Goal: Information Seeking & Learning: Learn about a topic

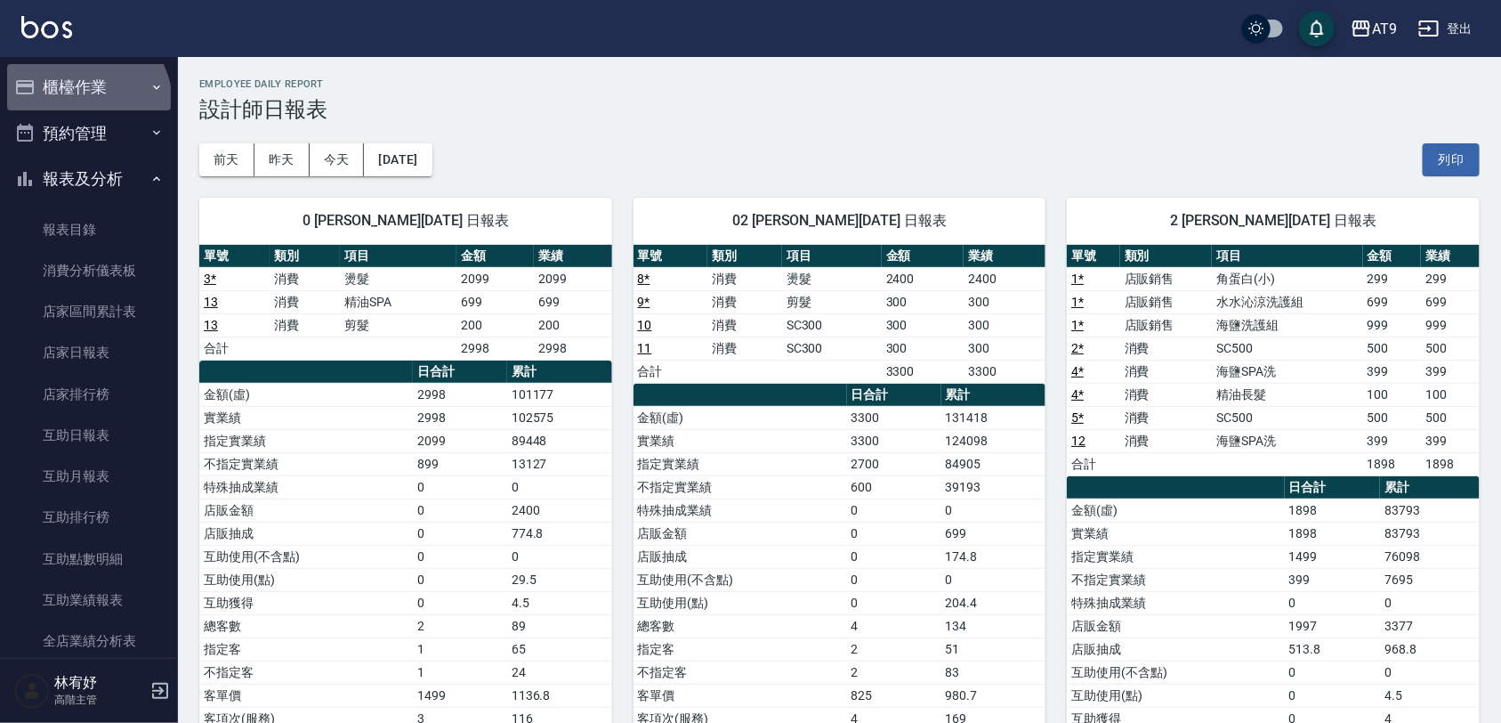
click at [85, 103] on button "櫃檯作業" at bounding box center [89, 87] width 164 height 46
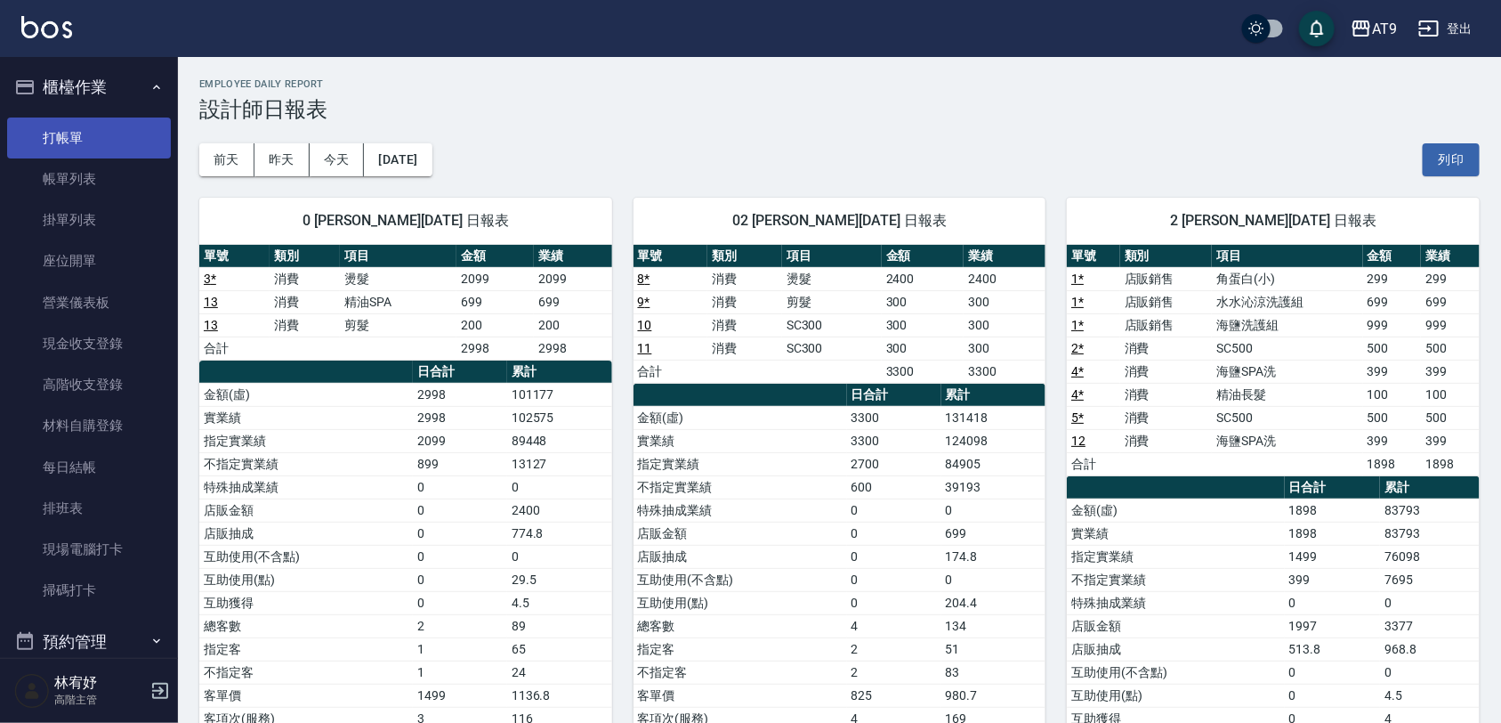
click at [113, 134] on link "打帳單" at bounding box center [89, 137] width 164 height 41
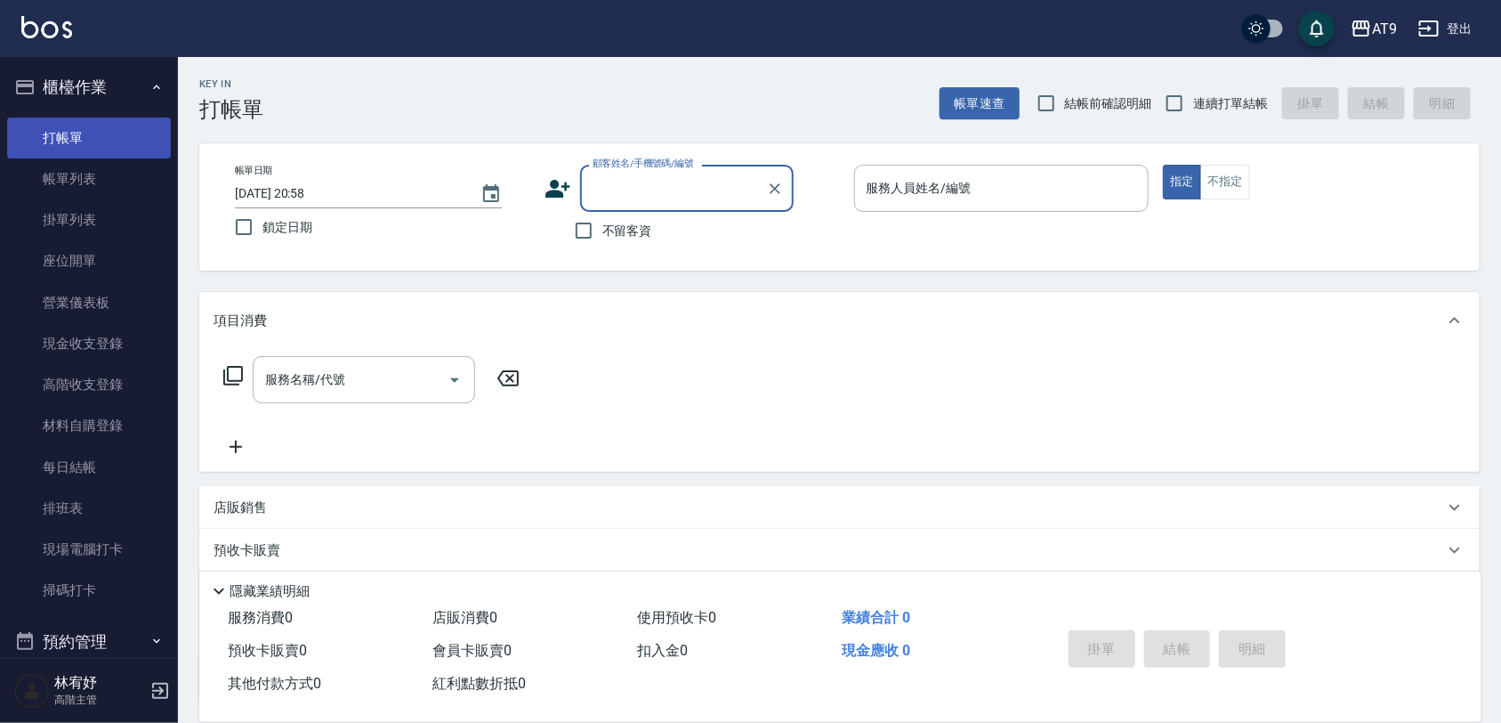
click at [113, 134] on link "打帳單" at bounding box center [89, 137] width 164 height 41
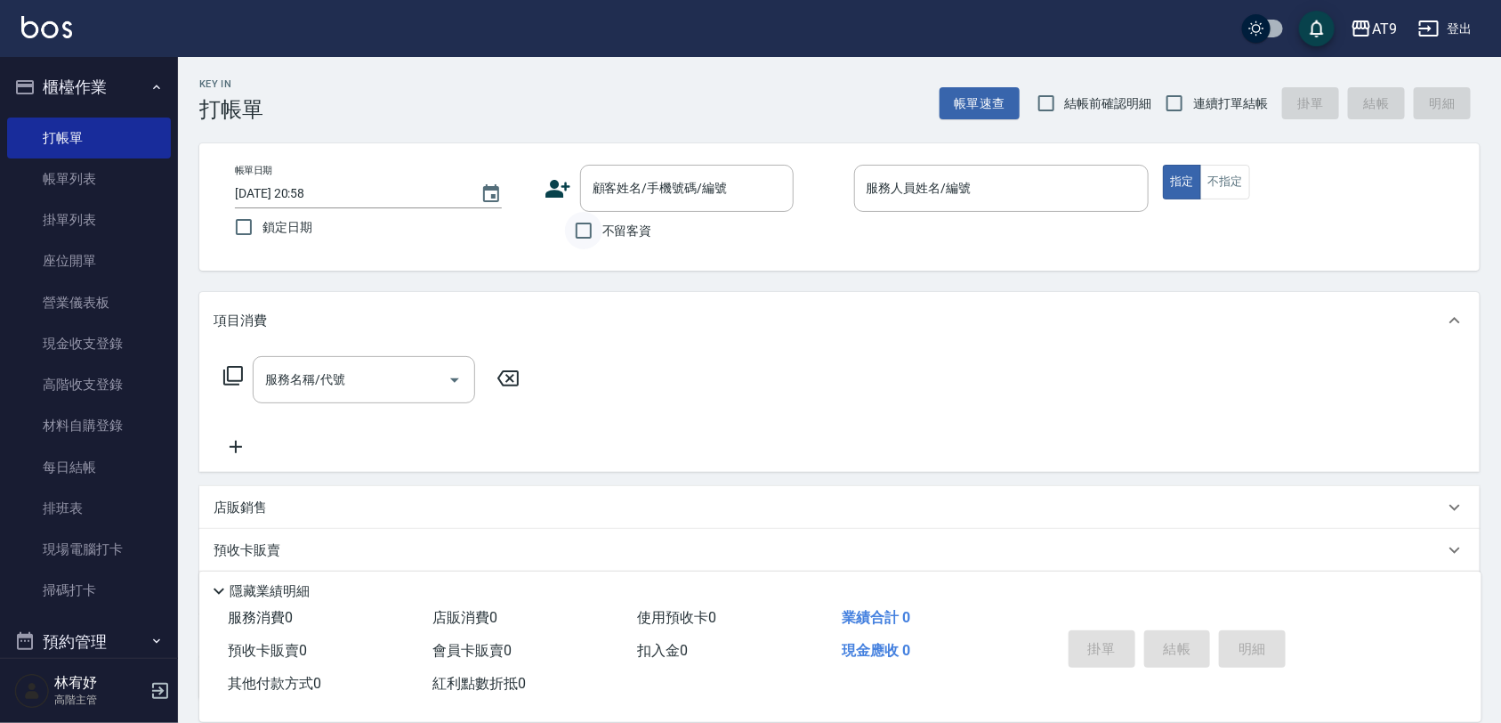
click at [587, 238] on input "不留客資" at bounding box center [583, 230] width 37 height 37
checkbox input "true"
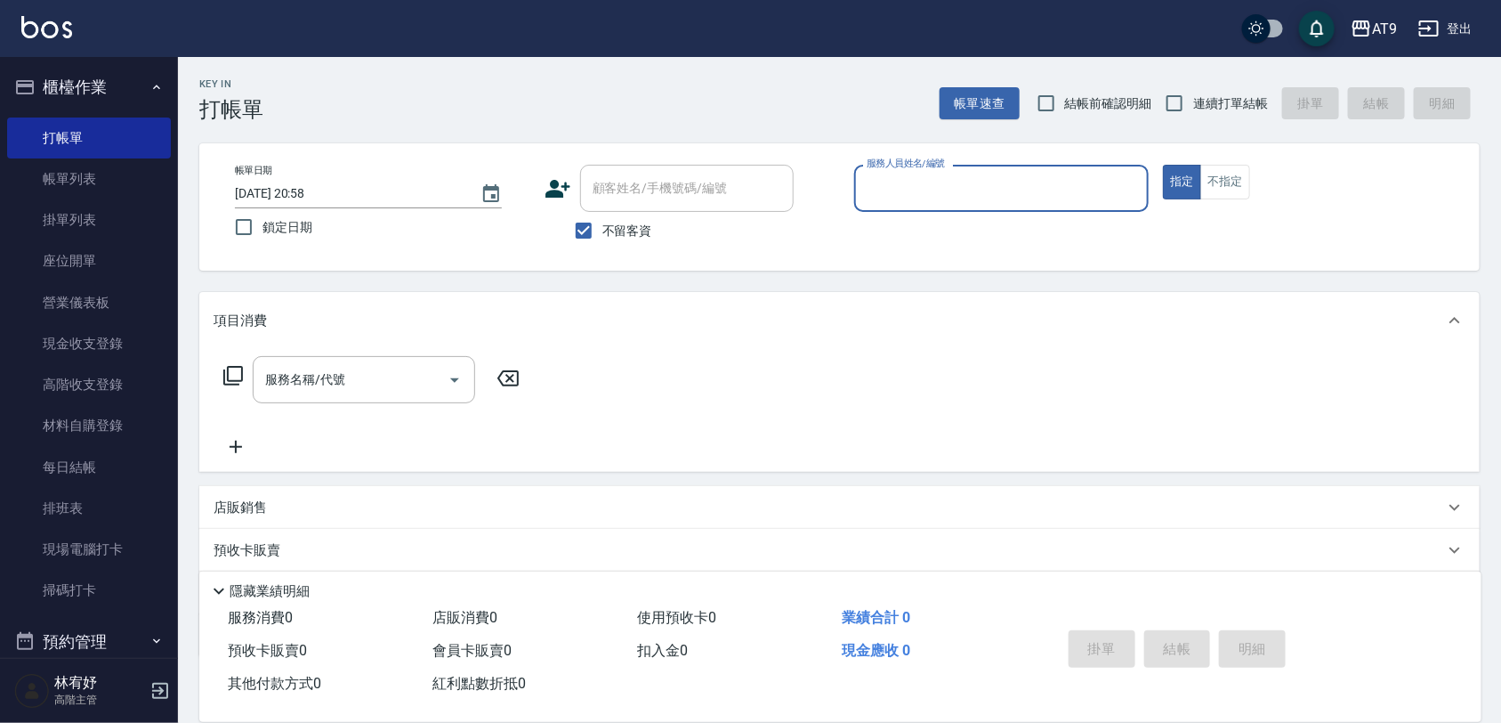
click at [1216, 103] on span "連續打單結帳" at bounding box center [1230, 103] width 75 height 19
click at [1193, 103] on input "連續打單結帳" at bounding box center [1174, 103] width 37 height 37
checkbox input "true"
click at [1112, 182] on input "服務人員姓名/編號" at bounding box center [1001, 188] width 279 height 31
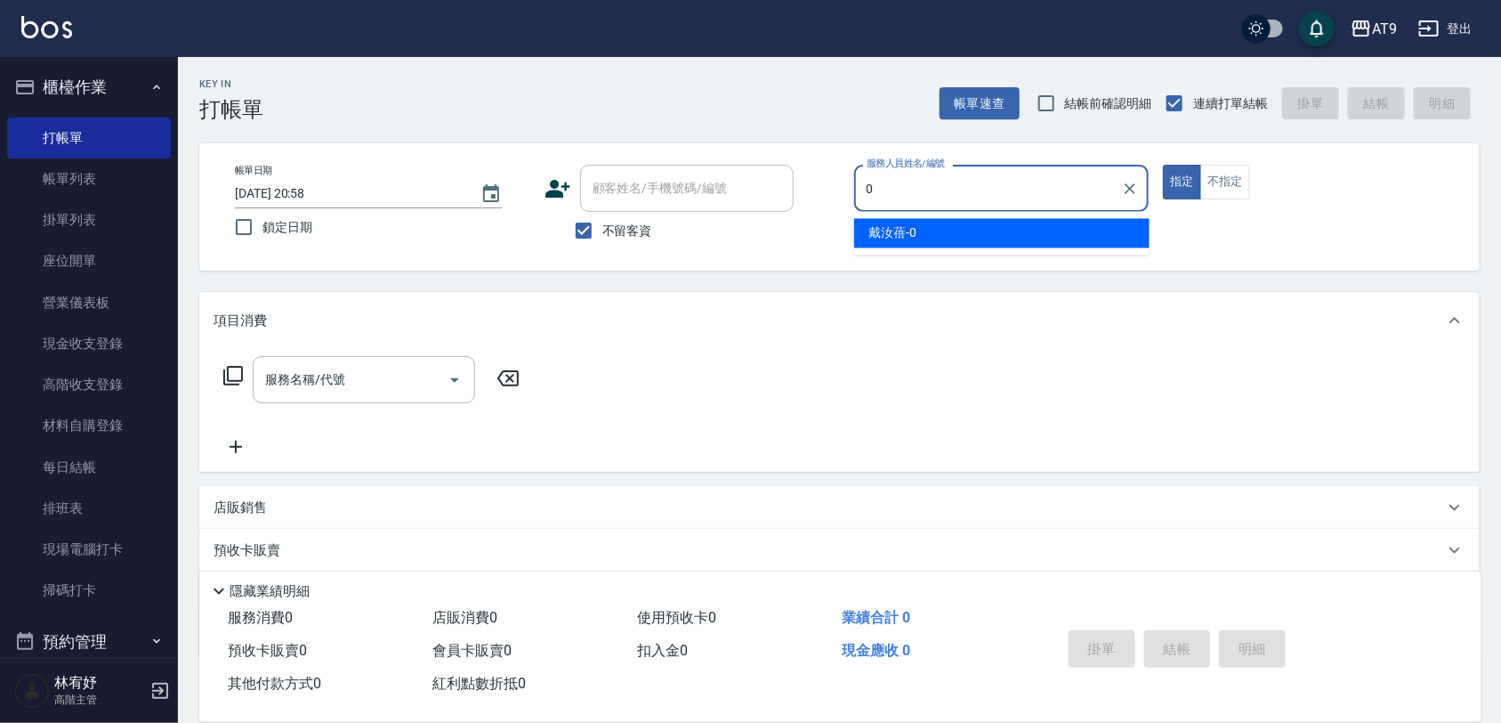
type input "0"
type button "true"
type input "[PERSON_NAME]-0"
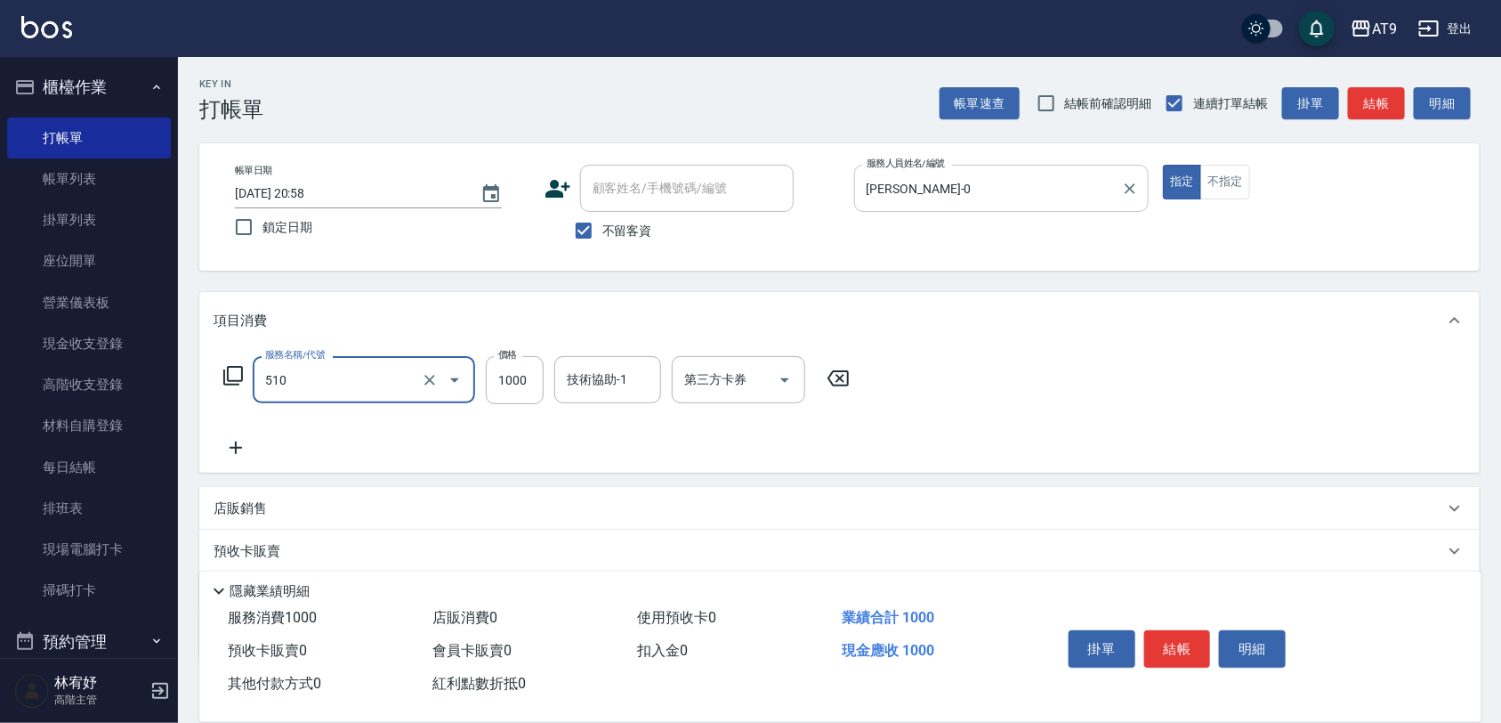
type input "染髮(510)"
type input "1180"
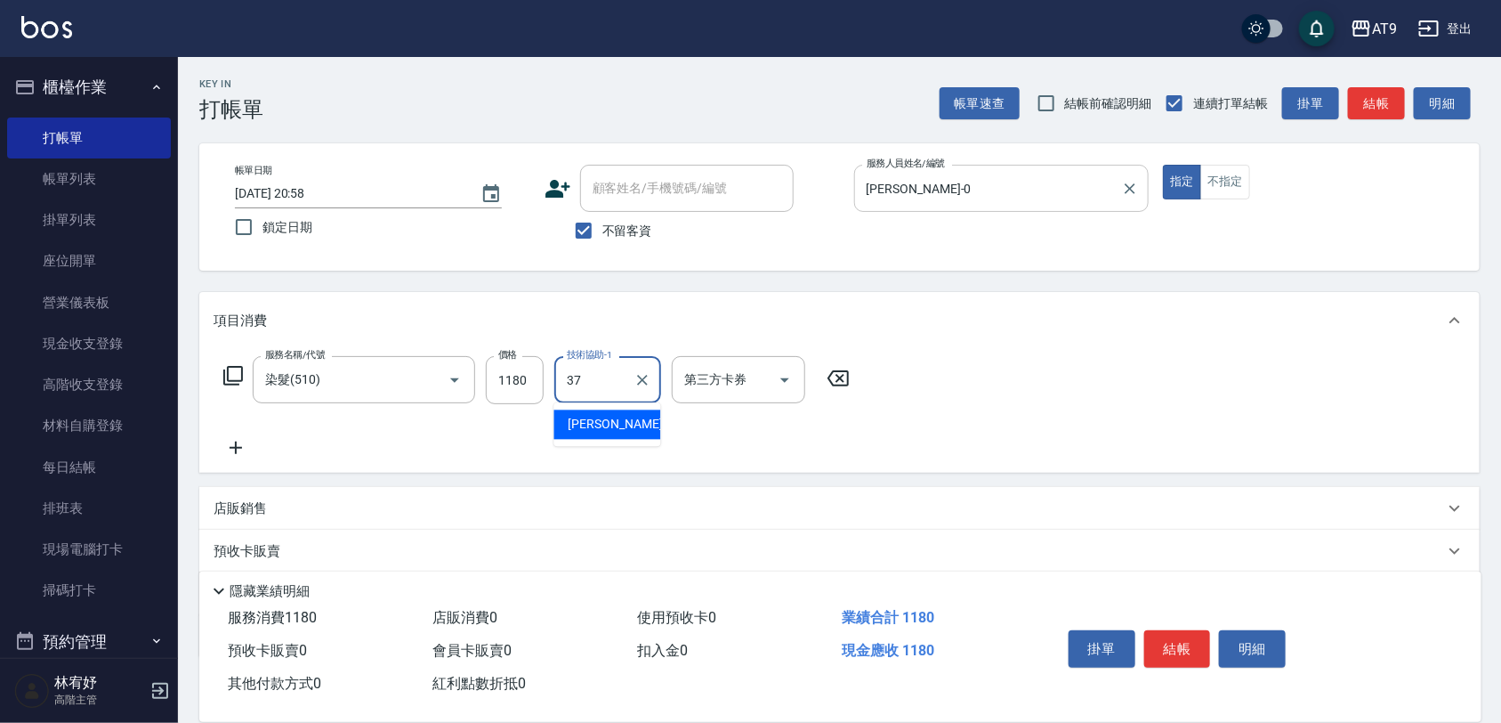
type input "[PERSON_NAME]-37"
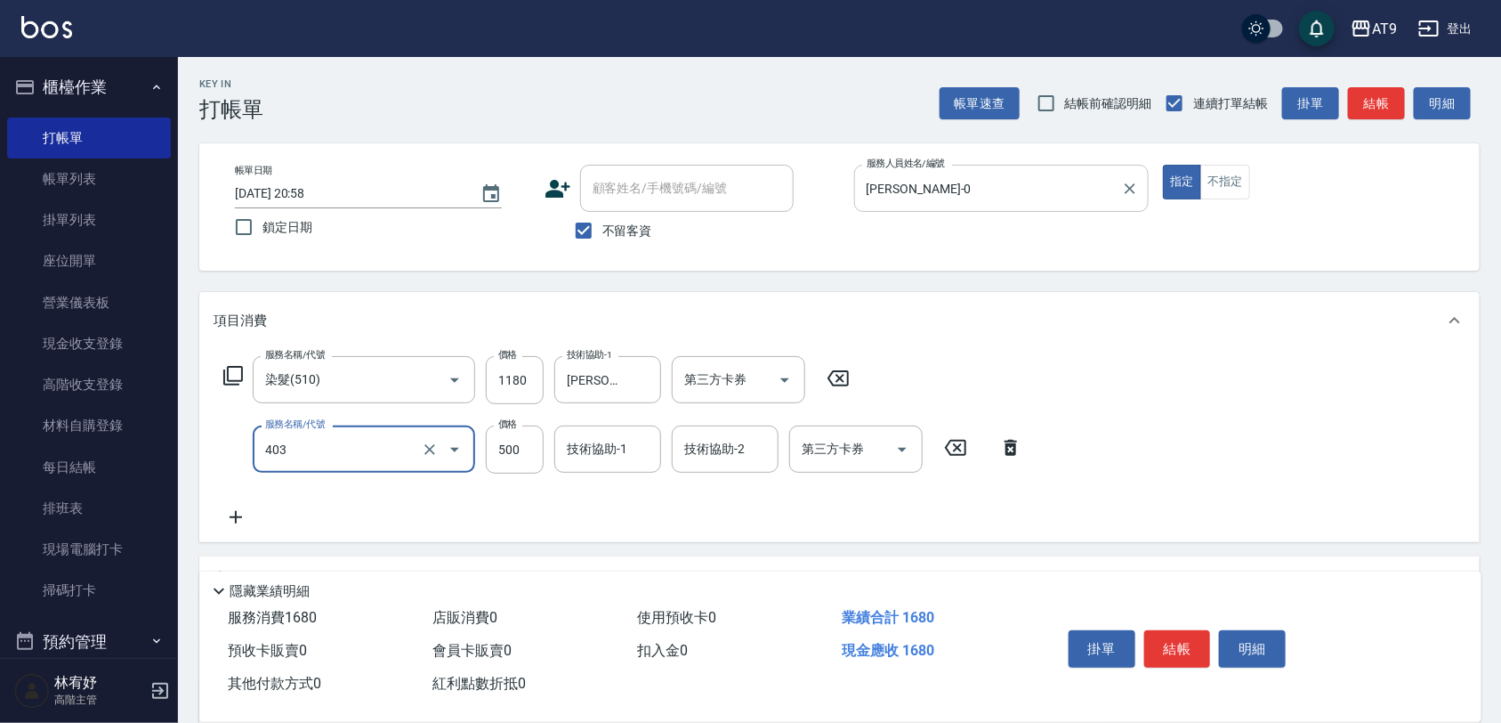
type input "天天護髮(403)"
type input "4000"
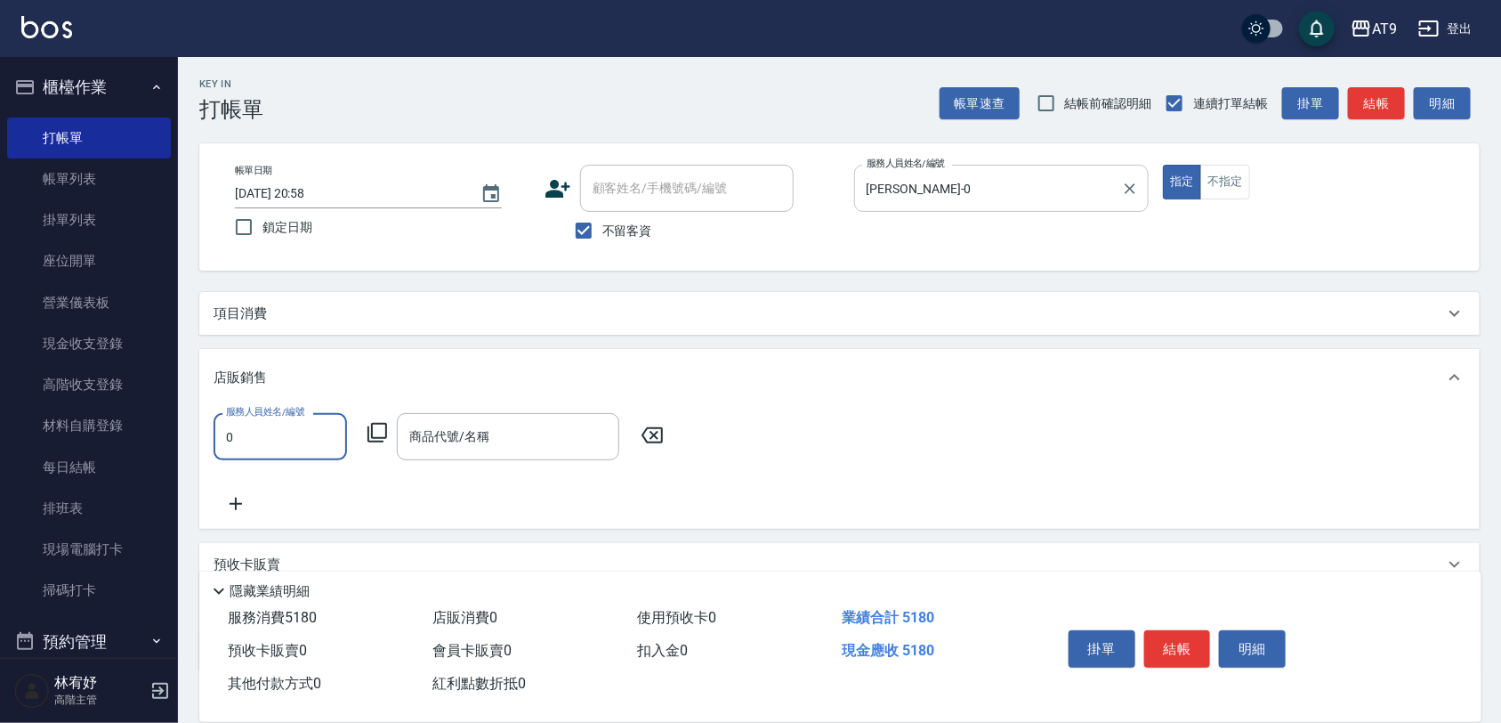
type input "[PERSON_NAME]-0"
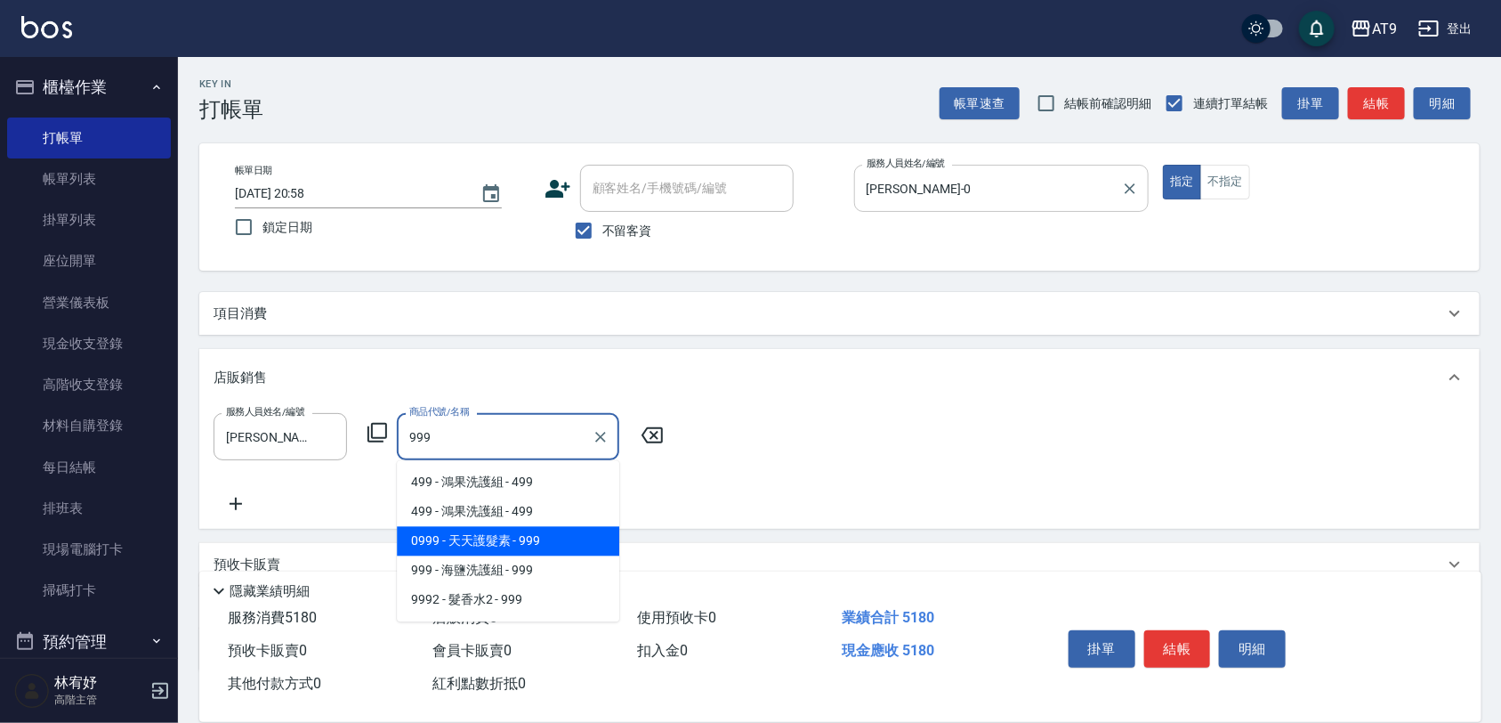
type input "天天護髮素"
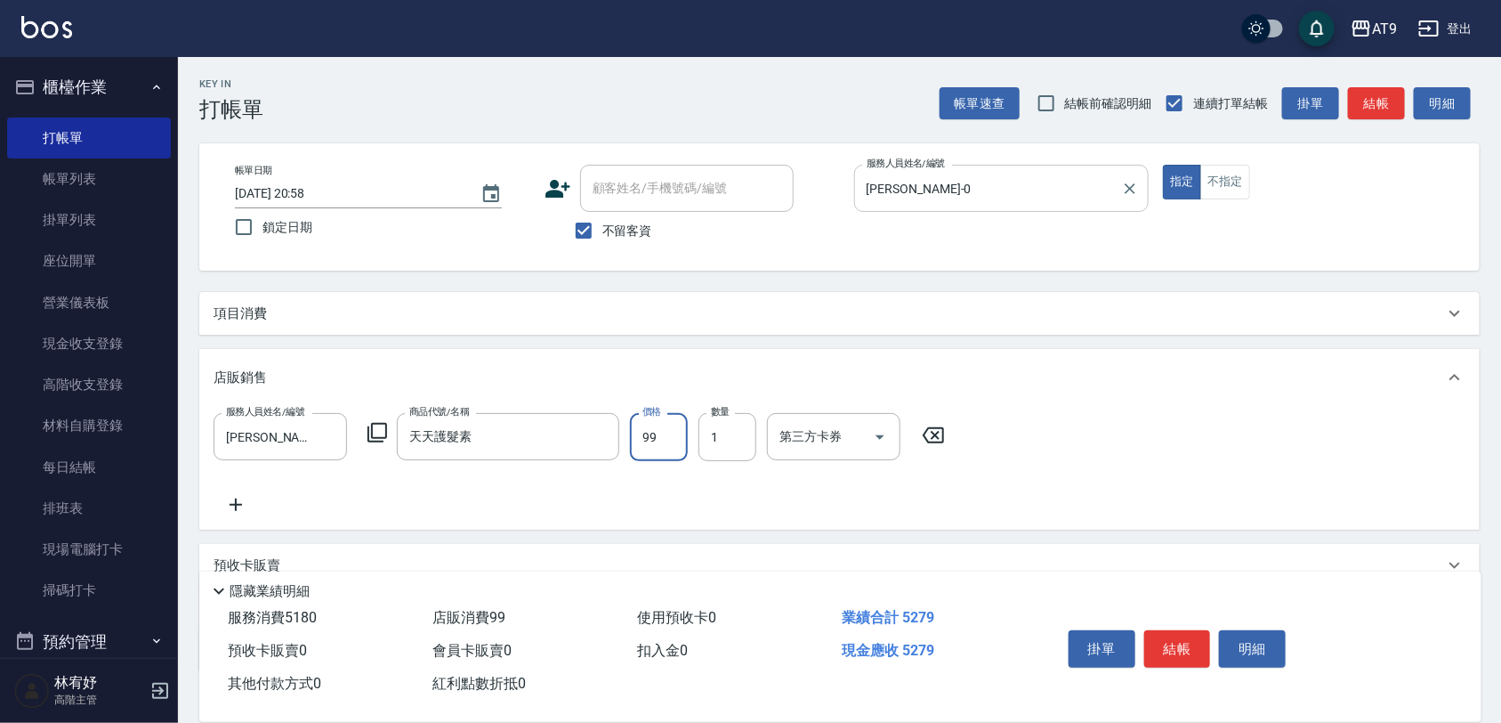
type input "990"
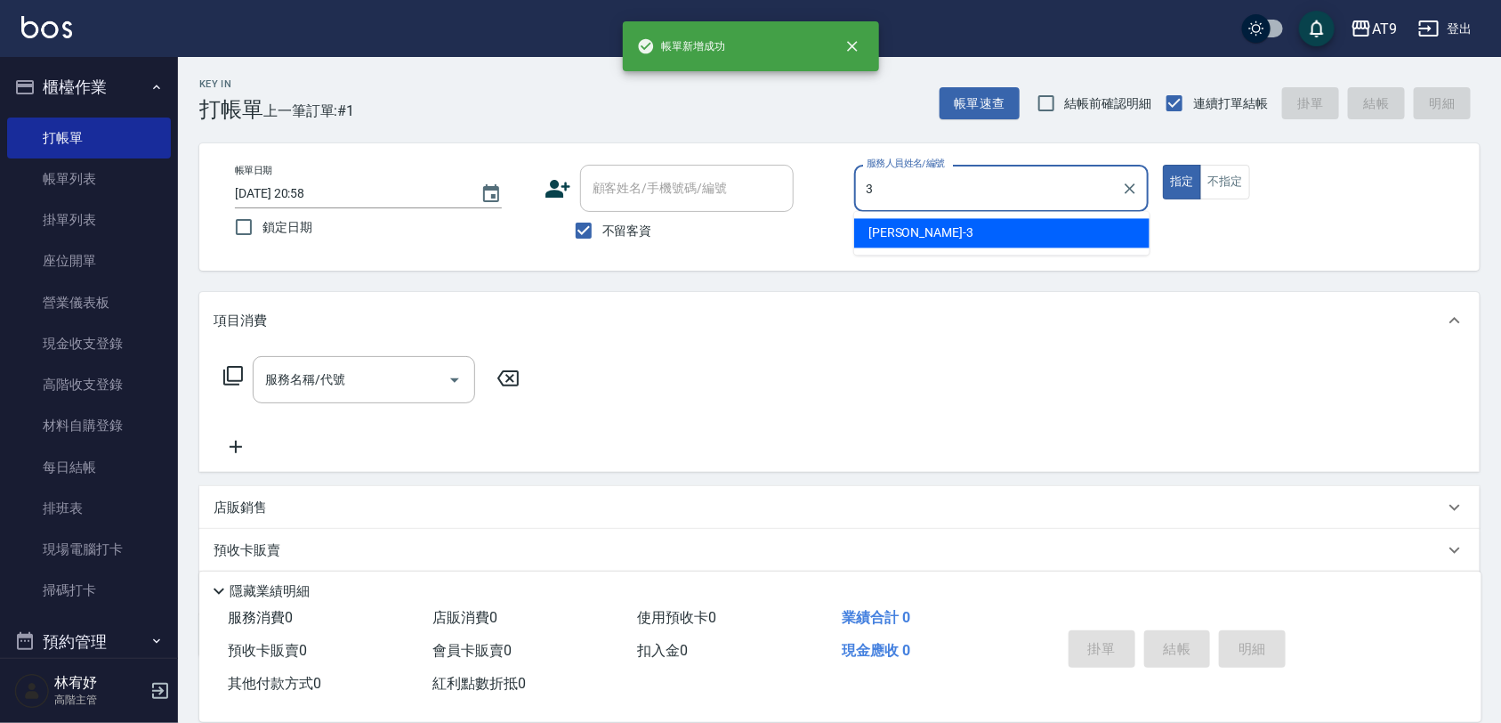
type input "FANNY-3"
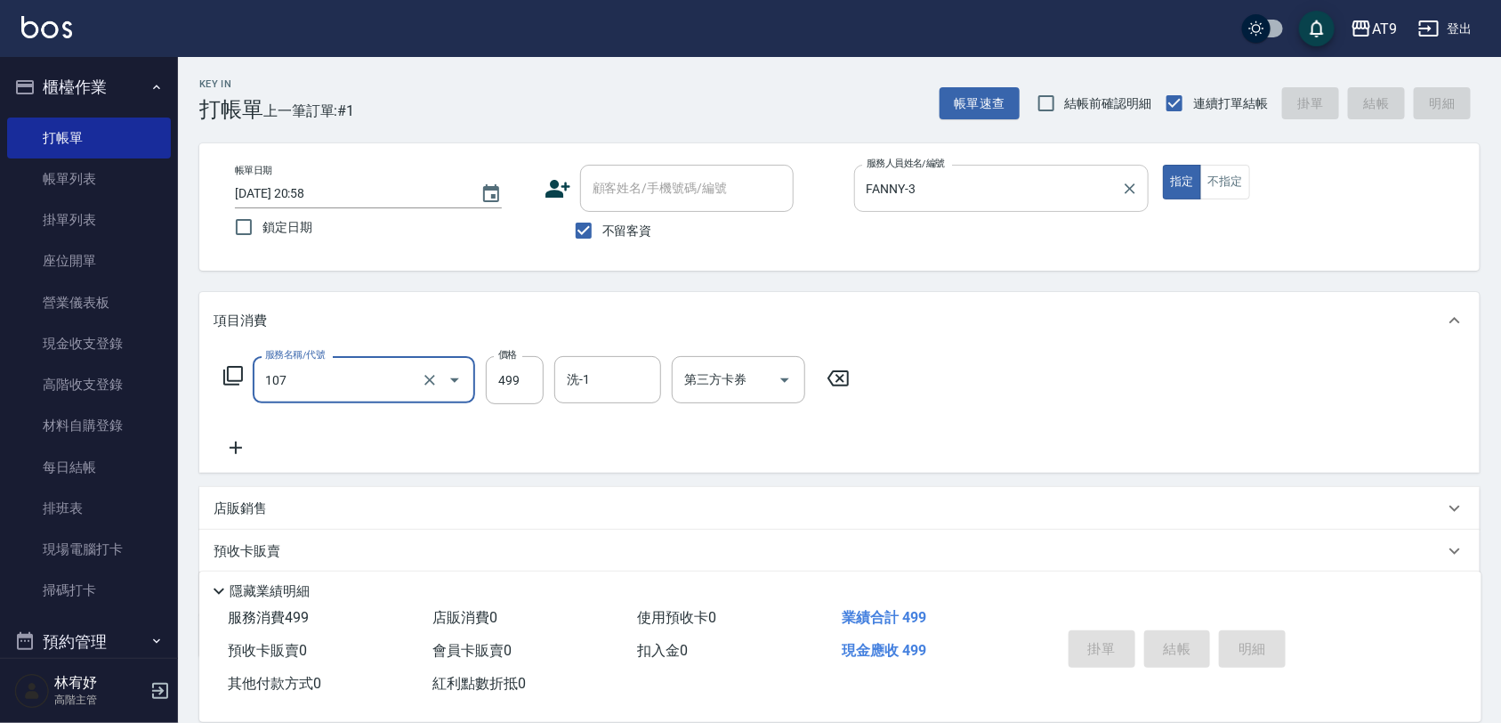
type input "107"
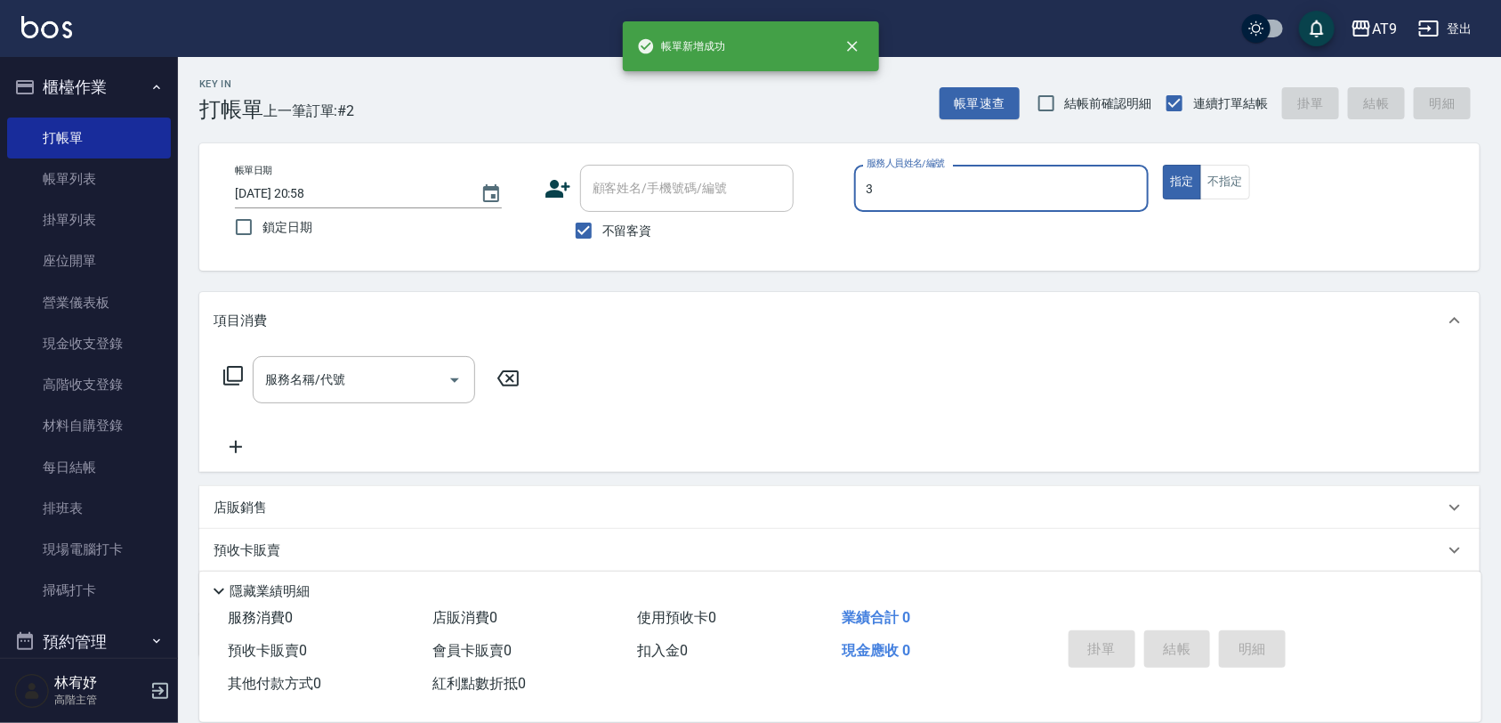
type input "FANNY-3"
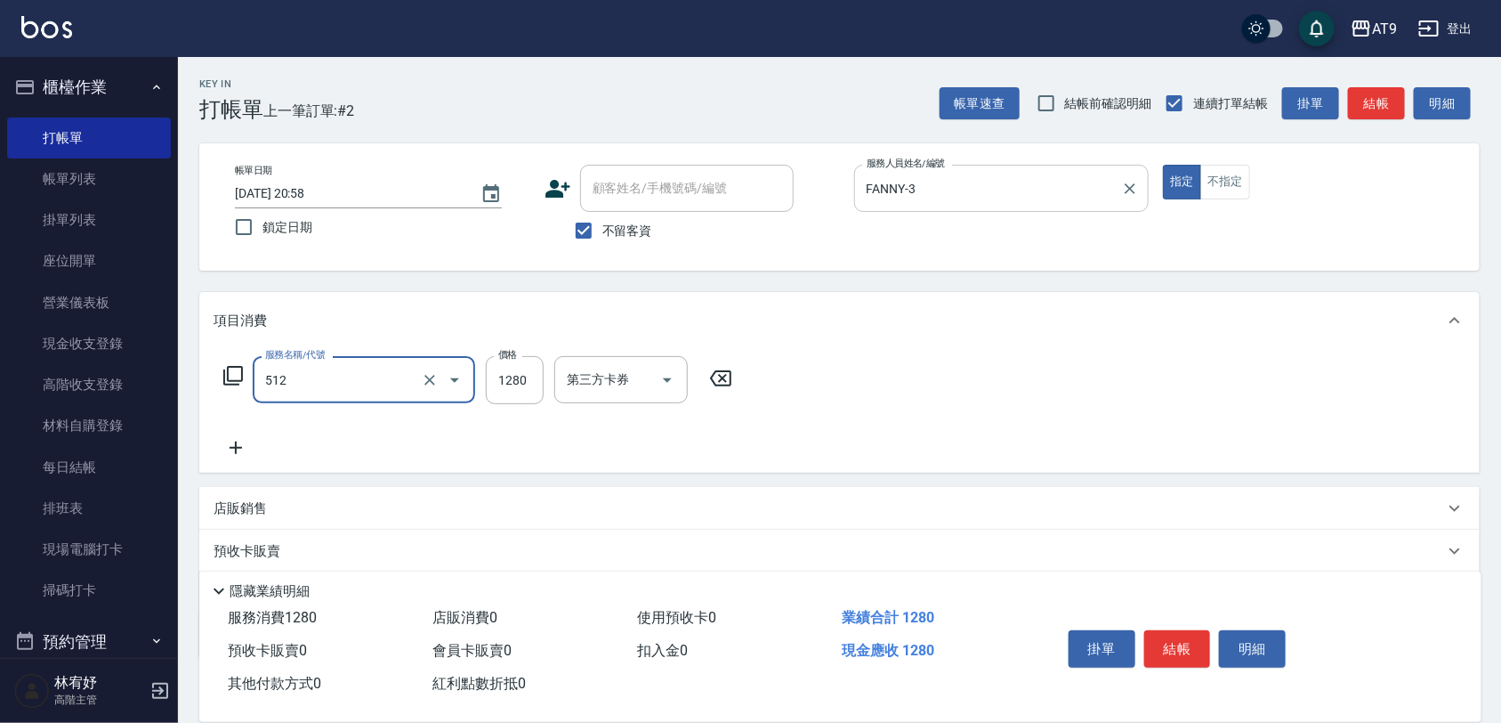
type input "染髮(512)"
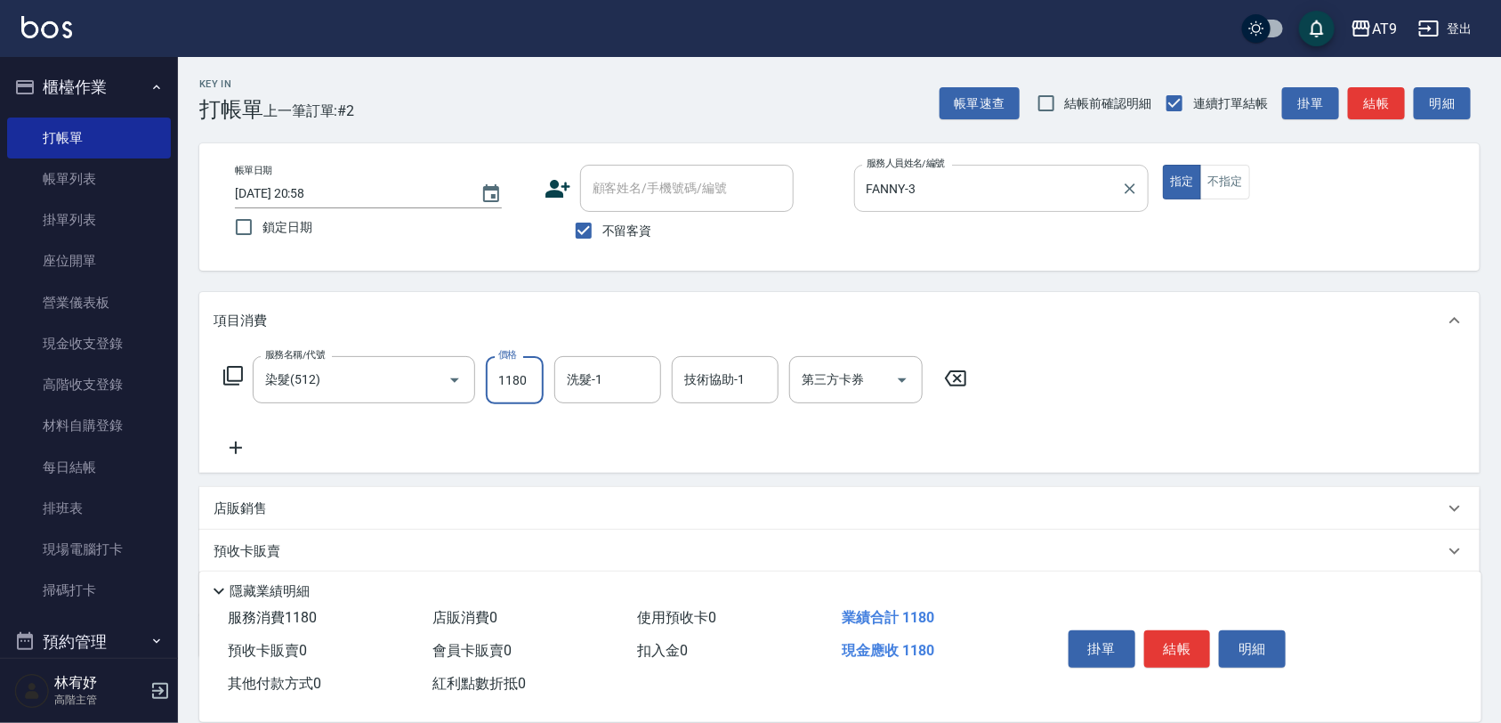
type input "1180"
type input "[PERSON_NAME]-37"
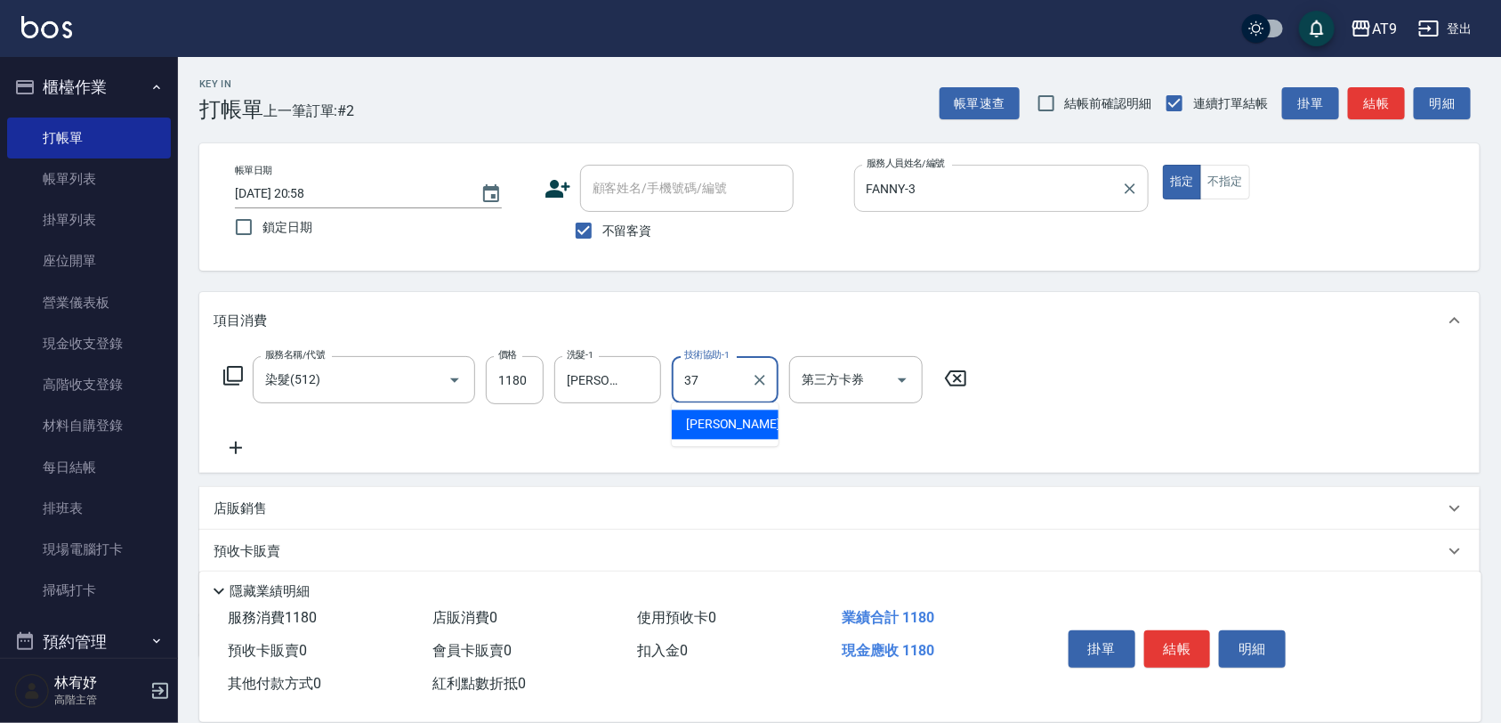
type input "[PERSON_NAME]-37"
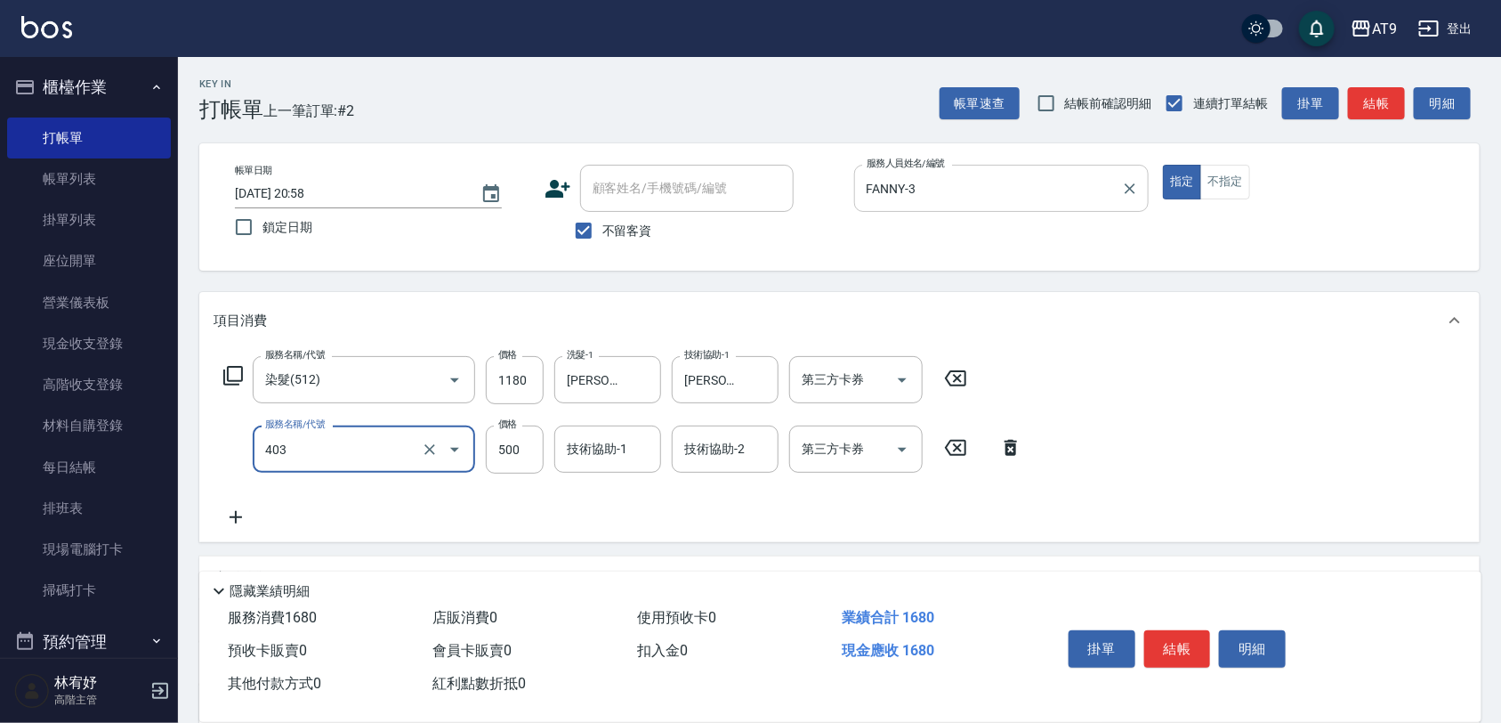
type input "天天護髮(403)"
type input "1500"
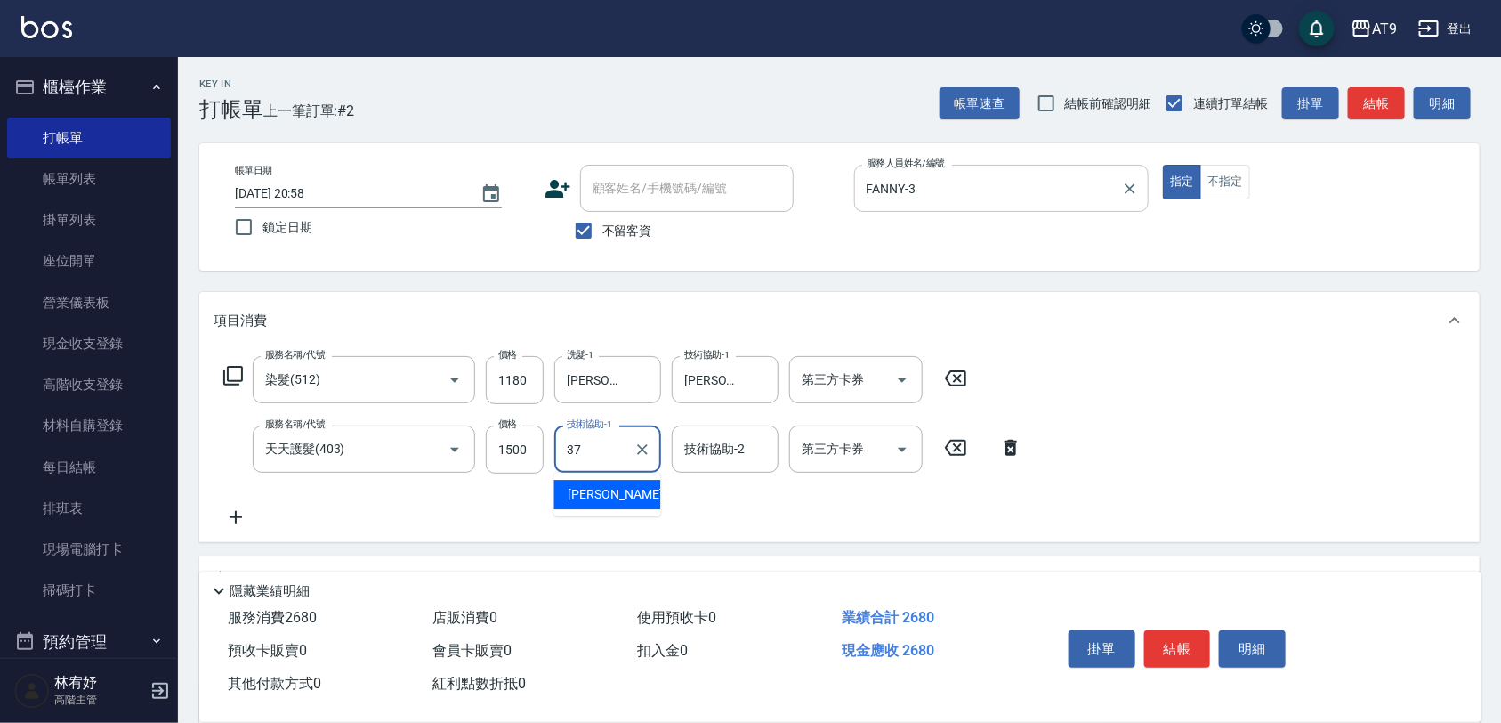
type input "[PERSON_NAME]-37"
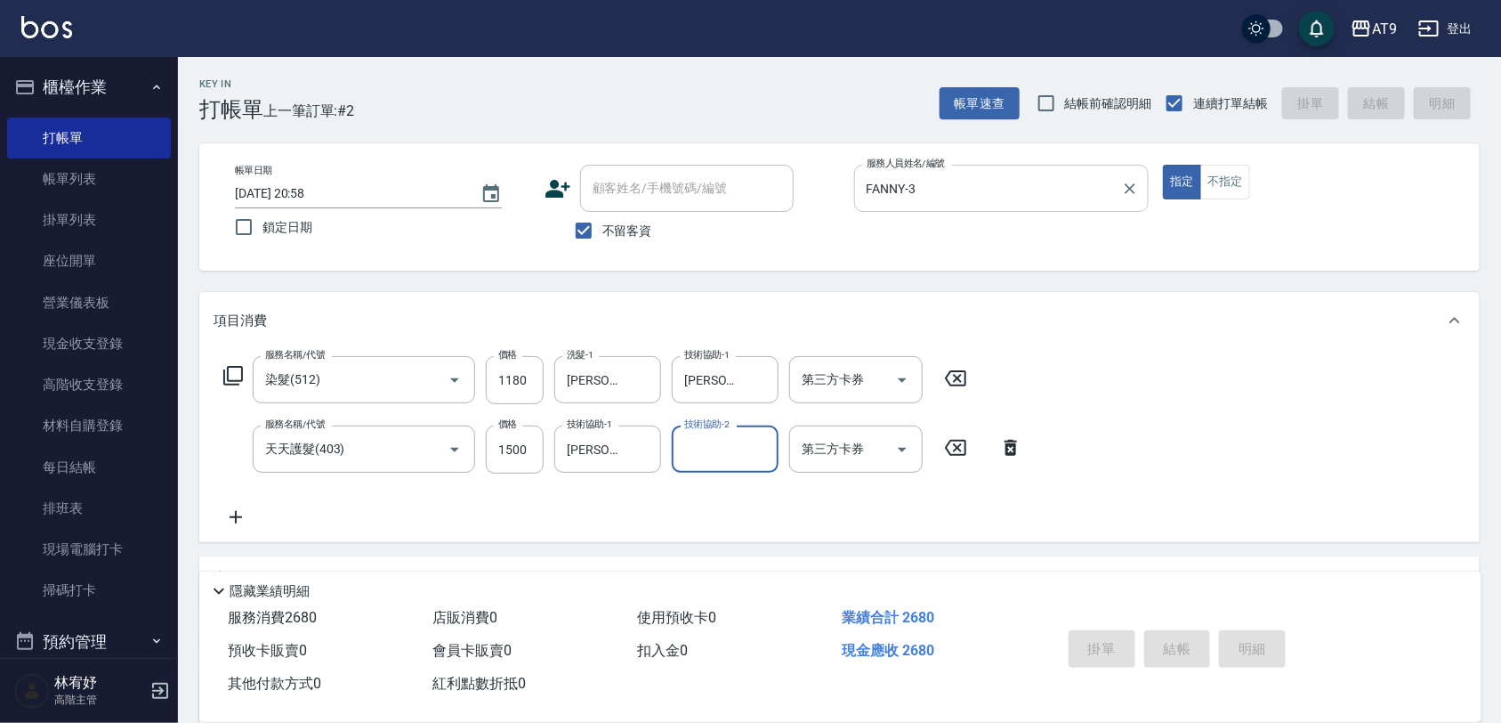
type input "[DATE] 20:59"
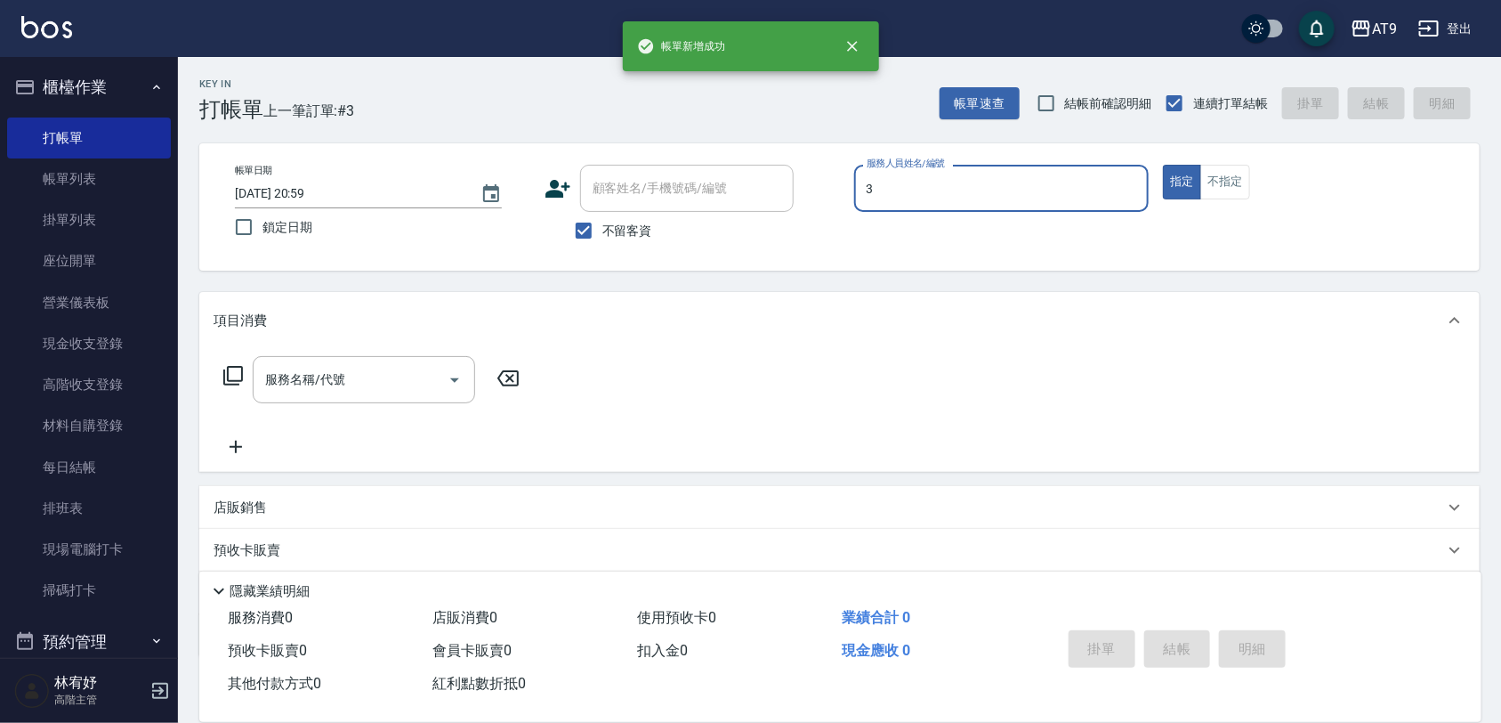
type input "FANNY-3"
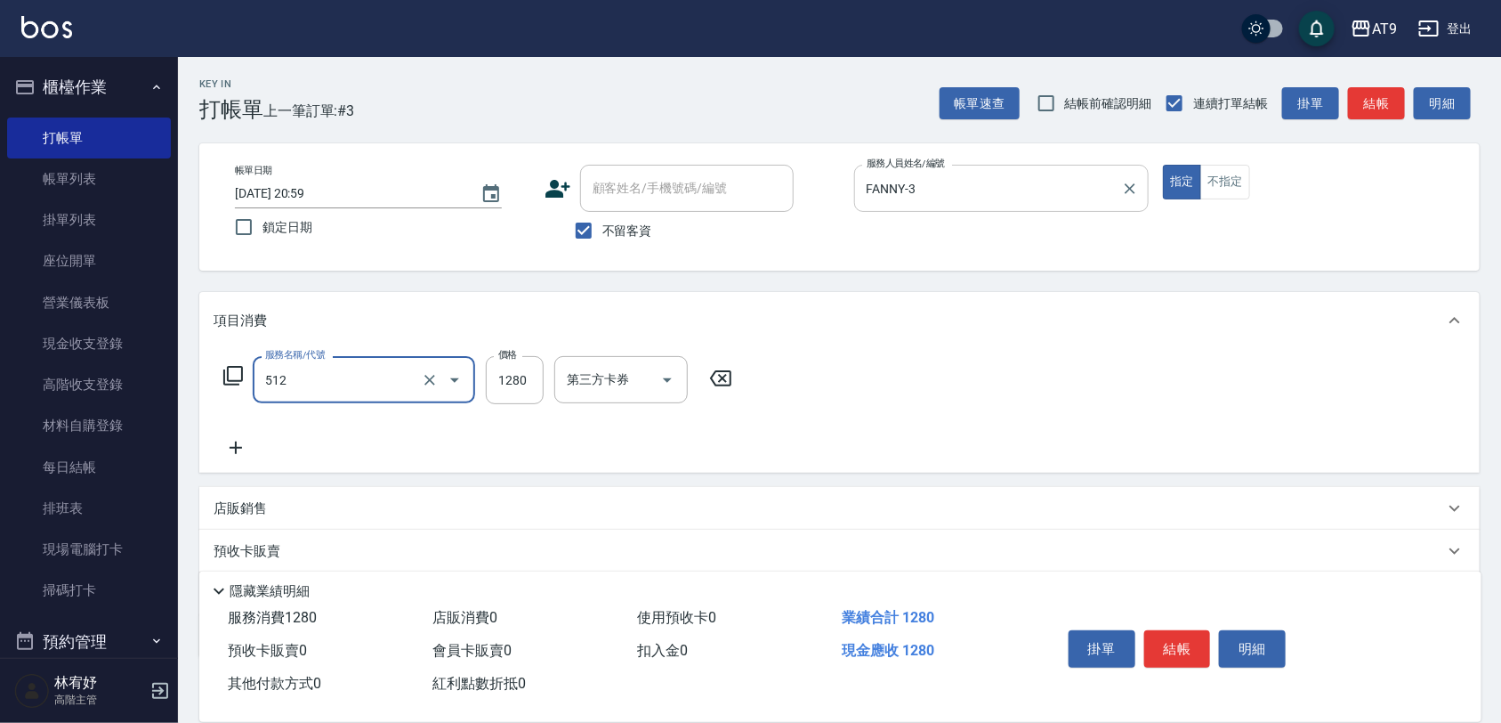
type input "染髮(512)"
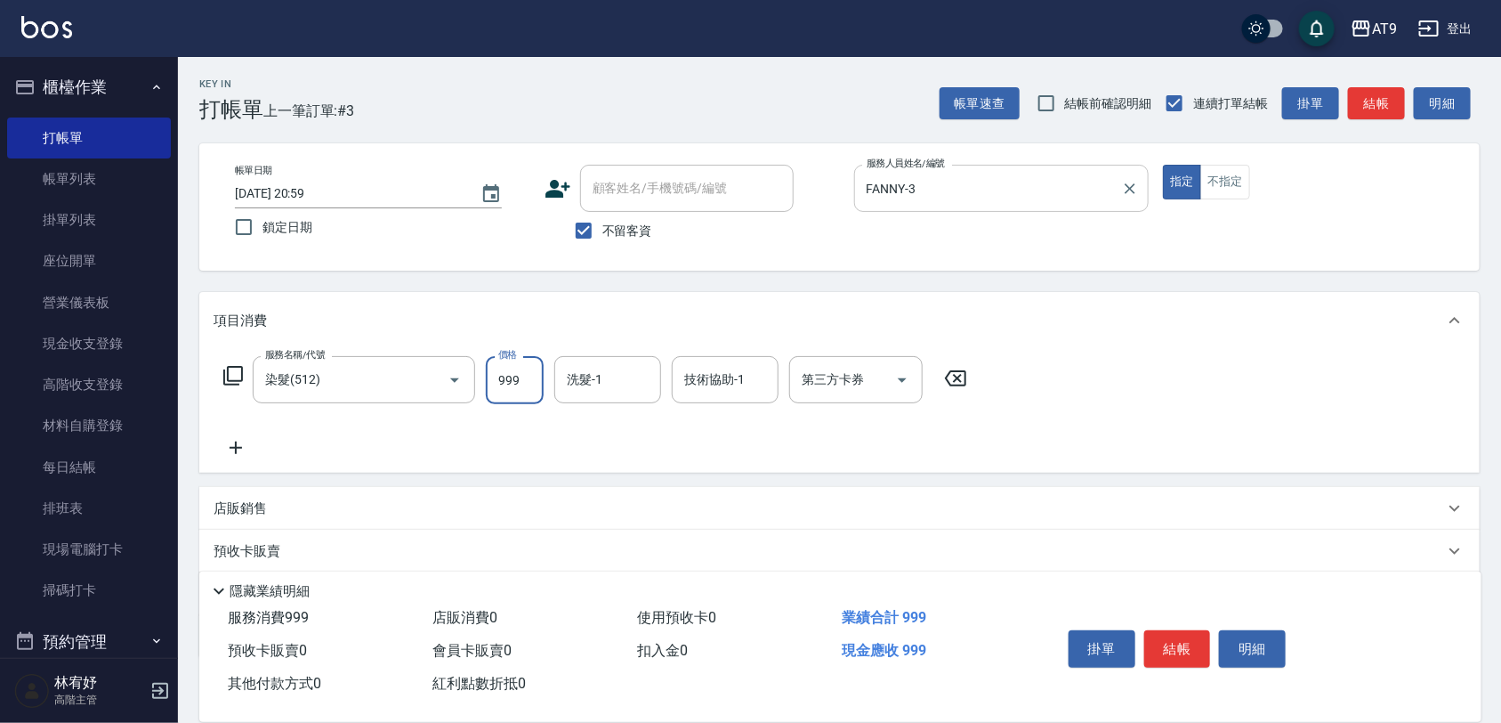
type input "999"
type input "[PERSON_NAME]-37"
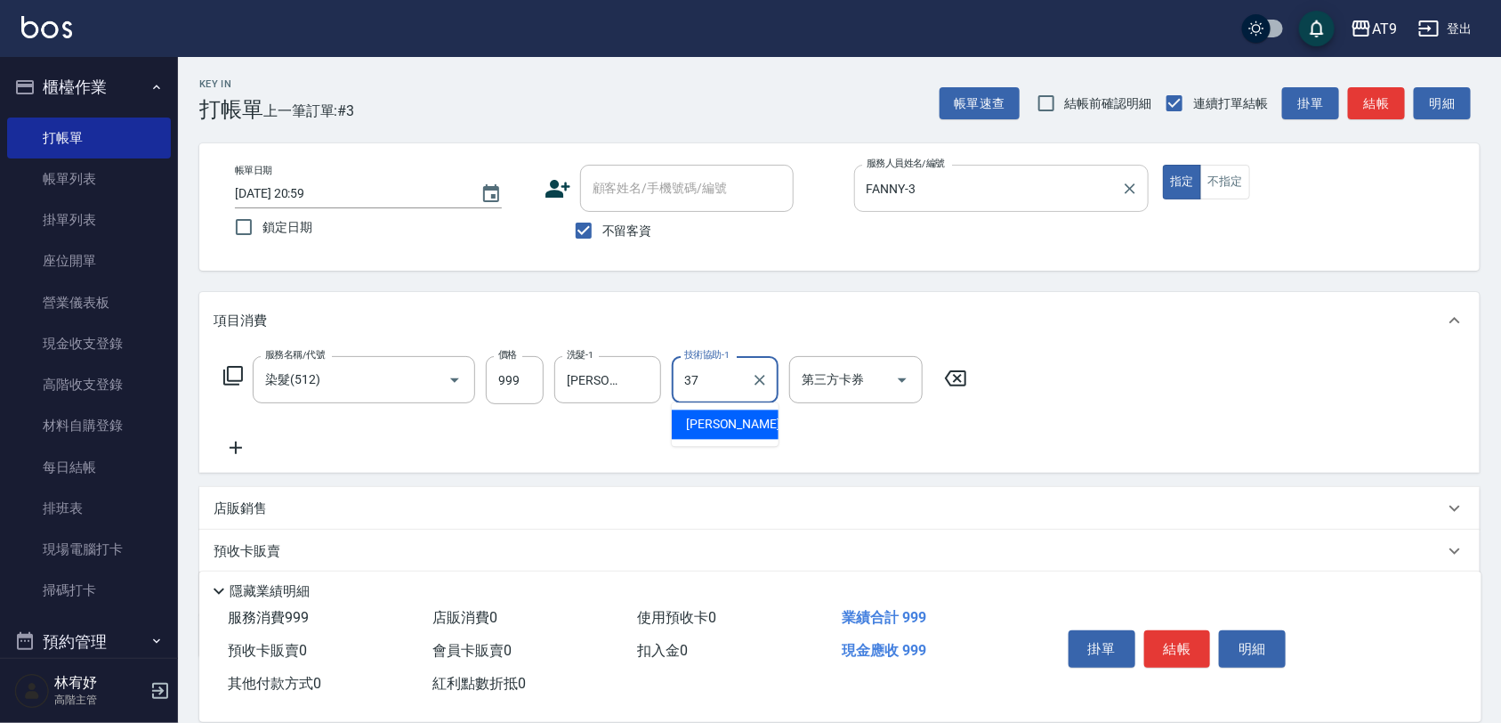
type input "[PERSON_NAME]-37"
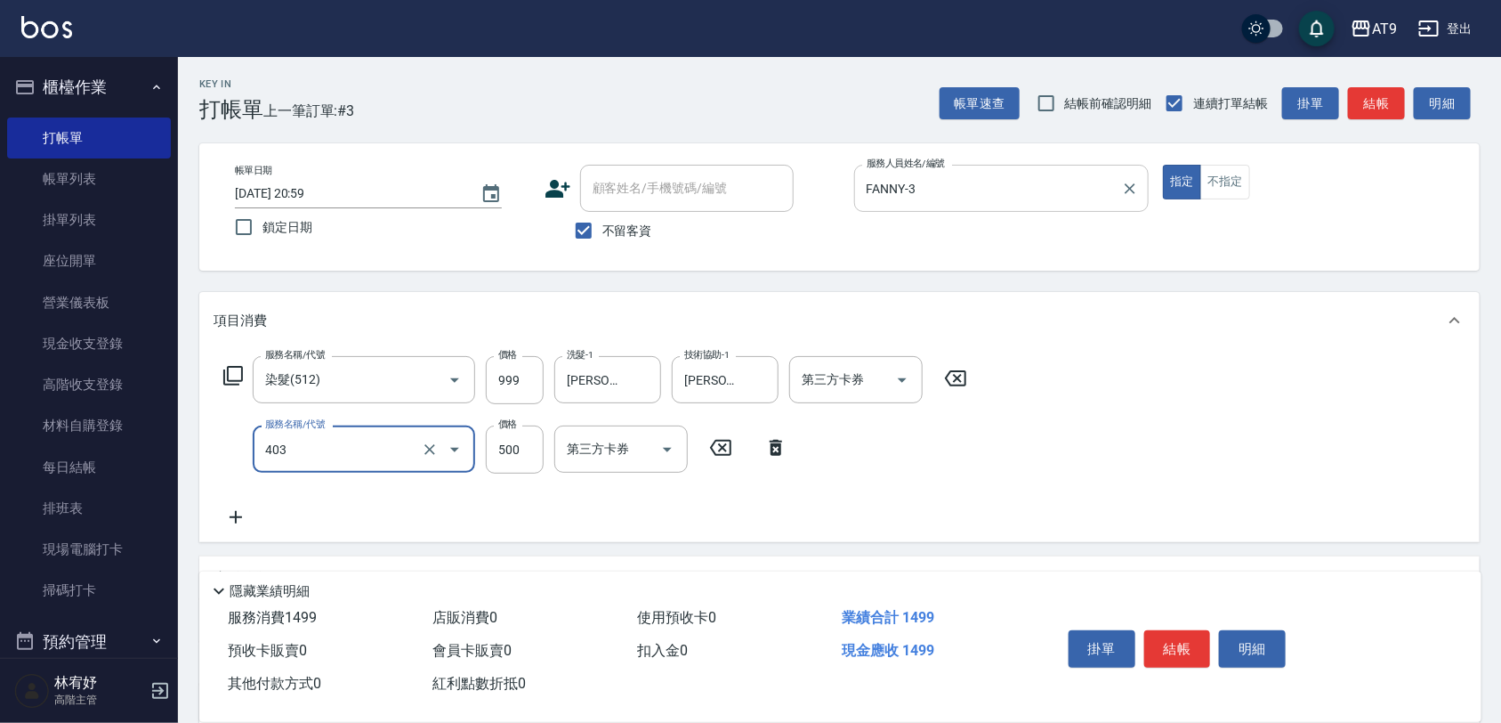
type input "天天護髮(403)"
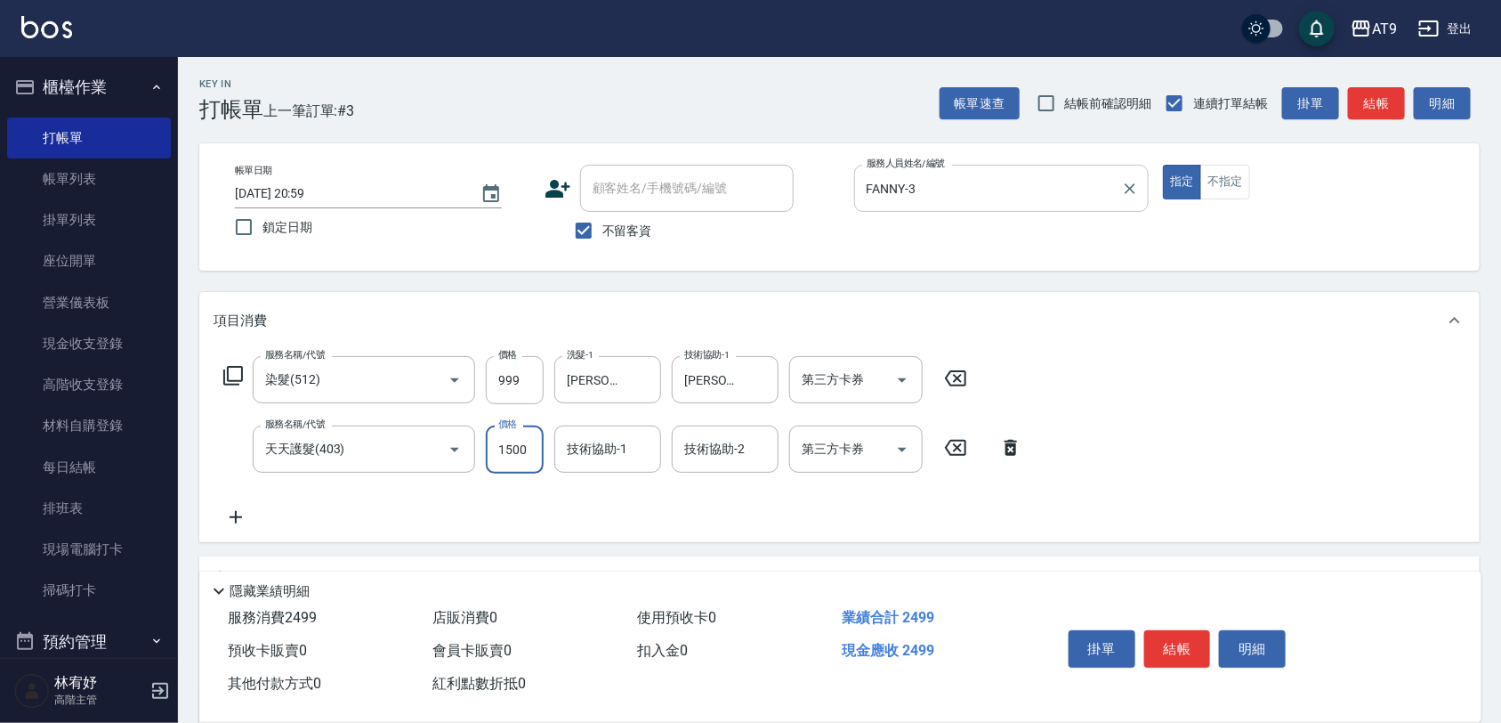
type input "1500"
type input "[PERSON_NAME]-37"
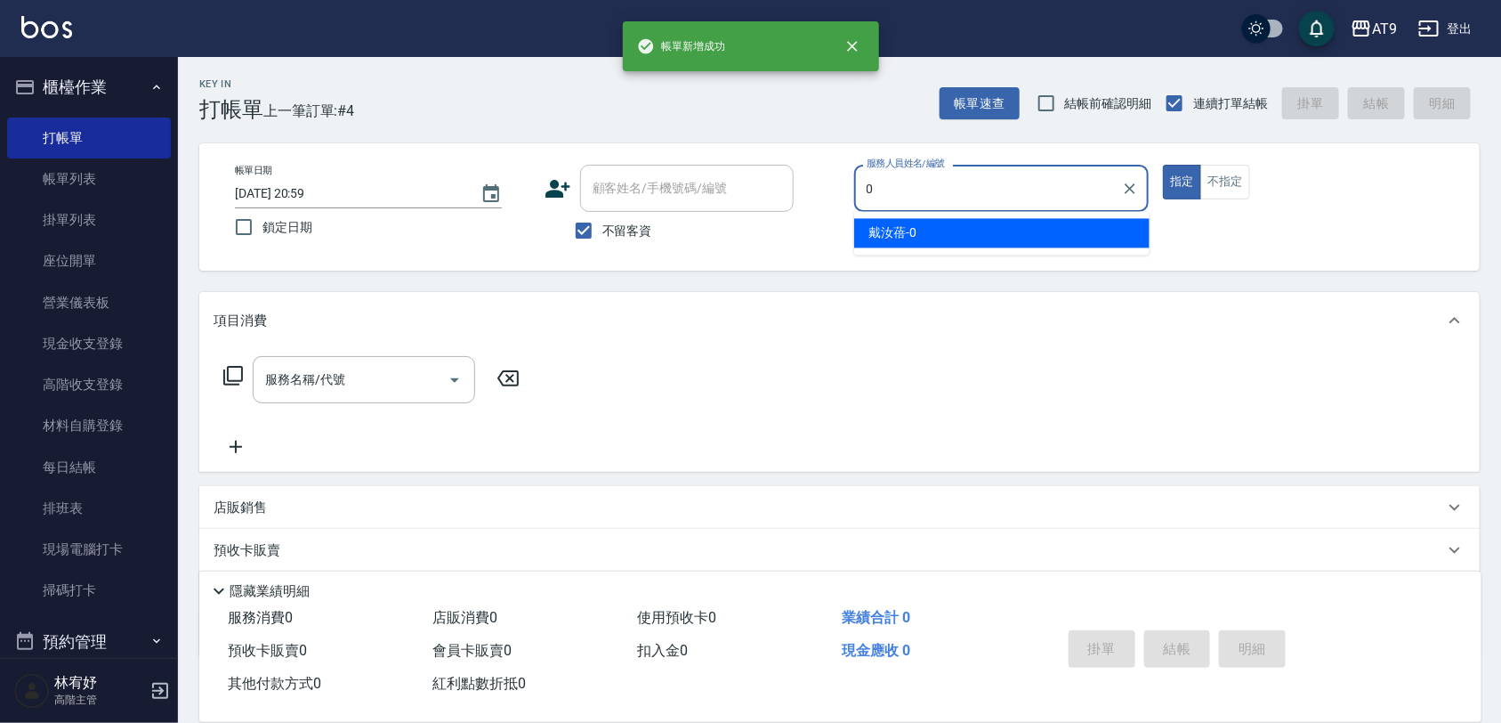
type input "[PERSON_NAME]-0"
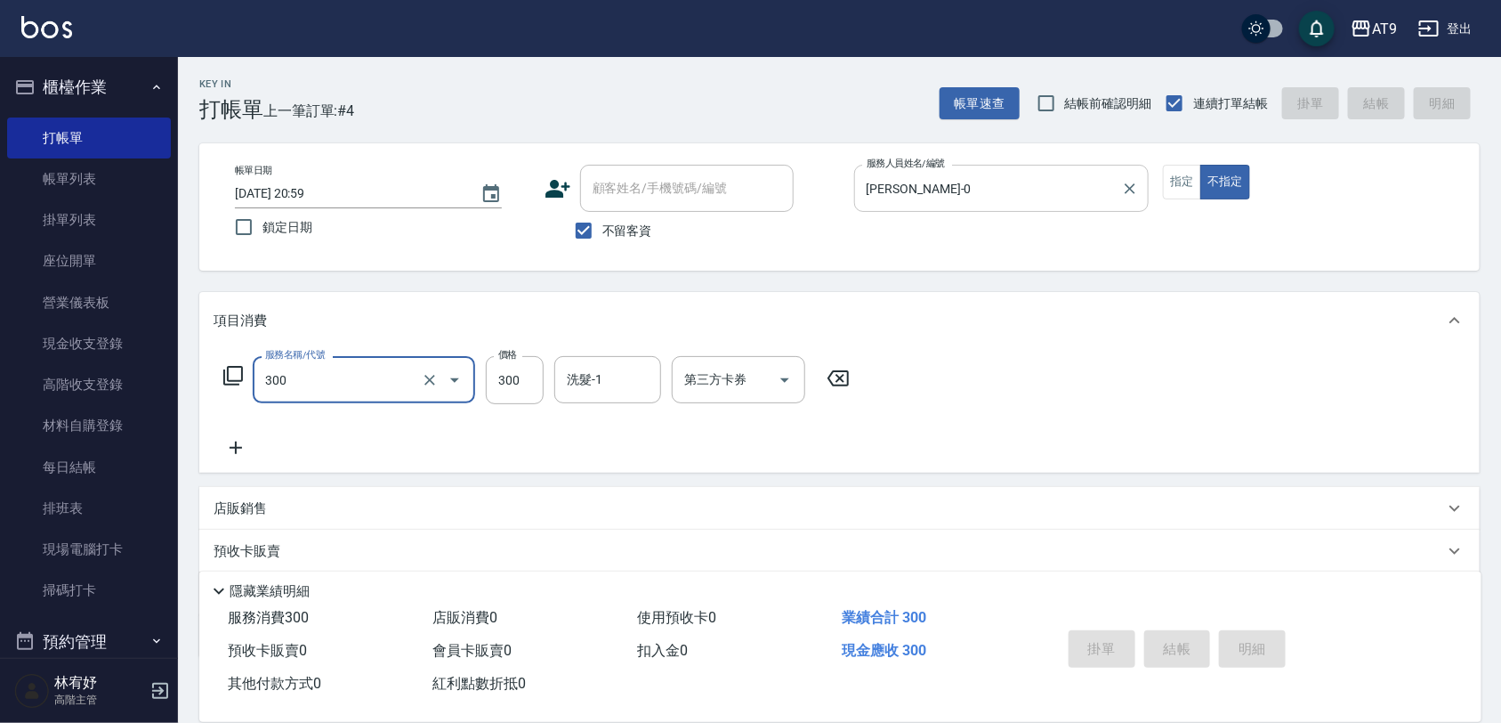
type input "300"
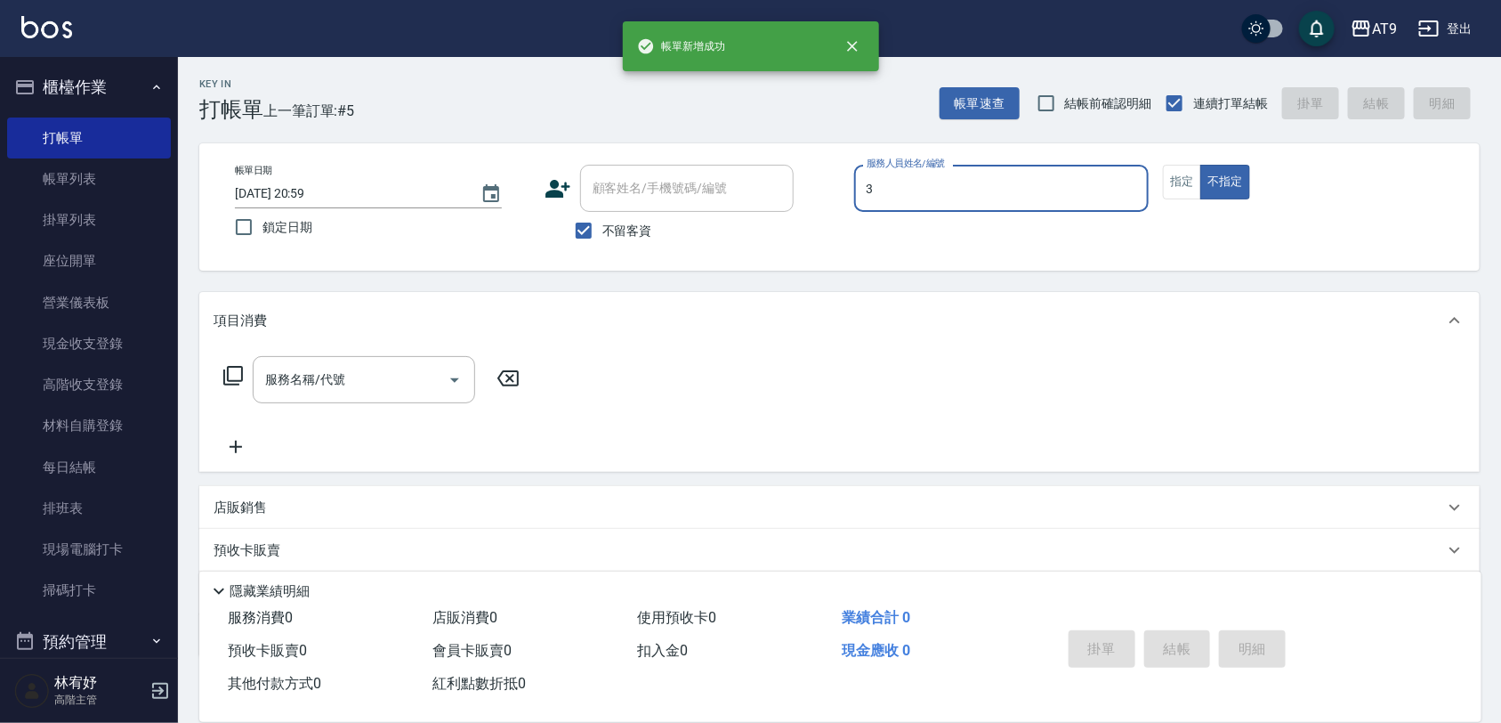
type input "FANNY-3"
type button "false"
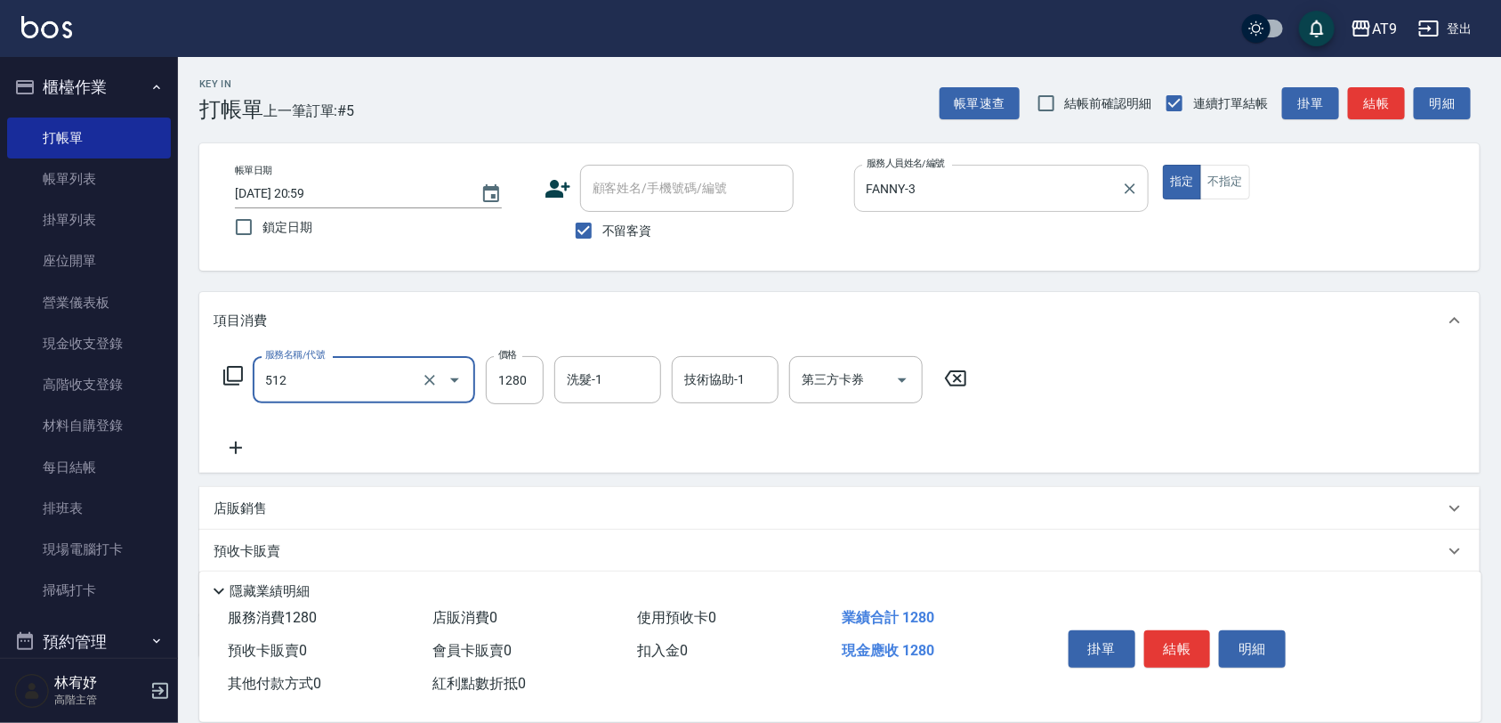
type input "染髮(512)"
type input "1800"
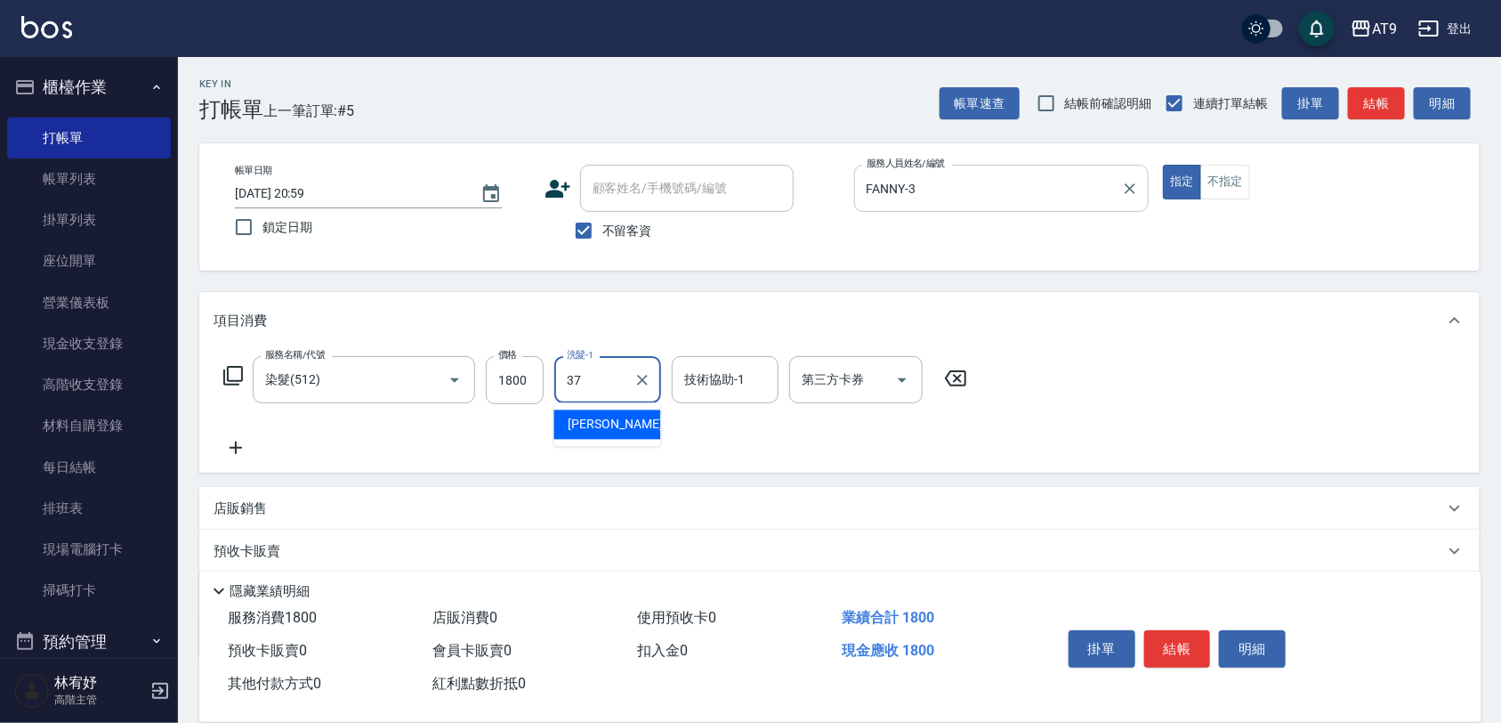
type input "[PERSON_NAME]-37"
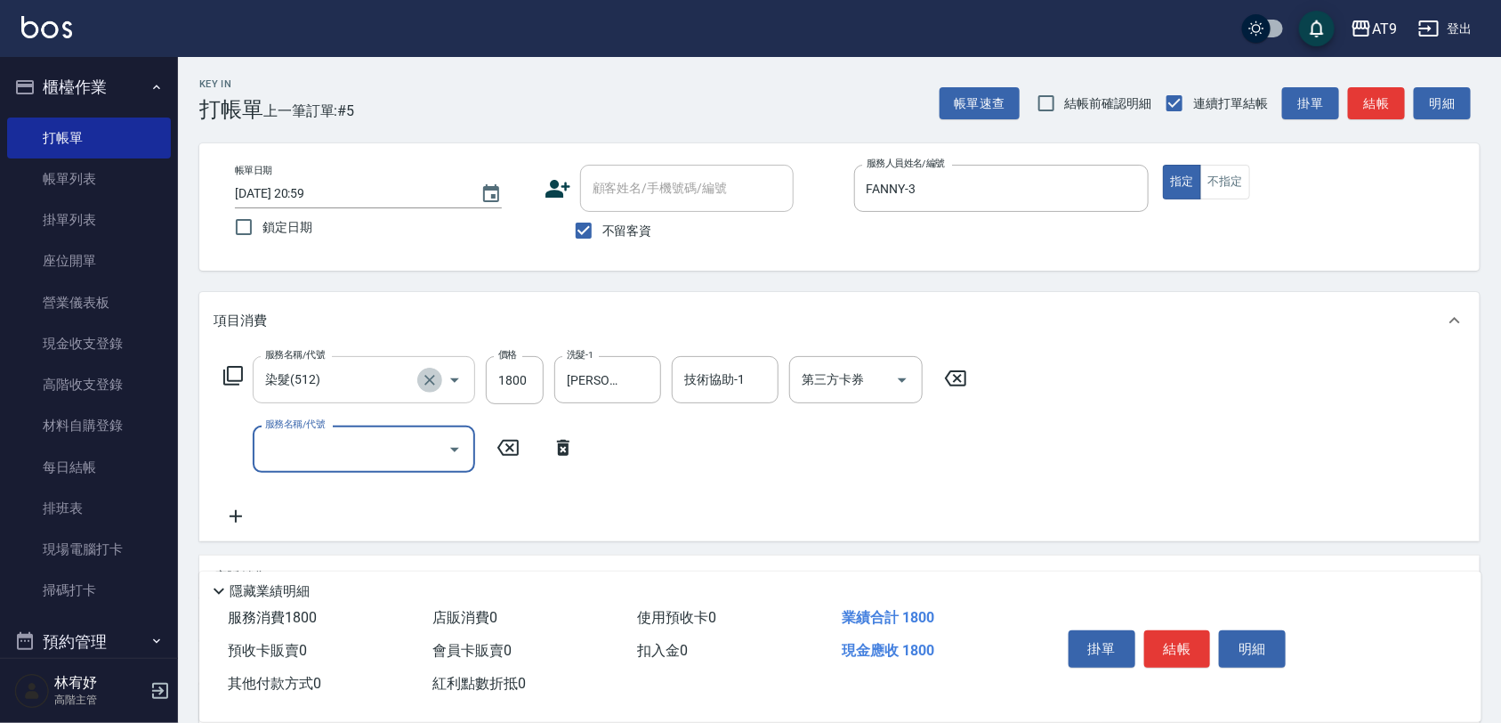
click at [427, 380] on icon "Clear" at bounding box center [430, 380] width 18 height 18
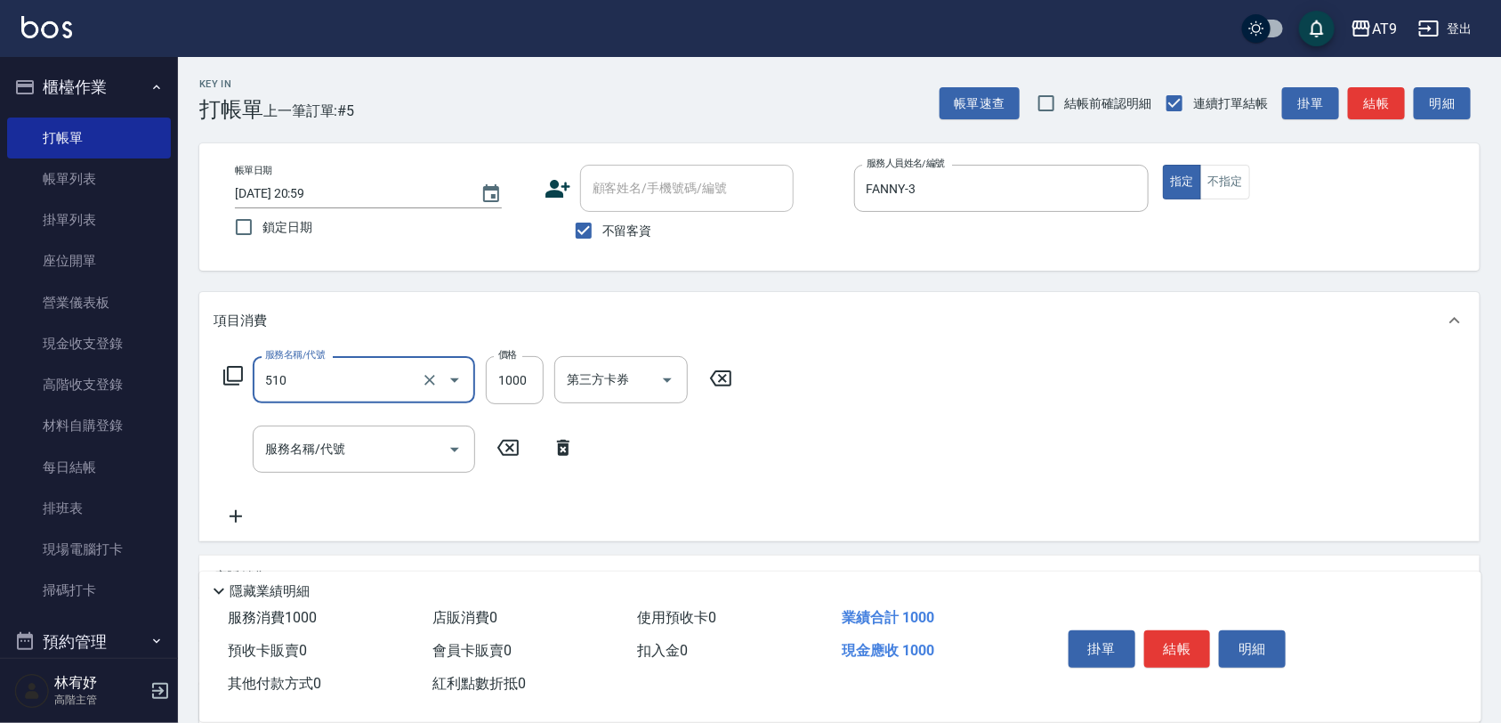
type input "染髮(510)"
type input "1800"
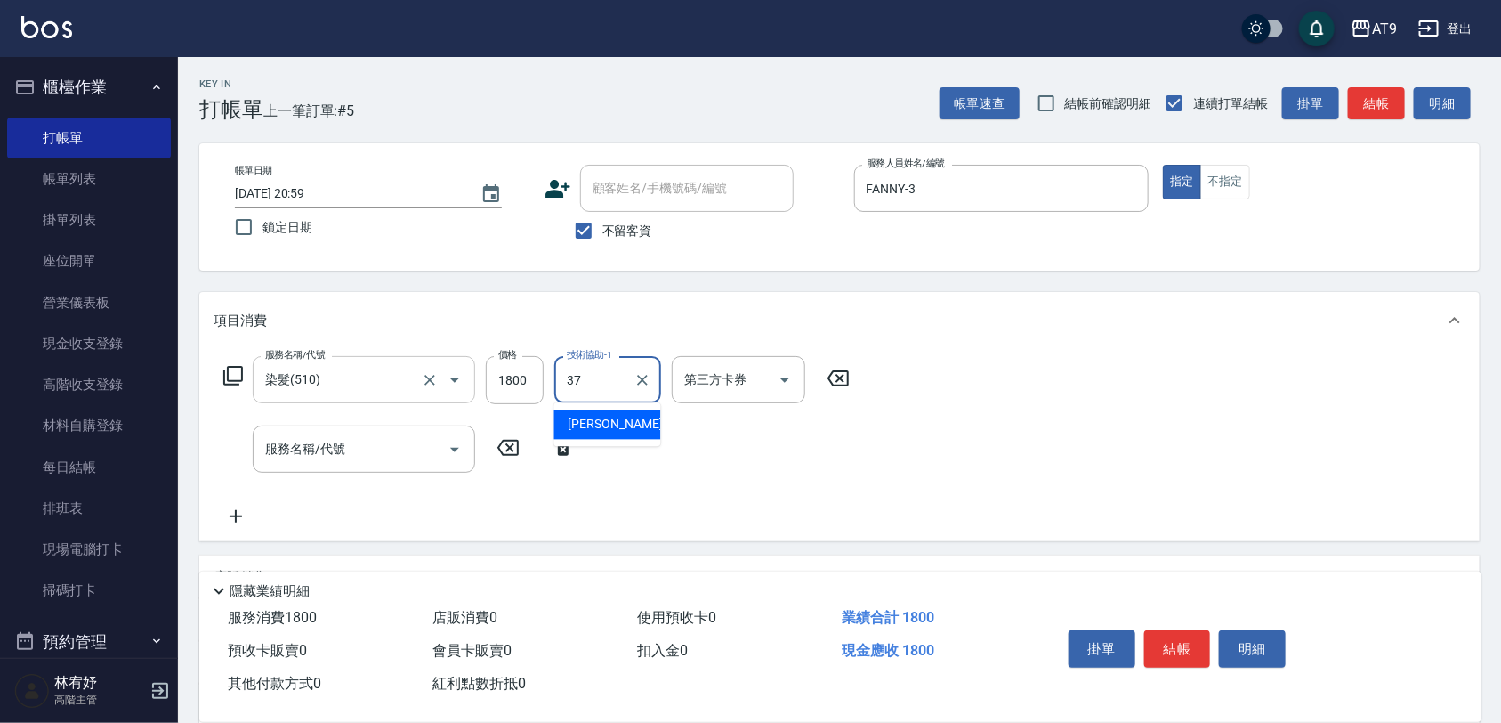
type input "[PERSON_NAME]-37"
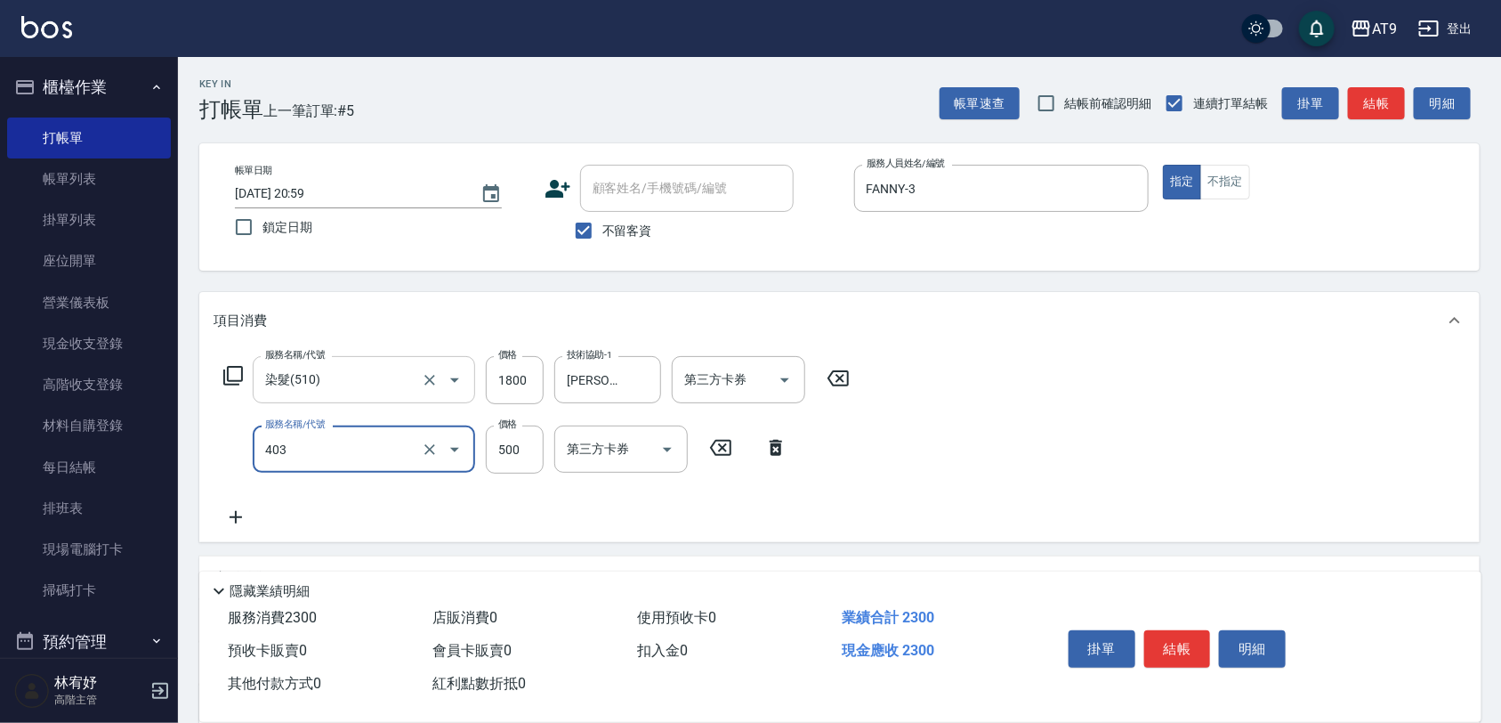
type input "天天護髮(403)"
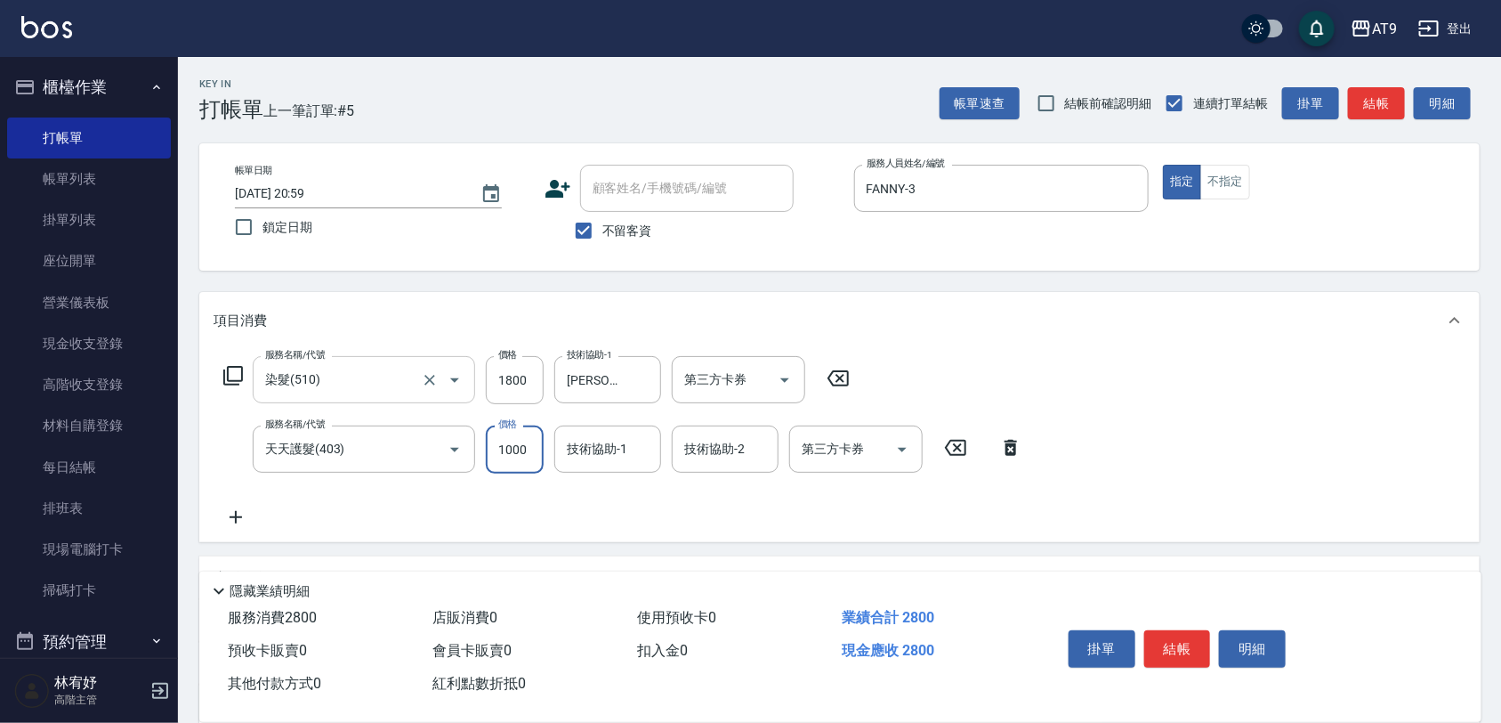
type input "1000"
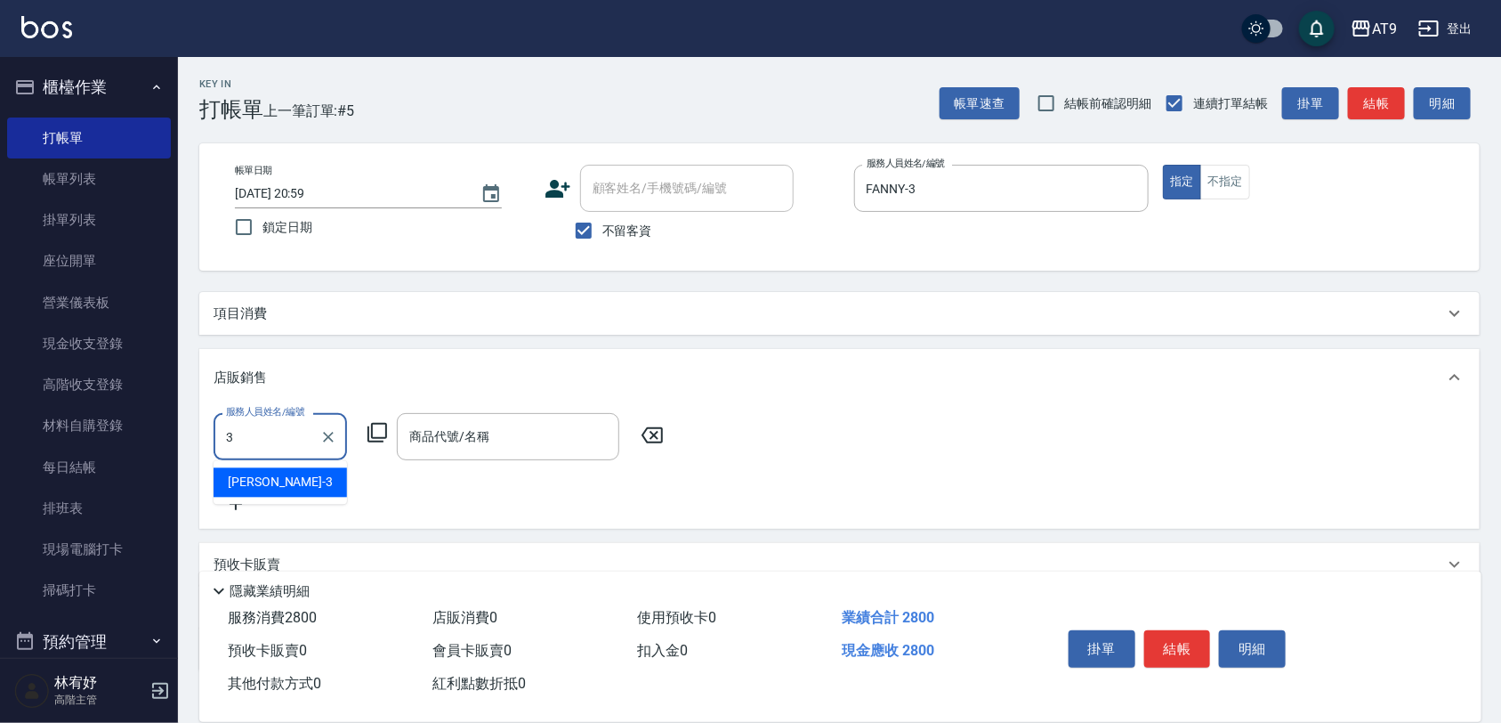
type input "FANNY-3"
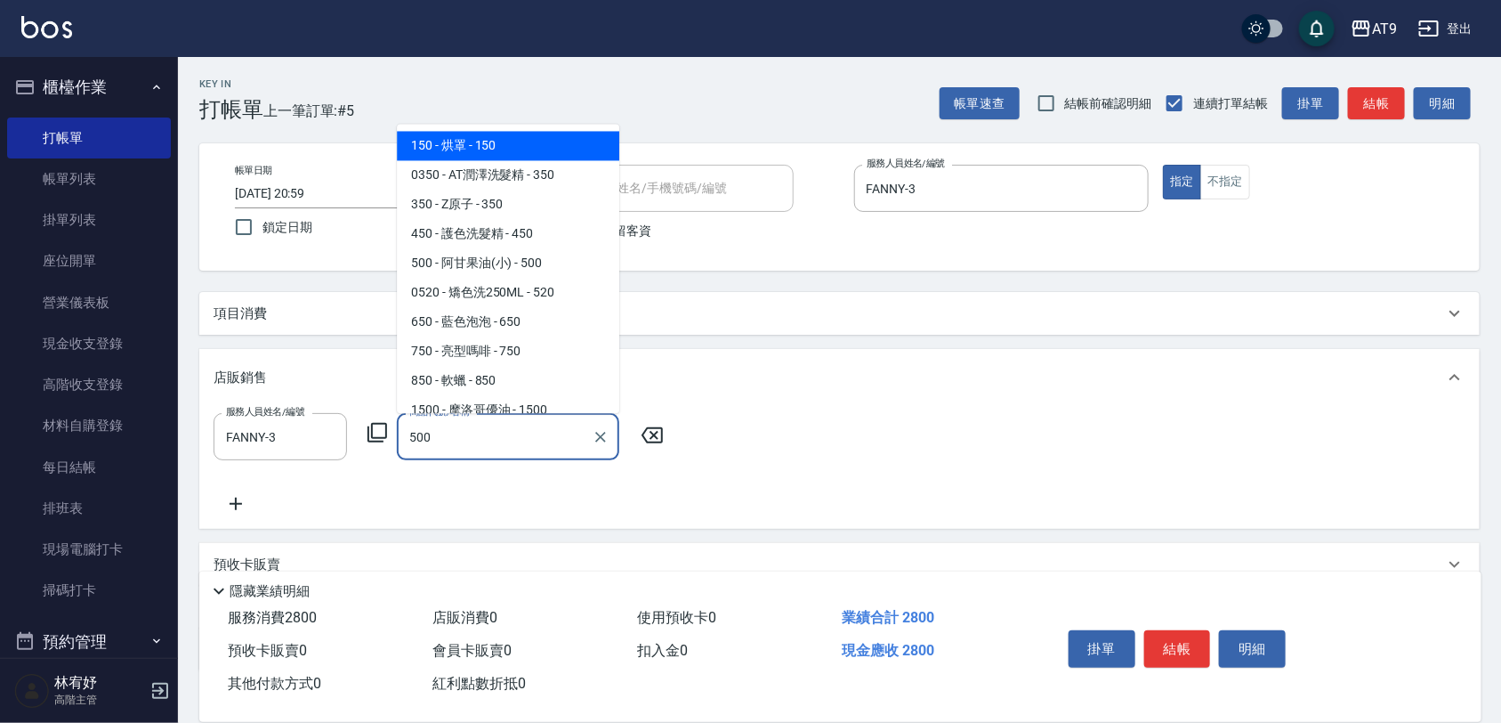
type input "阿甘果油(小)"
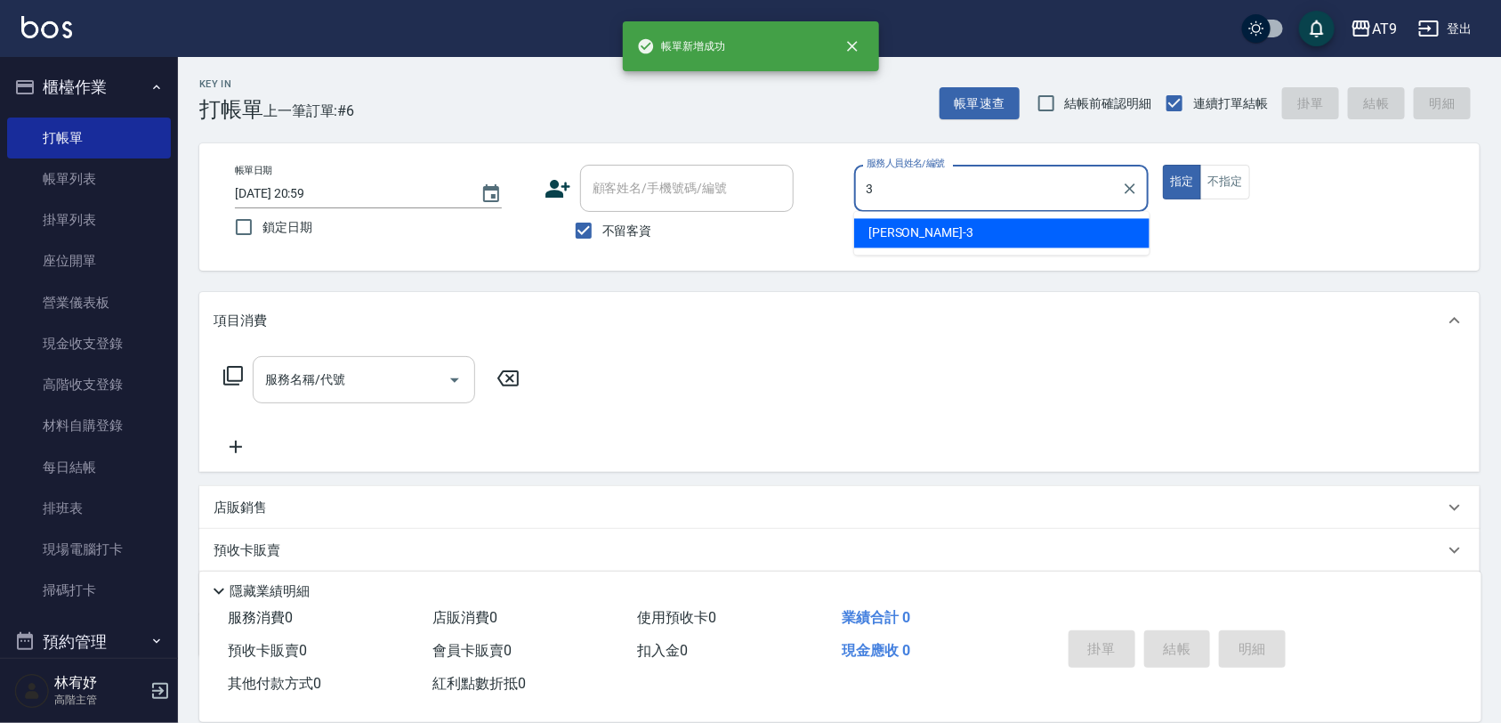
type input "FANNY-3"
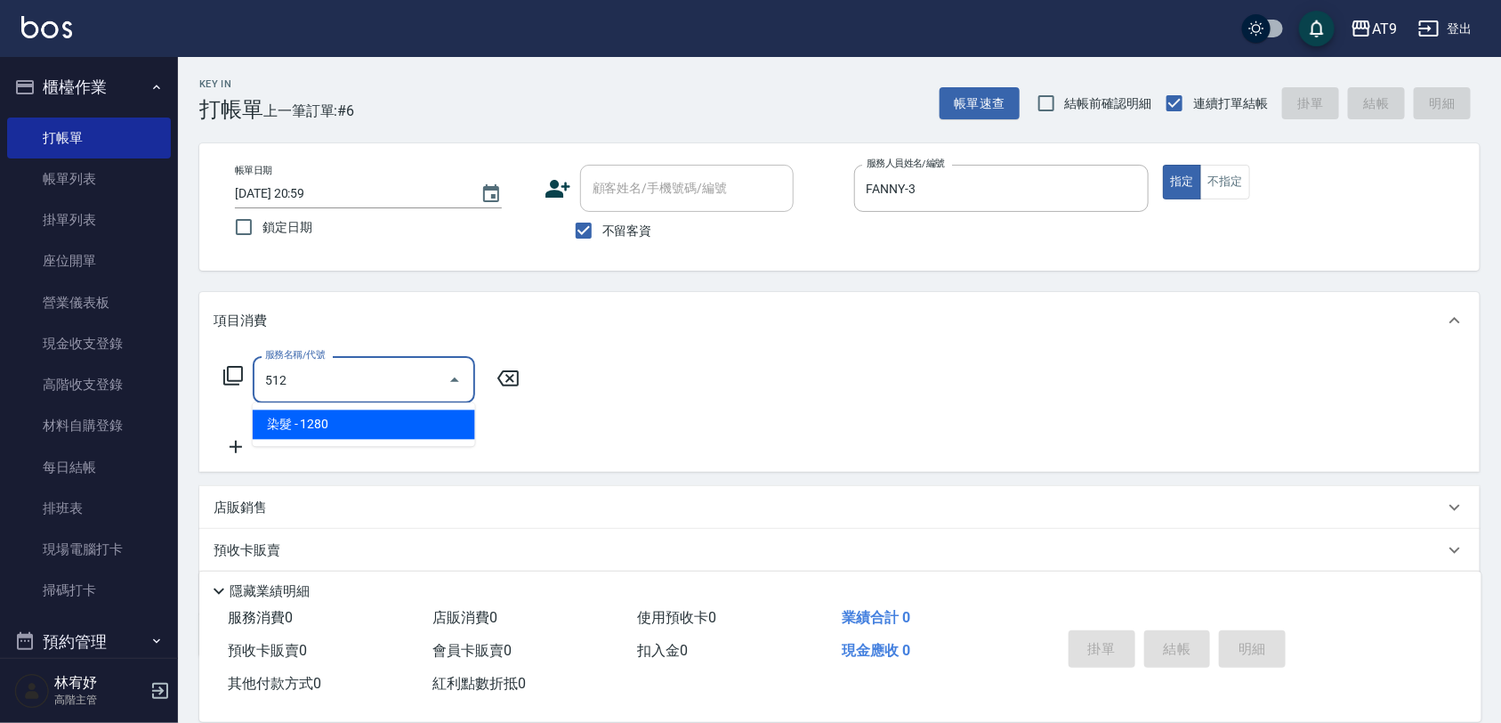
type input "染髮(512)"
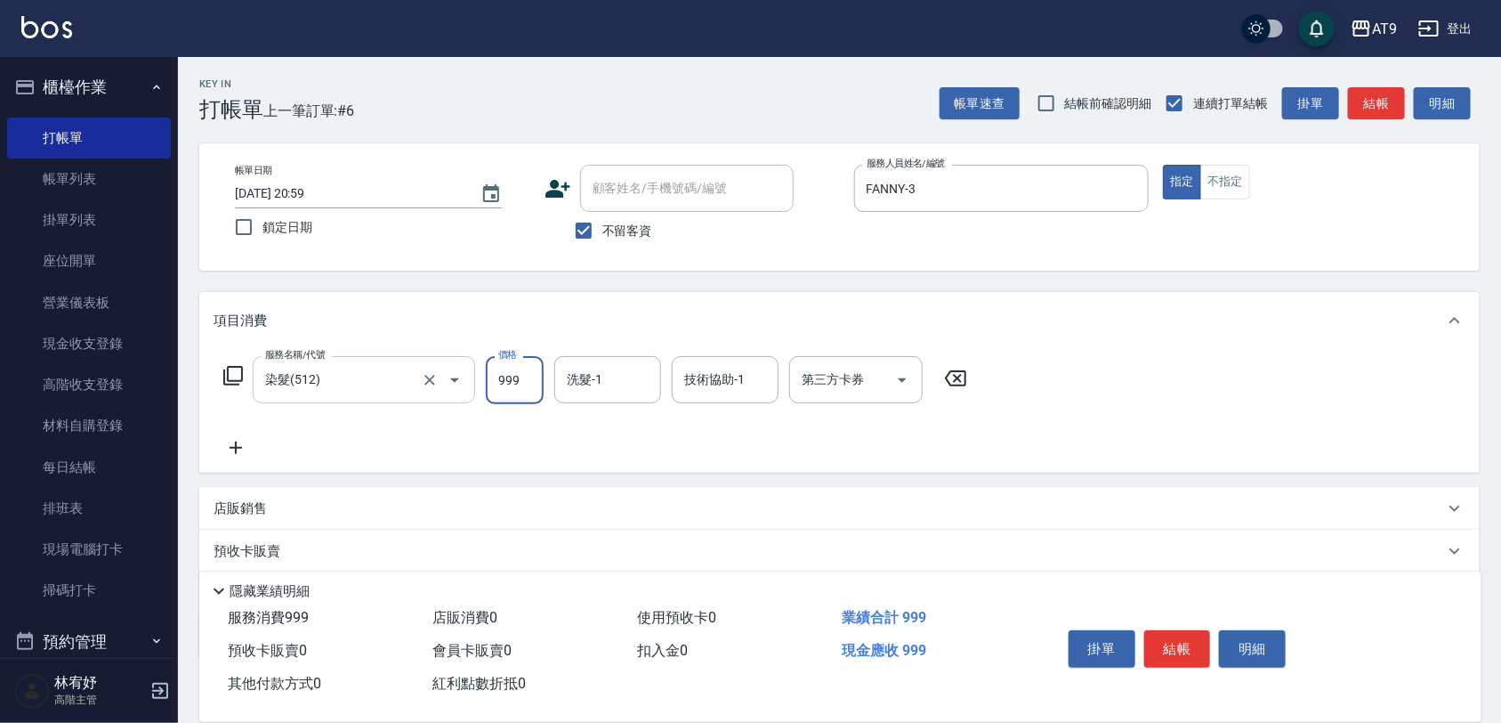
type input "999"
type input "[PERSON_NAME]-37"
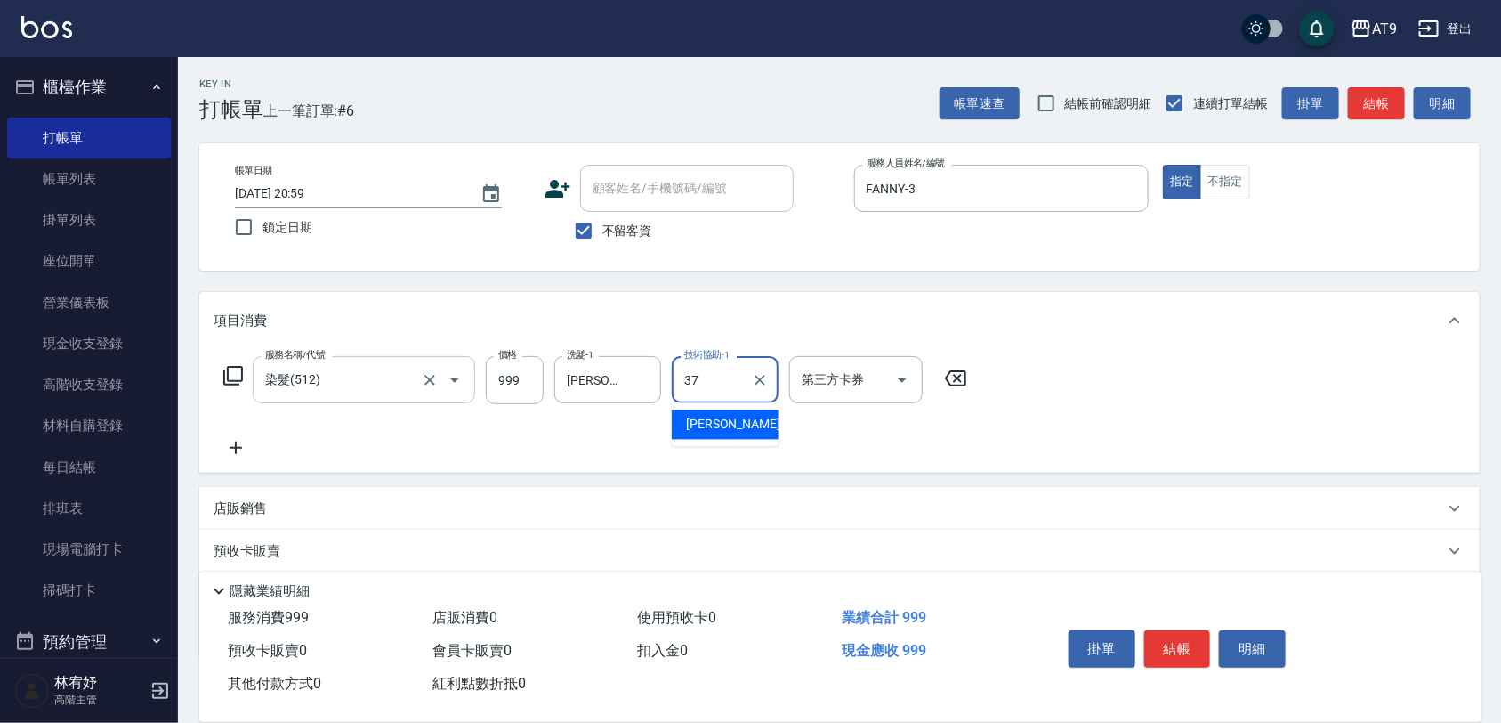
type input "[PERSON_NAME]-37"
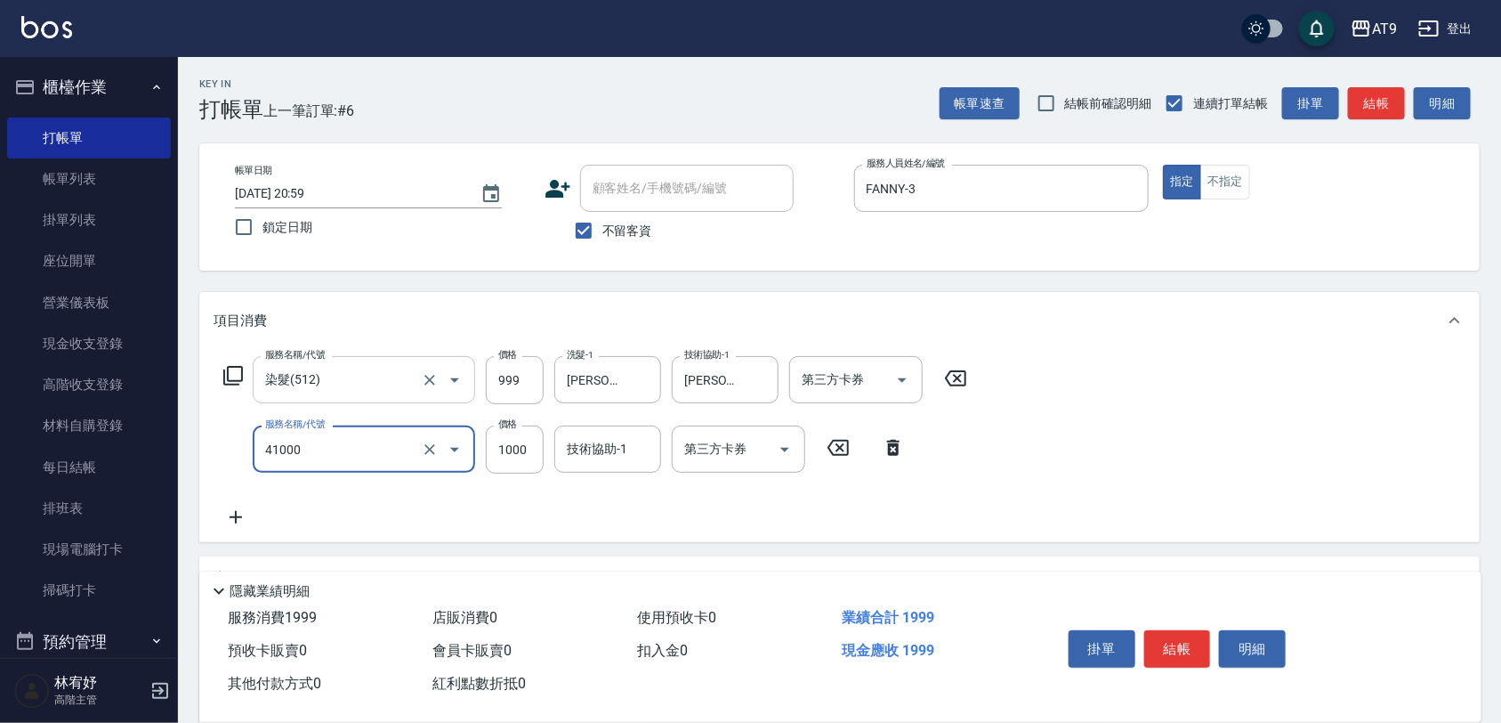
type input "鏡面+1000(41000)"
type input "2500"
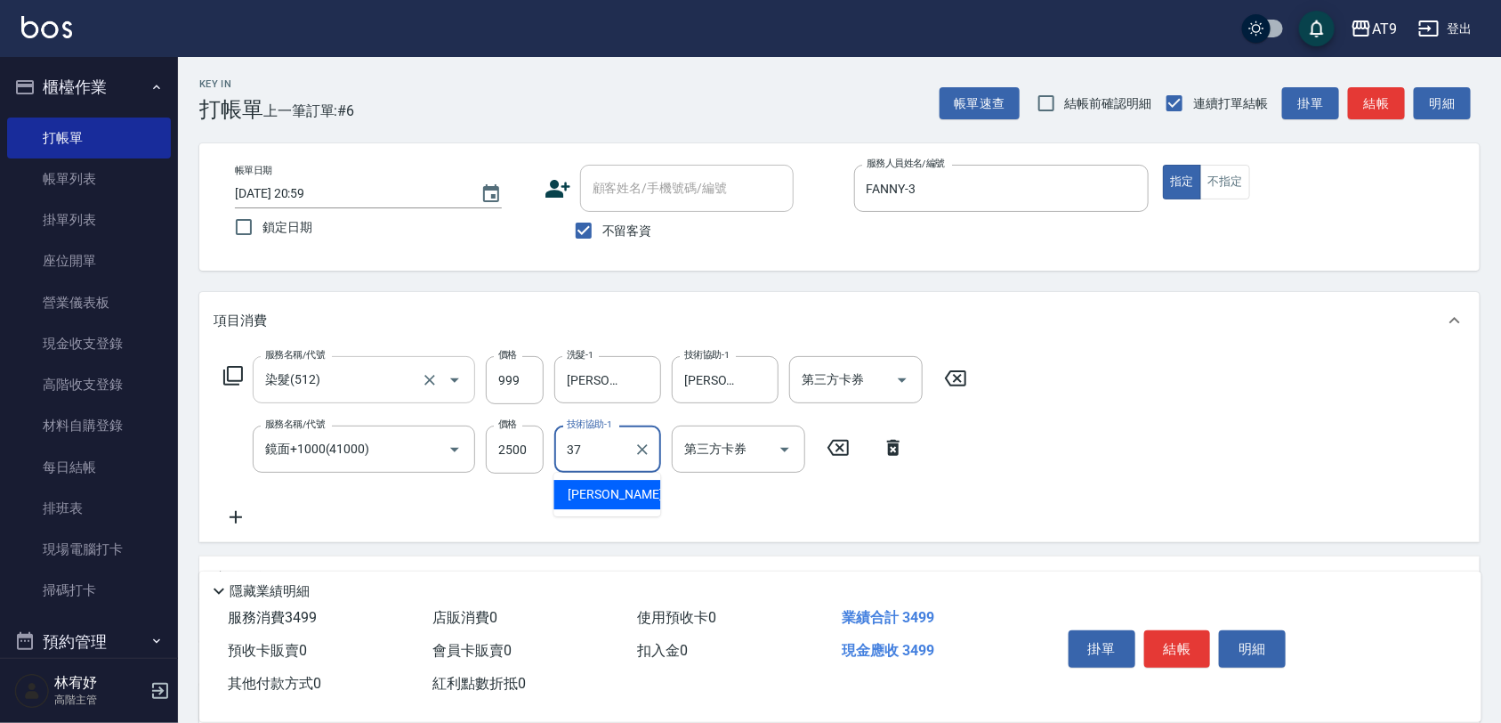
type input "[PERSON_NAME]-37"
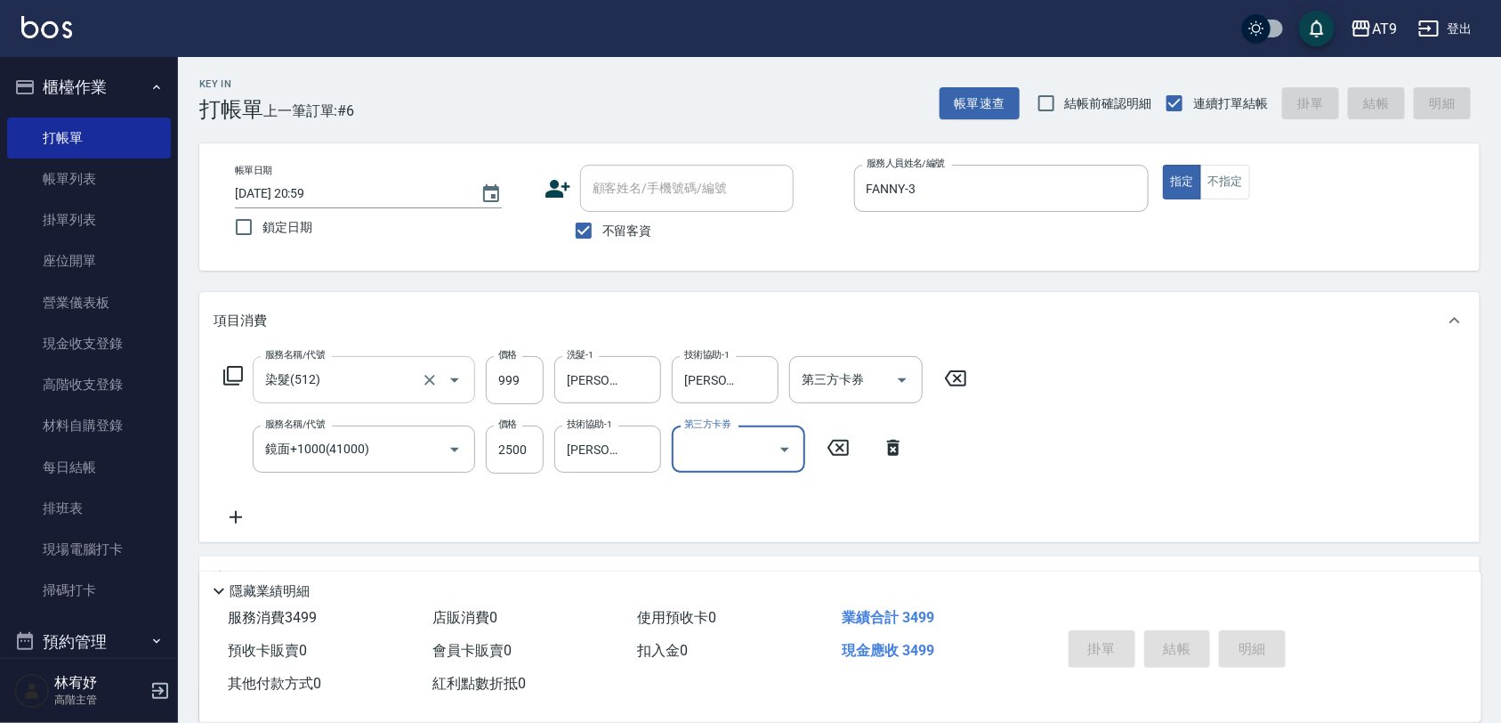
type input "[DATE] 21:00"
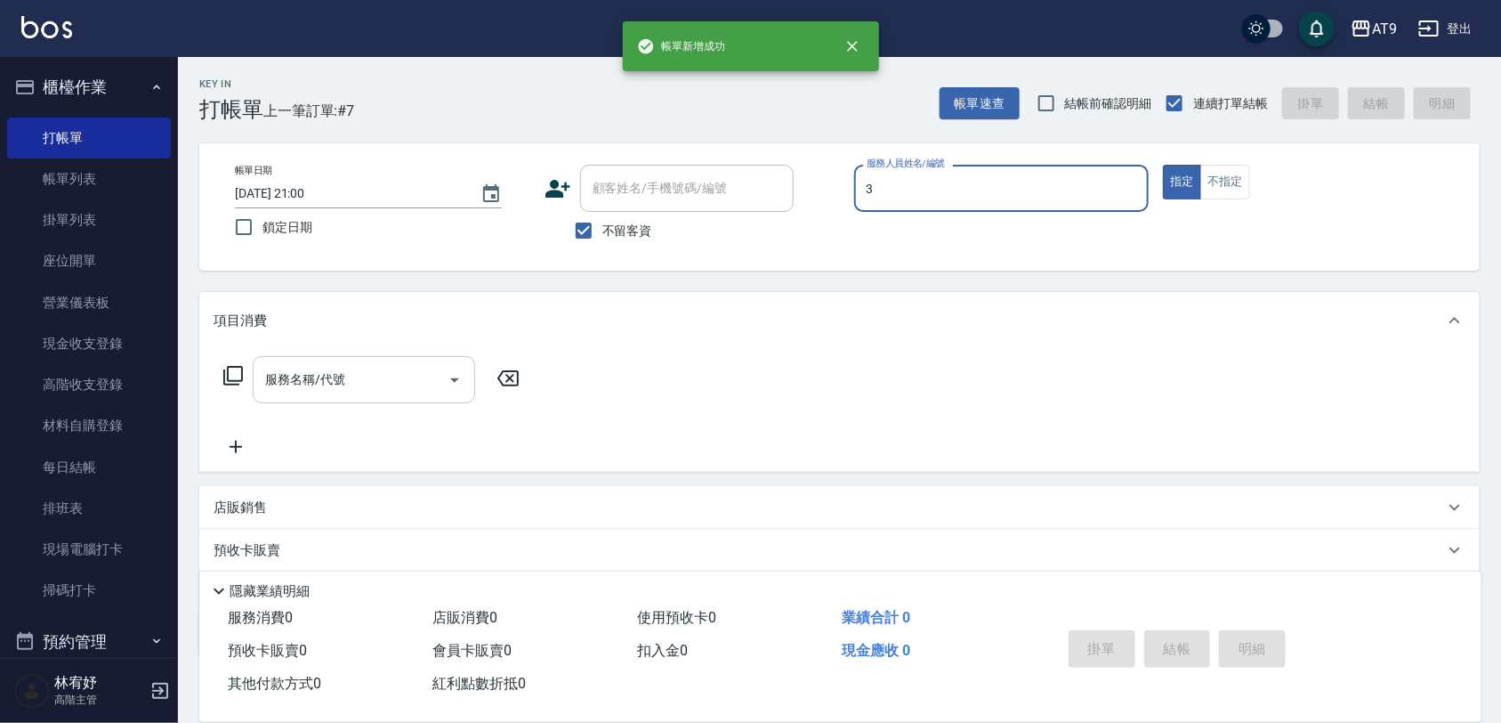
type input "FANNY-3"
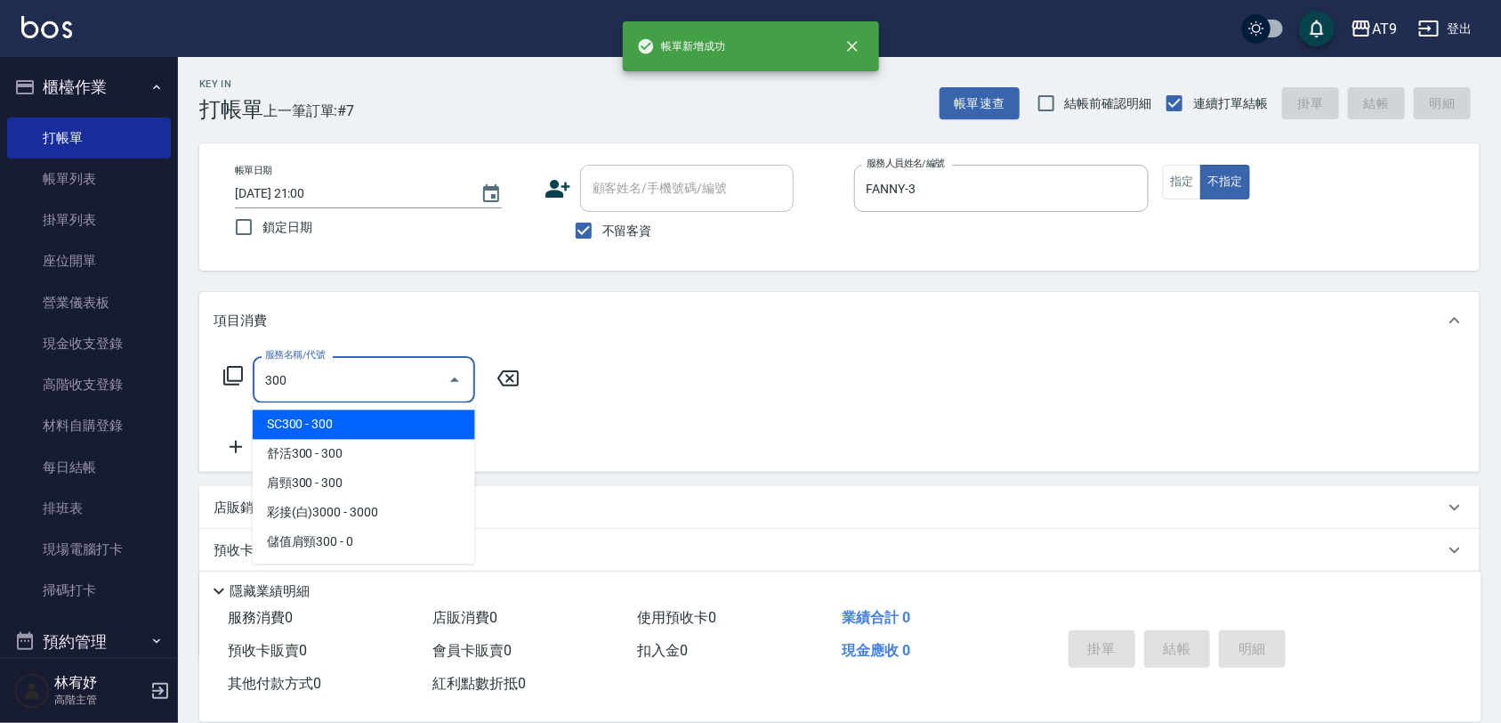
type input "SC300(300)"
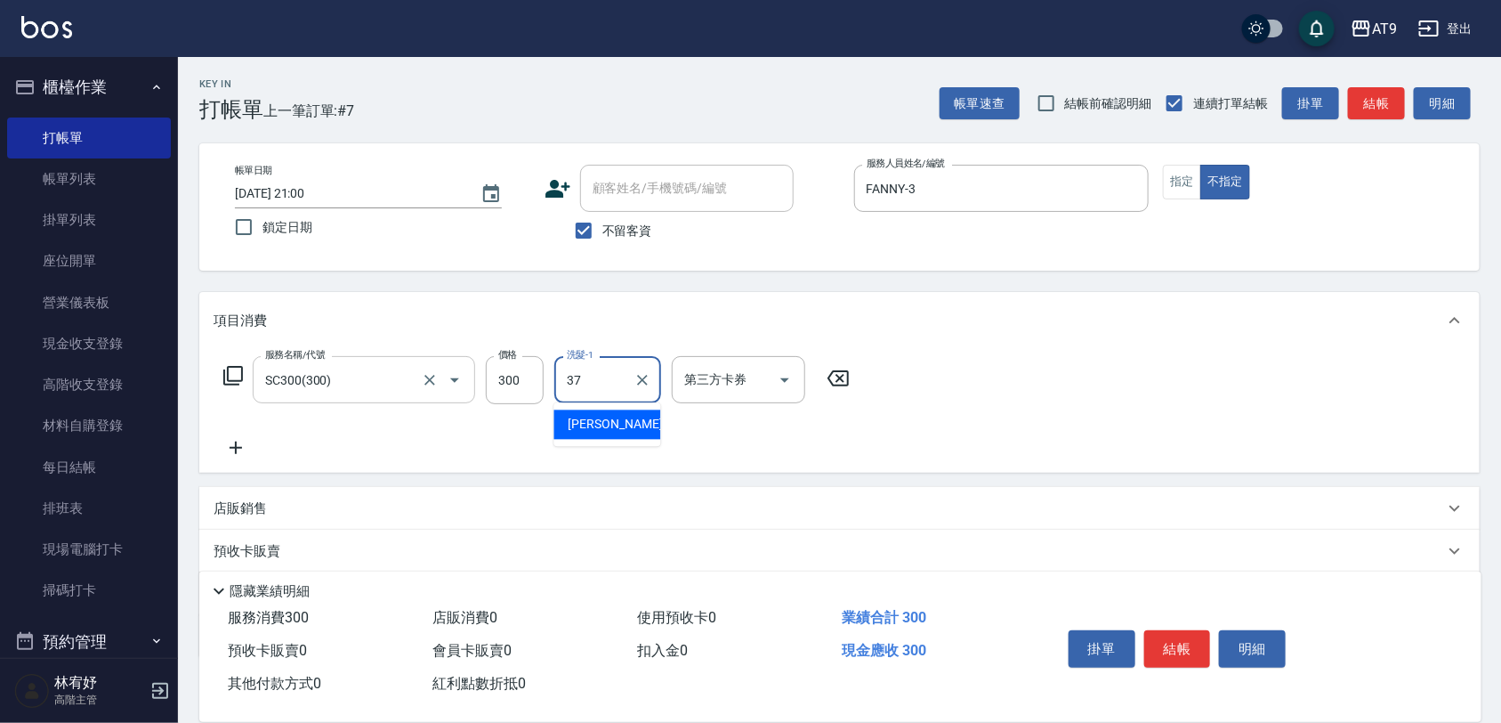
type input "[PERSON_NAME]-37"
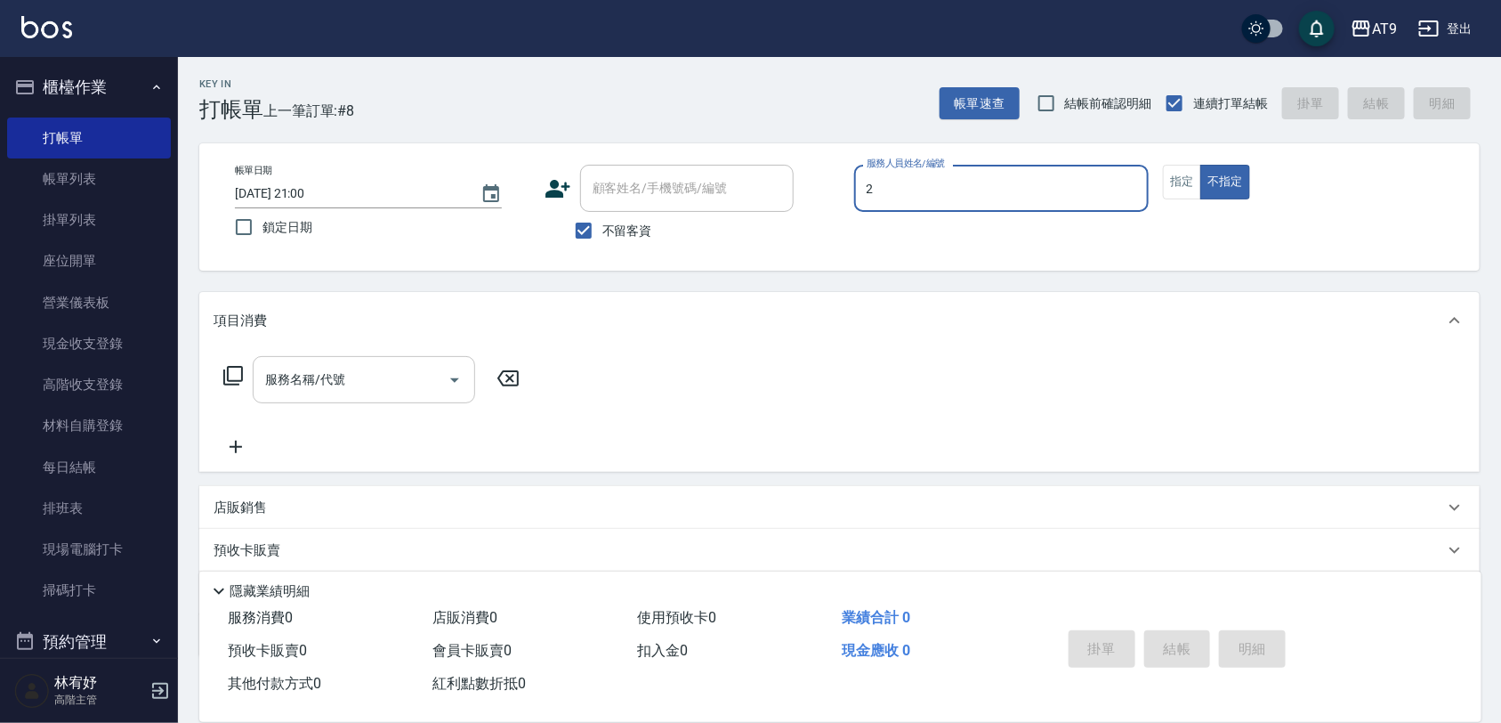
type input "[PERSON_NAME]-2"
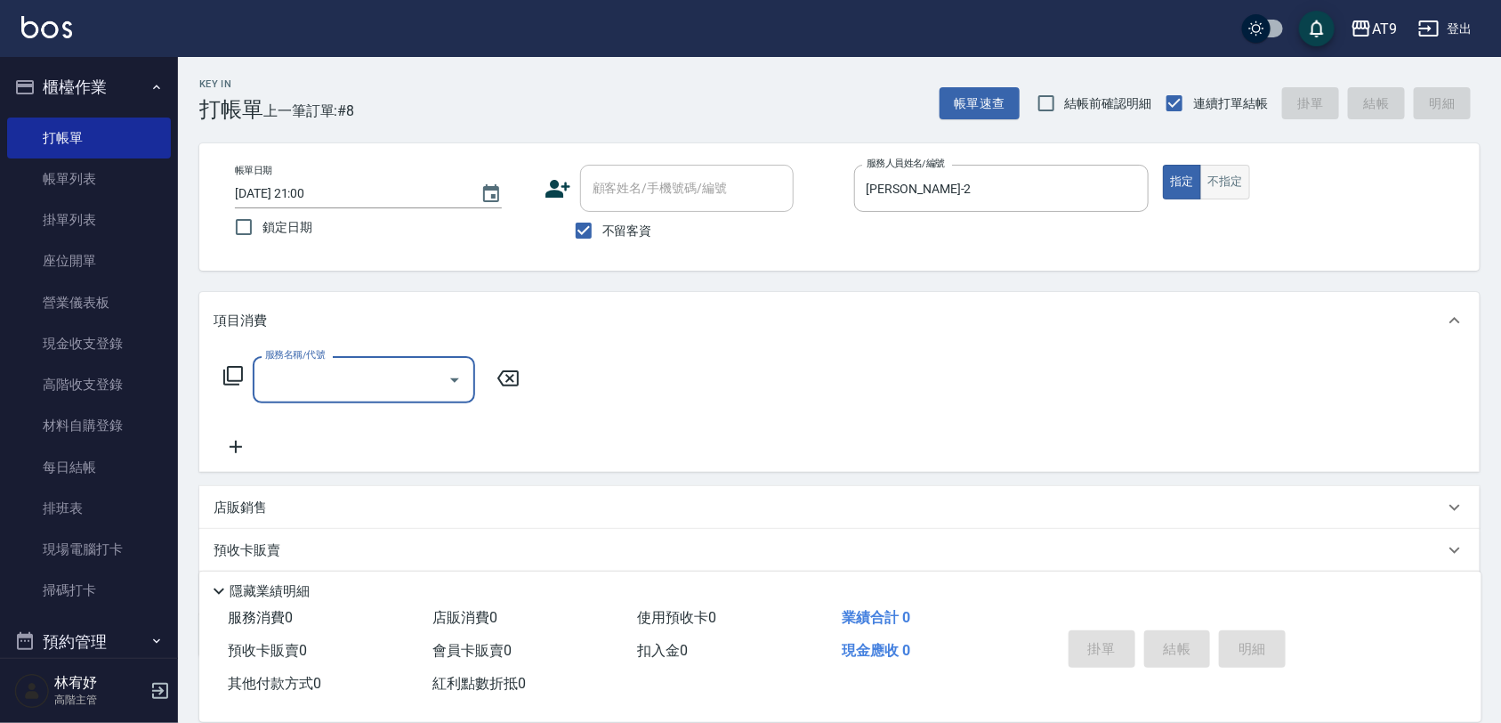
click at [1221, 174] on button "不指定" at bounding box center [1225, 182] width 50 height 35
click at [303, 393] on input "服務名稱/代號" at bounding box center [351, 379] width 180 height 31
type input "300"
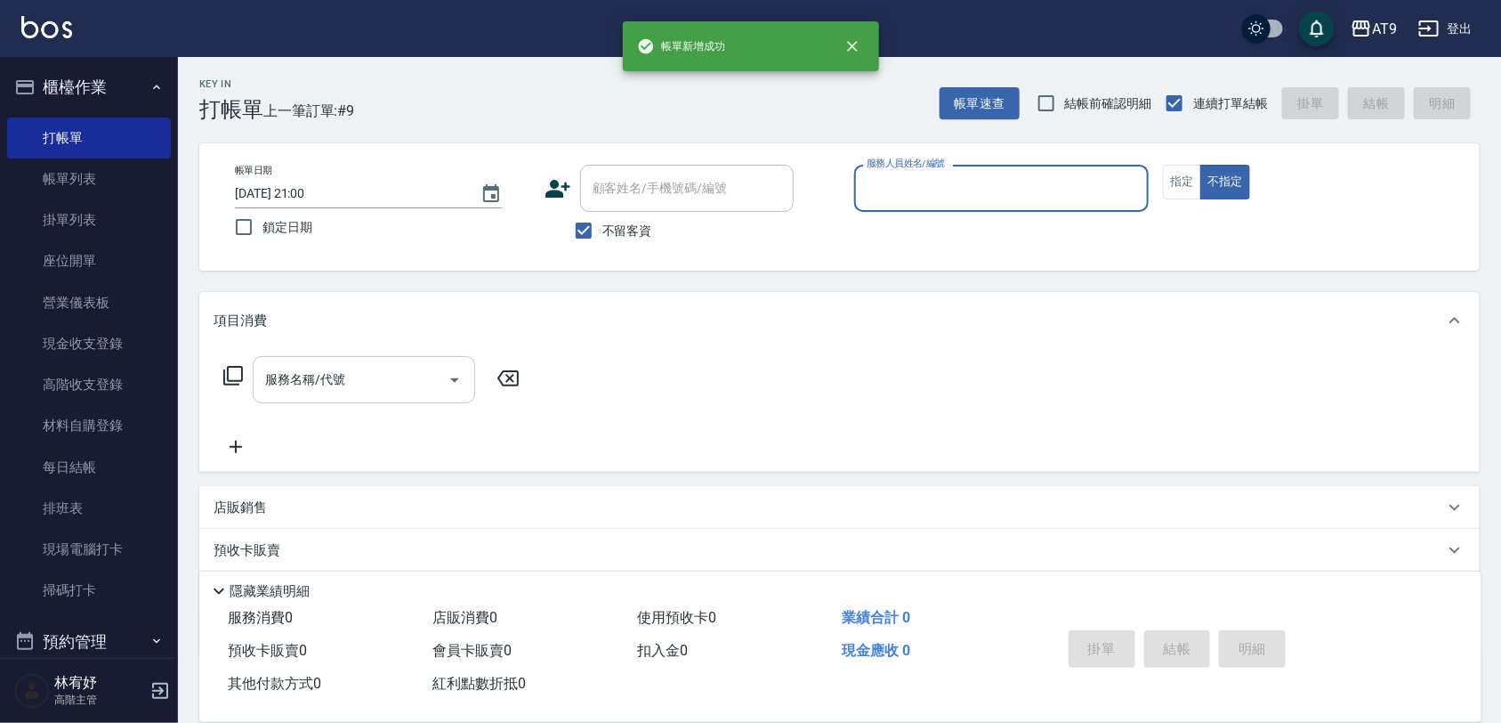
type input "3"
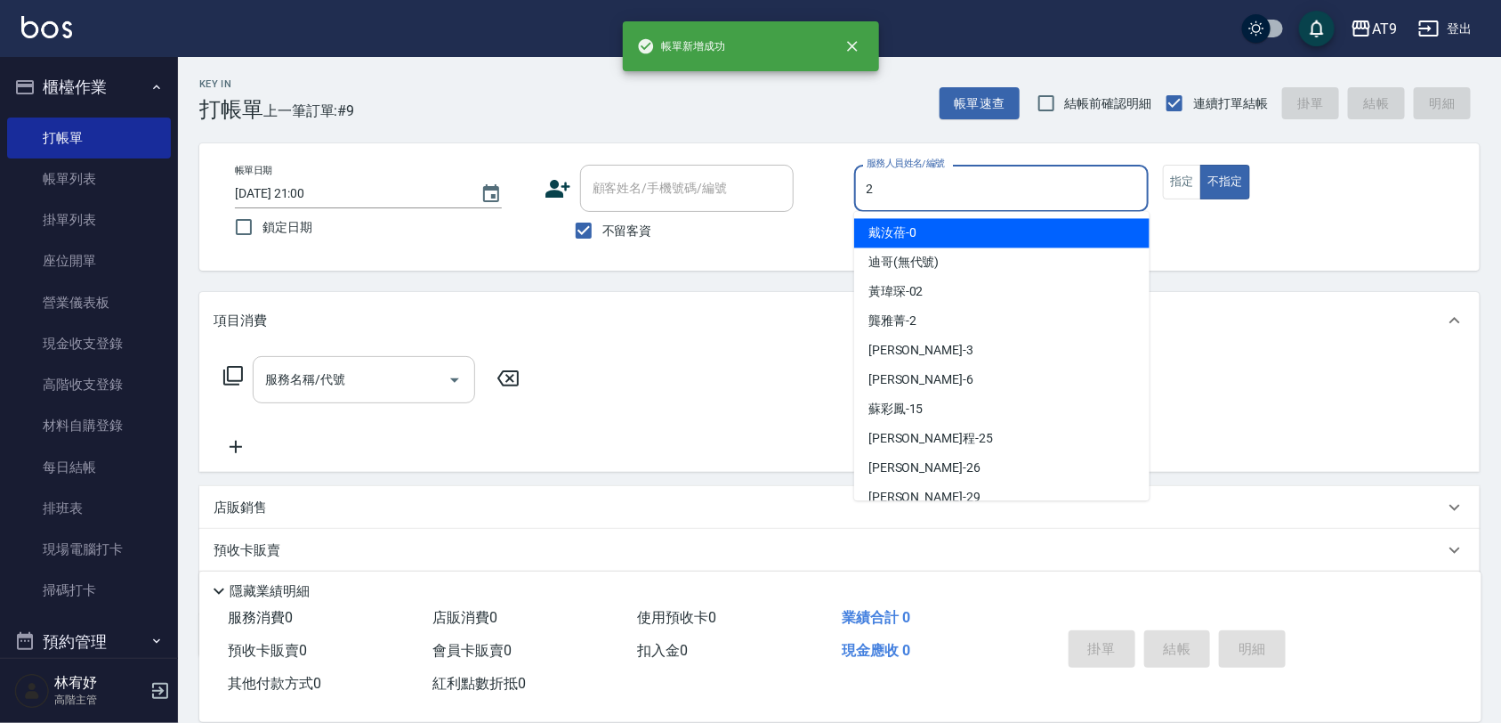
type input "[PERSON_NAME]-2"
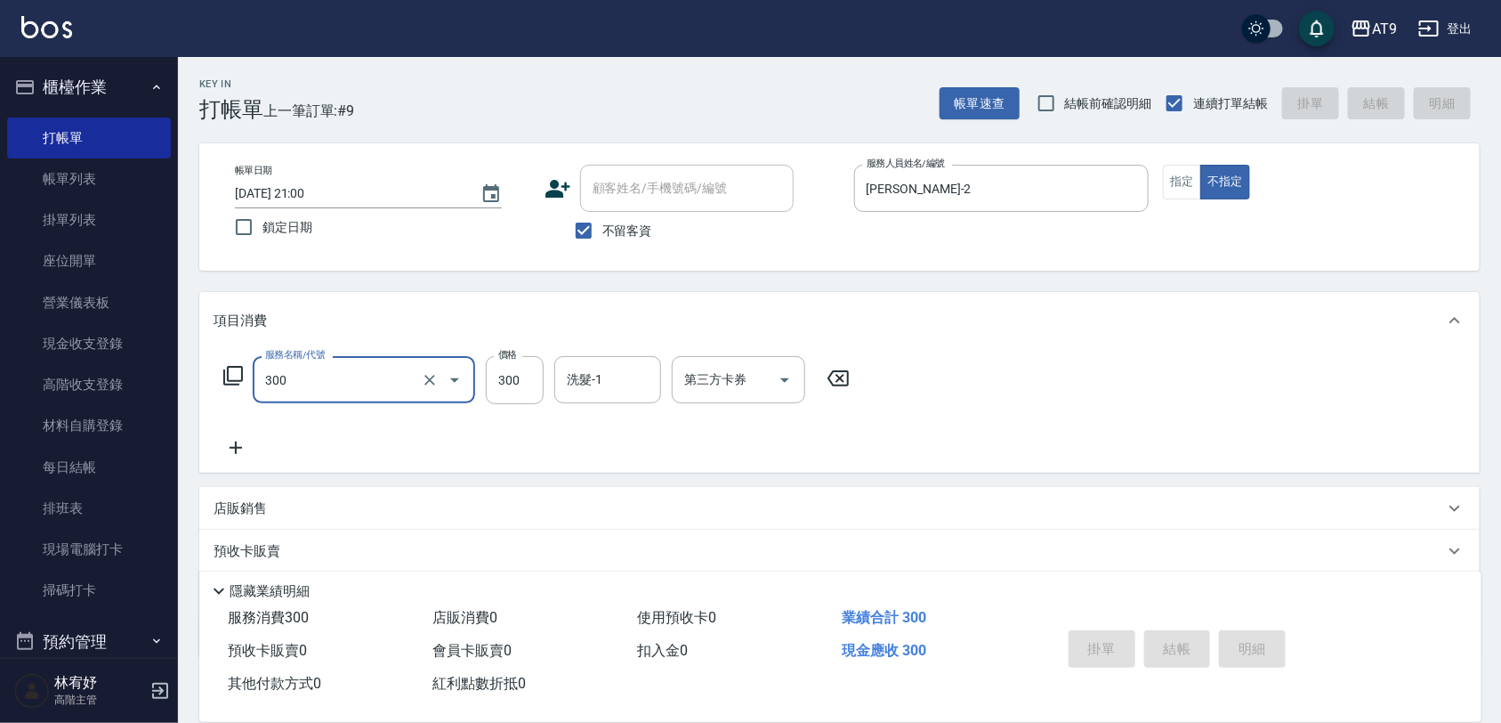
type input "300"
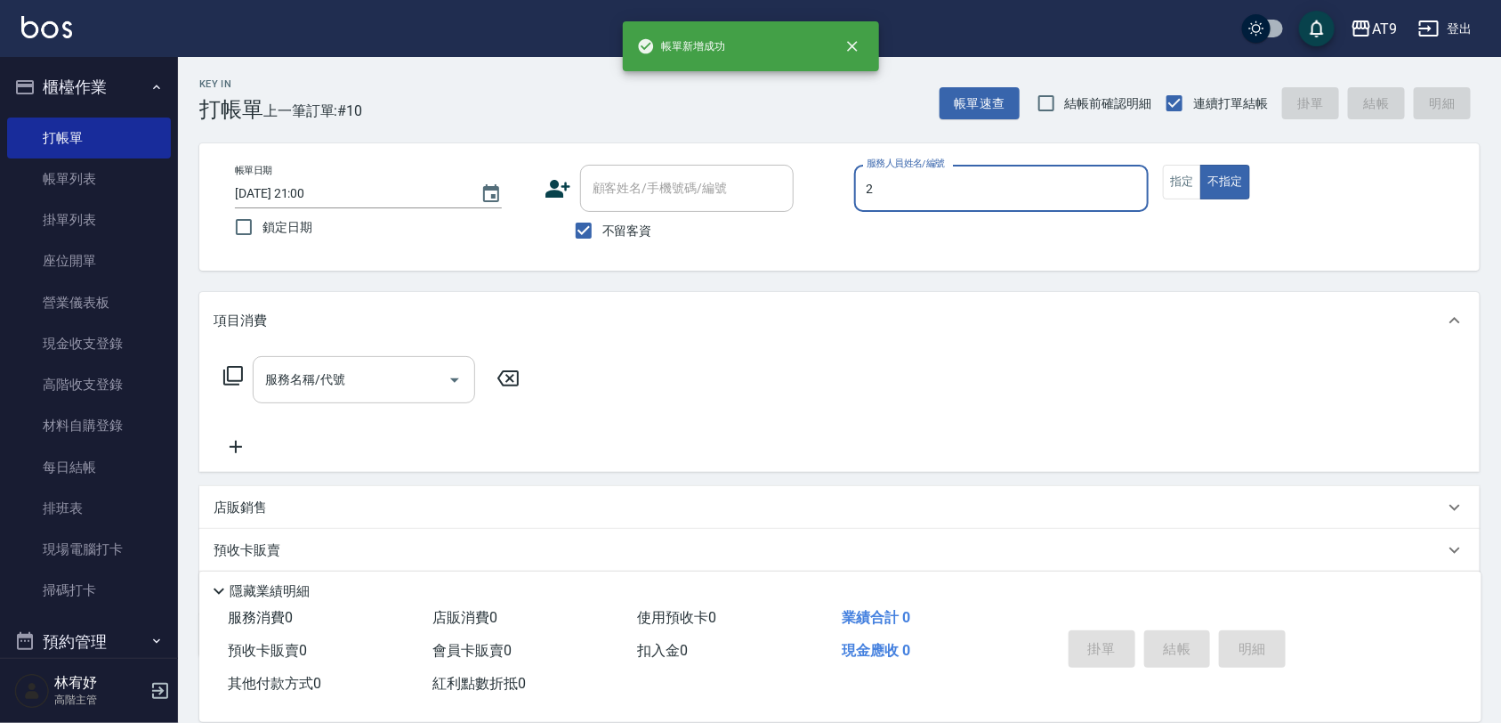
type input "[PERSON_NAME]-2"
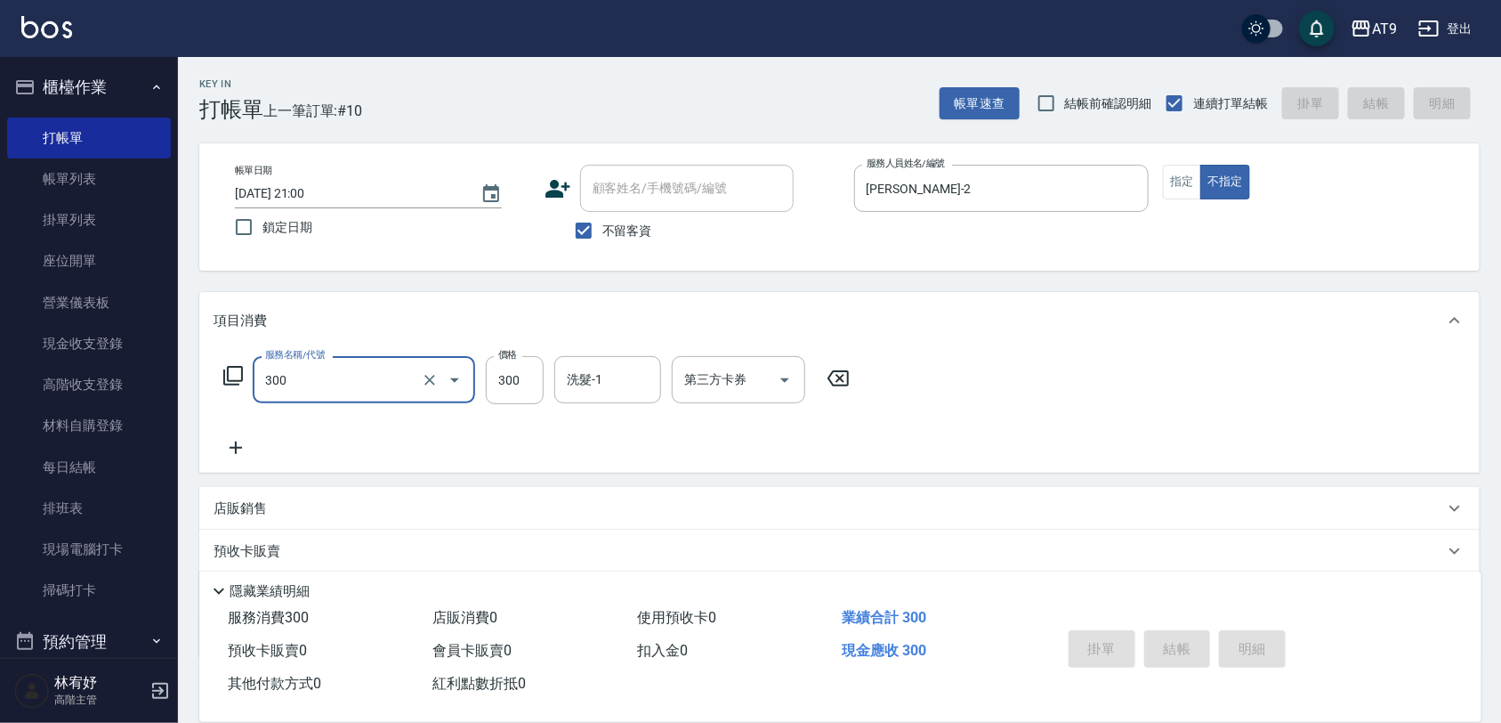
type input "300"
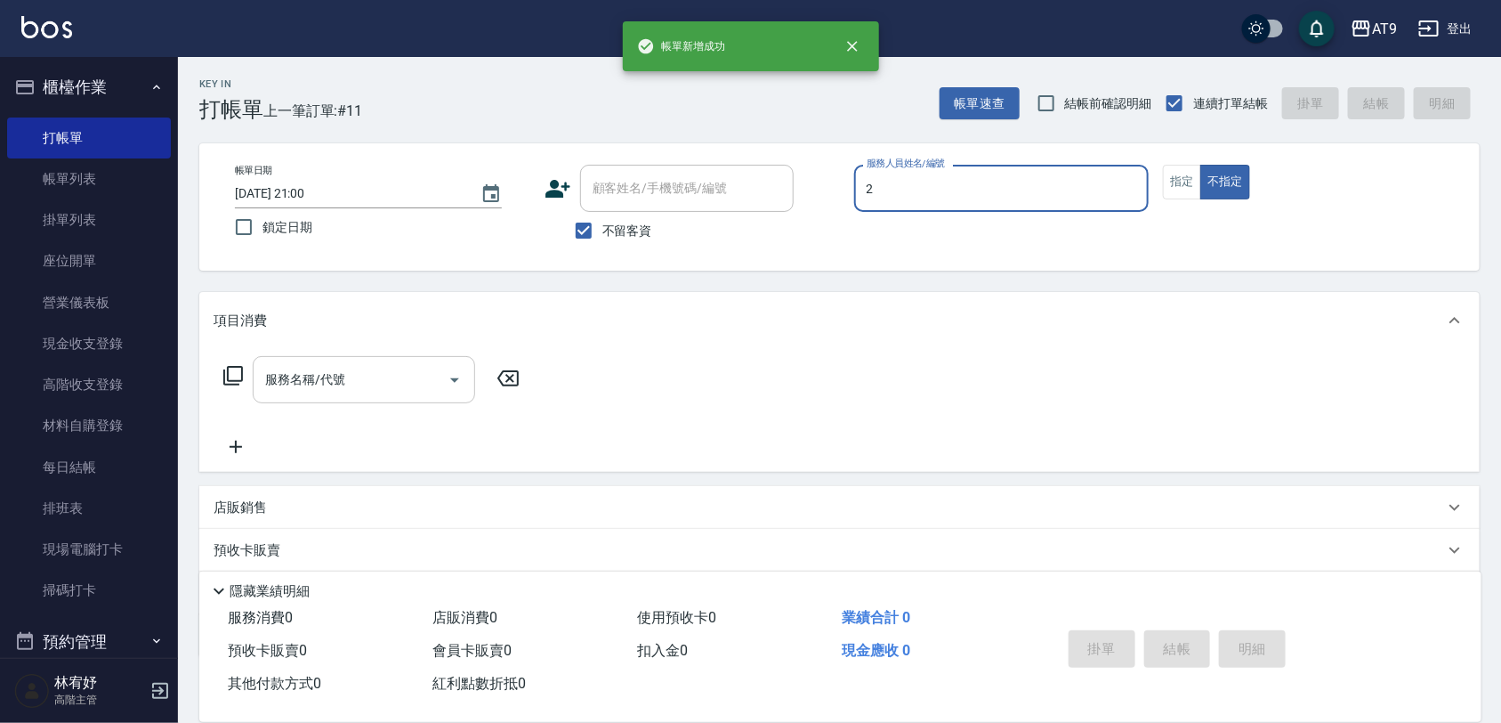
type input "[PERSON_NAME]-2"
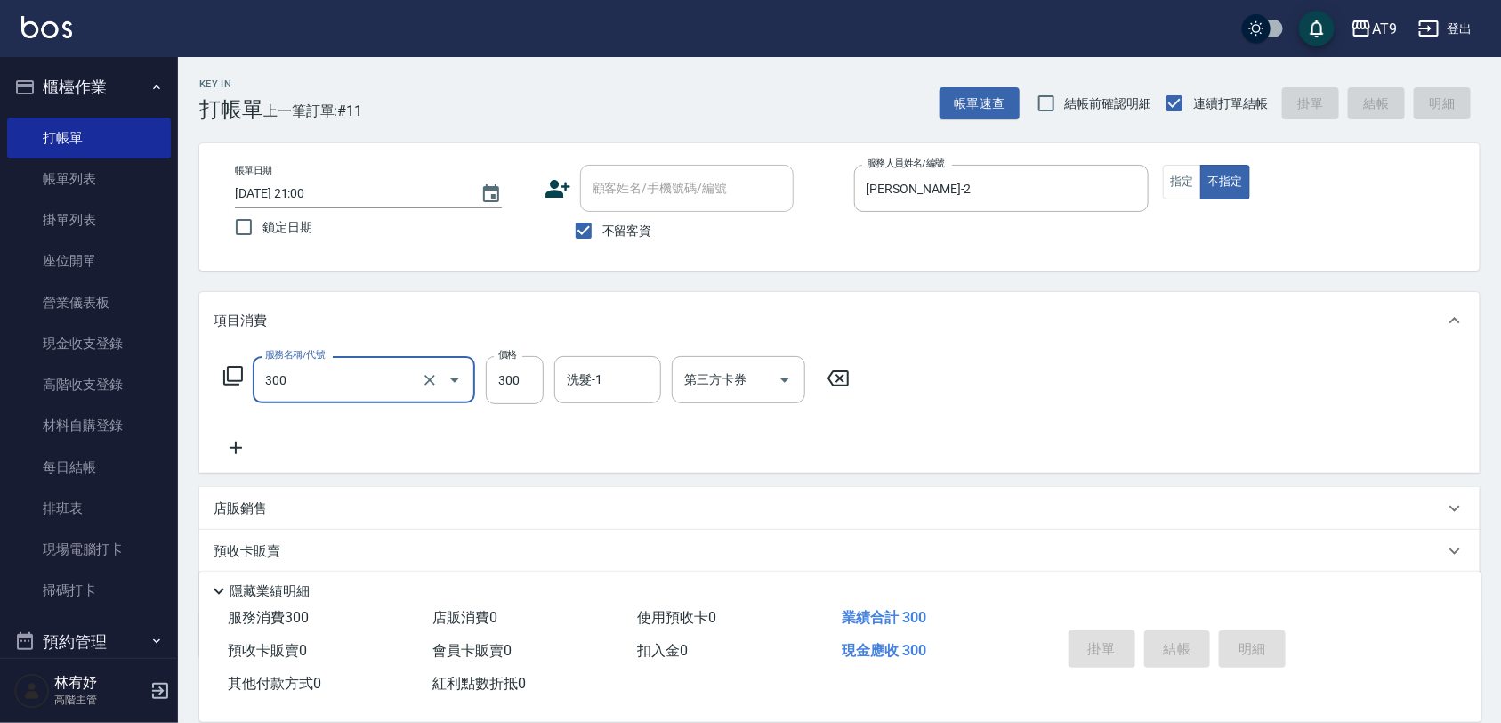
type input "300"
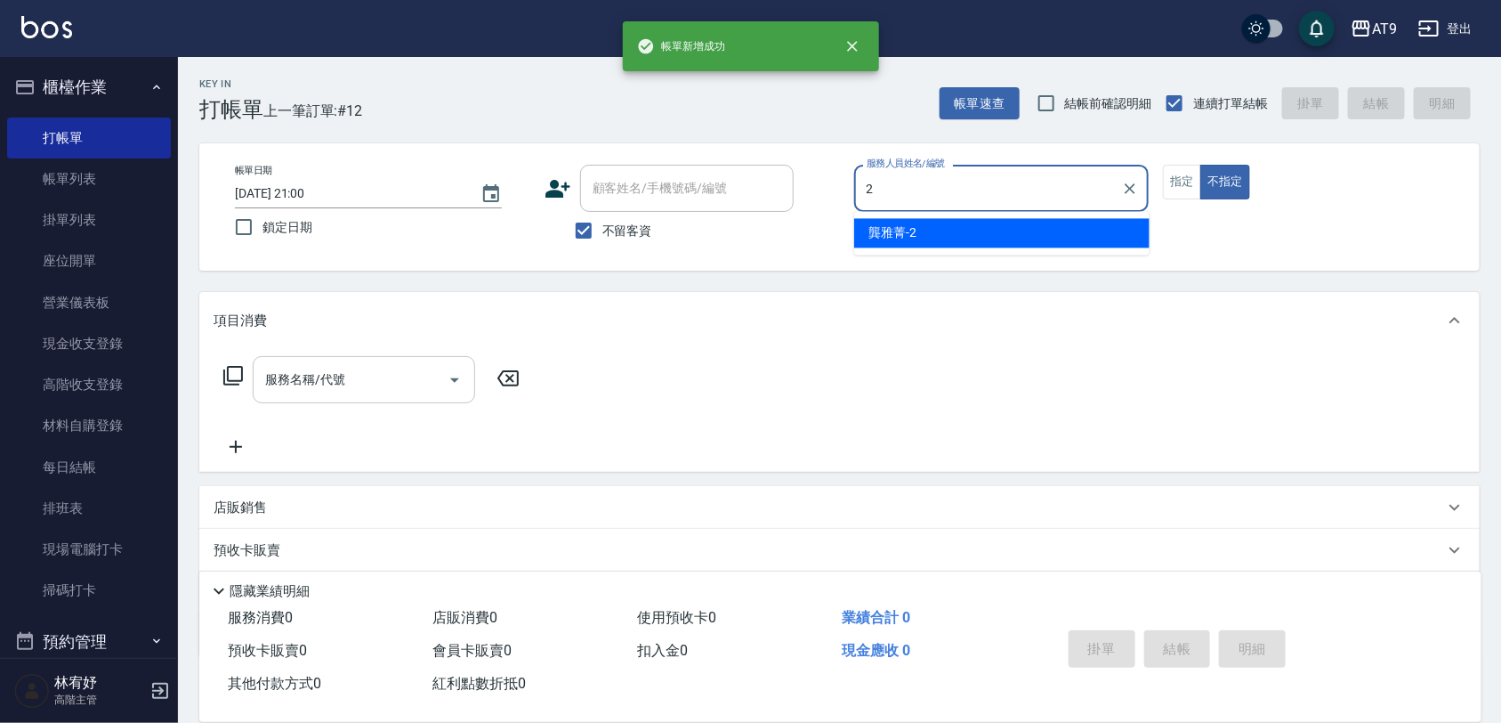
type input "[PERSON_NAME]-2"
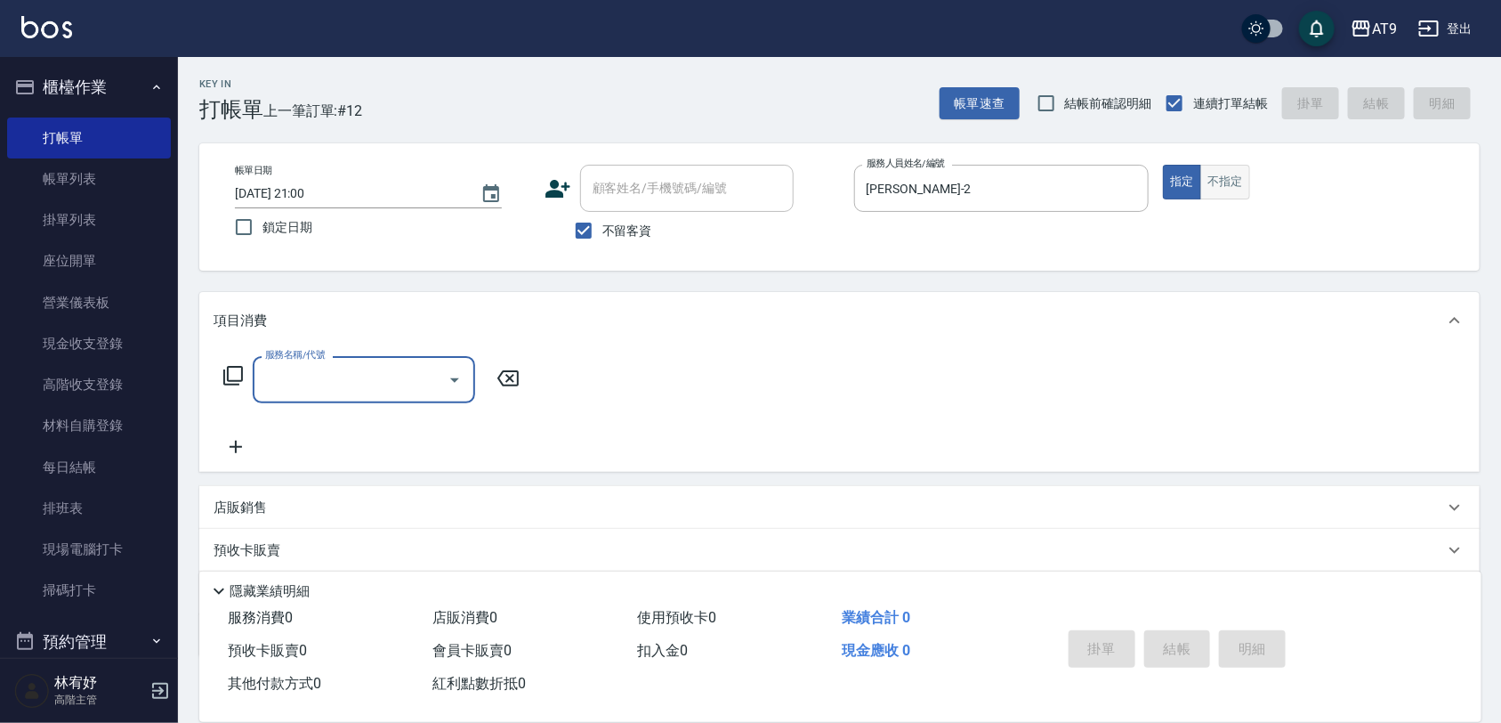
click at [1248, 187] on button "不指定" at bounding box center [1225, 182] width 50 height 35
click at [393, 379] on input "服務名稱/代號" at bounding box center [351, 379] width 180 height 31
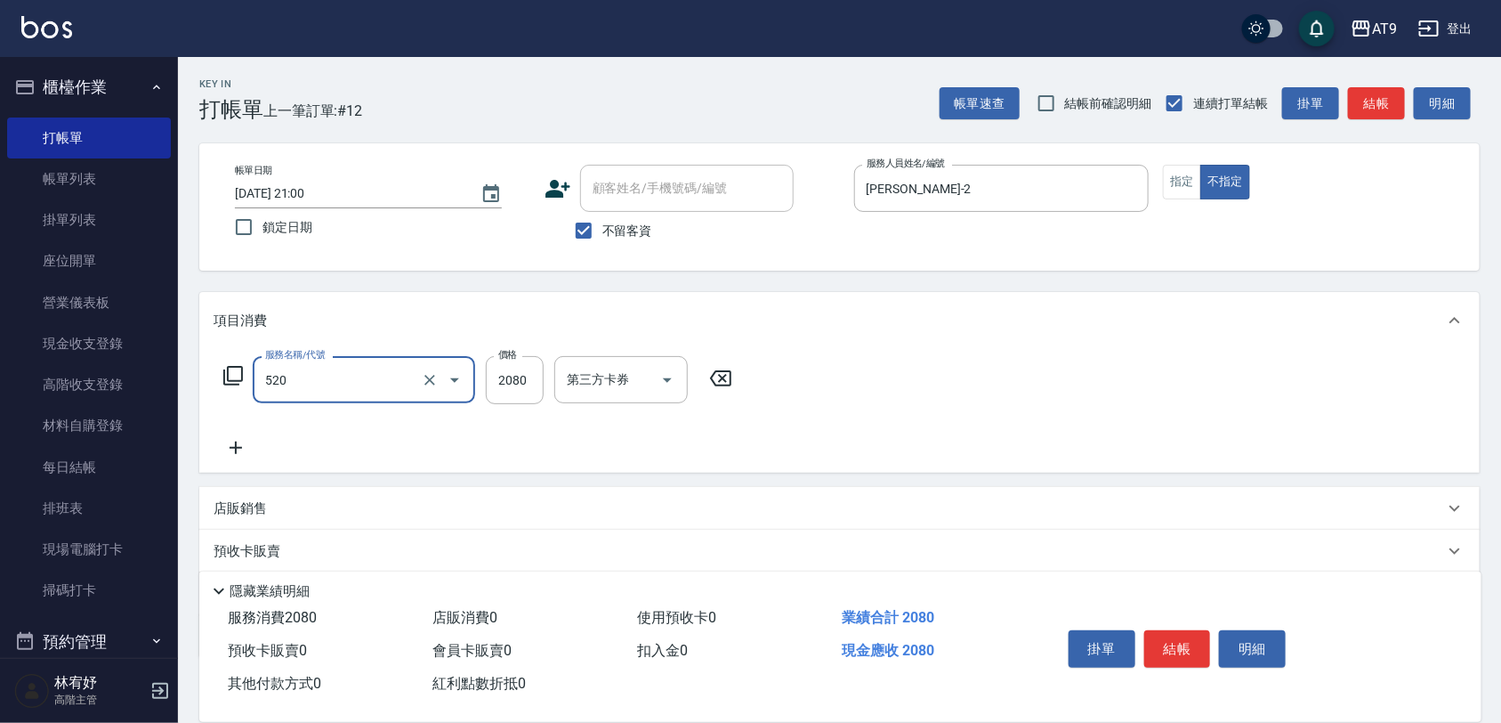
type input "染髮套餐(520)"
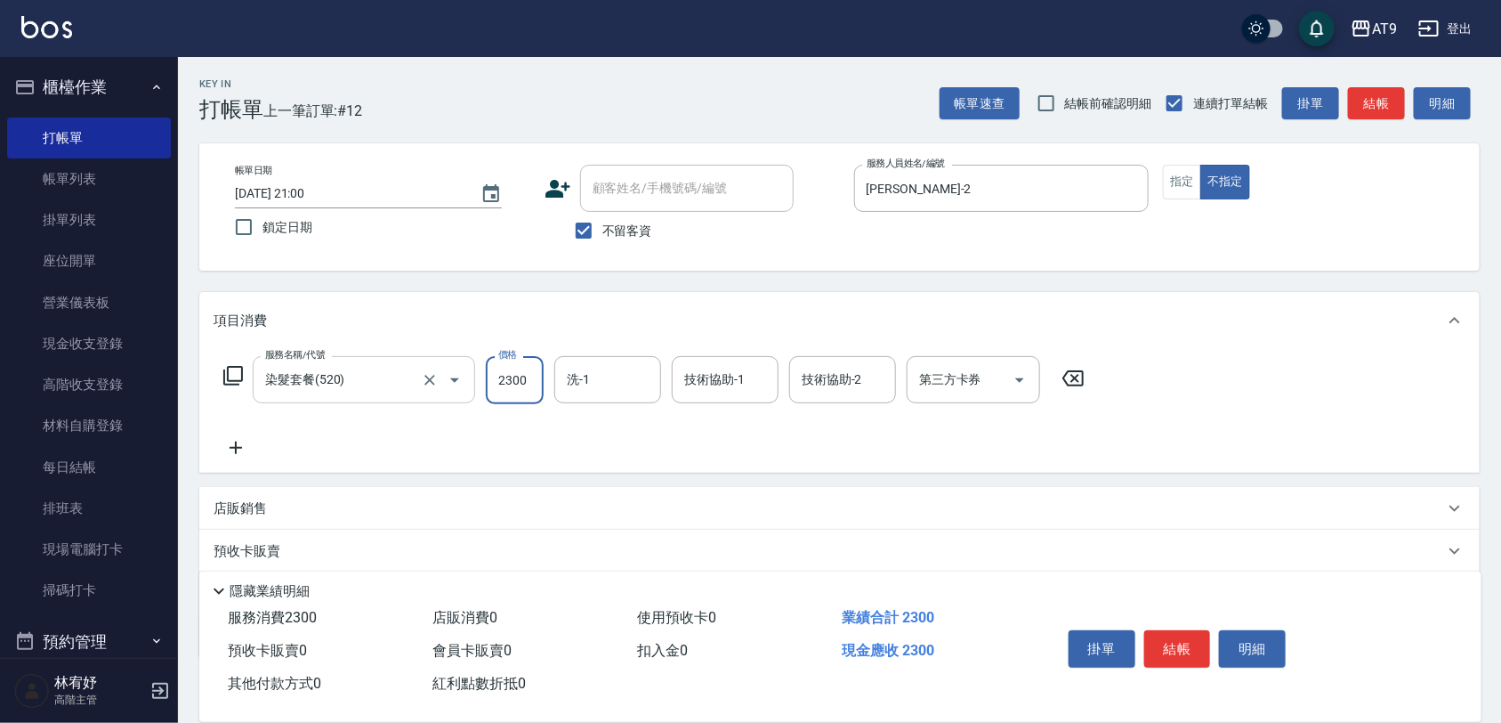
type input "2300"
type input "[PERSON_NAME]-36"
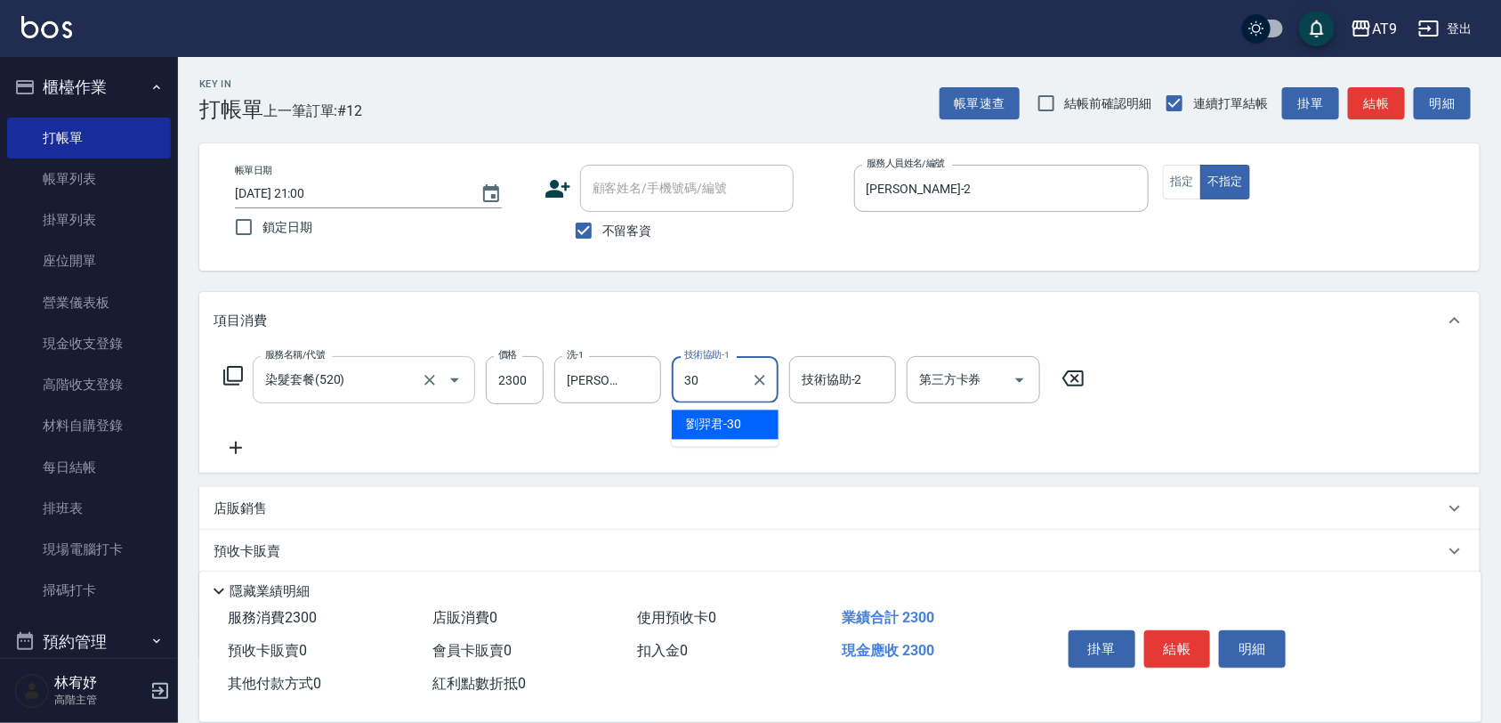
type input "[PERSON_NAME]-30"
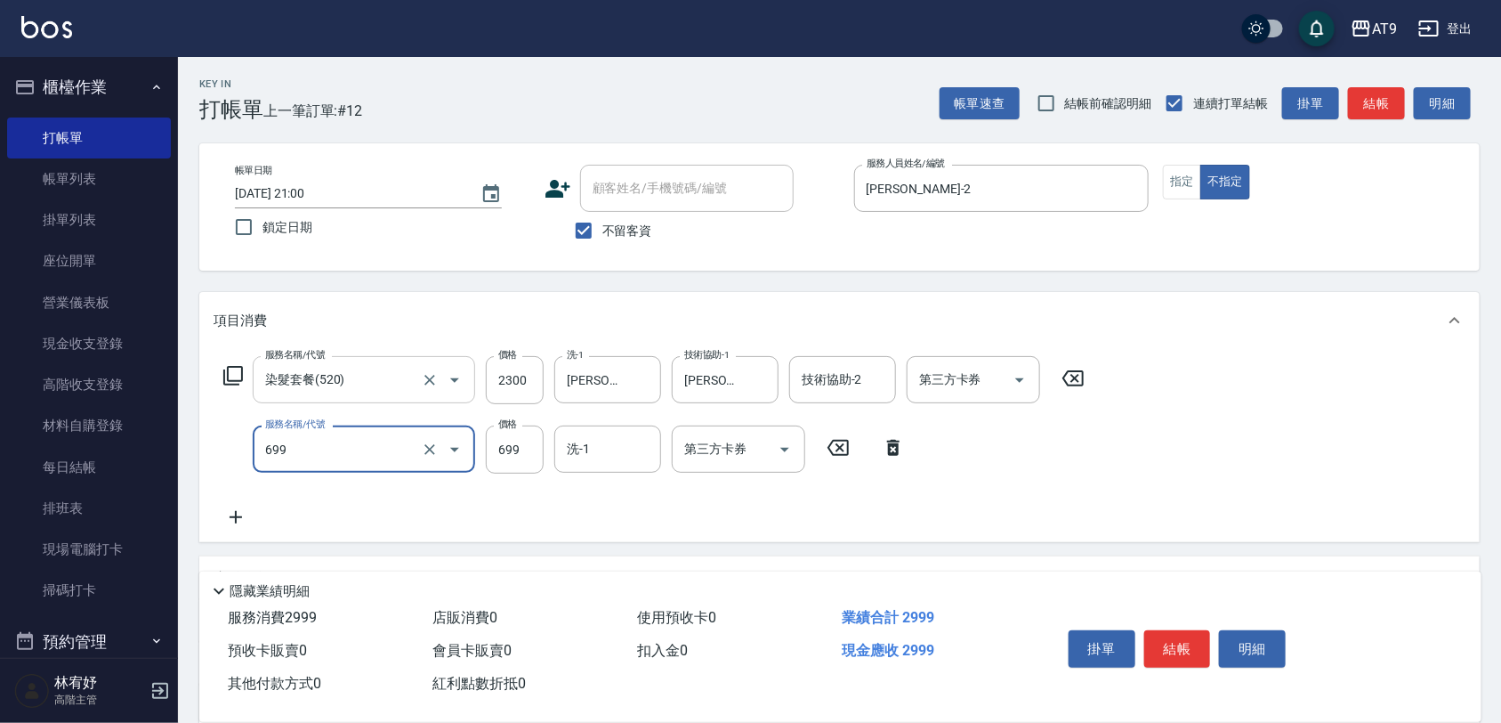
type input "精油SPA(699)"
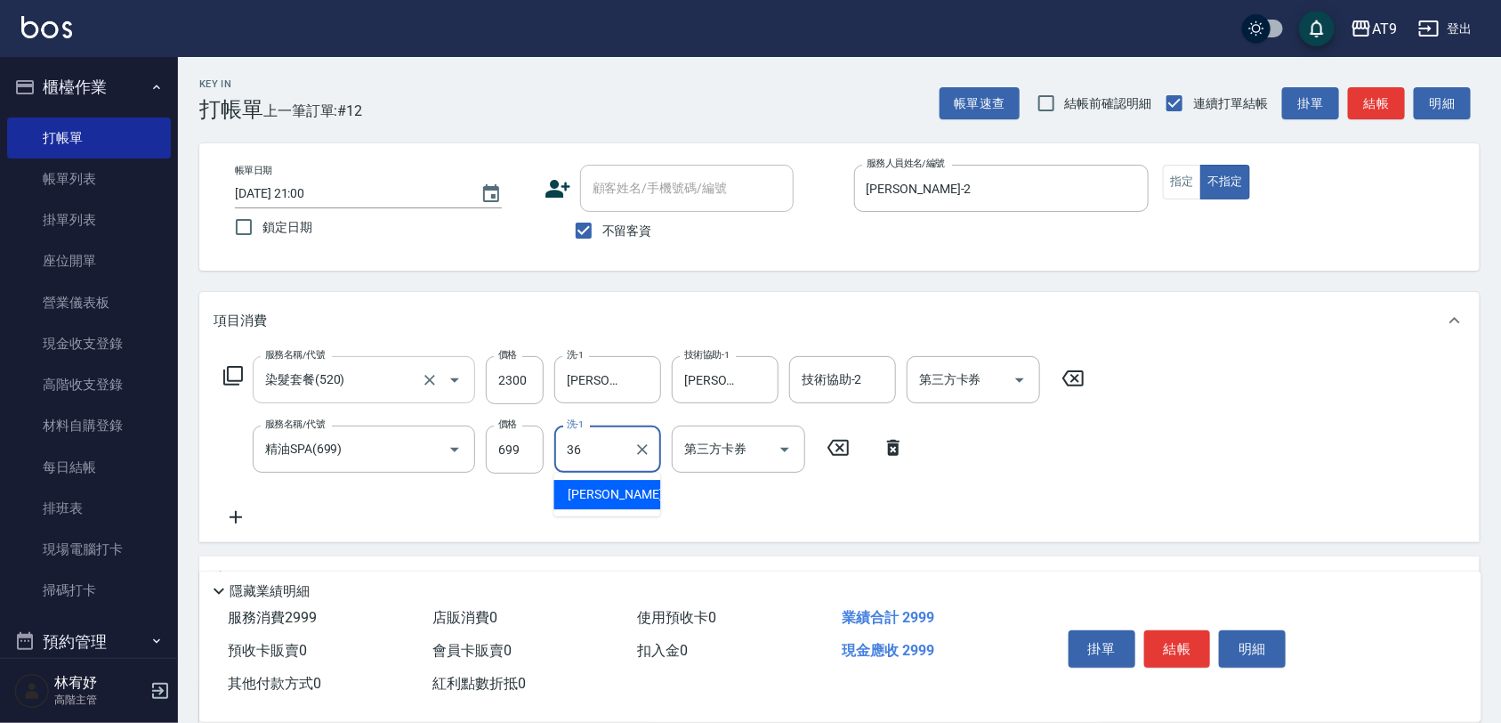
type input "[PERSON_NAME]-36"
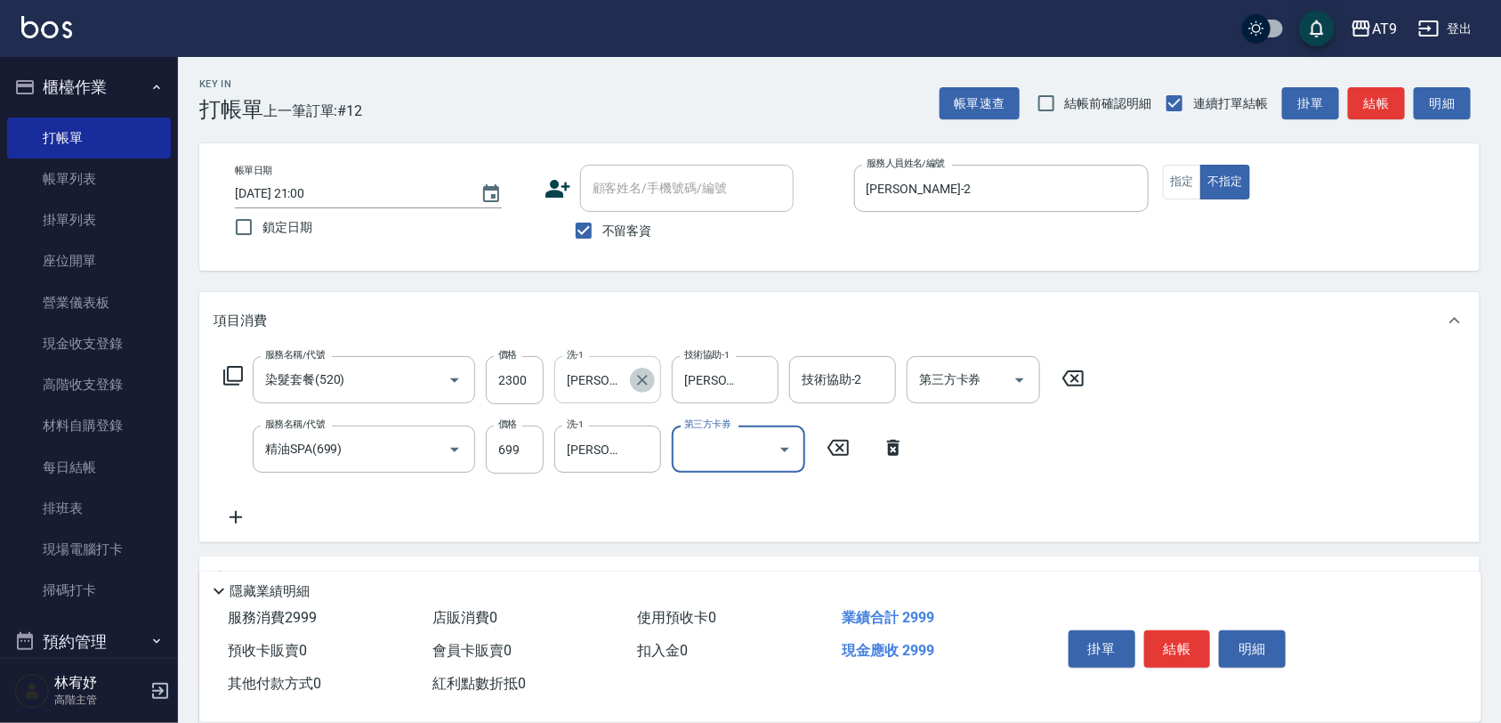
click at [630, 375] on button "Clear" at bounding box center [642, 380] width 25 height 25
click at [518, 445] on input "699" at bounding box center [515, 449] width 58 height 48
type input "700"
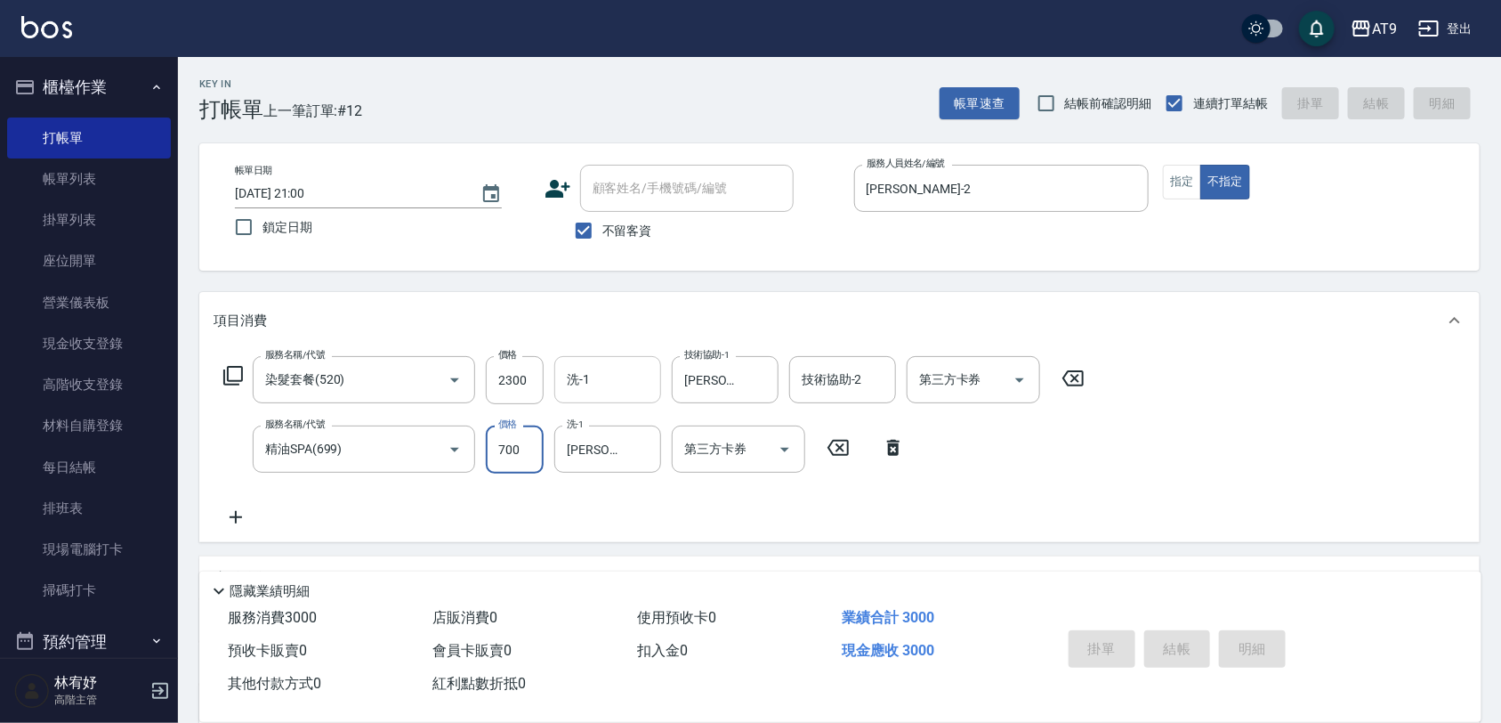
type input "[DATE] 21:01"
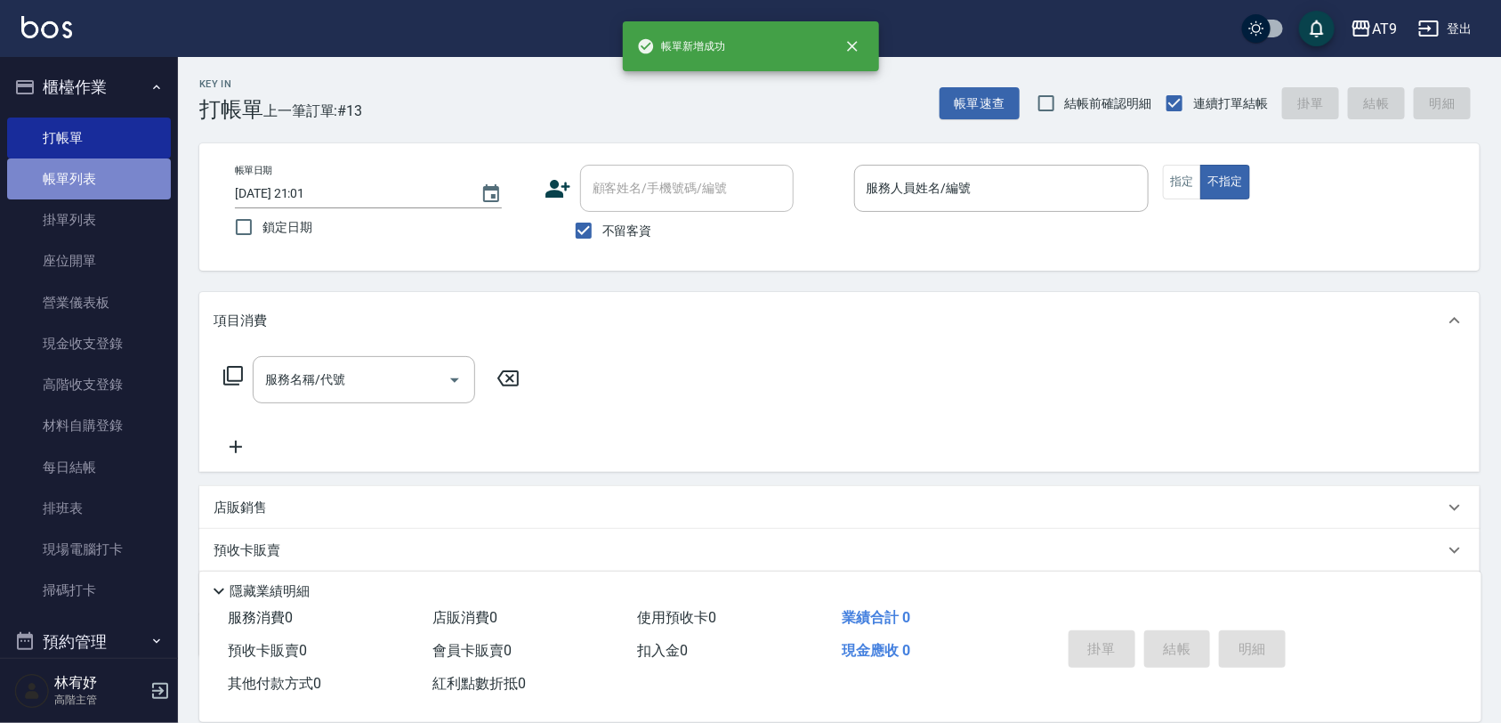
click at [105, 174] on link "帳單列表" at bounding box center [89, 178] width 164 height 41
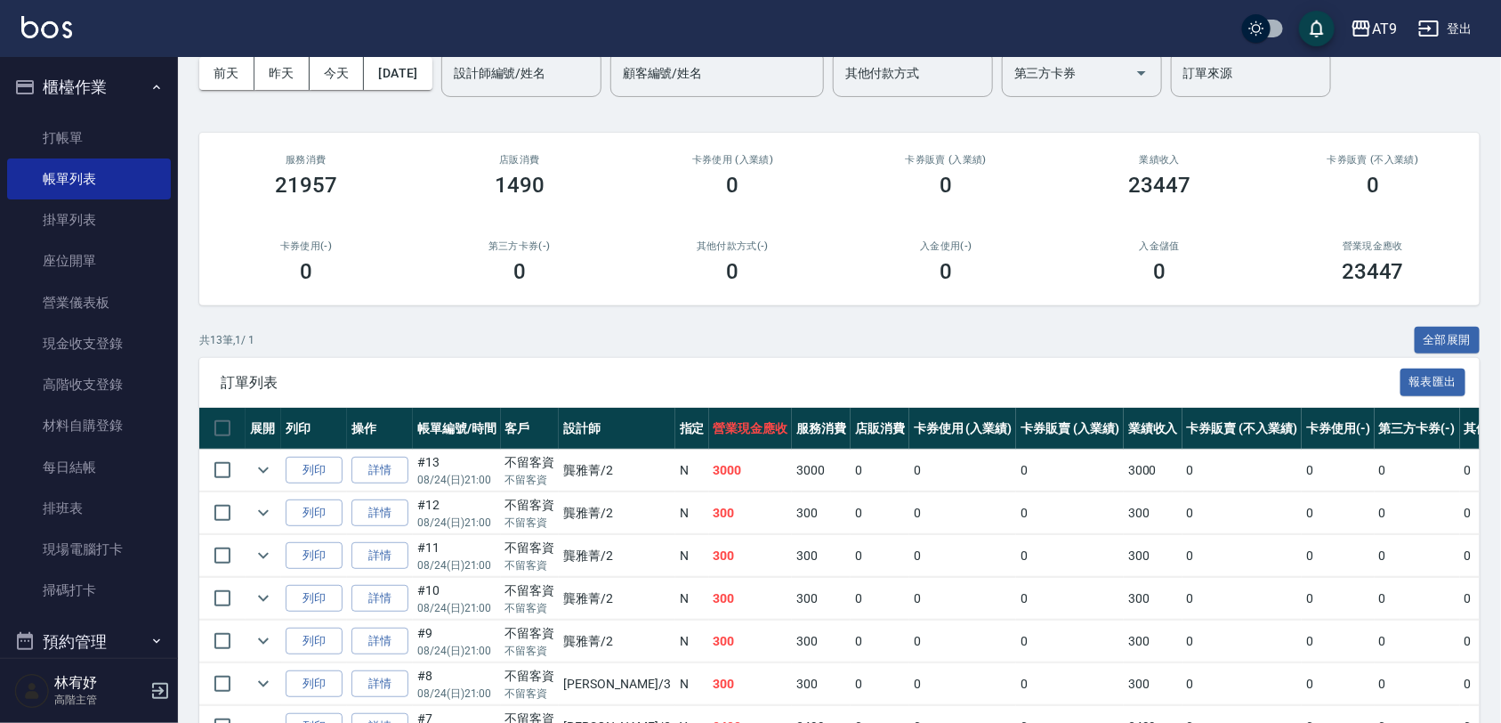
scroll to position [111, 0]
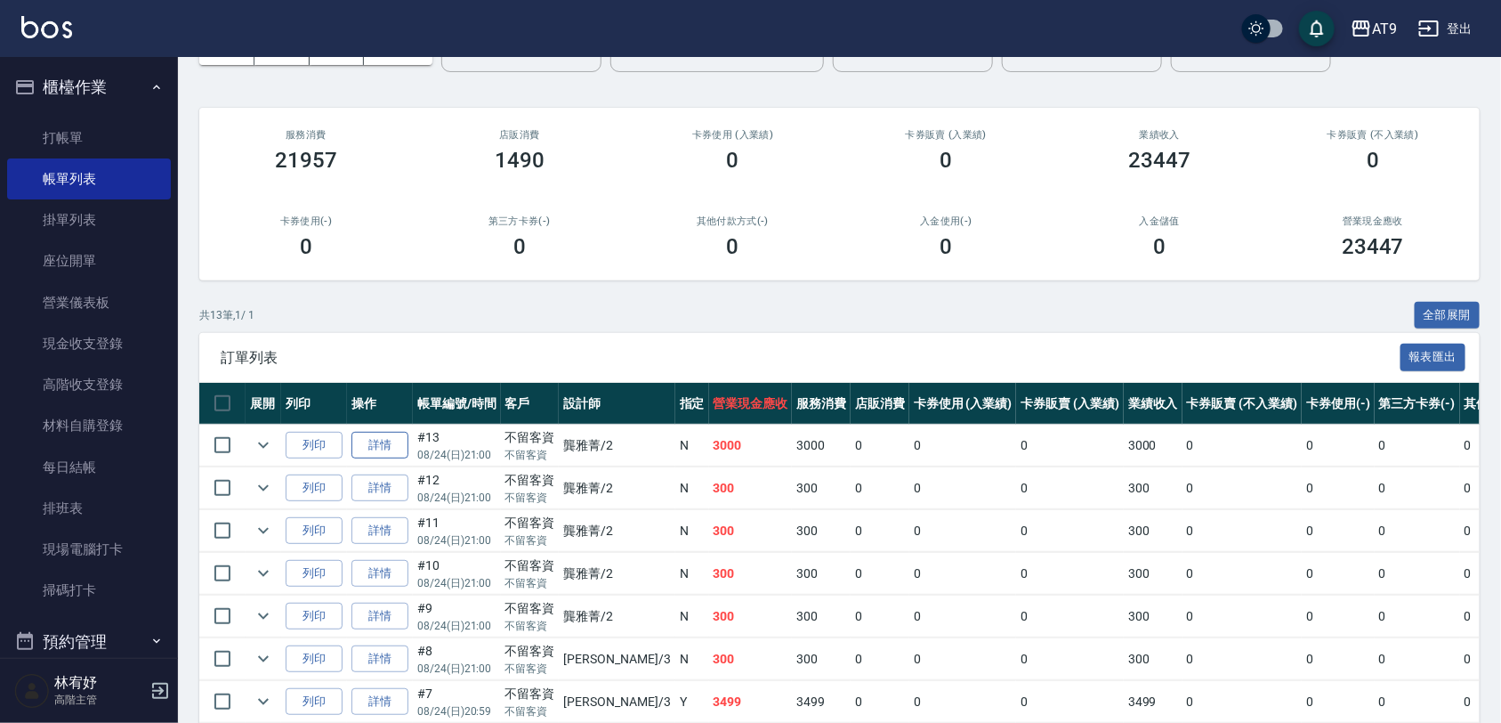
click at [385, 439] on link "詳情" at bounding box center [379, 446] width 57 height 28
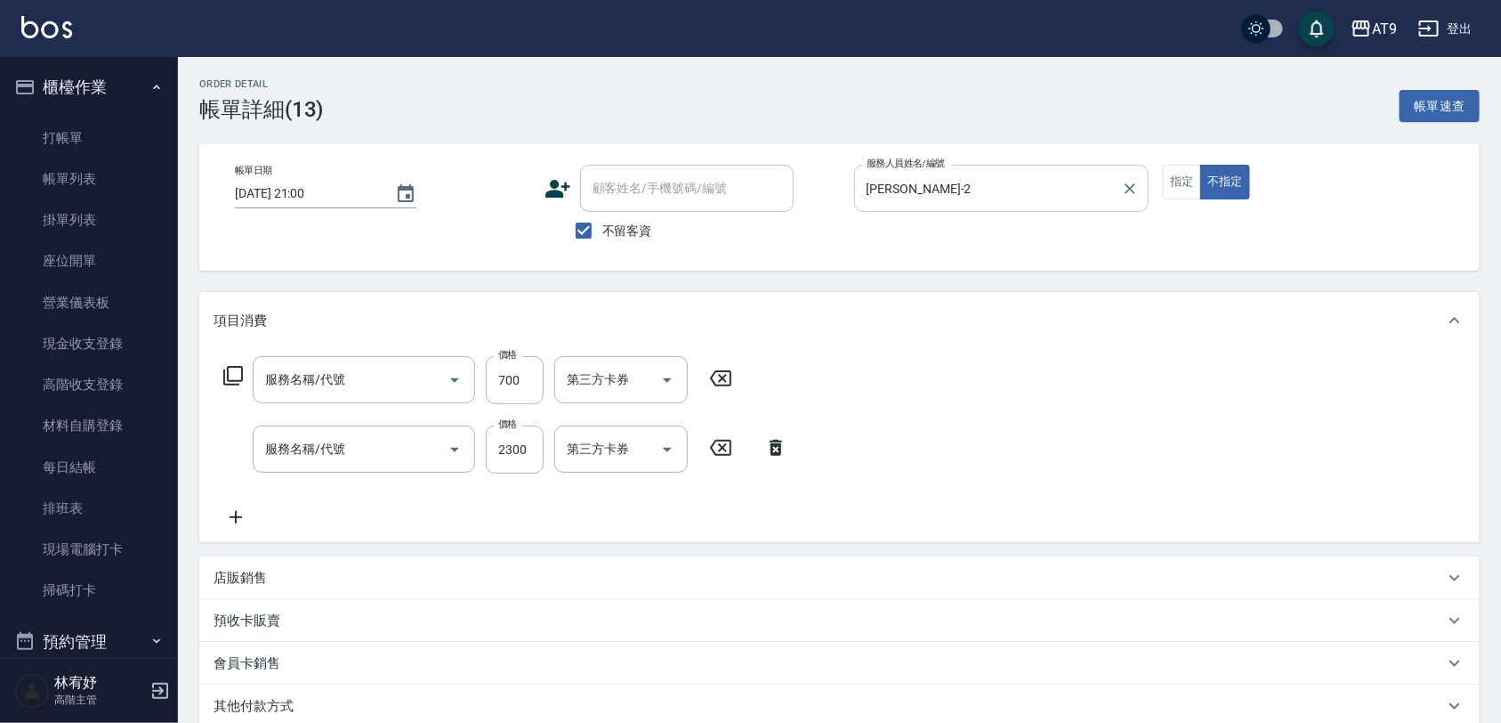
type input "[DATE] 21:00"
checkbox input "true"
type input "[PERSON_NAME]-2"
type input "精油SPA(699)"
type input "染髮套餐(520)"
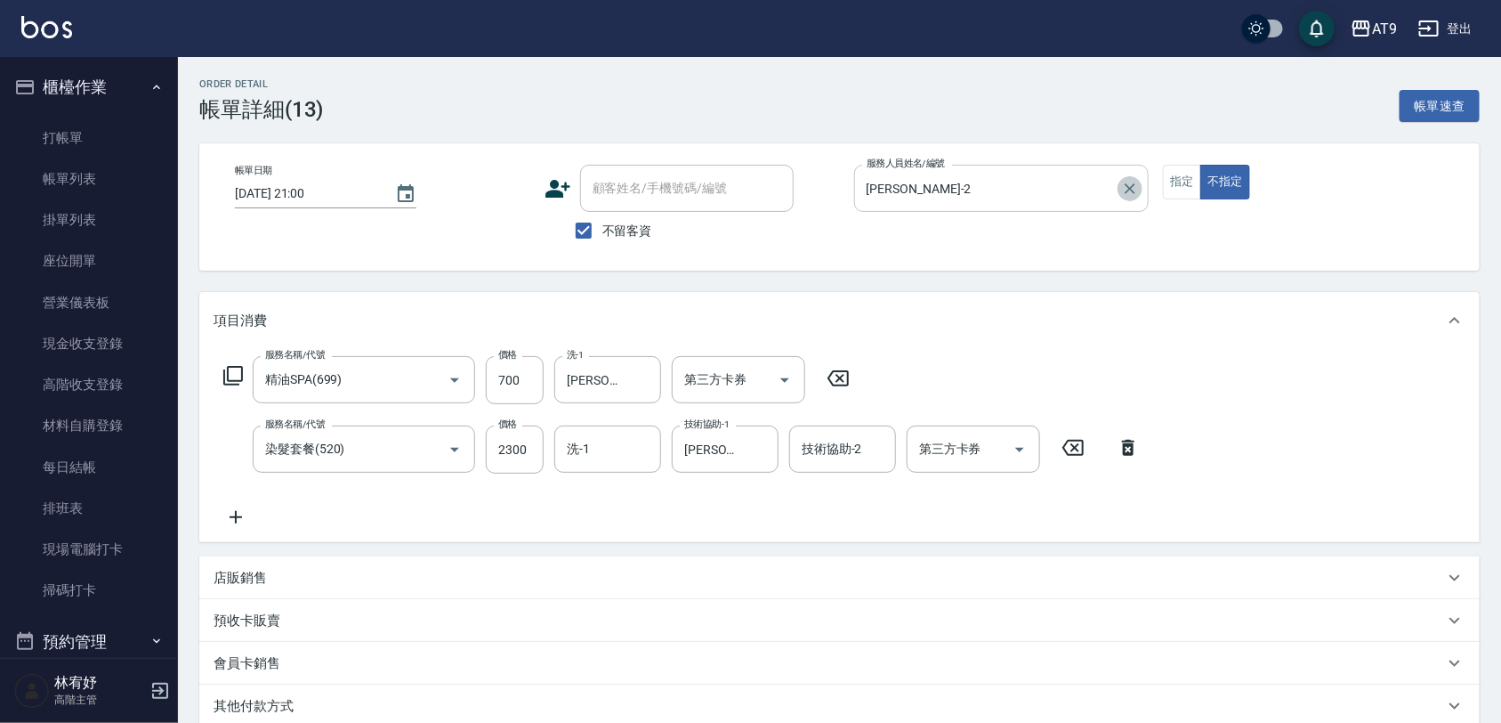
click at [1132, 185] on icon "Clear" at bounding box center [1130, 188] width 11 height 11
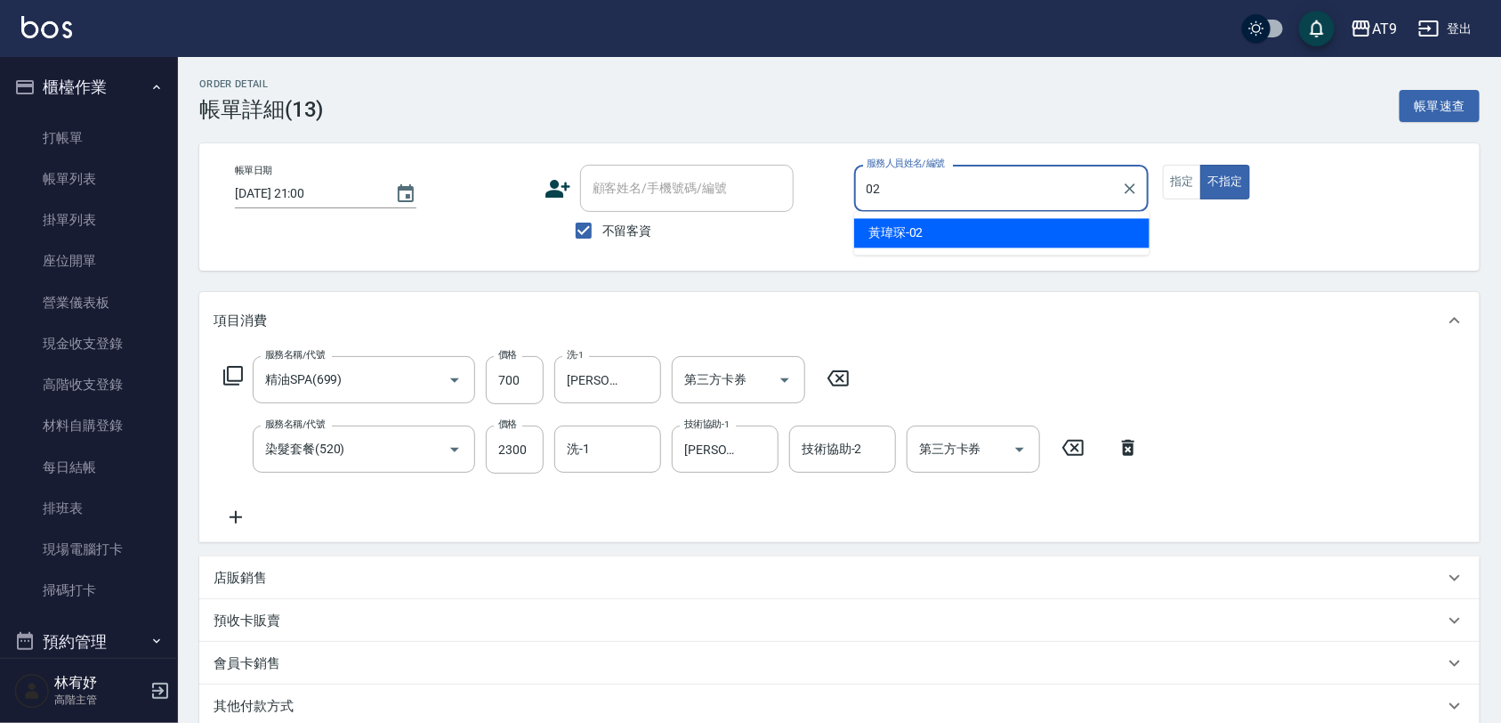
type input "[PERSON_NAME]-02"
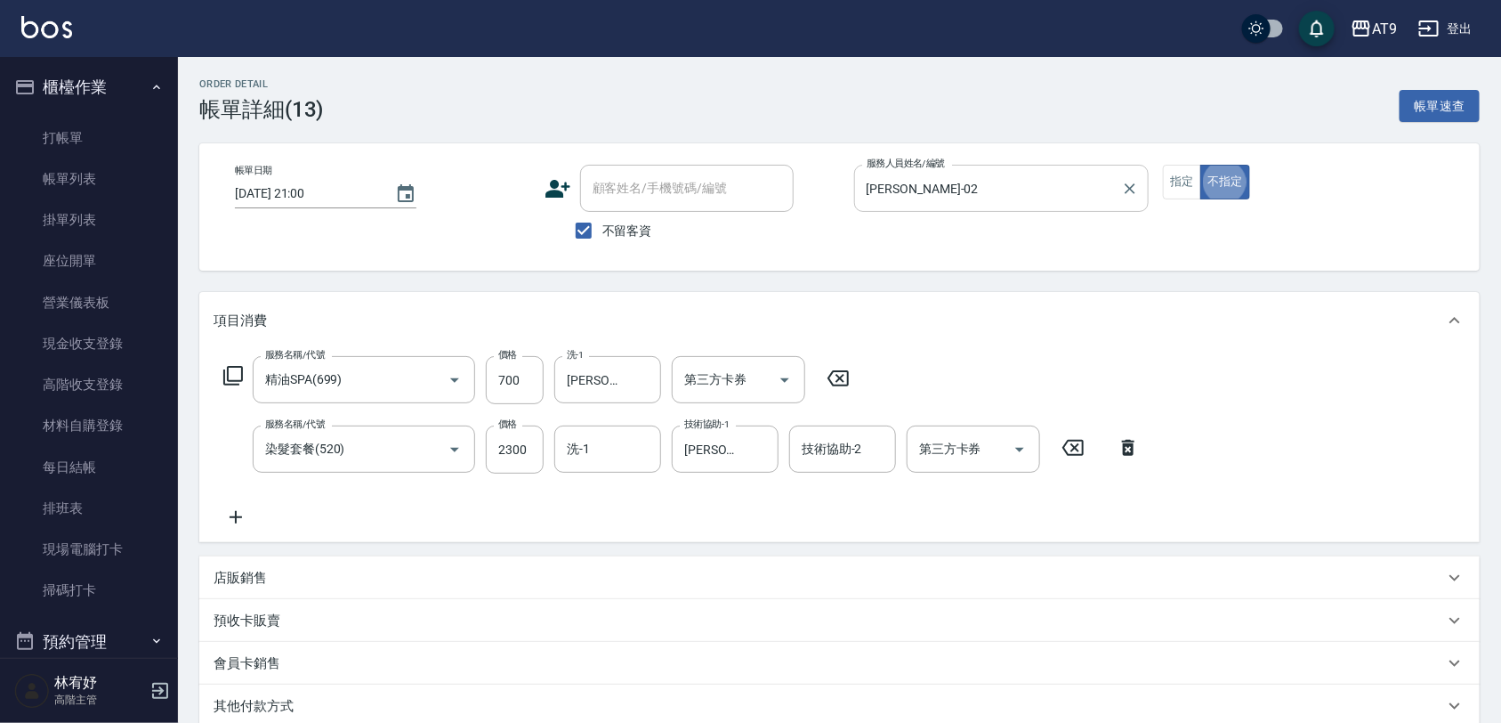
type button "false"
click at [1175, 166] on button "指定" at bounding box center [1182, 182] width 38 height 35
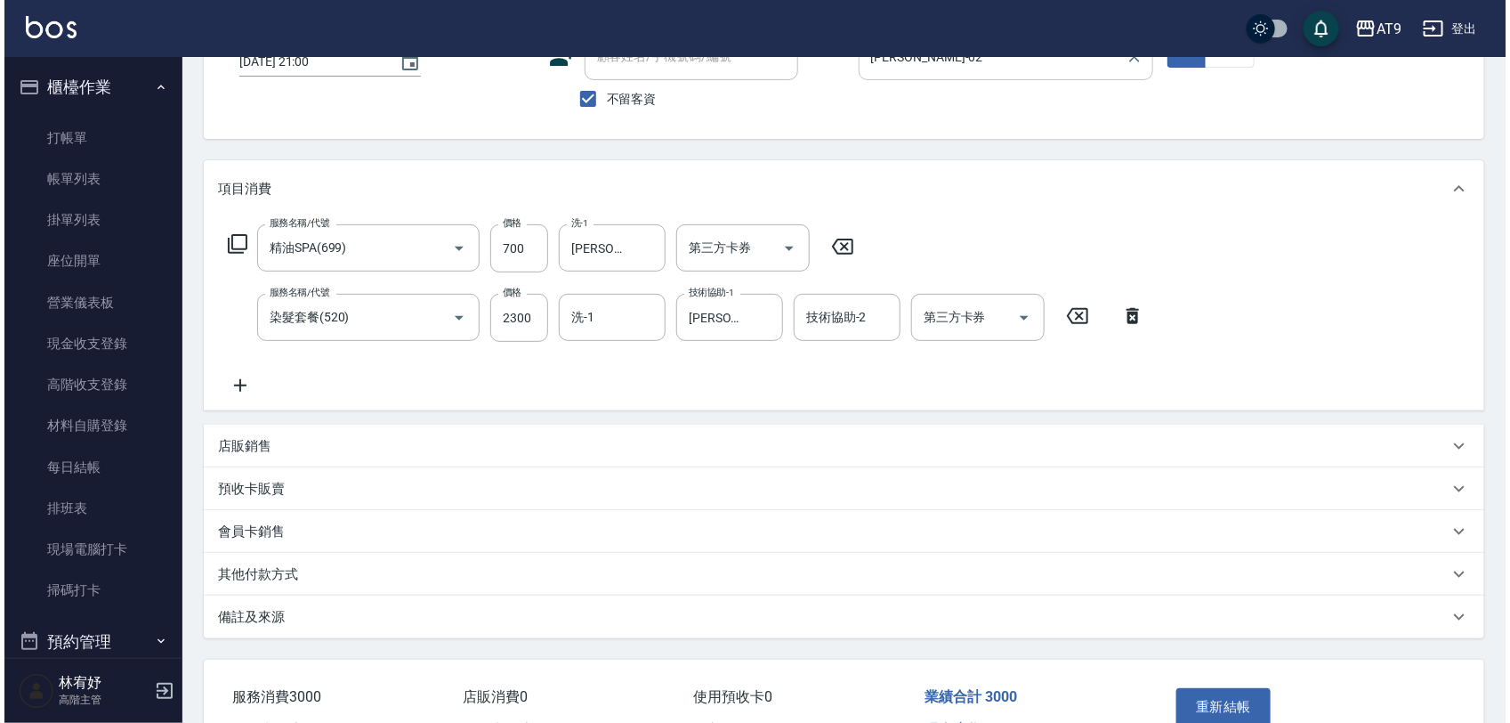
scroll to position [238, 0]
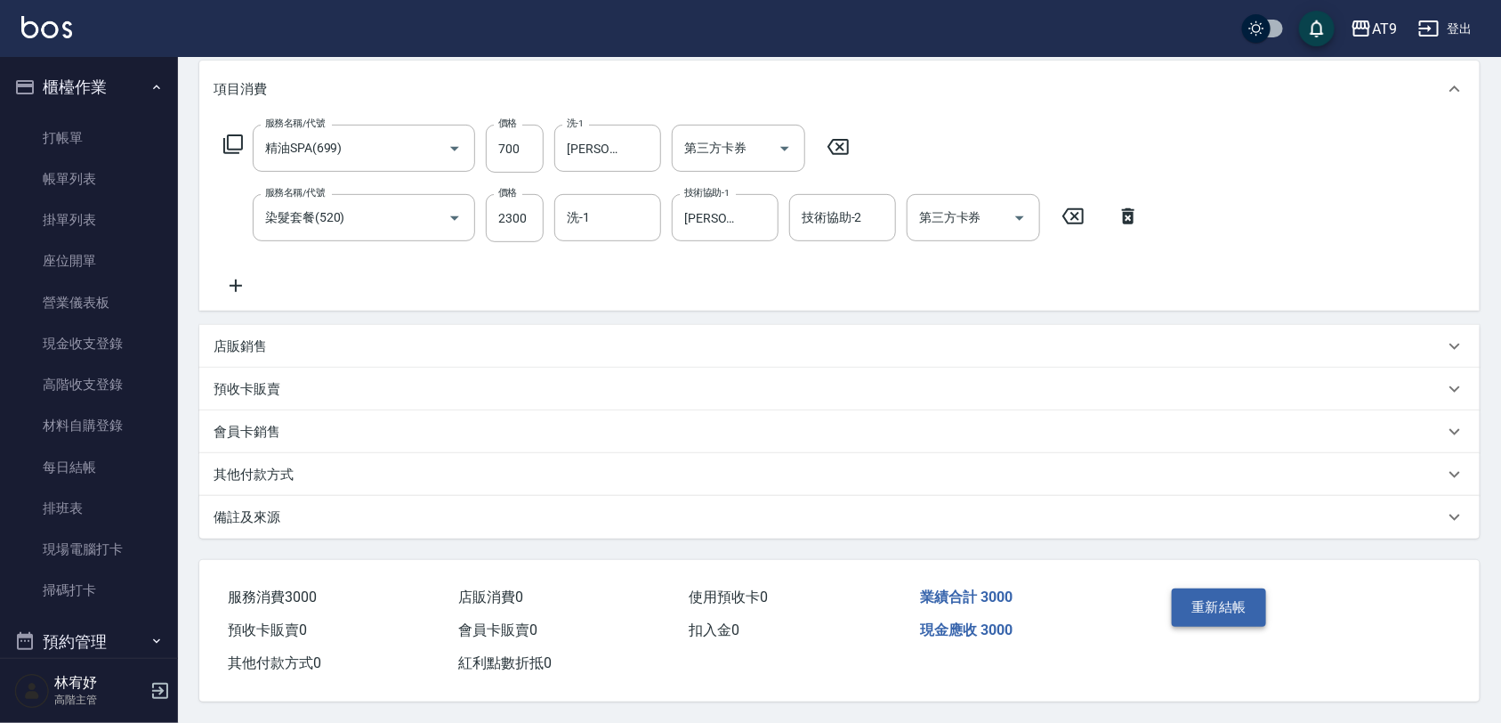
click at [1226, 614] on button "重新結帳" at bounding box center [1219, 606] width 94 height 37
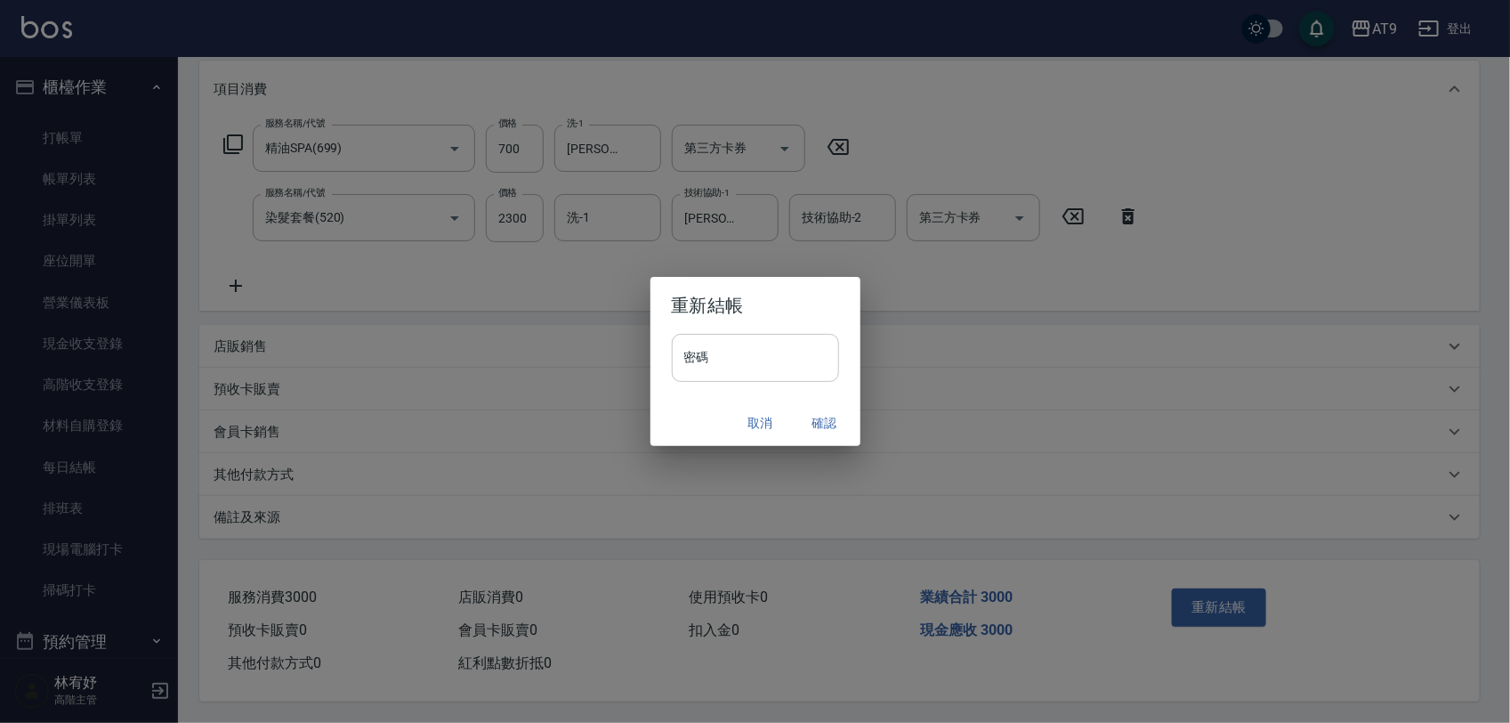
click at [731, 368] on input "密碼" at bounding box center [755, 358] width 167 height 48
type input "*******"
click at [824, 414] on button "確認" at bounding box center [824, 423] width 57 height 33
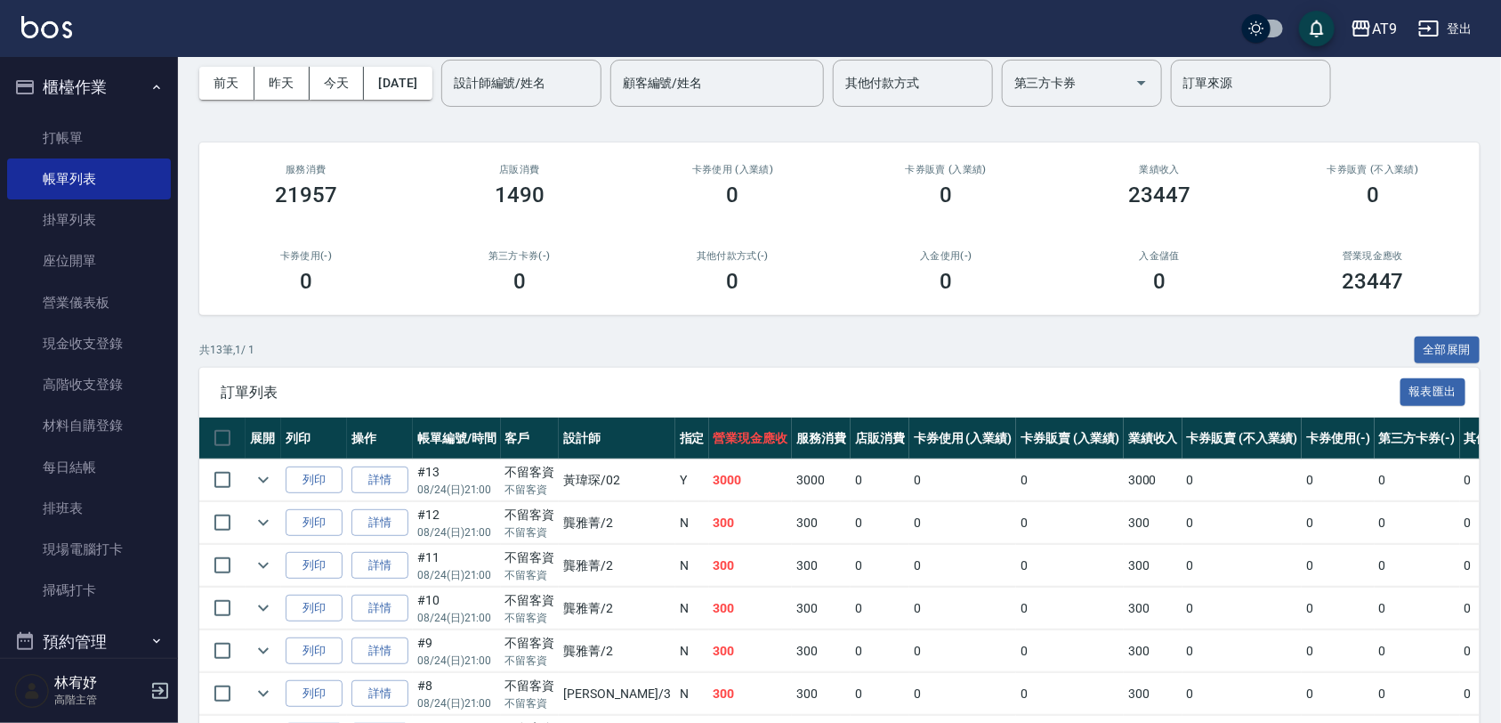
scroll to position [111, 0]
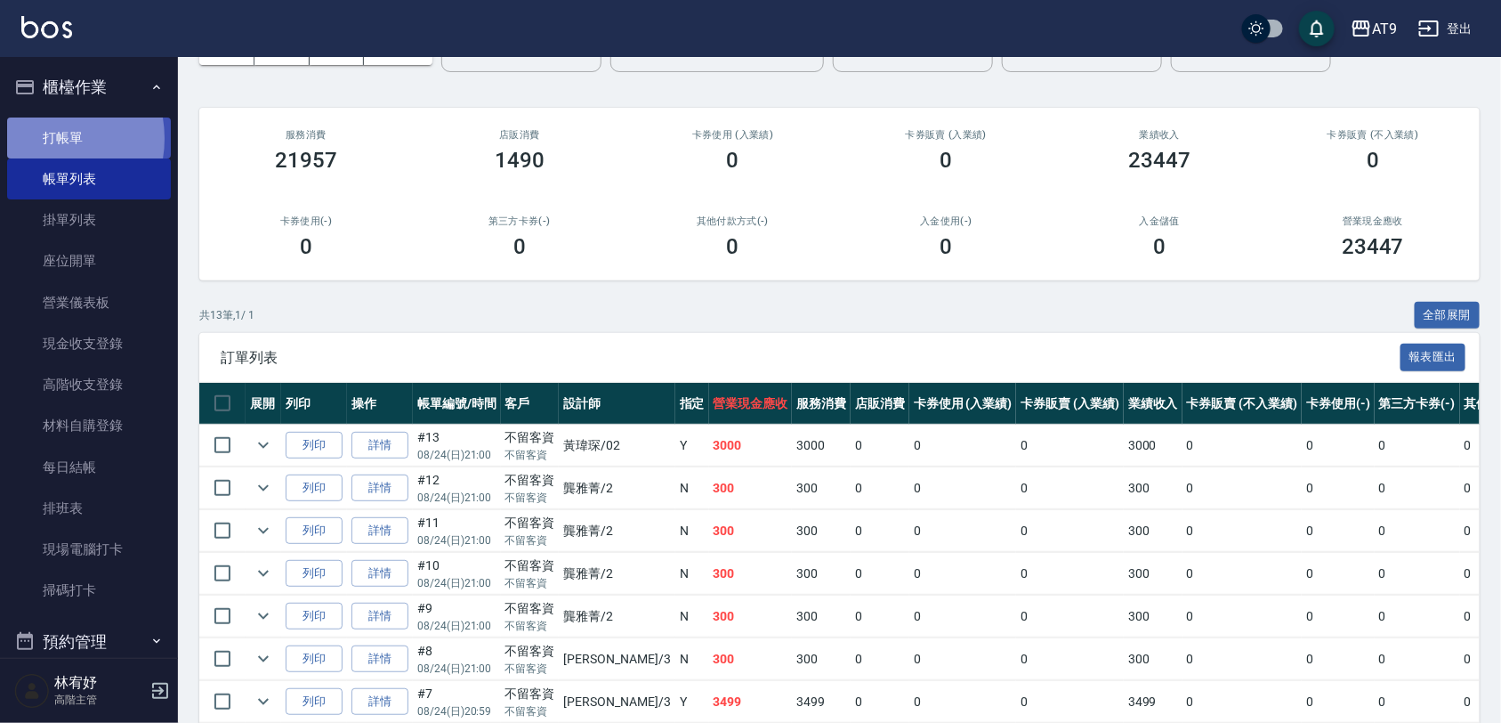
click at [42, 138] on link "打帳單" at bounding box center [89, 137] width 164 height 41
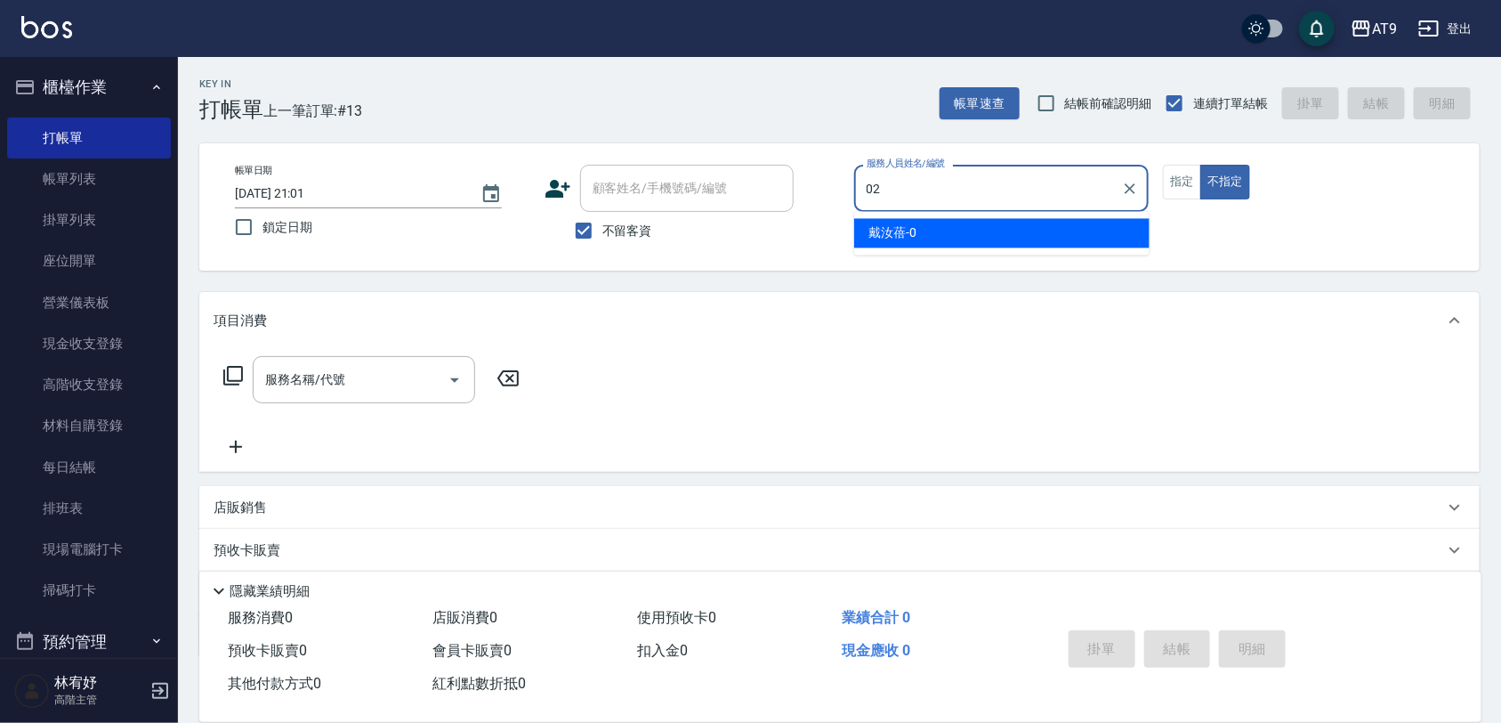
type input "02"
type button "false"
type input "[PERSON_NAME]-02"
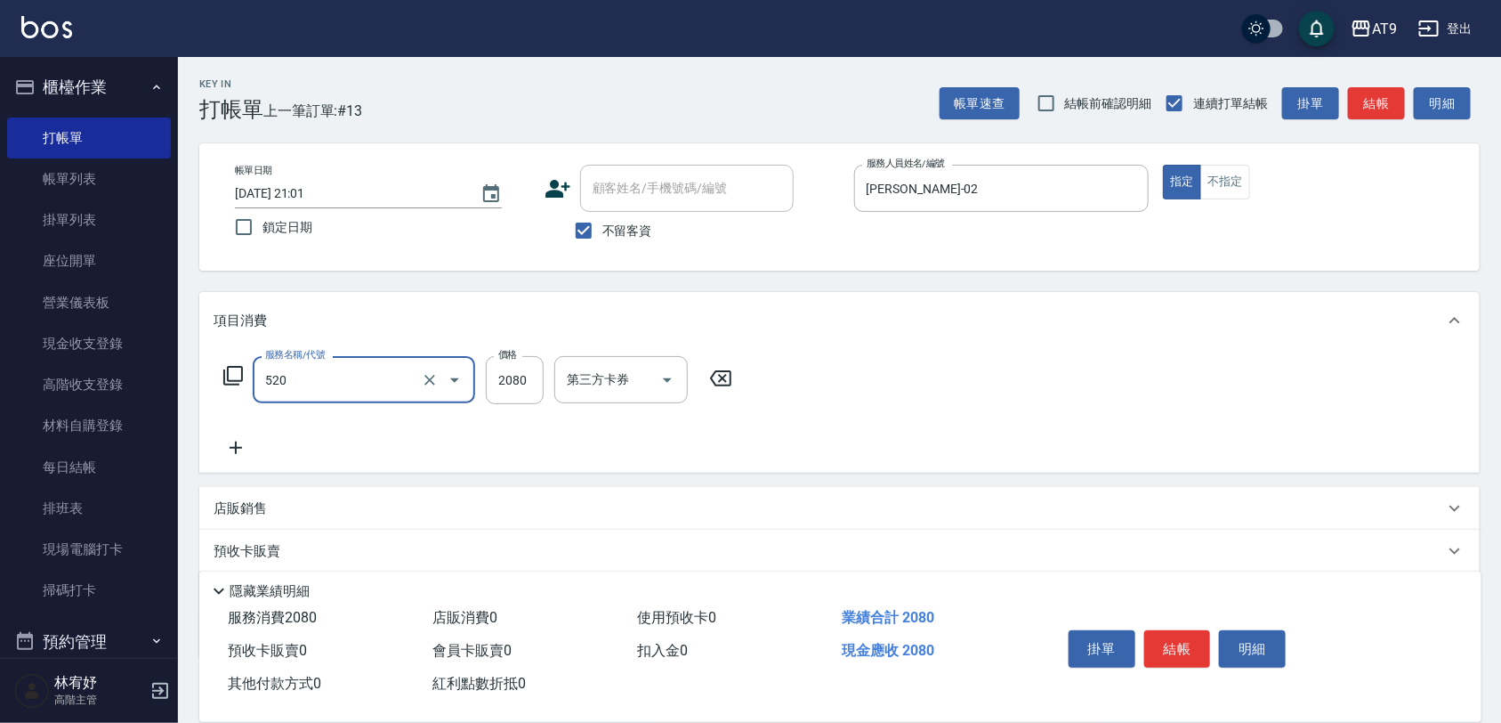
type input "染髮套餐(520)"
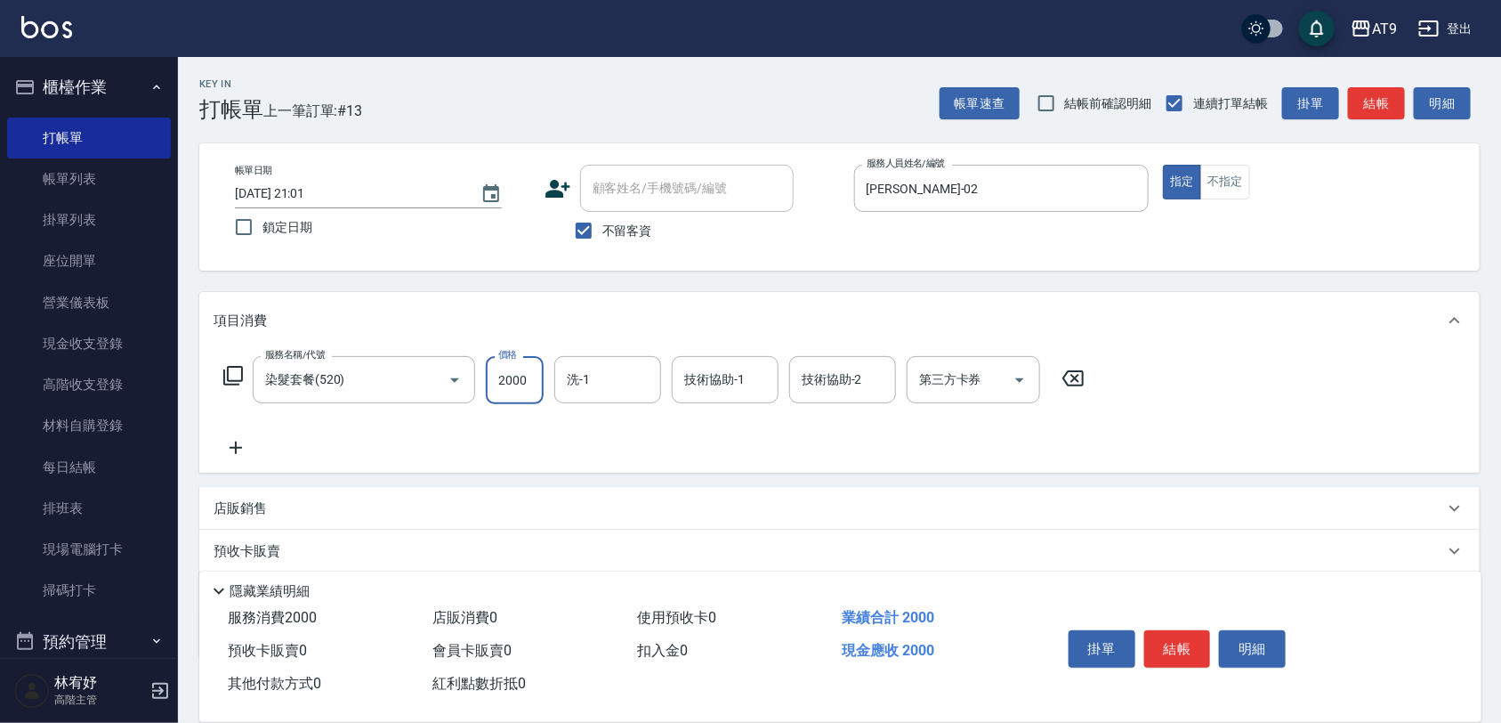
type input "2000"
type input "[PERSON_NAME]-37"
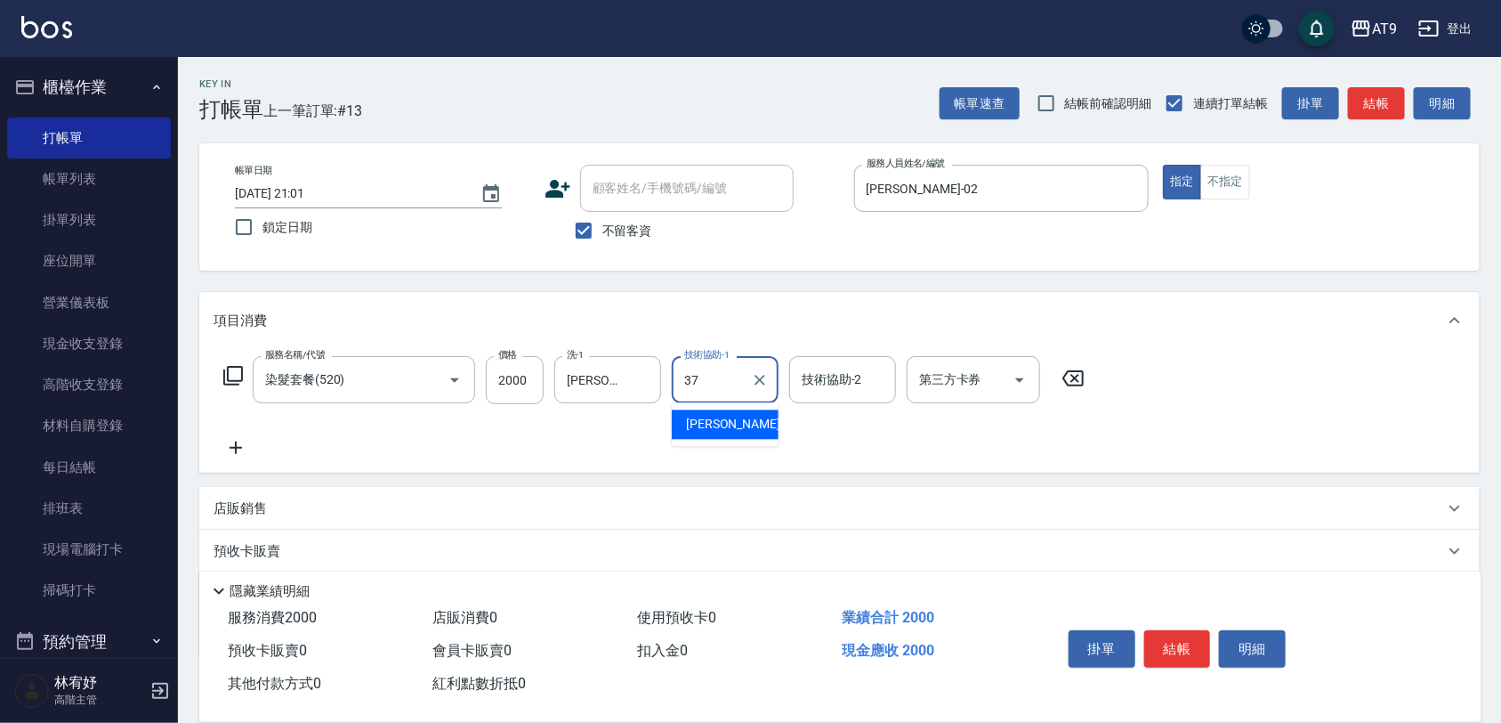
type input "[PERSON_NAME]-37"
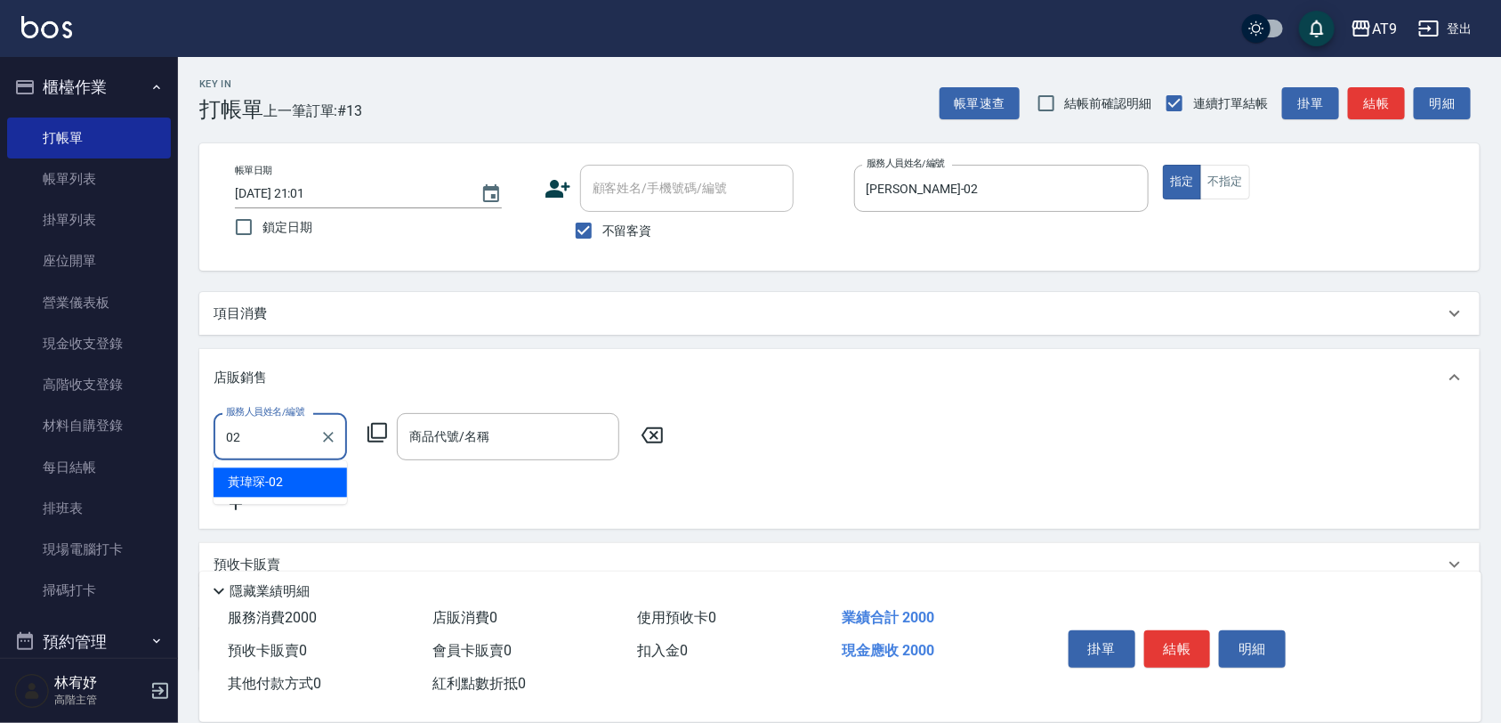
type input "[PERSON_NAME]-02"
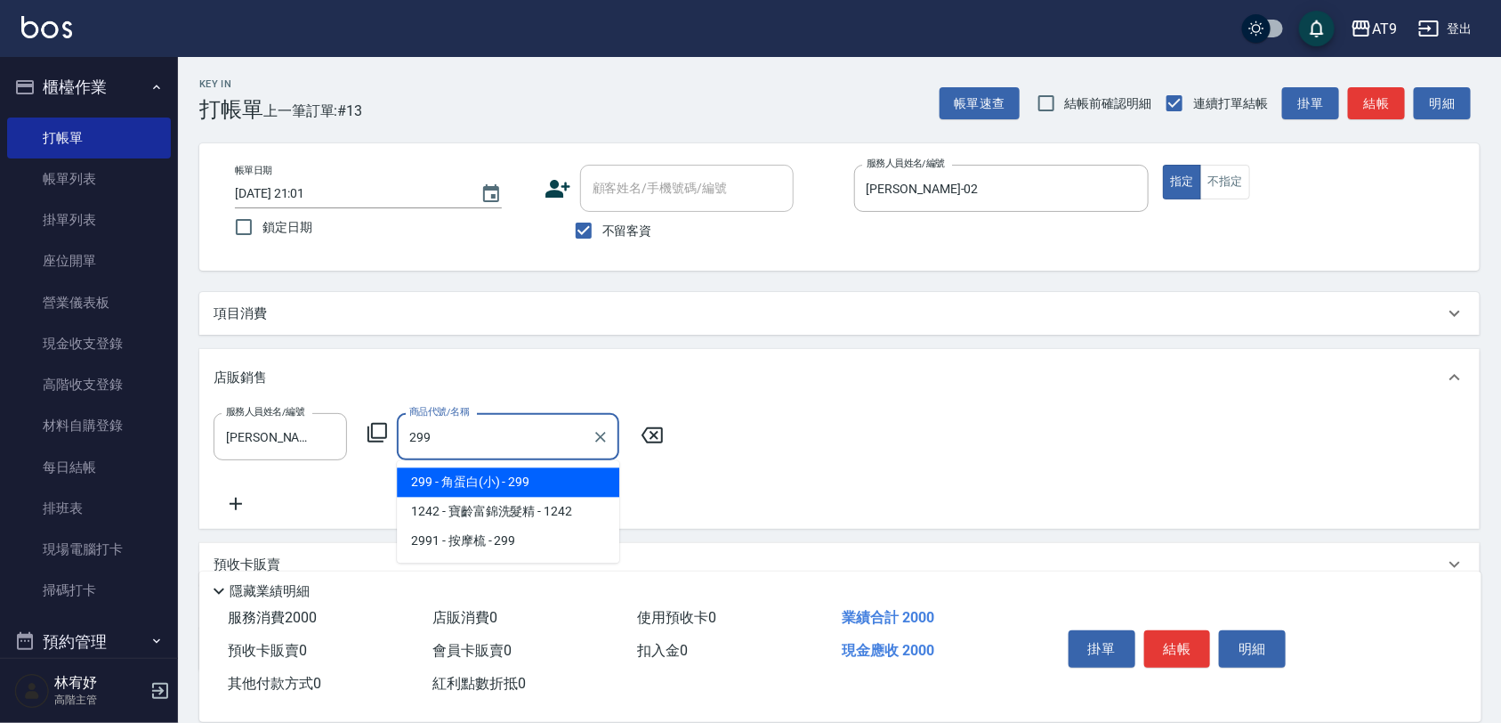
type input "角蛋白(小)"
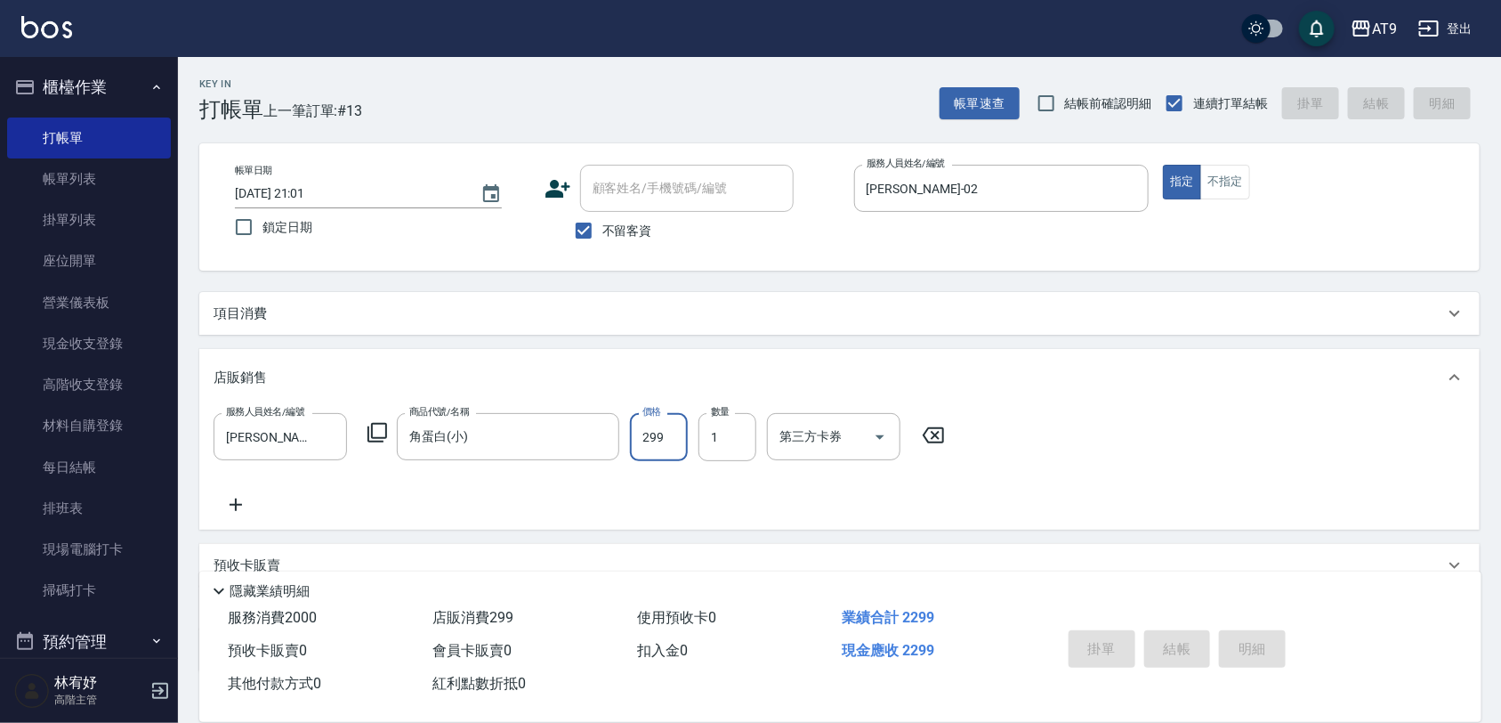
type input "[DATE] 21:02"
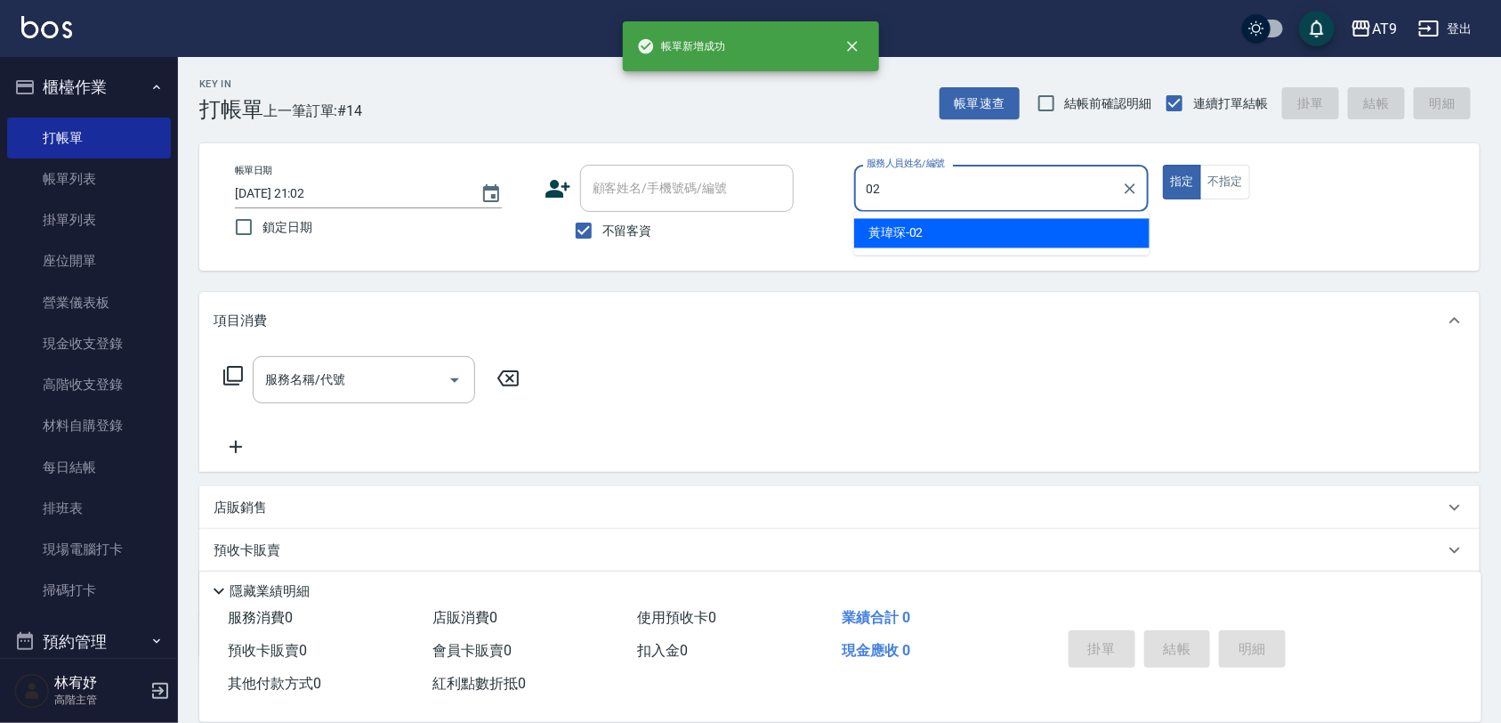
type input "02"
type button "true"
type input "[PERSON_NAME]-02"
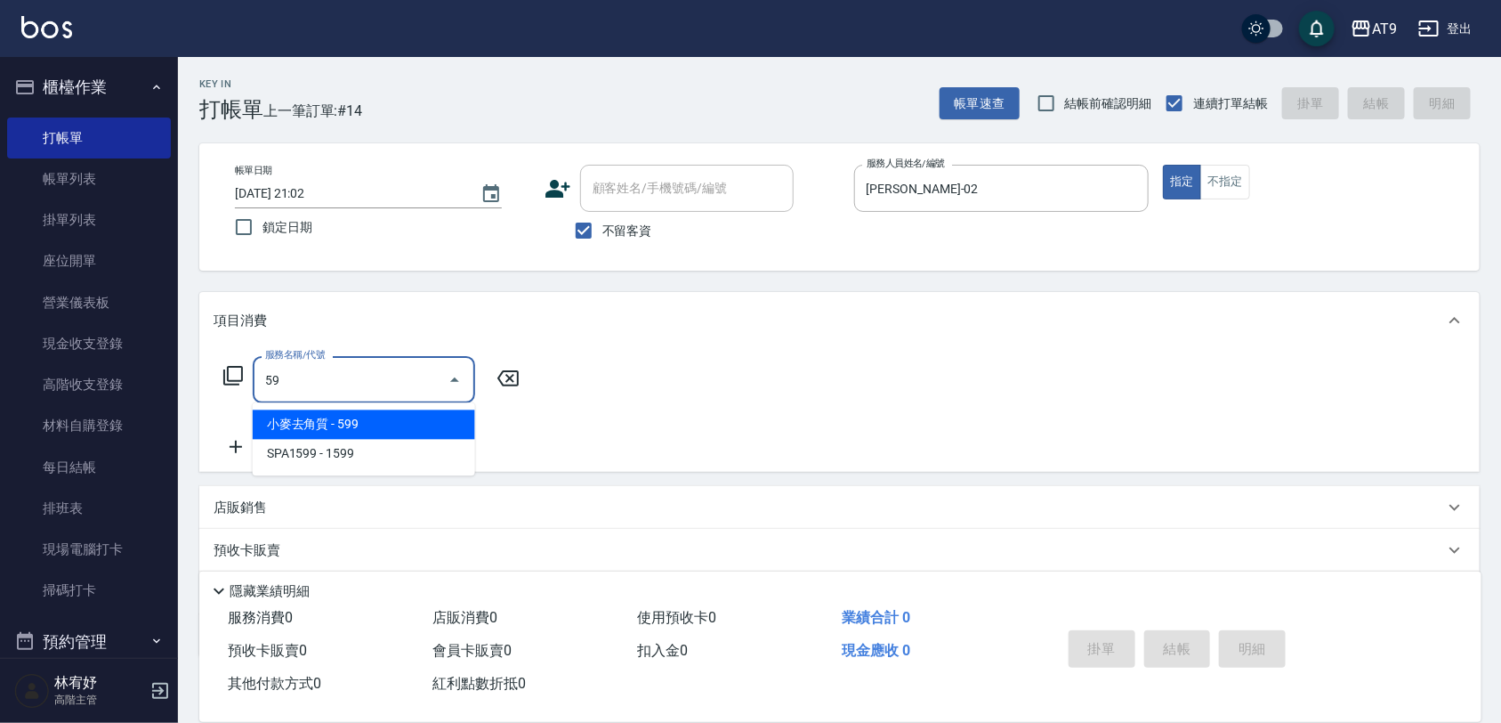
type input "5"
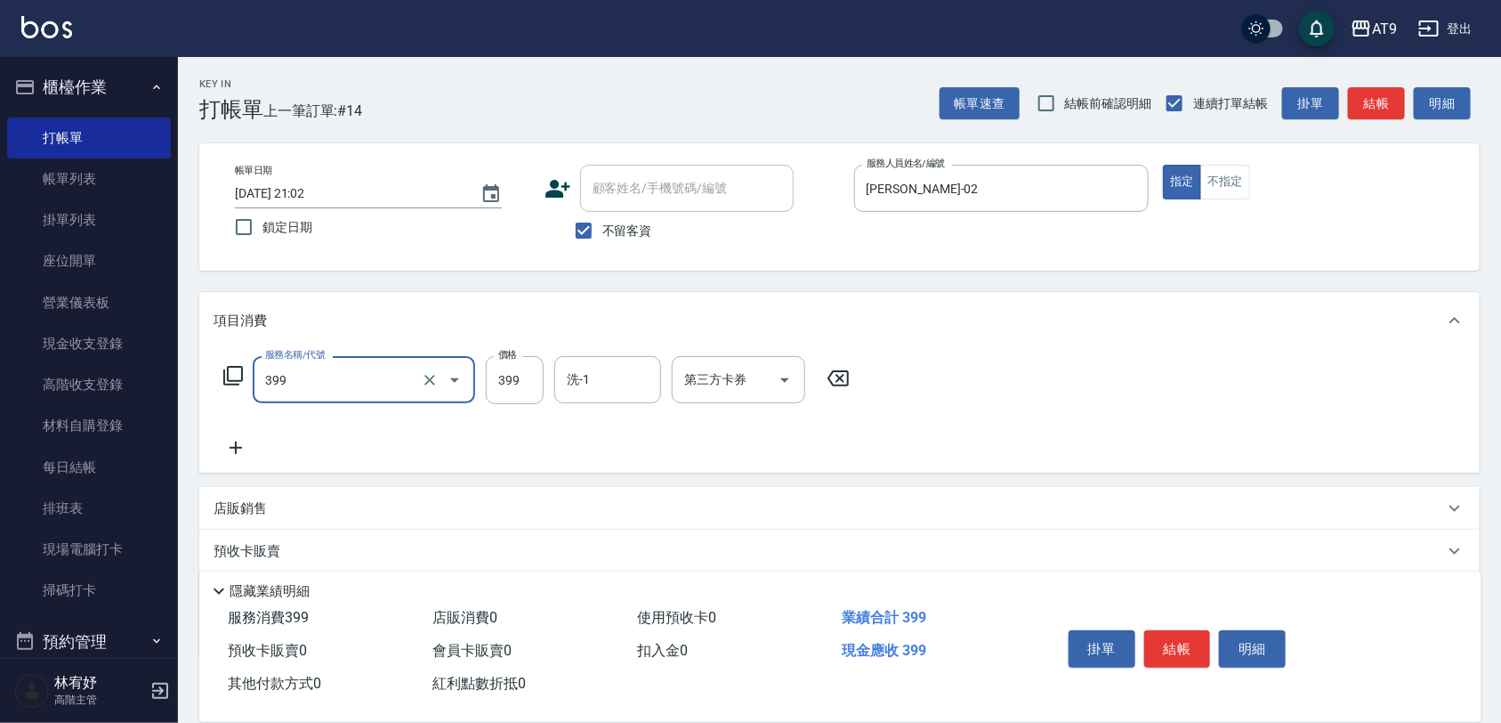
type input "海鹽SPA洗(399)"
type input "599"
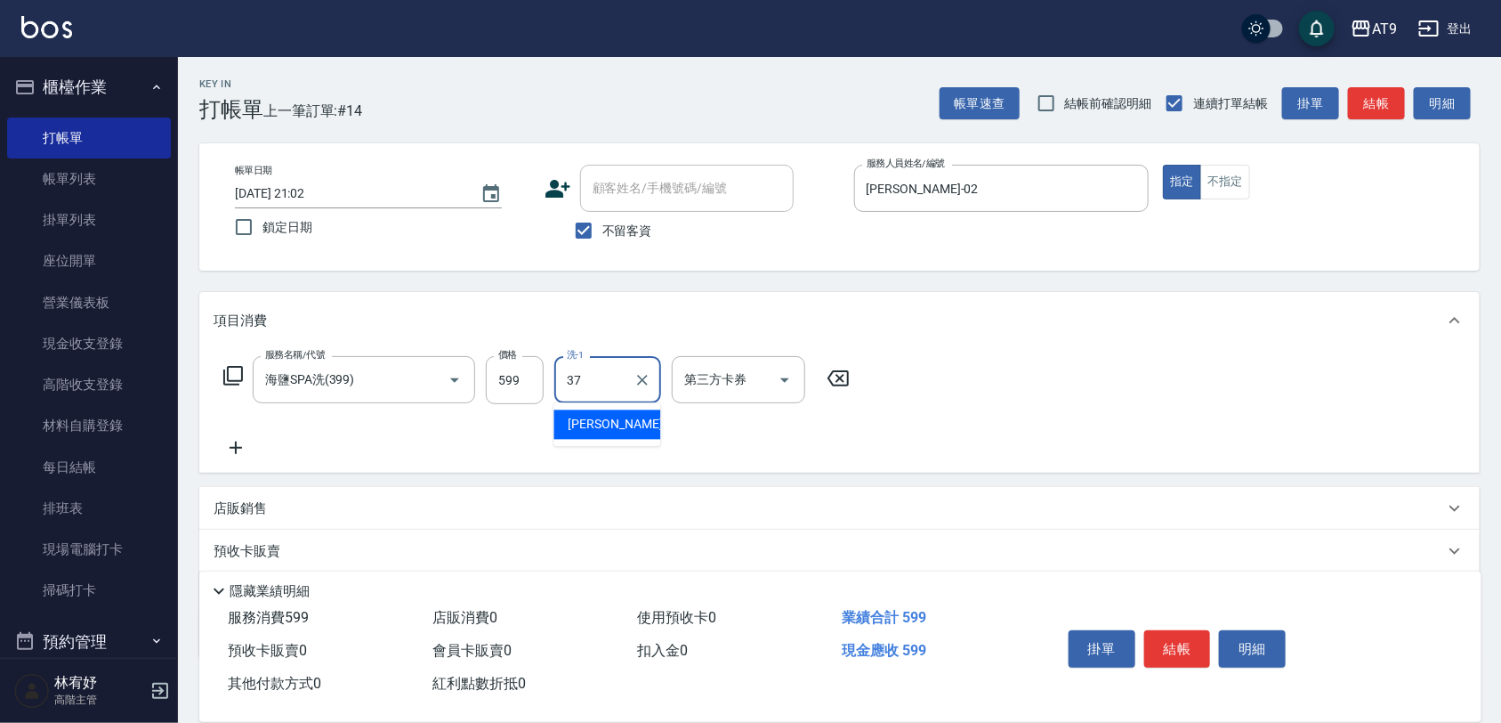
type input "[PERSON_NAME]-37"
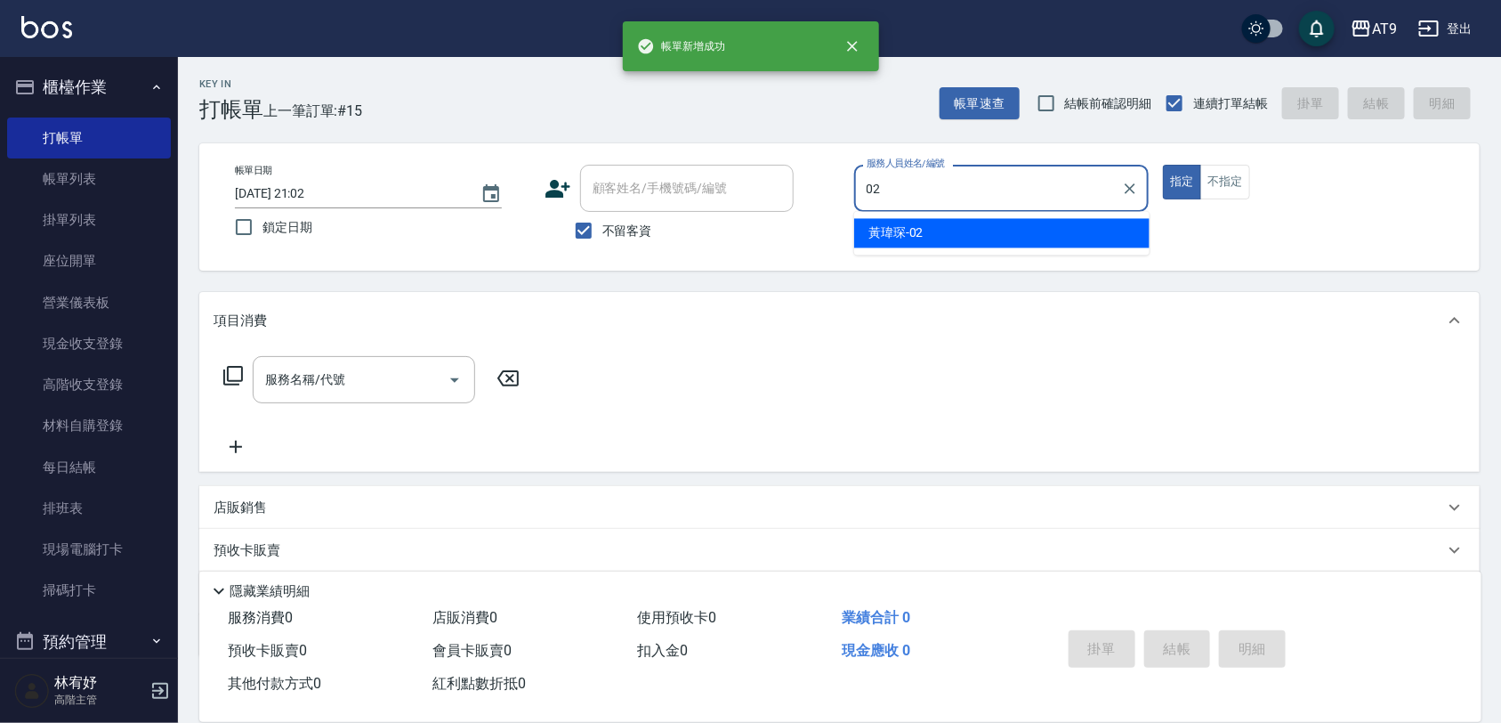
type input "[PERSON_NAME]-02"
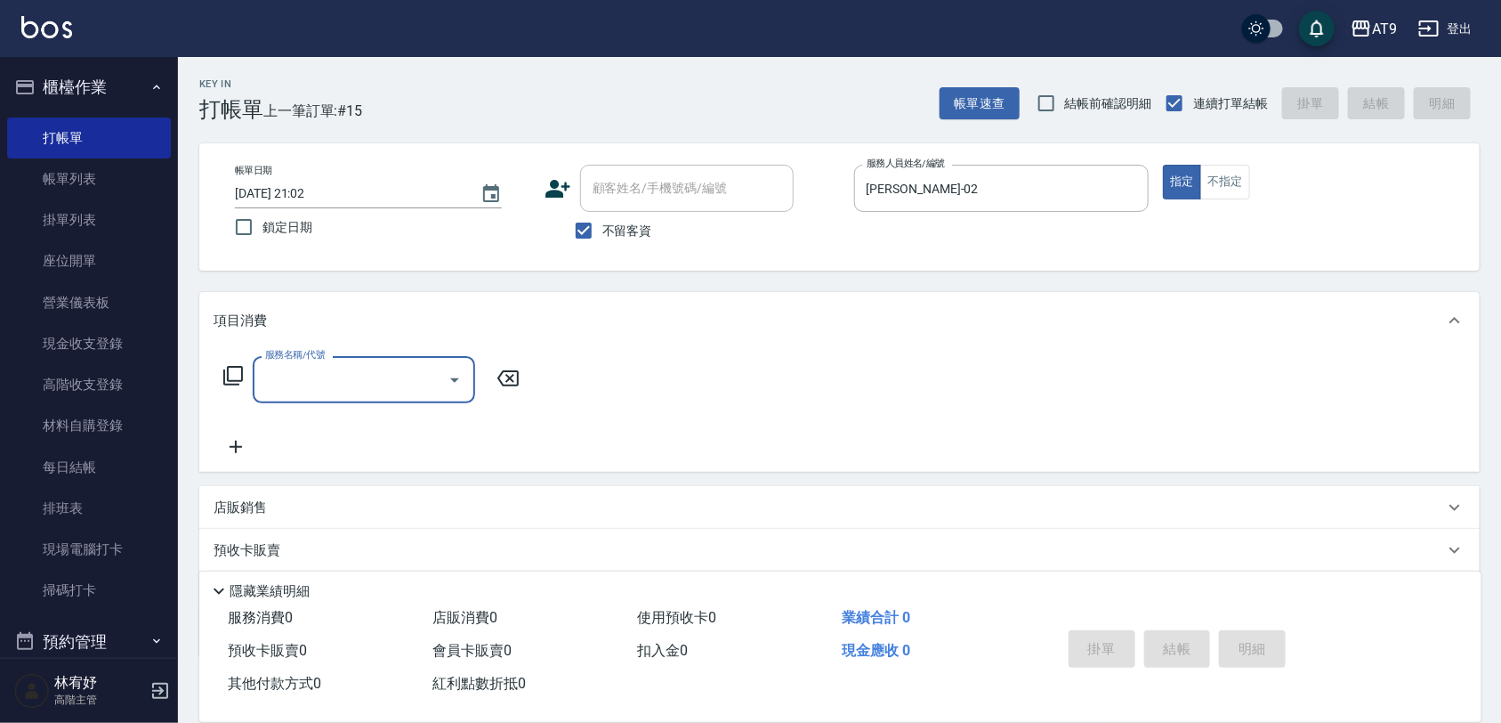
click at [231, 365] on icon at bounding box center [232, 375] width 21 height 21
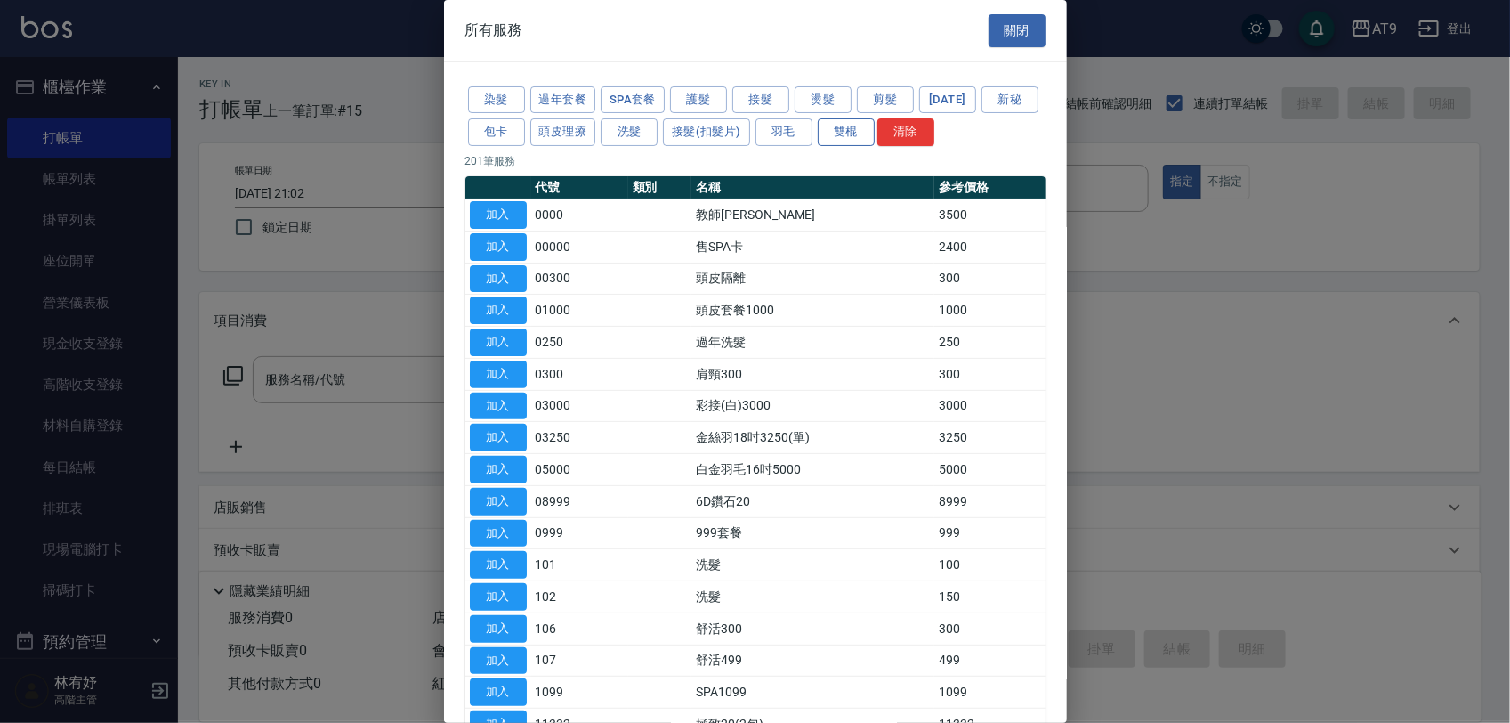
click at [875, 127] on button "雙棍" at bounding box center [846, 132] width 57 height 28
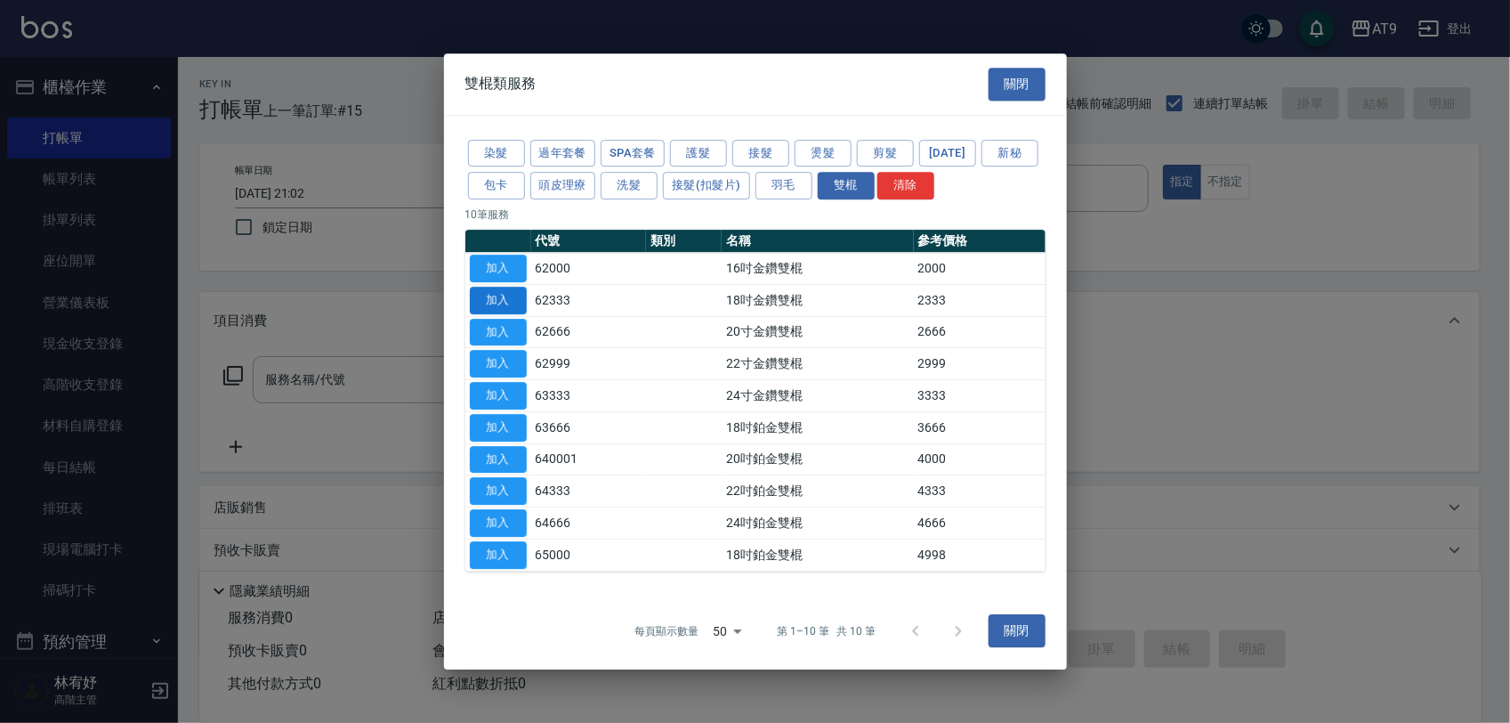
click at [499, 291] on button "加入" at bounding box center [498, 301] width 57 height 28
type input "18吋金鑽雙棍(62333)"
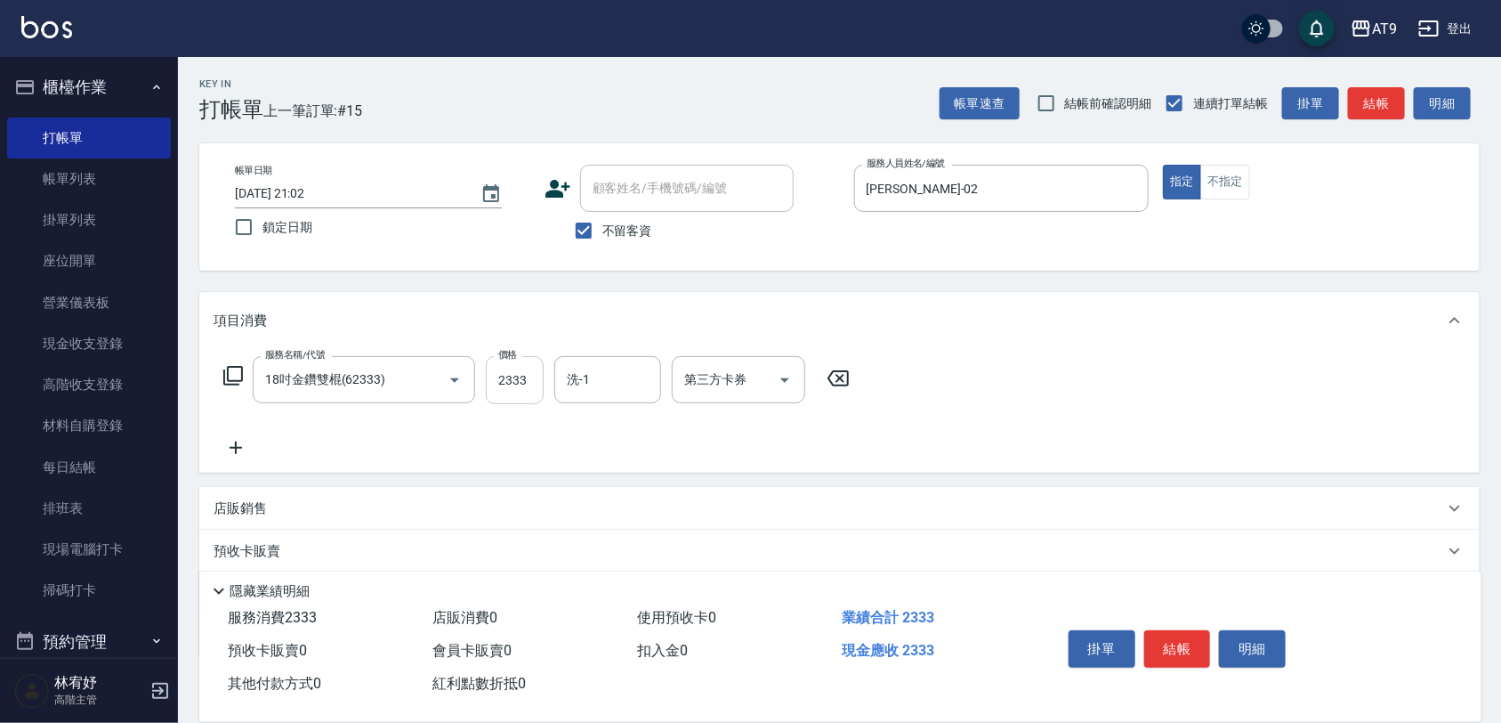
click at [521, 384] on input "2333" at bounding box center [515, 380] width 58 height 48
type input "2000"
type input "[PERSON_NAME]-37"
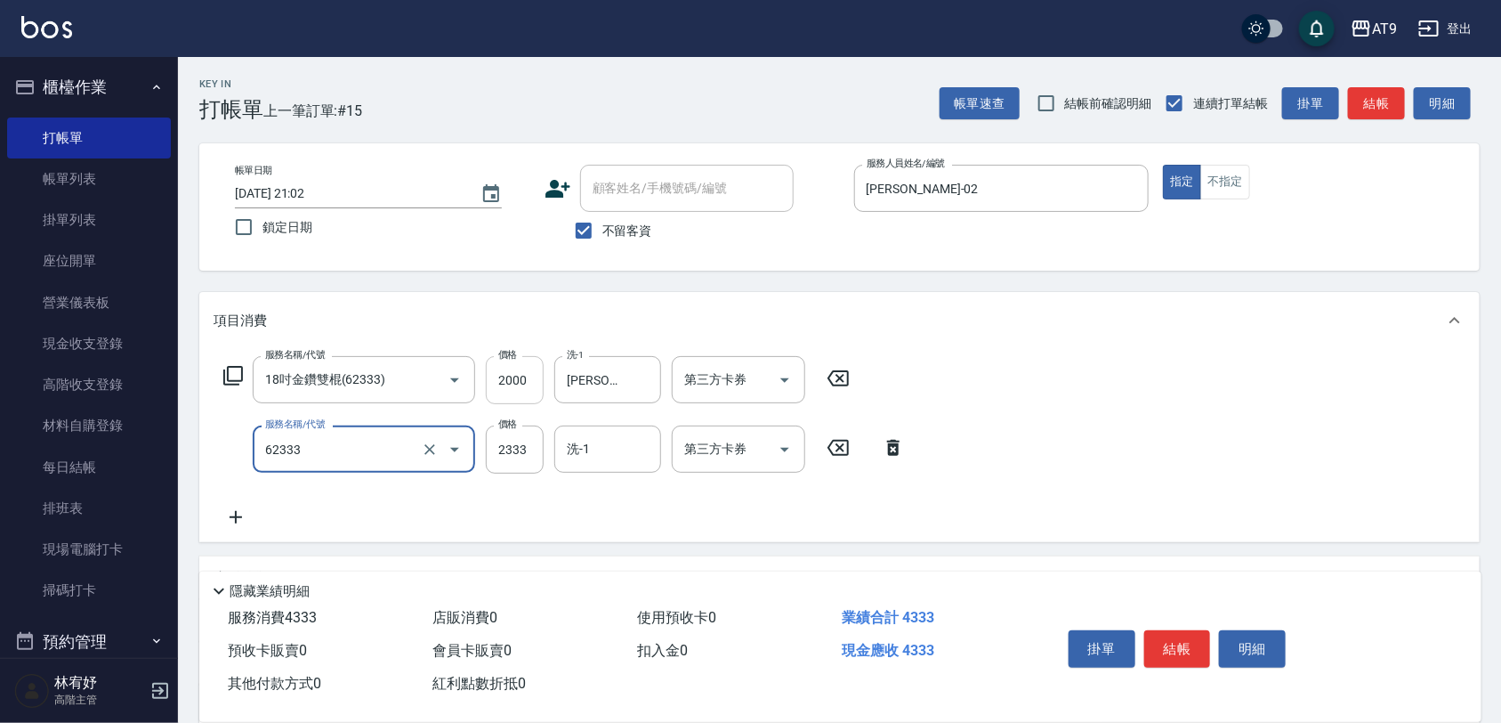
type input "18吋金鑽雙棍(62333)"
type input "2000"
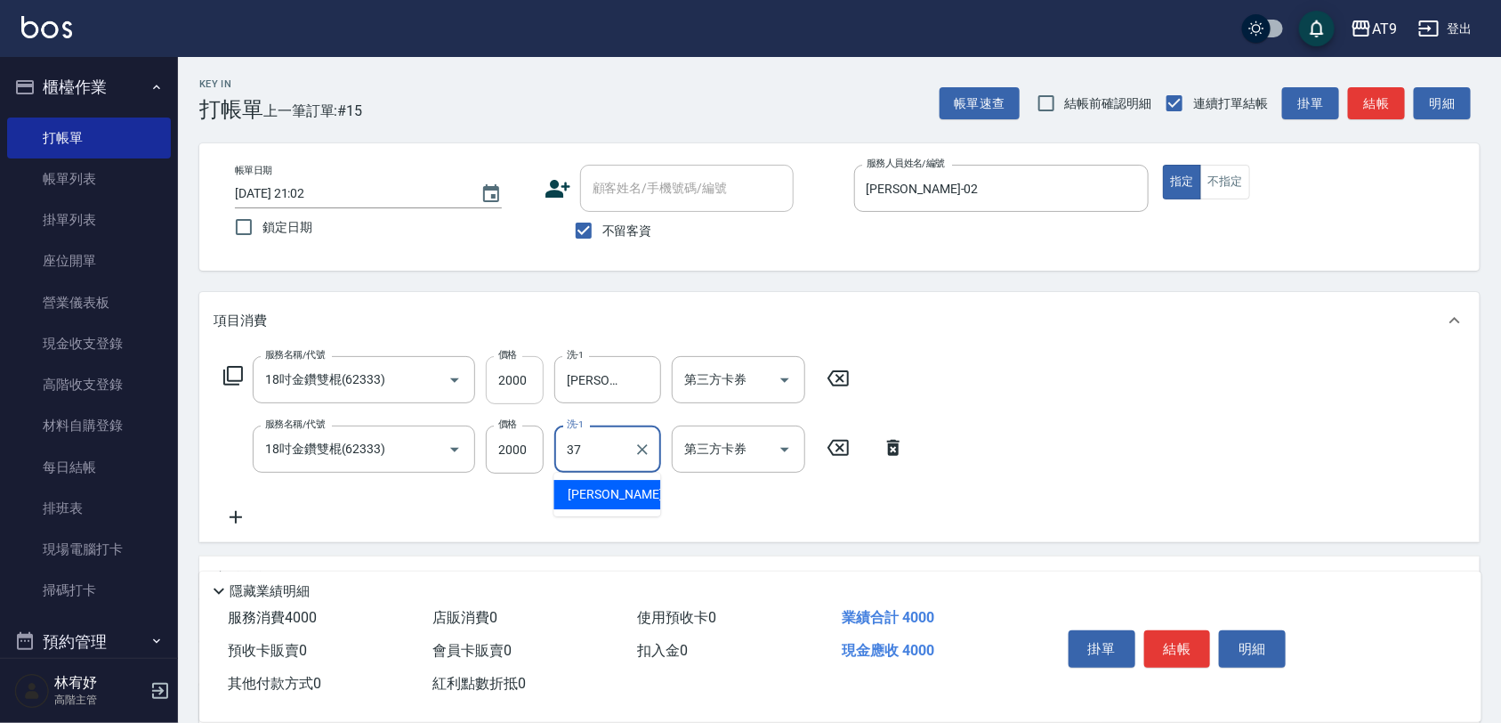
type input "[PERSON_NAME]-37"
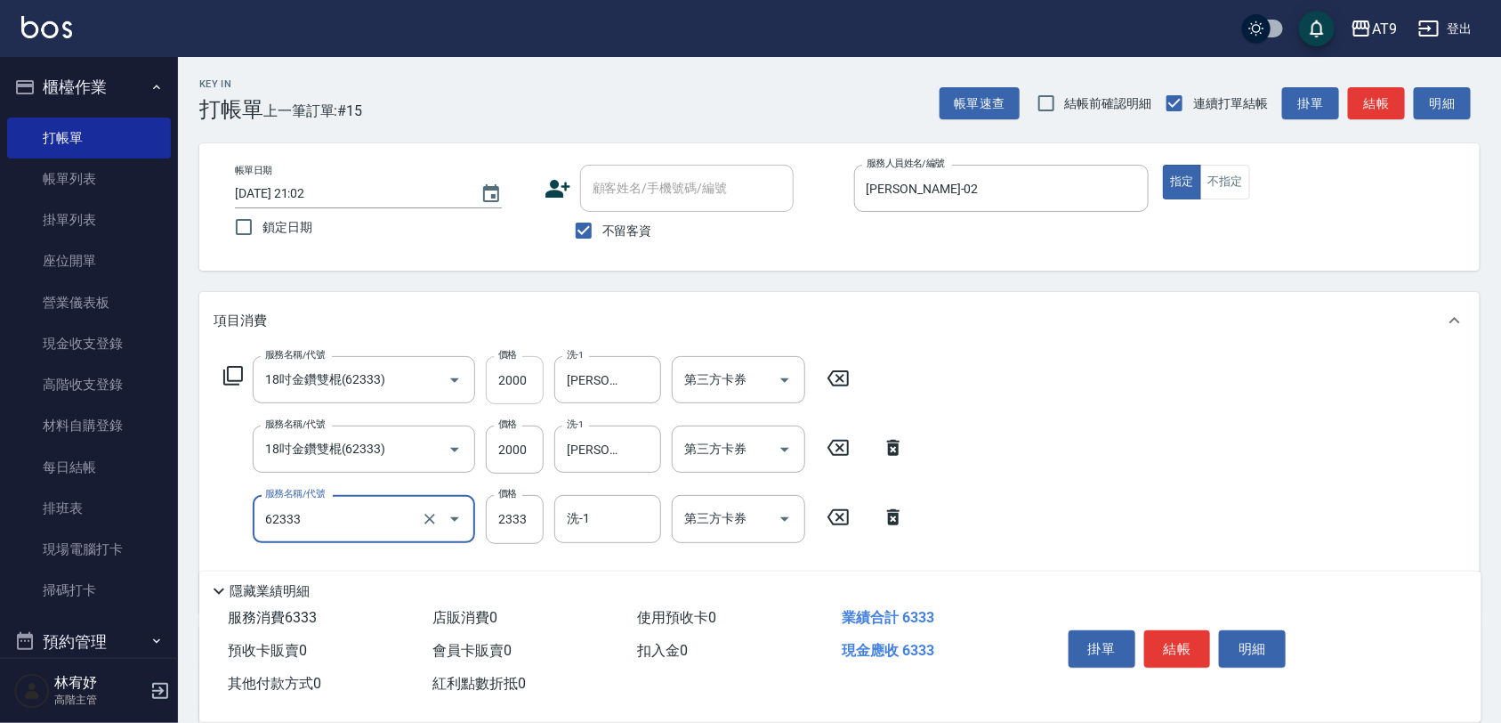
type input "18吋金鑽雙棍(62333)"
type input "1999"
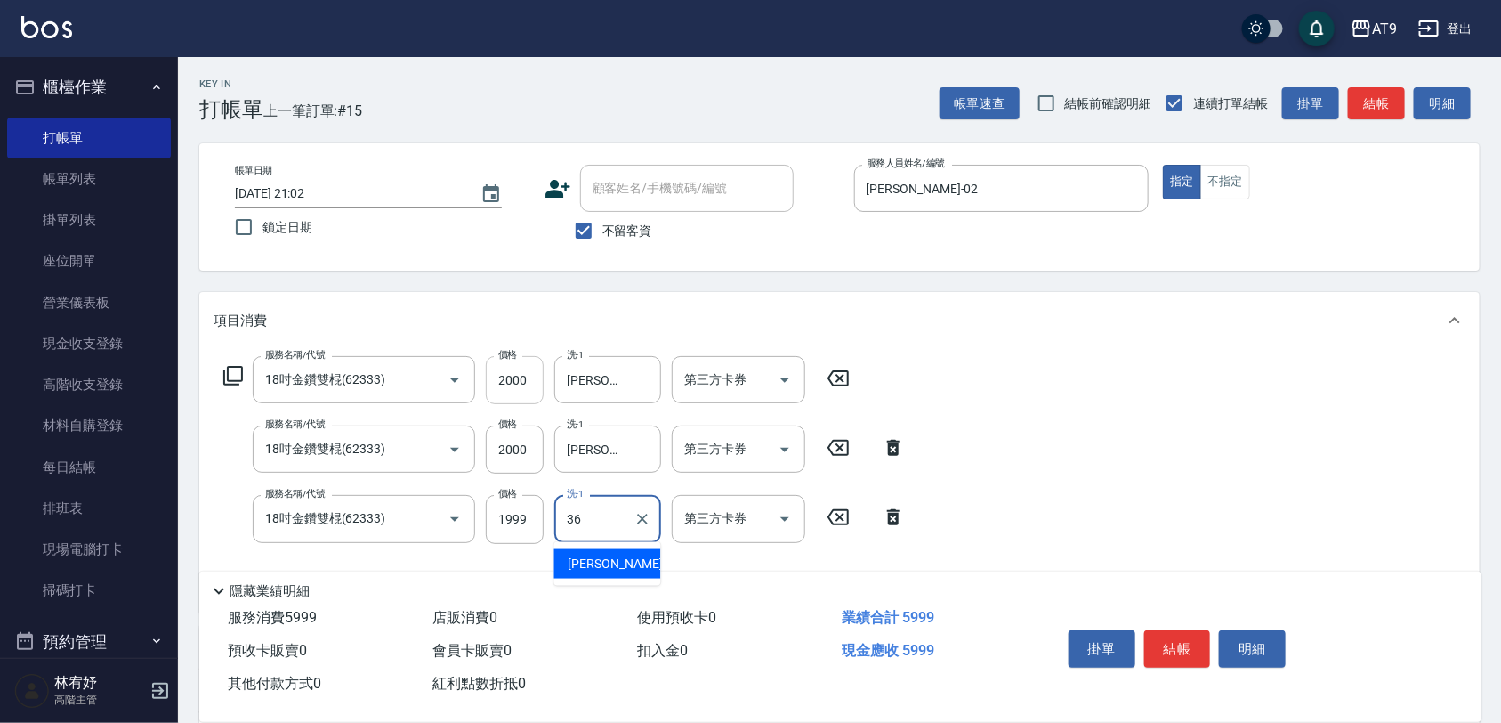
type input "[PERSON_NAME]-36"
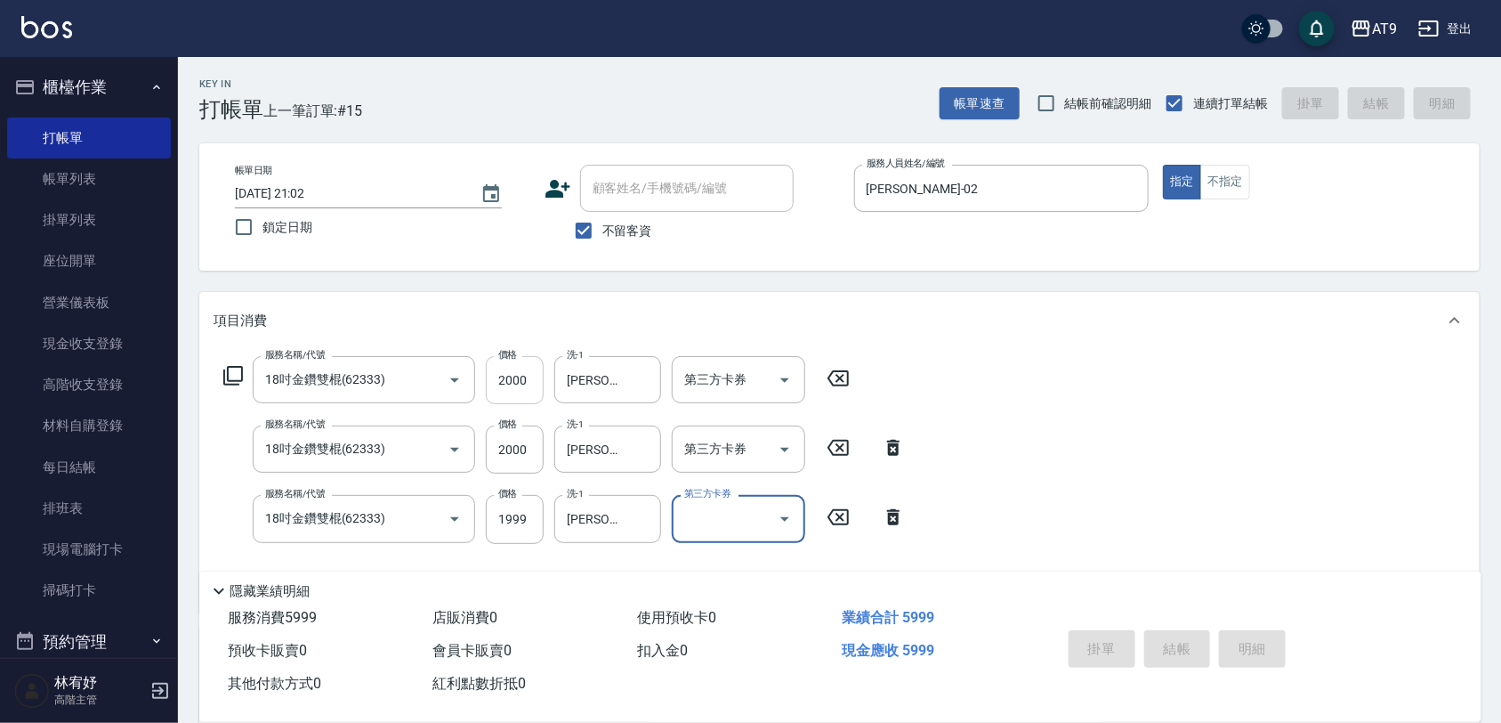
type input "[DATE] 21:03"
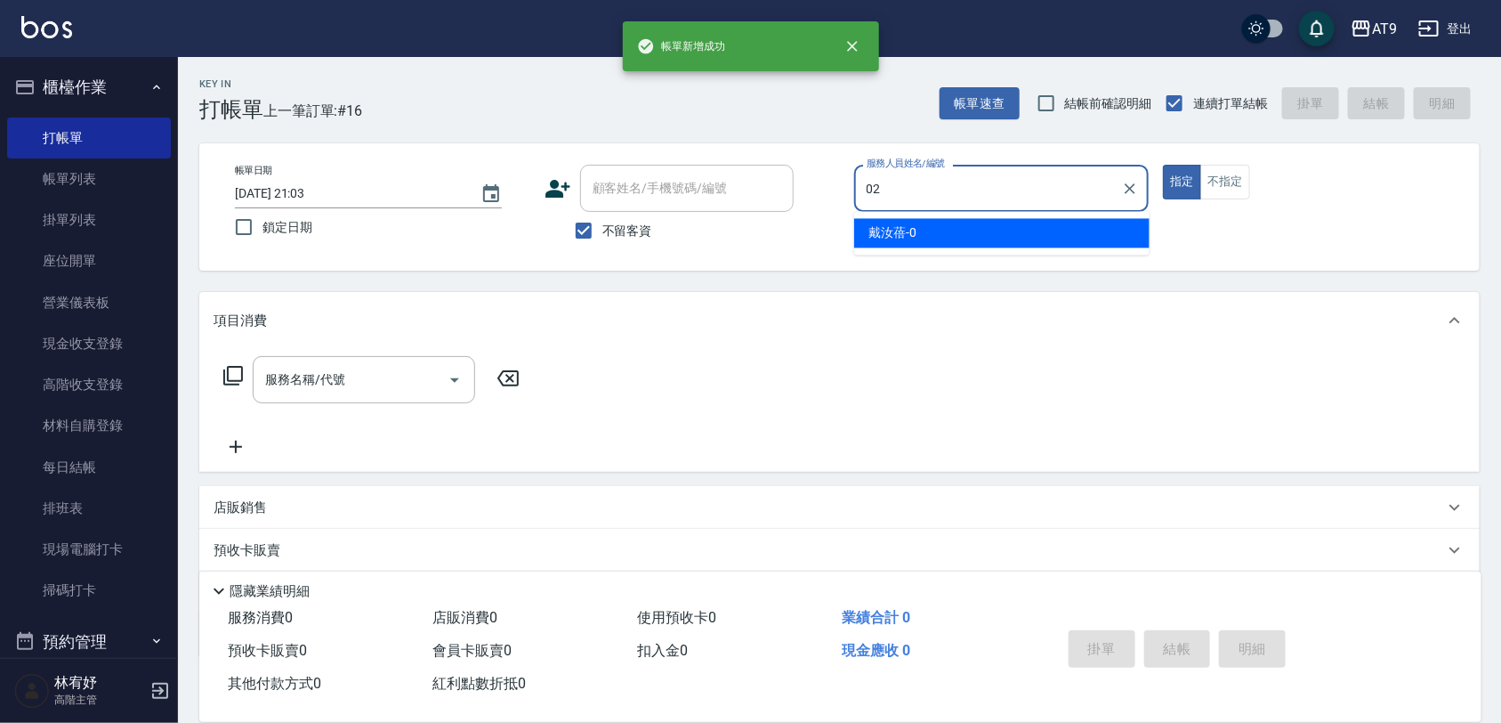
type input "[PERSON_NAME]-02"
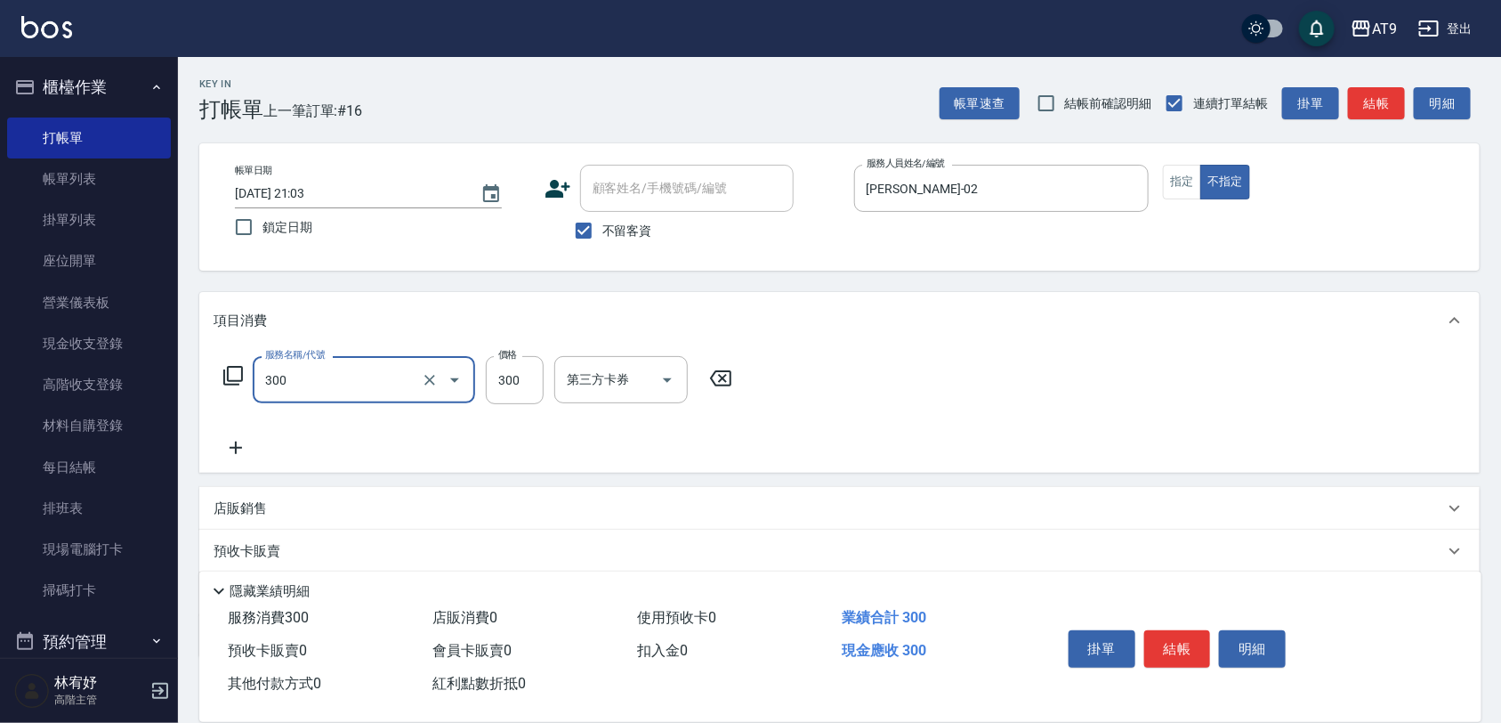
type input "SC300(300)"
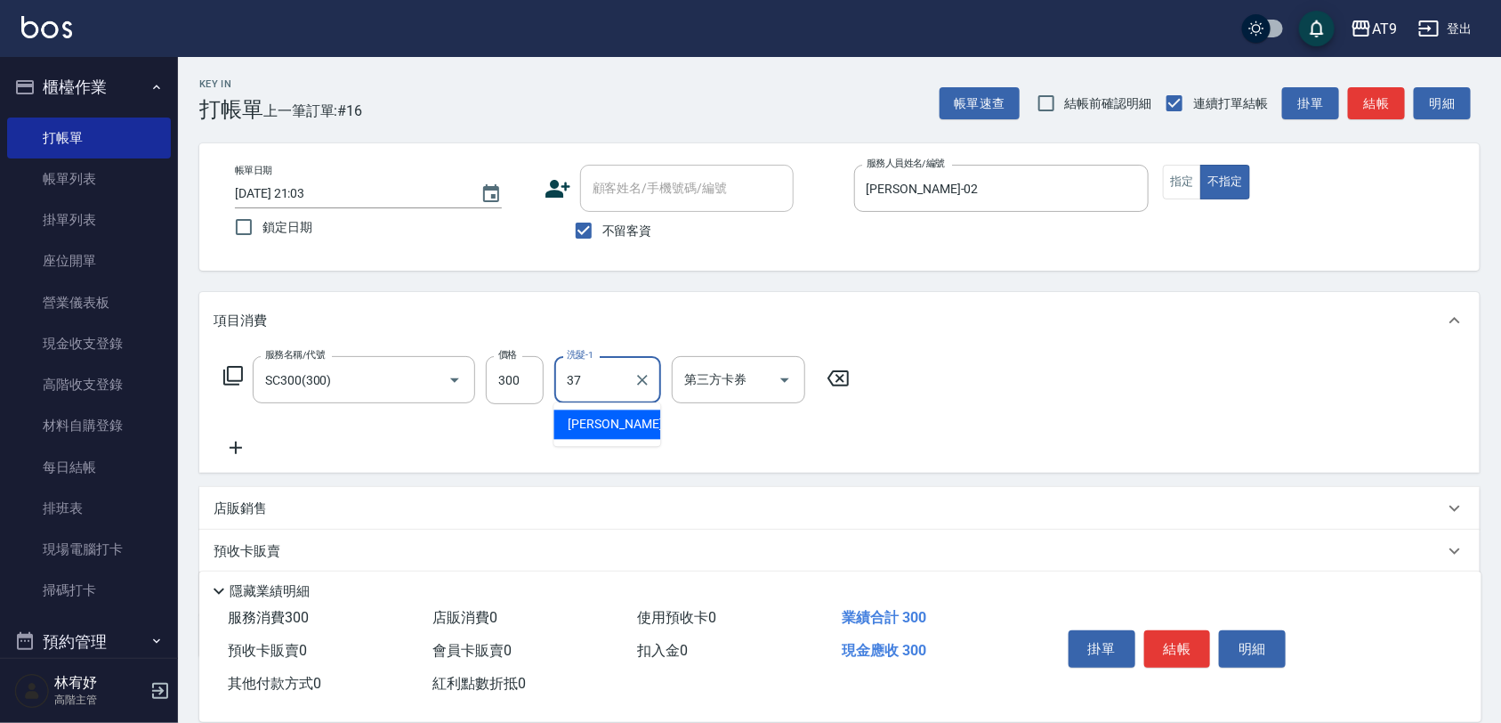
type input "[PERSON_NAME]-37"
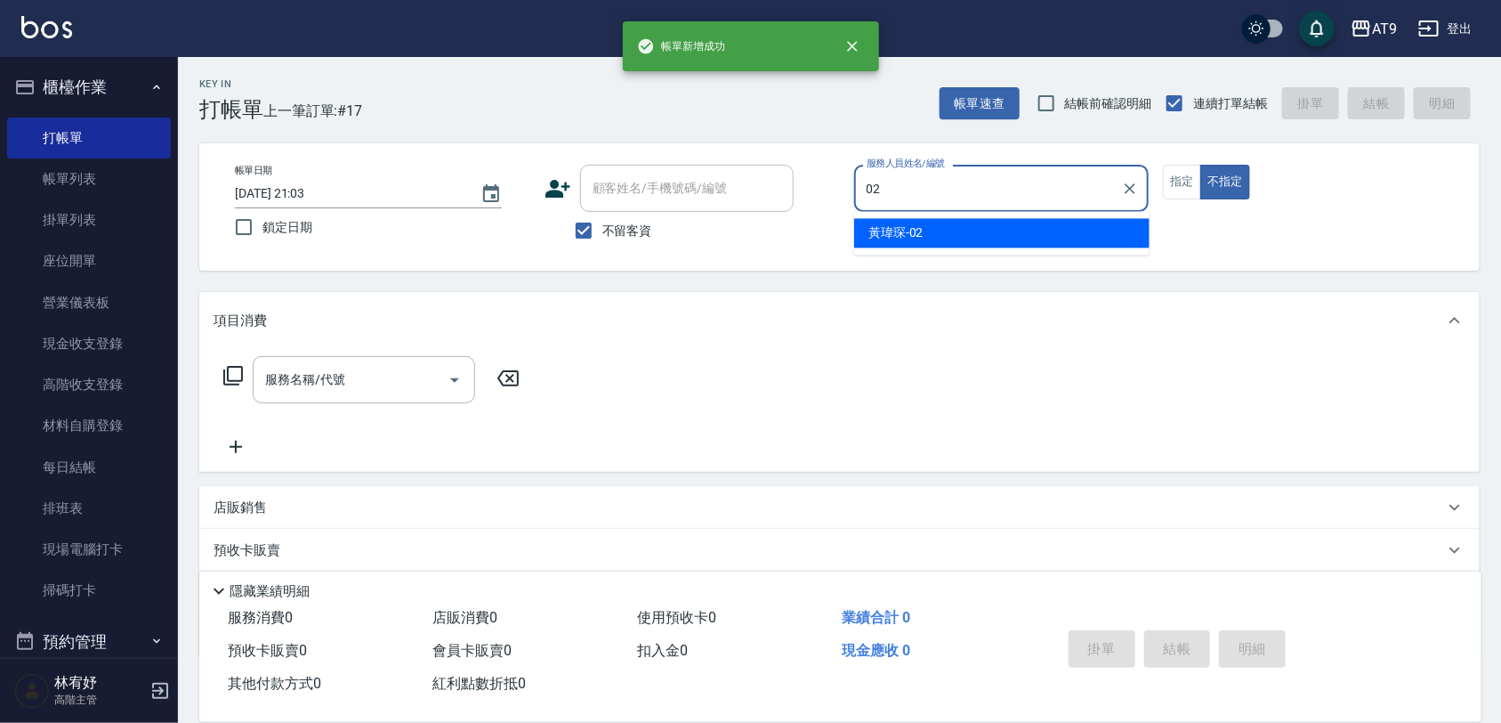
type input "[PERSON_NAME]-02"
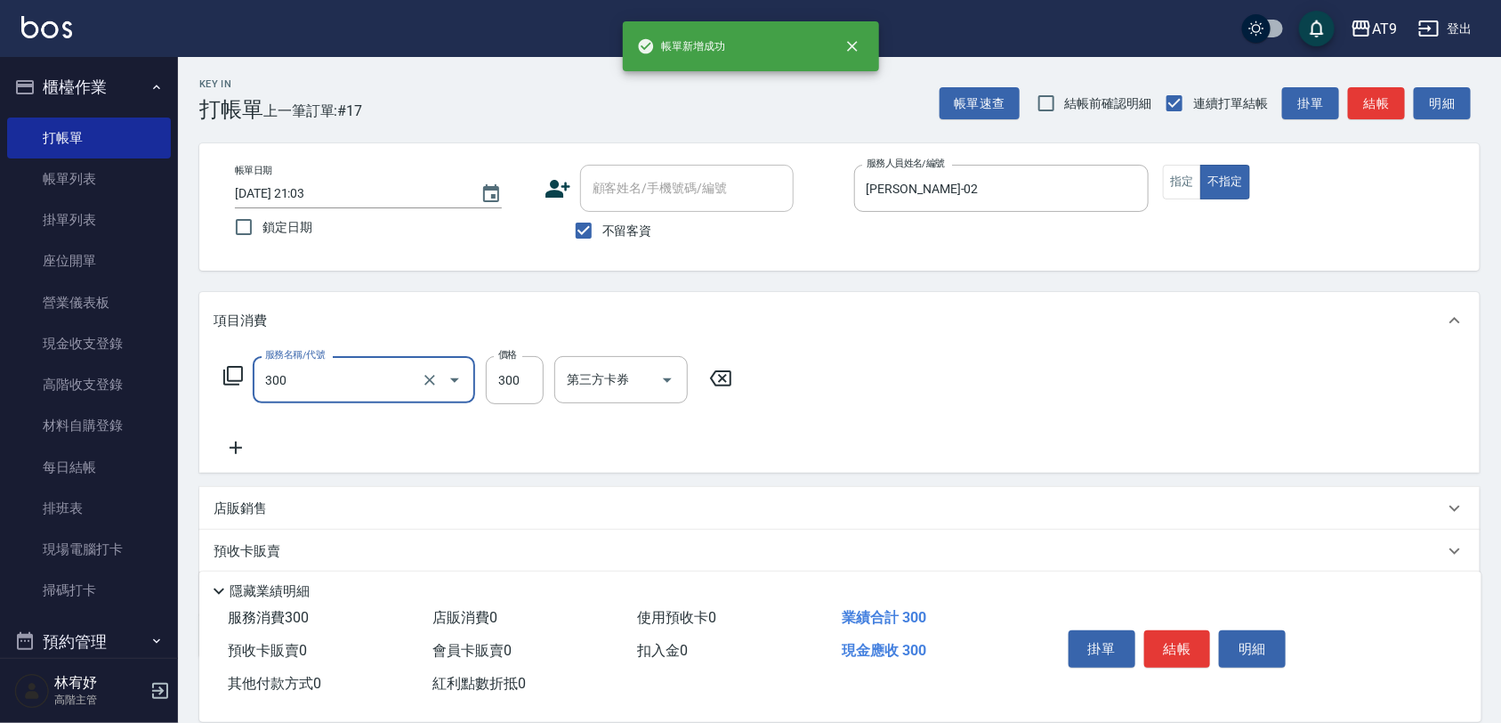
type input "SC300(300)"
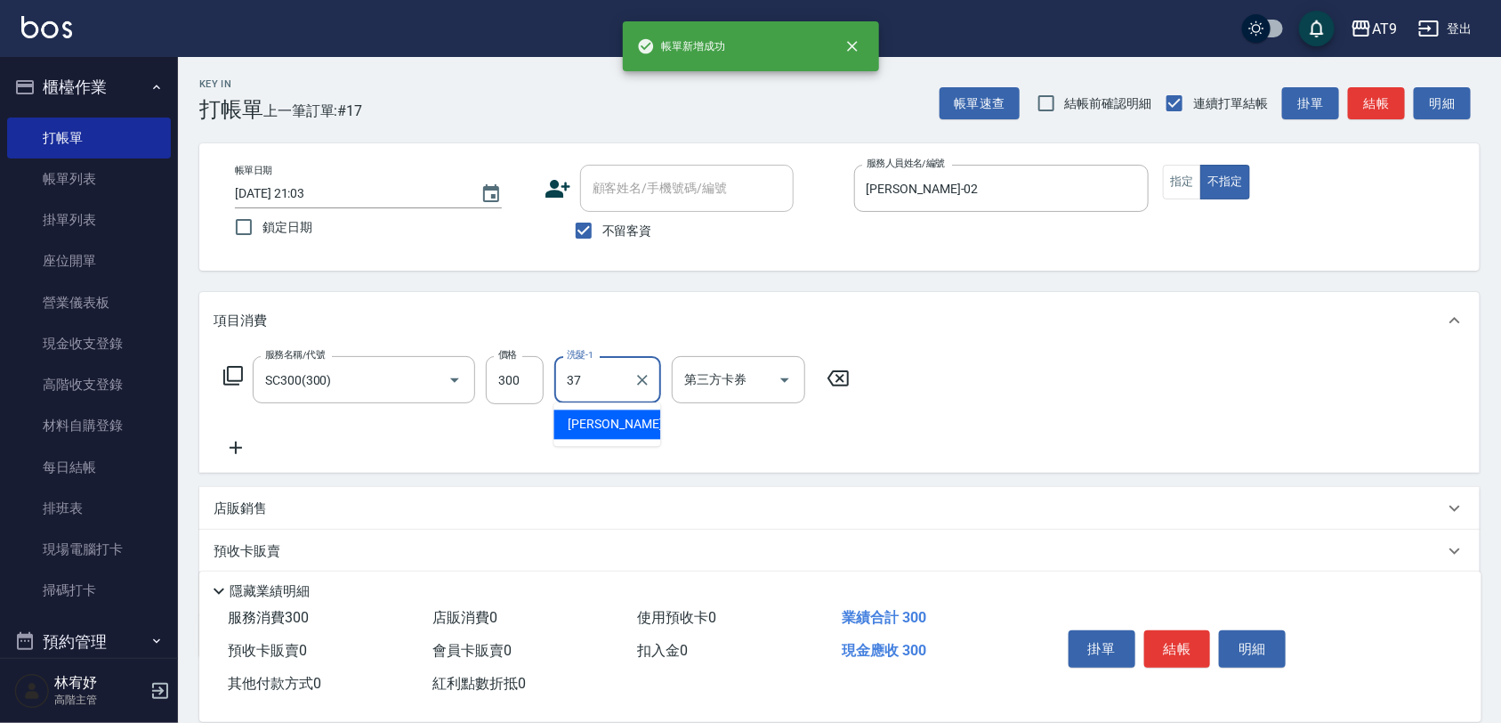
type input "[PERSON_NAME]-37"
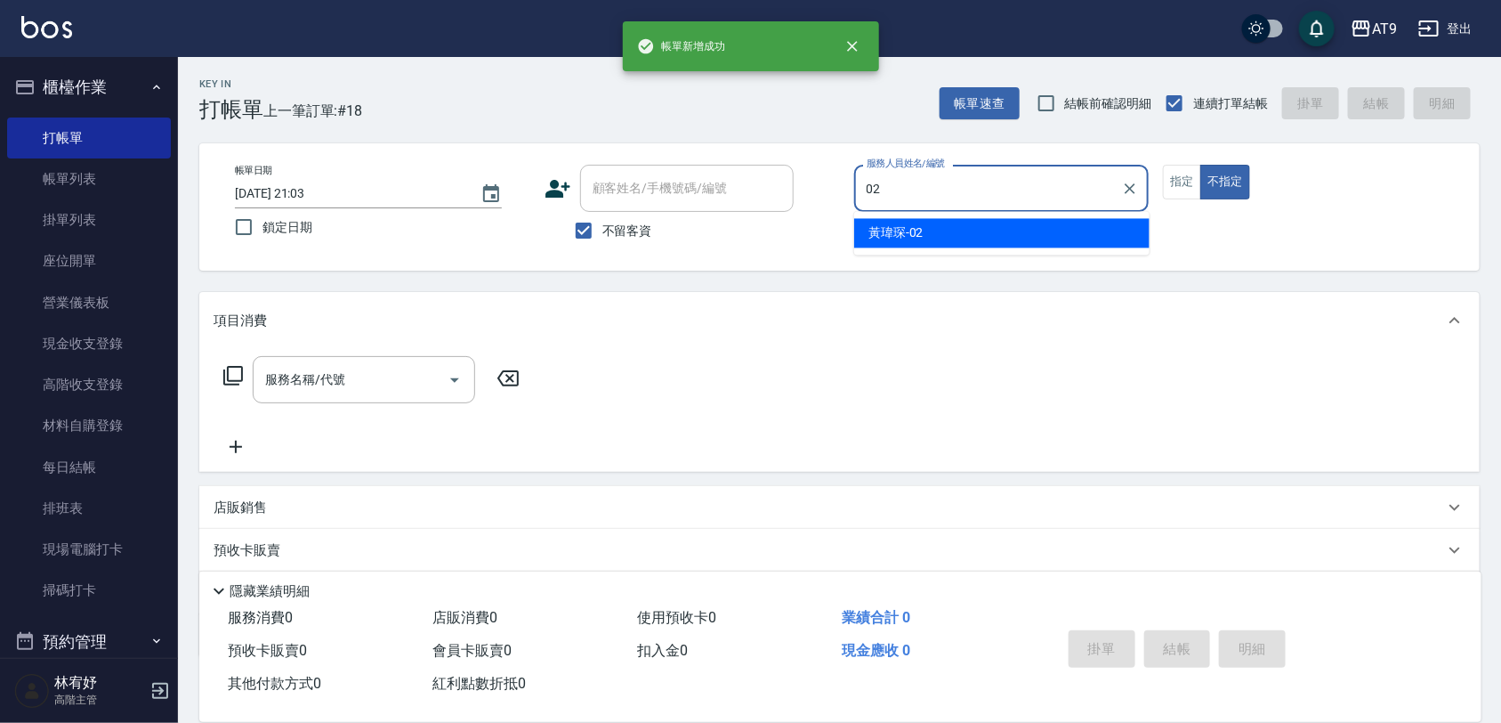
type input "[PERSON_NAME]-02"
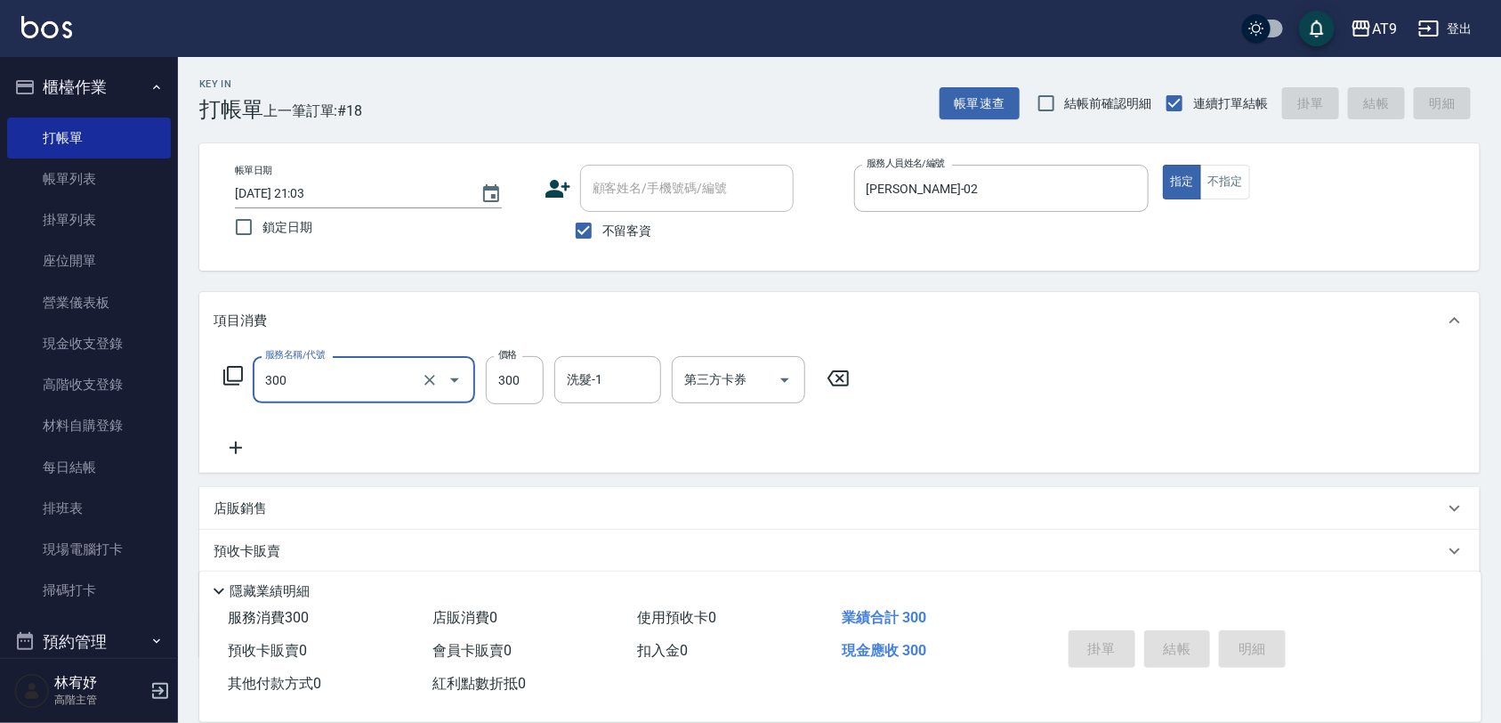
type input "300"
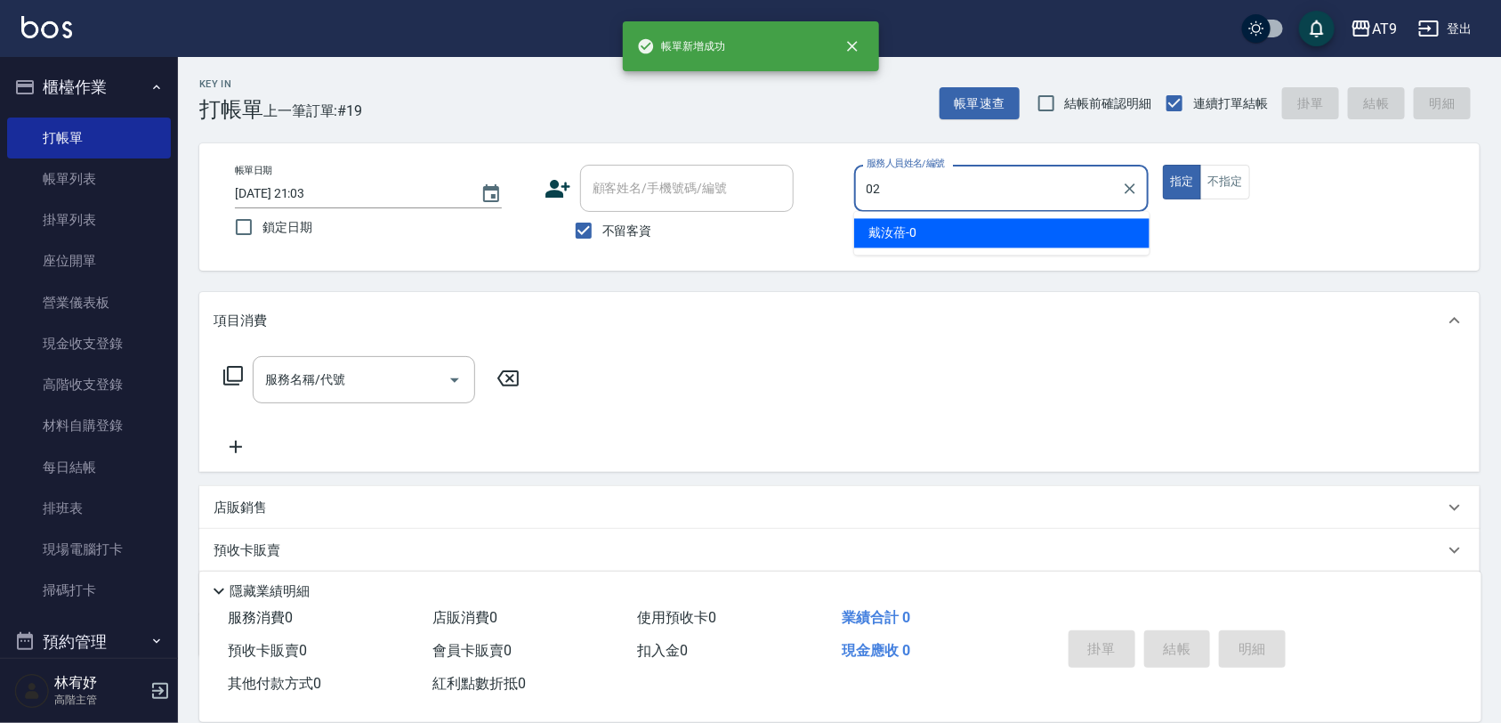
type input "[PERSON_NAME]-02"
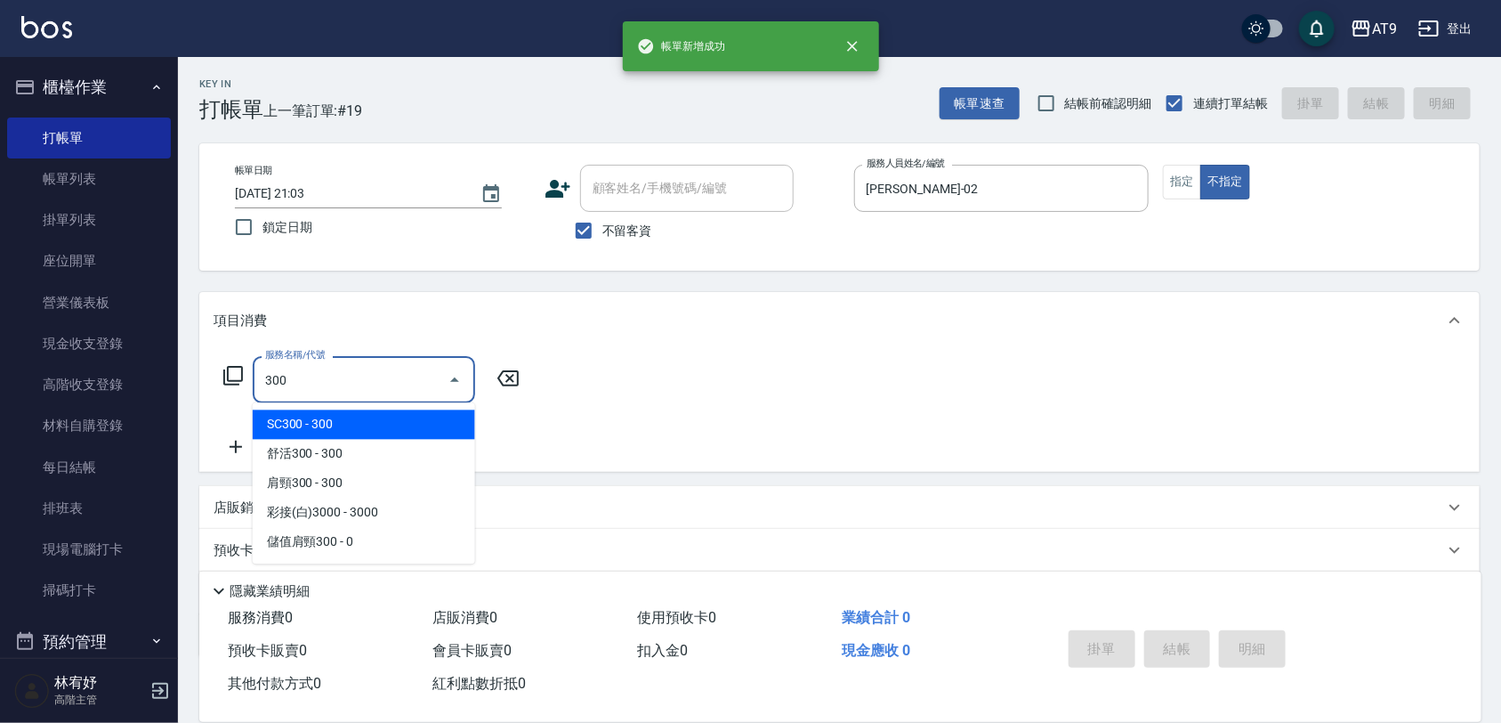
type input "SC300(300)"
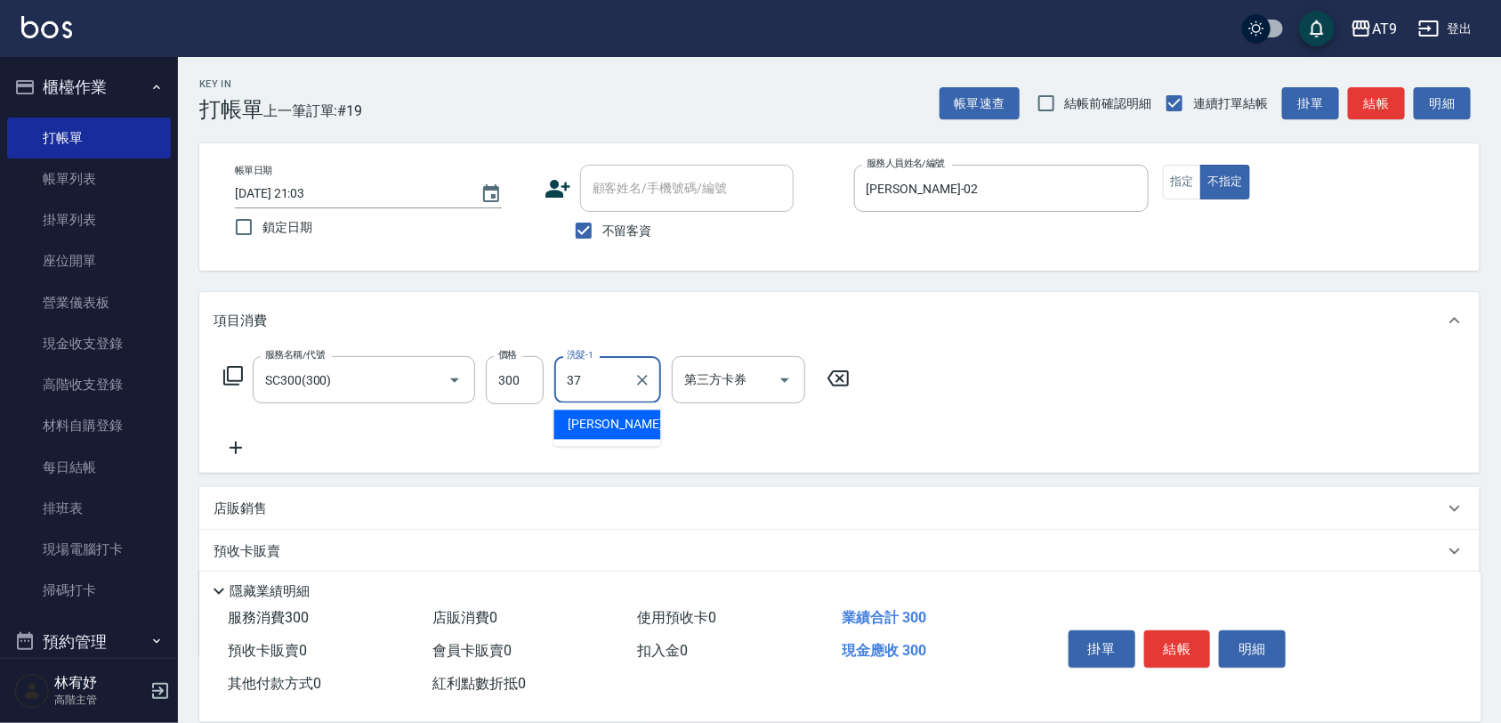
type input "[PERSON_NAME]-37"
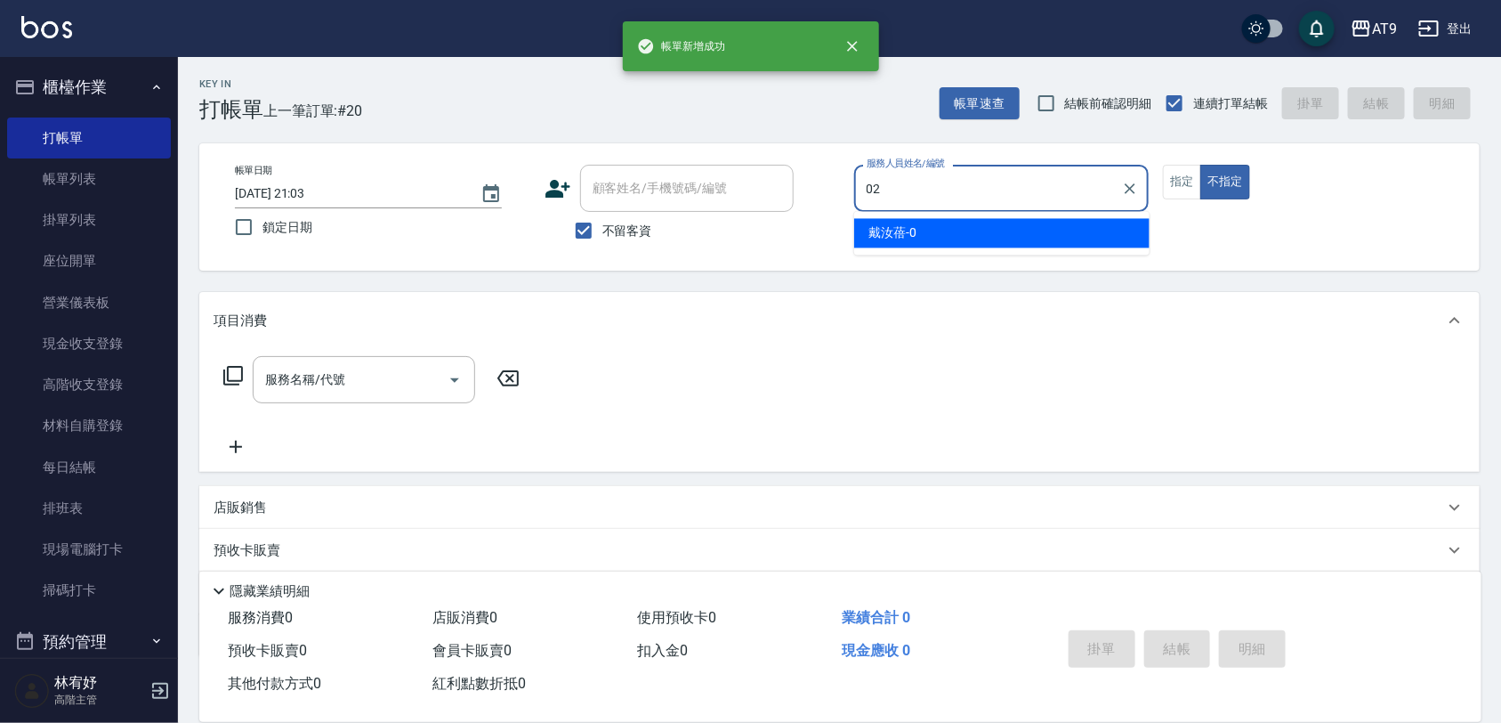
type input "[PERSON_NAME]-02"
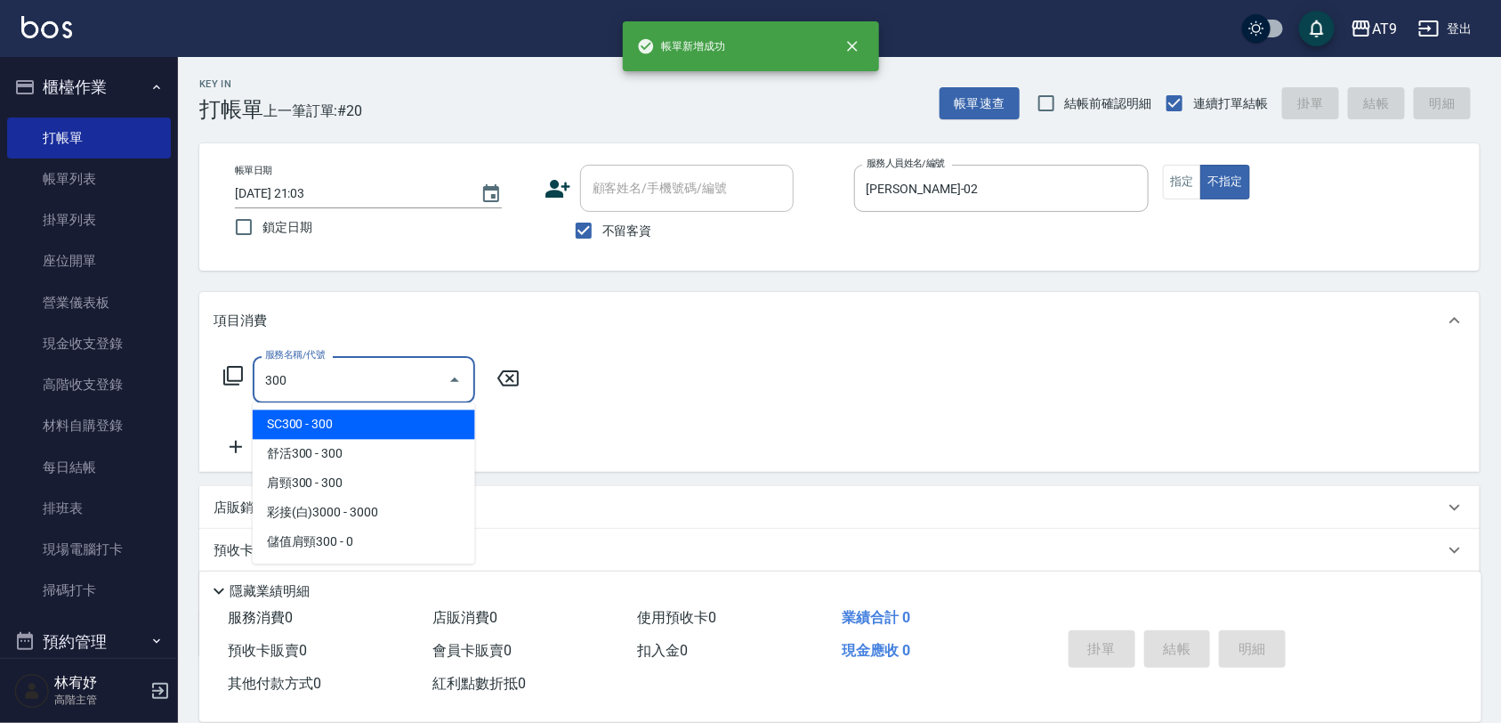
type input "SC300(300)"
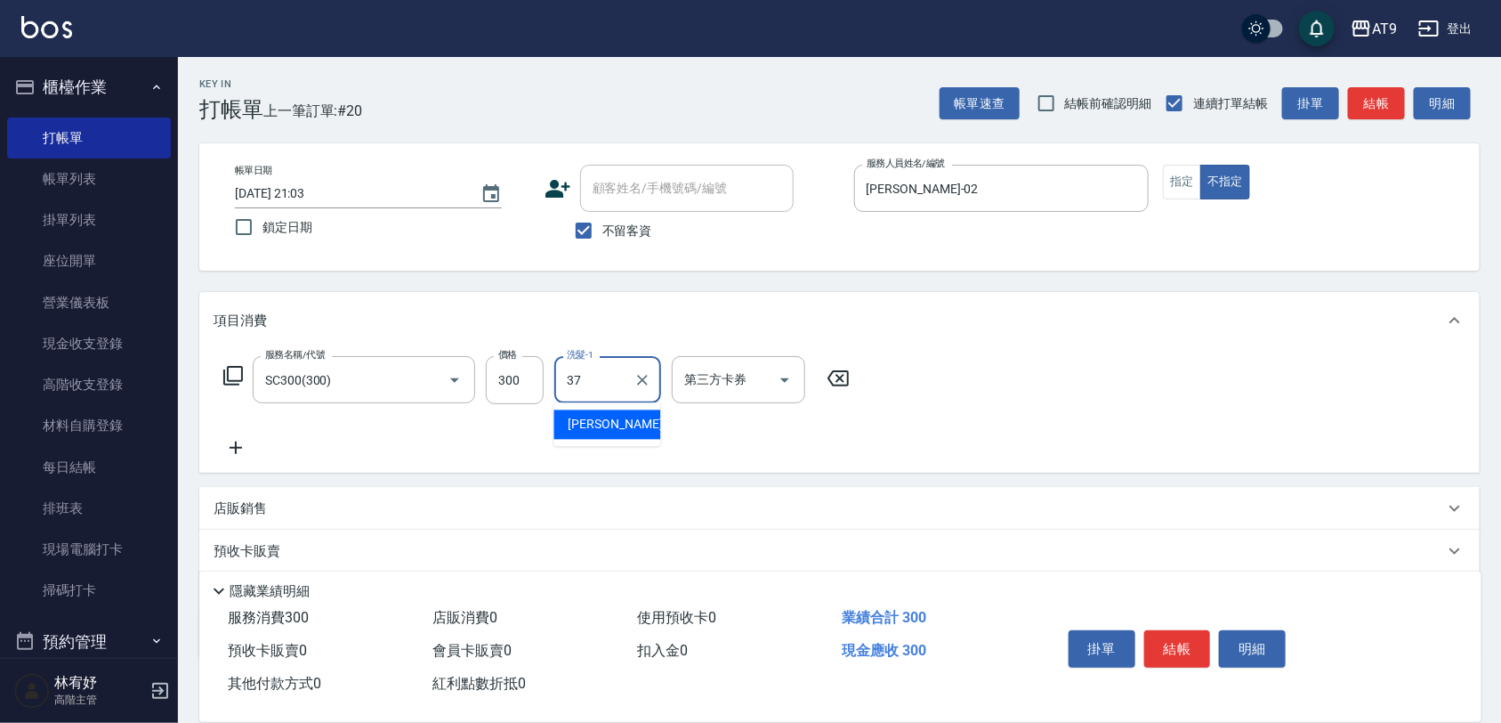
type input "[PERSON_NAME]-37"
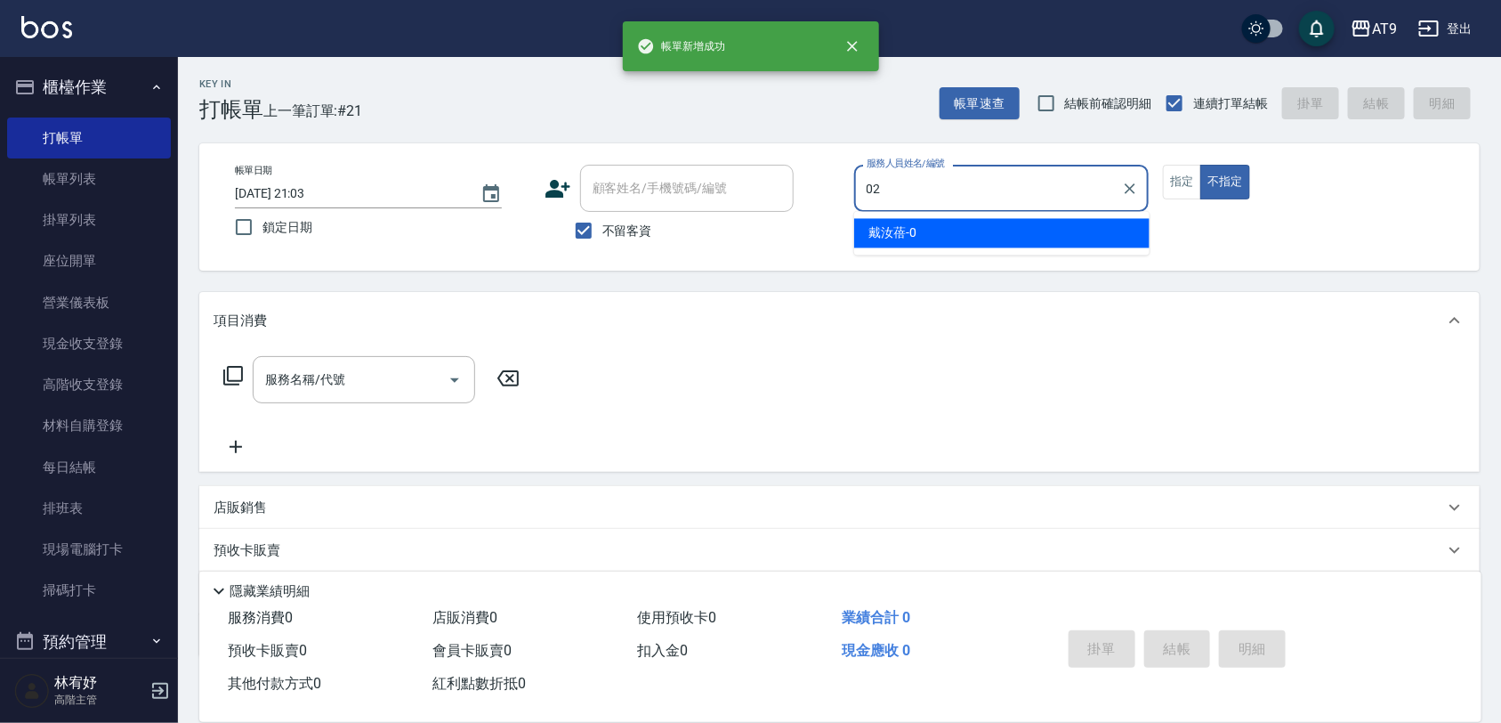
type input "[PERSON_NAME]-02"
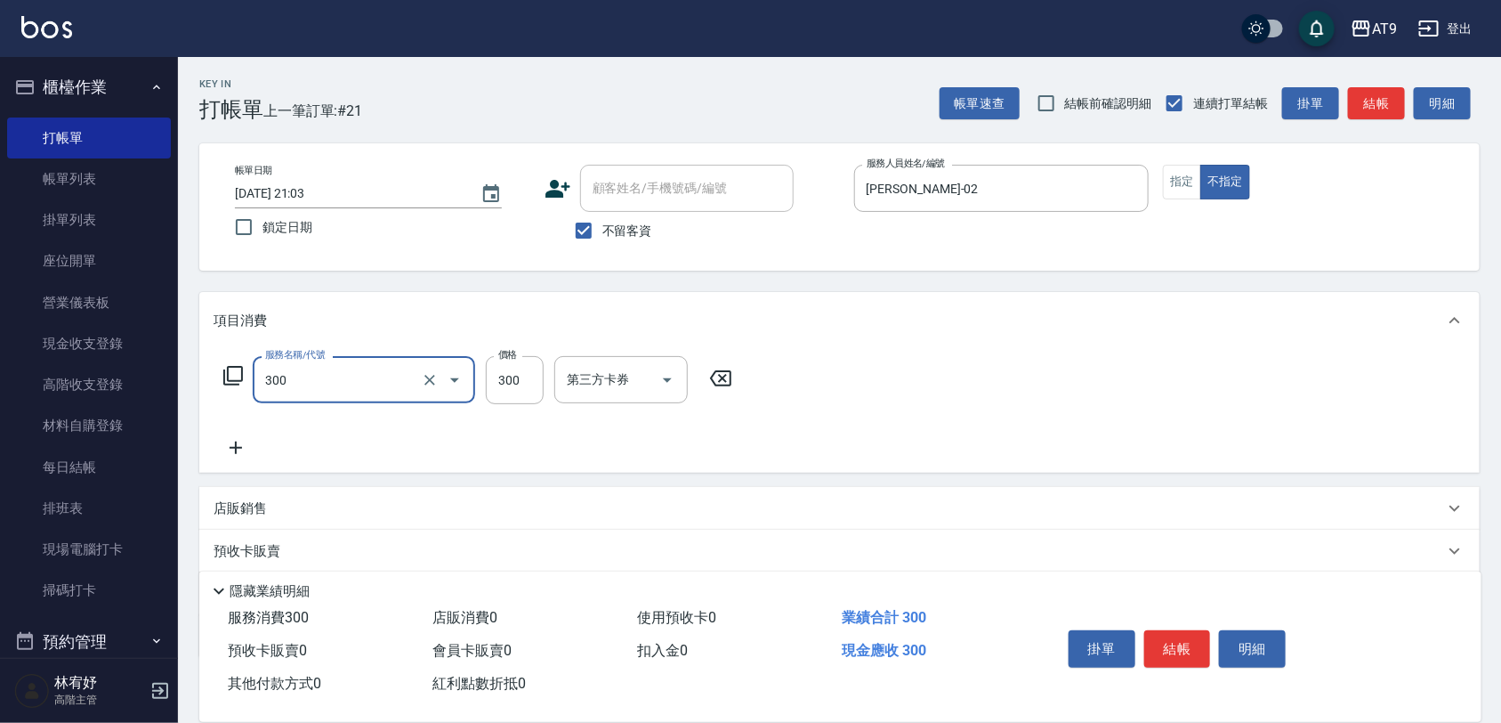
type input "SC300(300)"
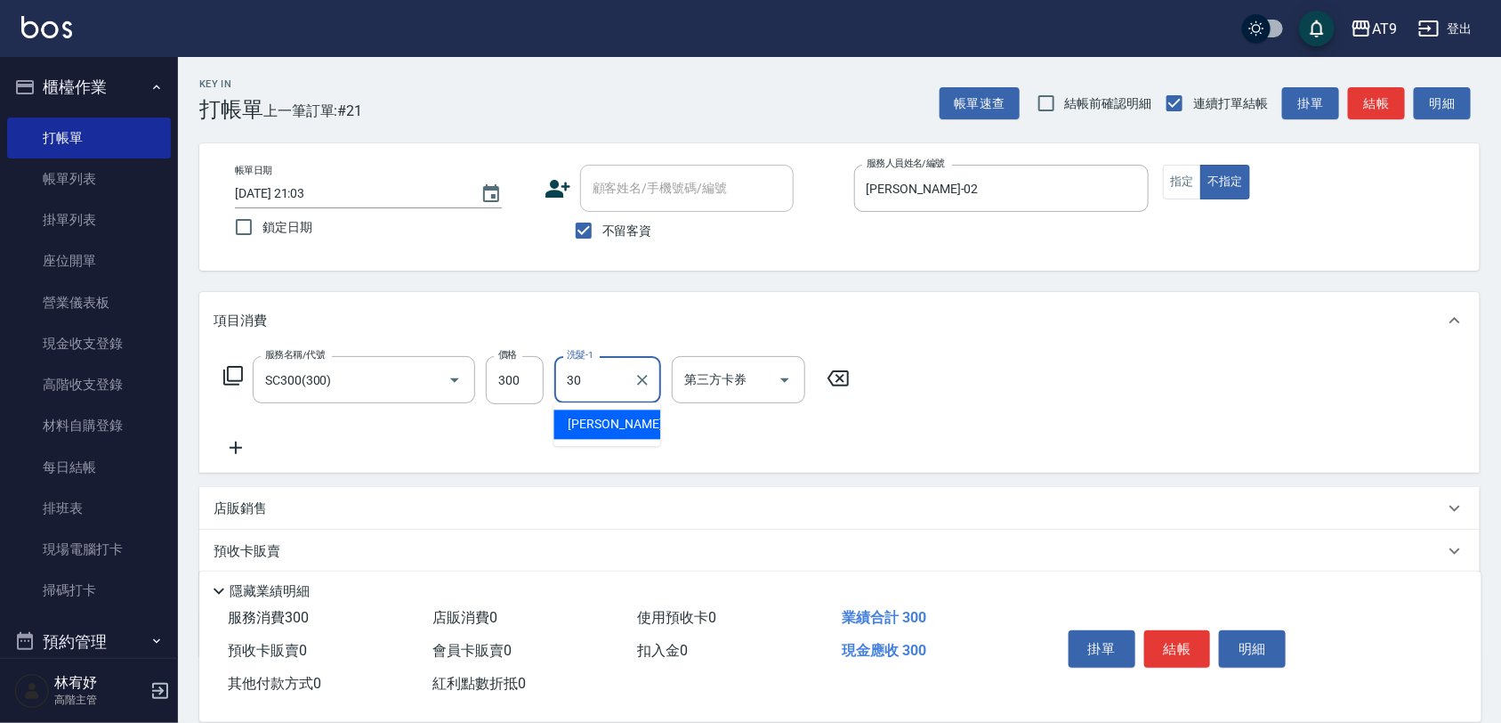
type input "[PERSON_NAME]-30"
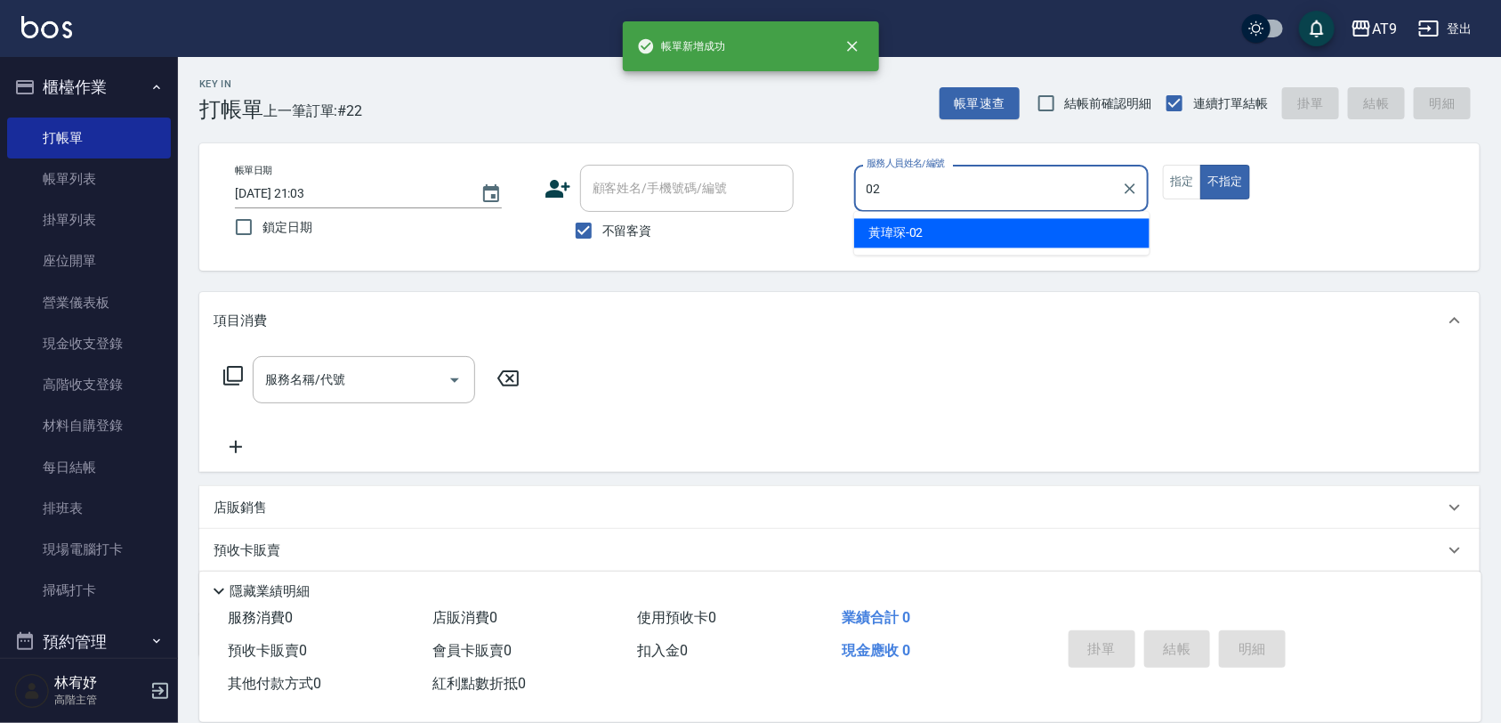
type input "[PERSON_NAME]-02"
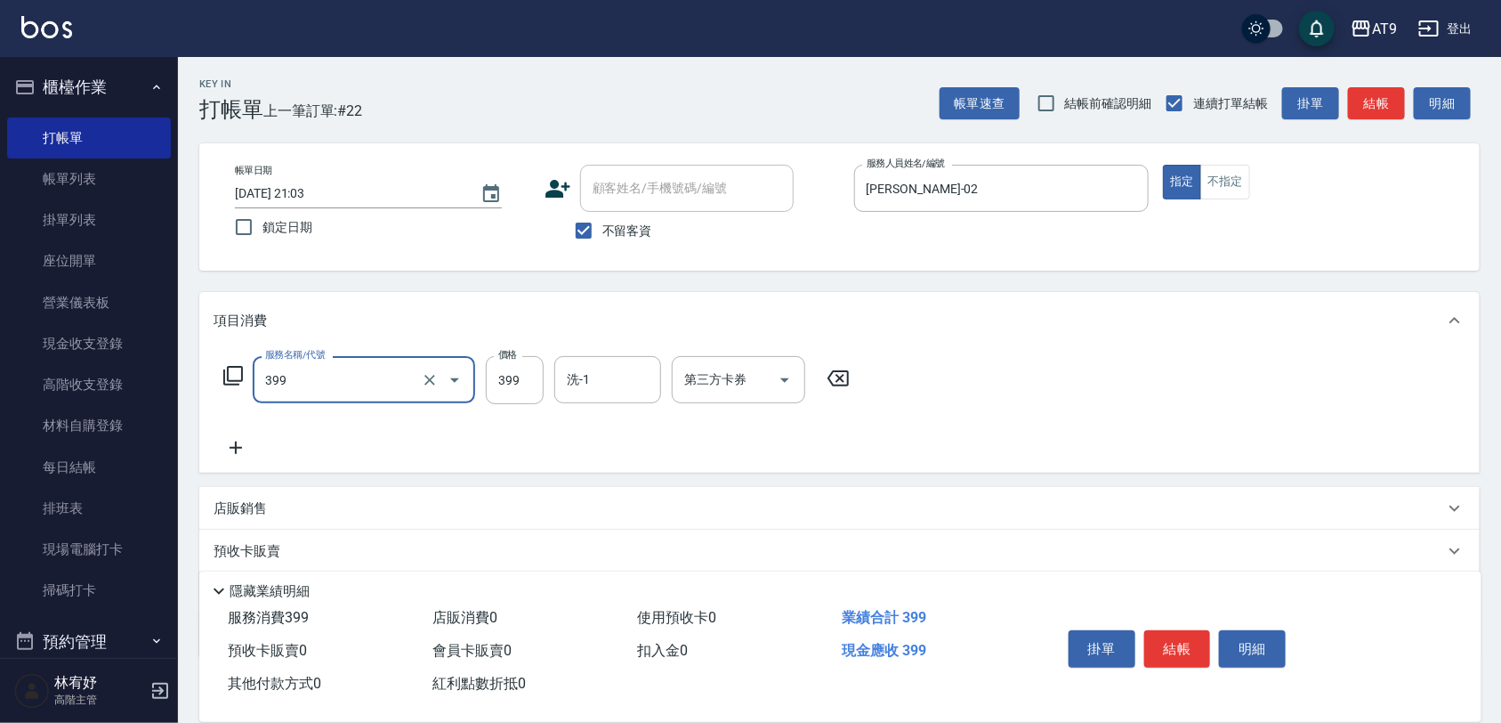
type input "海鹽SPA洗(399)"
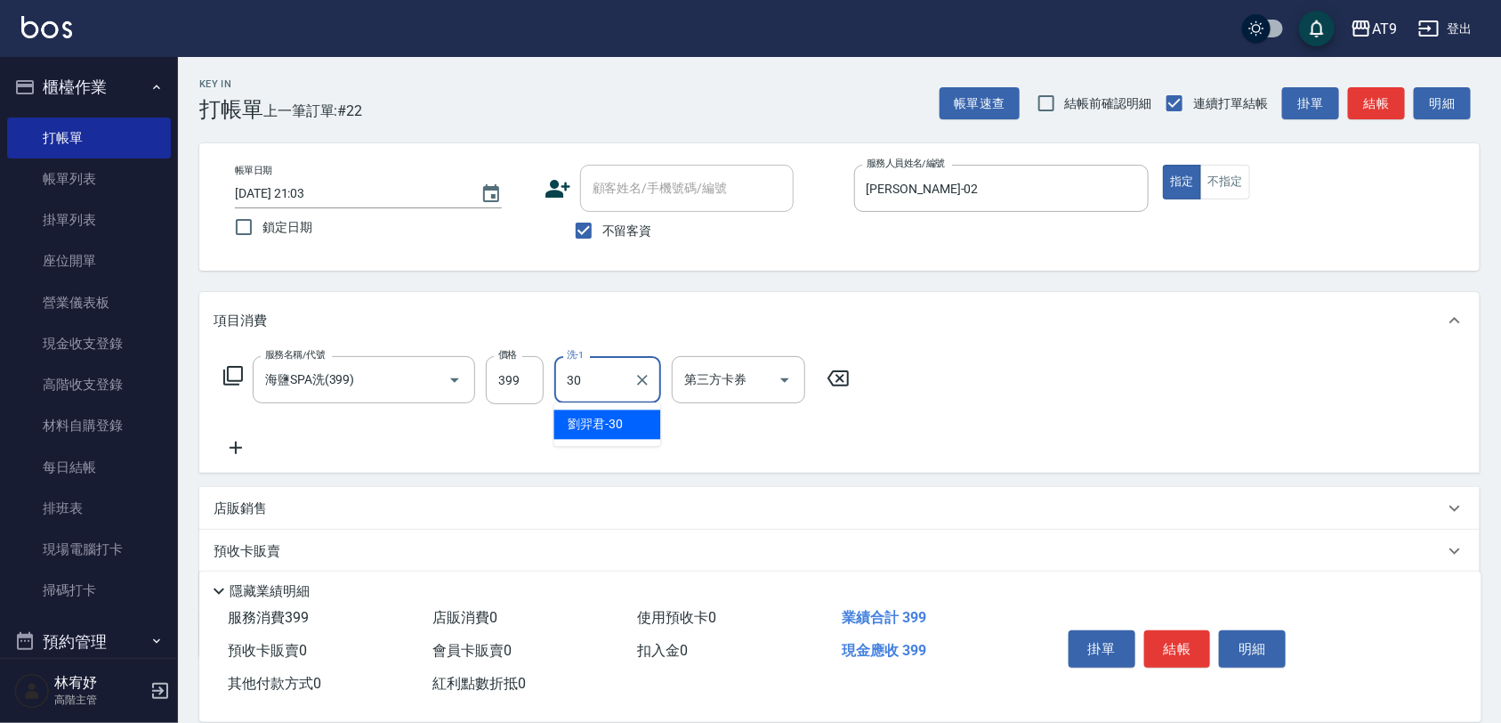
type input "[PERSON_NAME]-30"
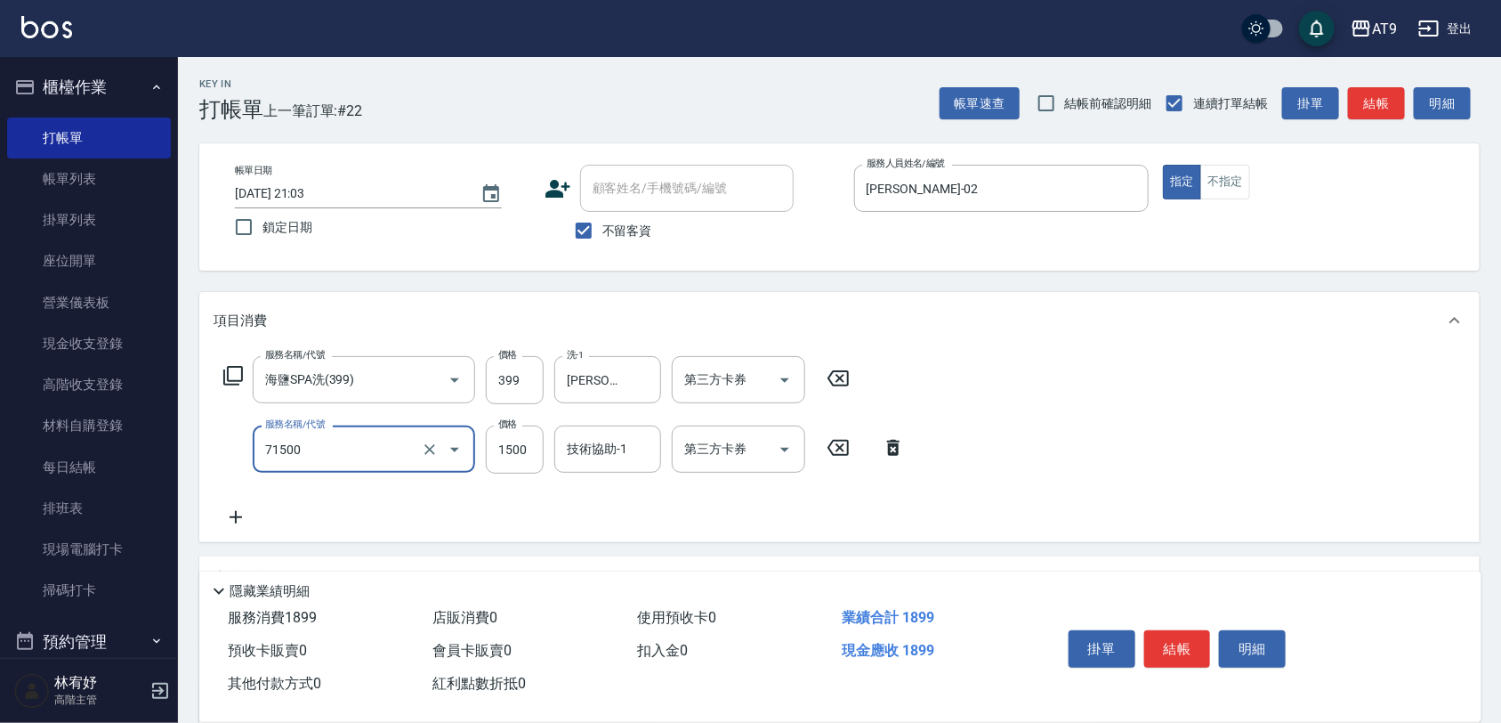
type input "重整(71500)"
type input "3000"
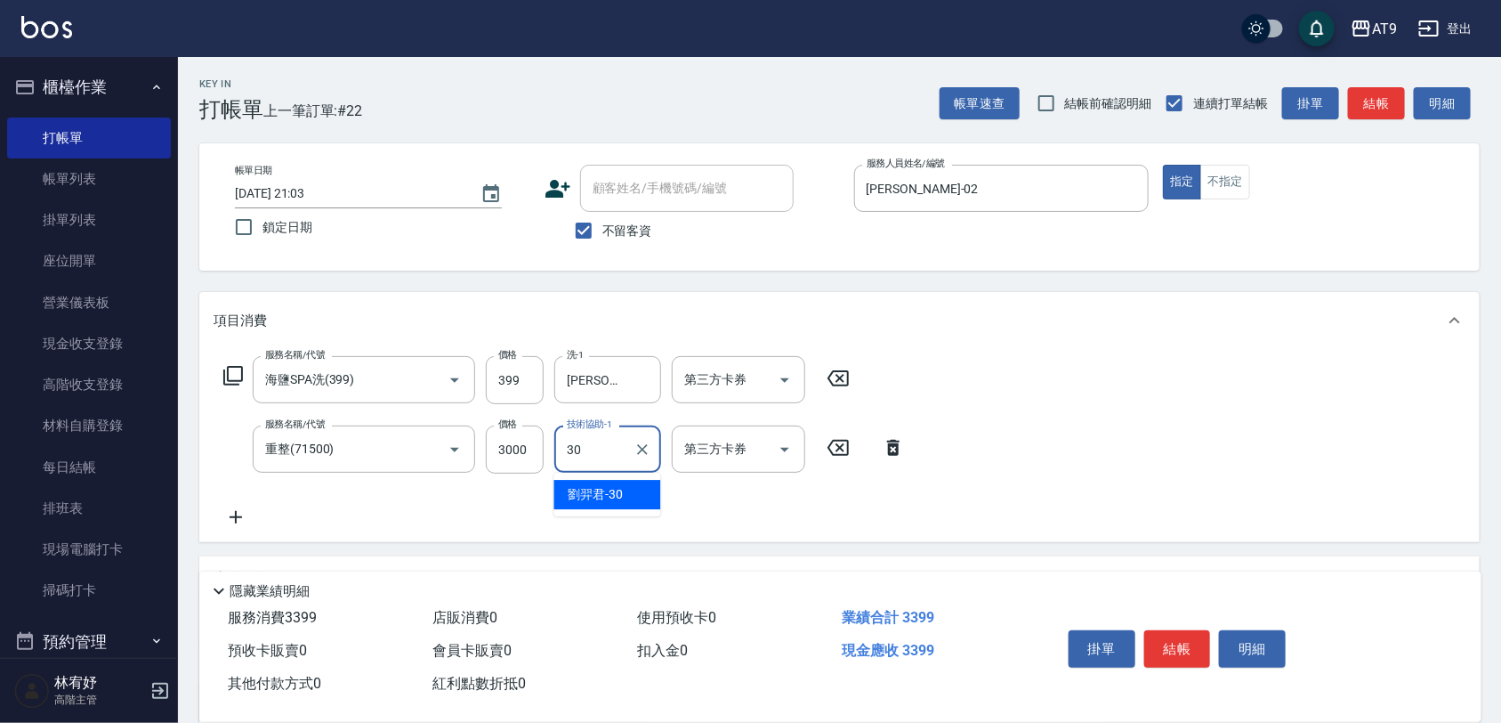
type input "[PERSON_NAME]-30"
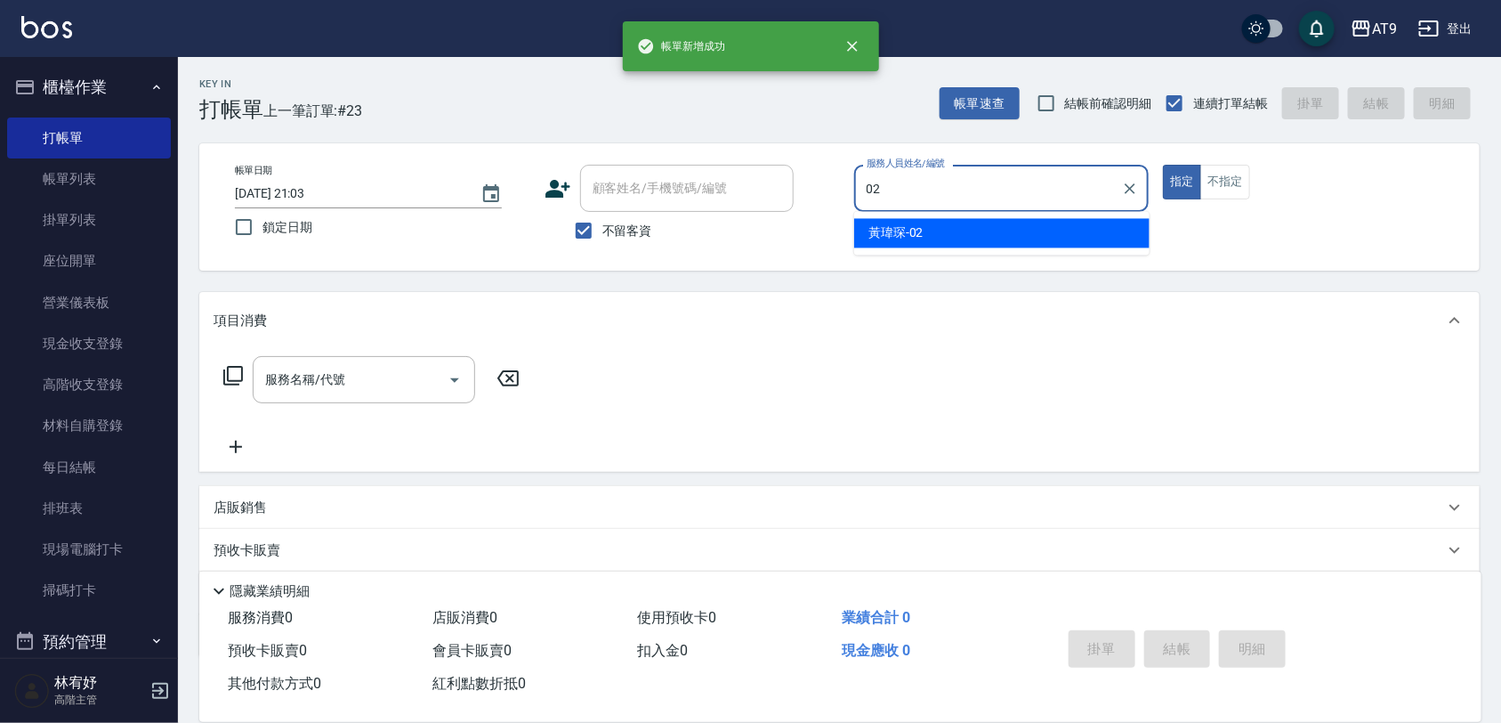
type input "[PERSON_NAME]-02"
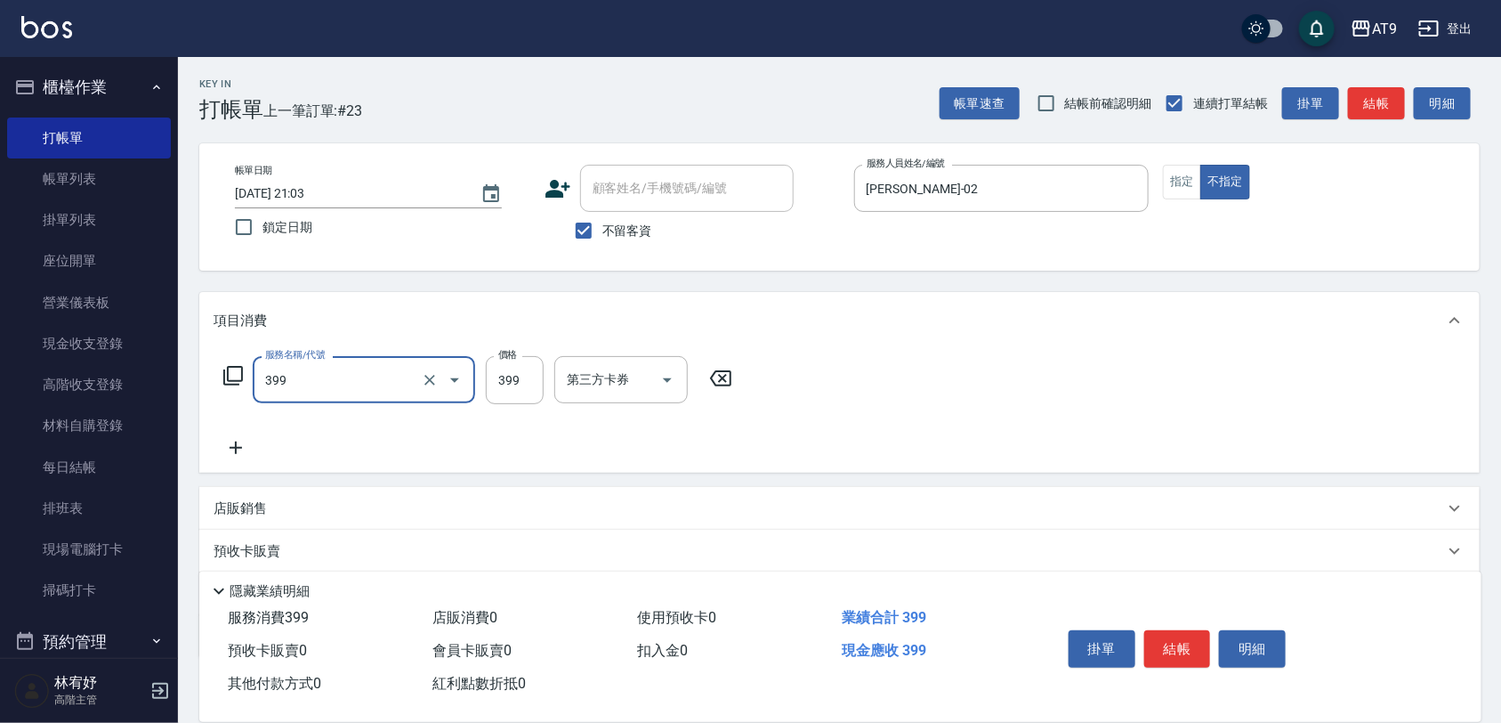
type input "海鹽SPA洗(399)"
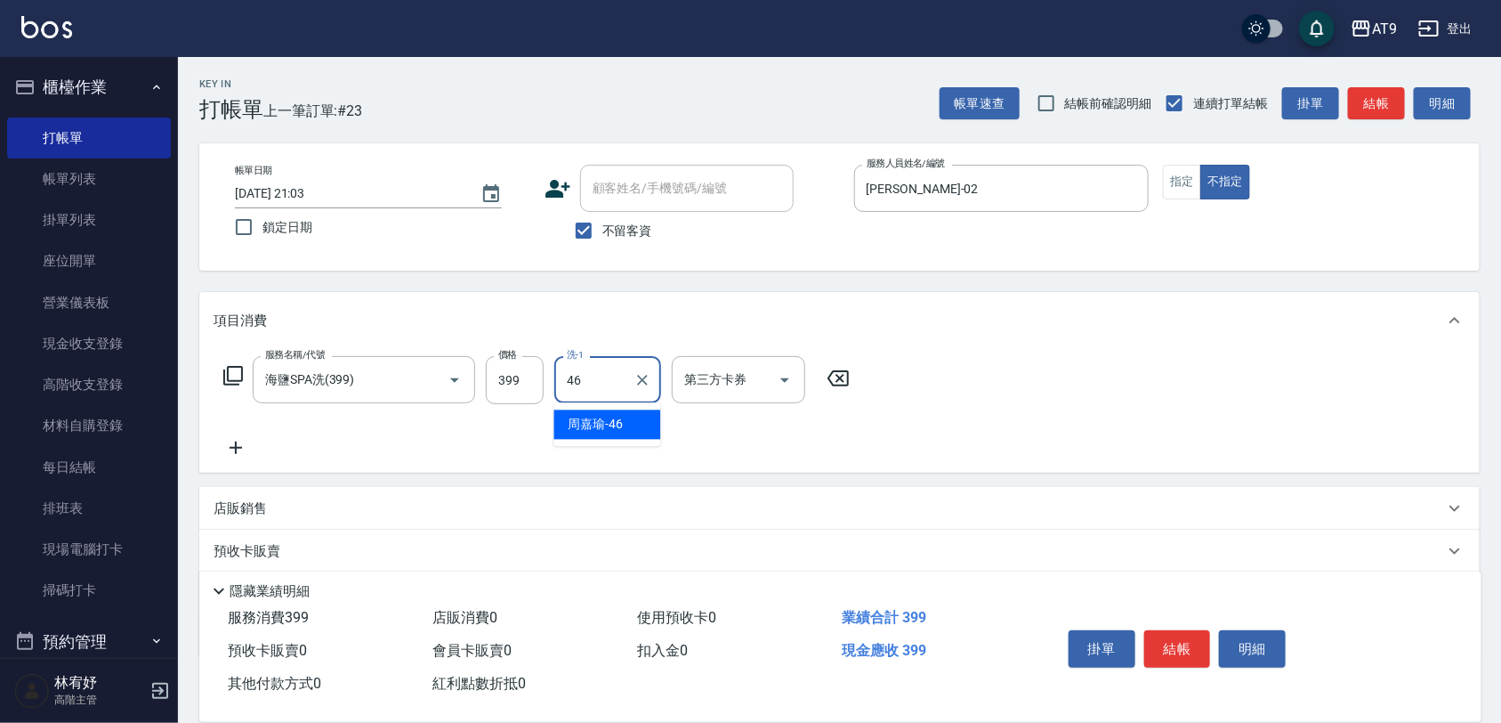
type input "[PERSON_NAME]-46"
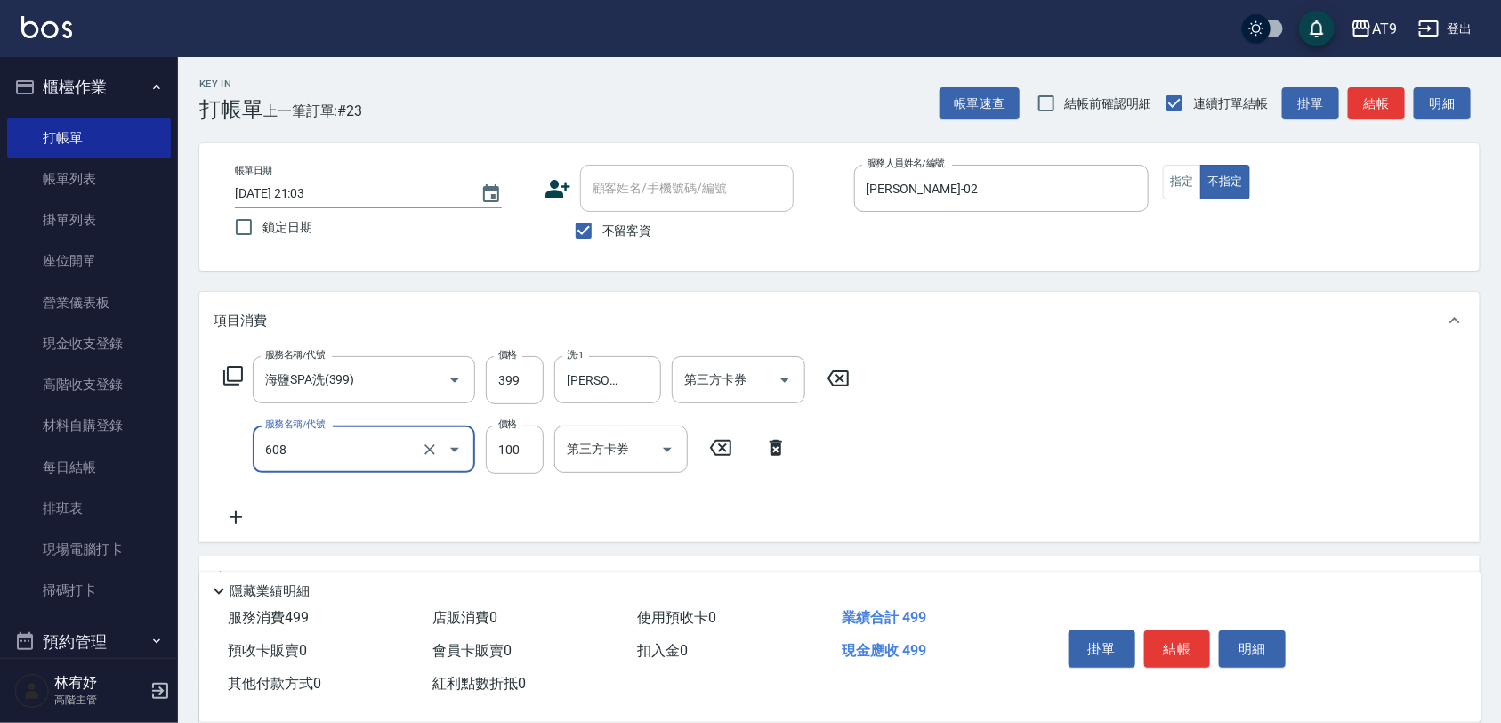
type input "精油長髮(608)"
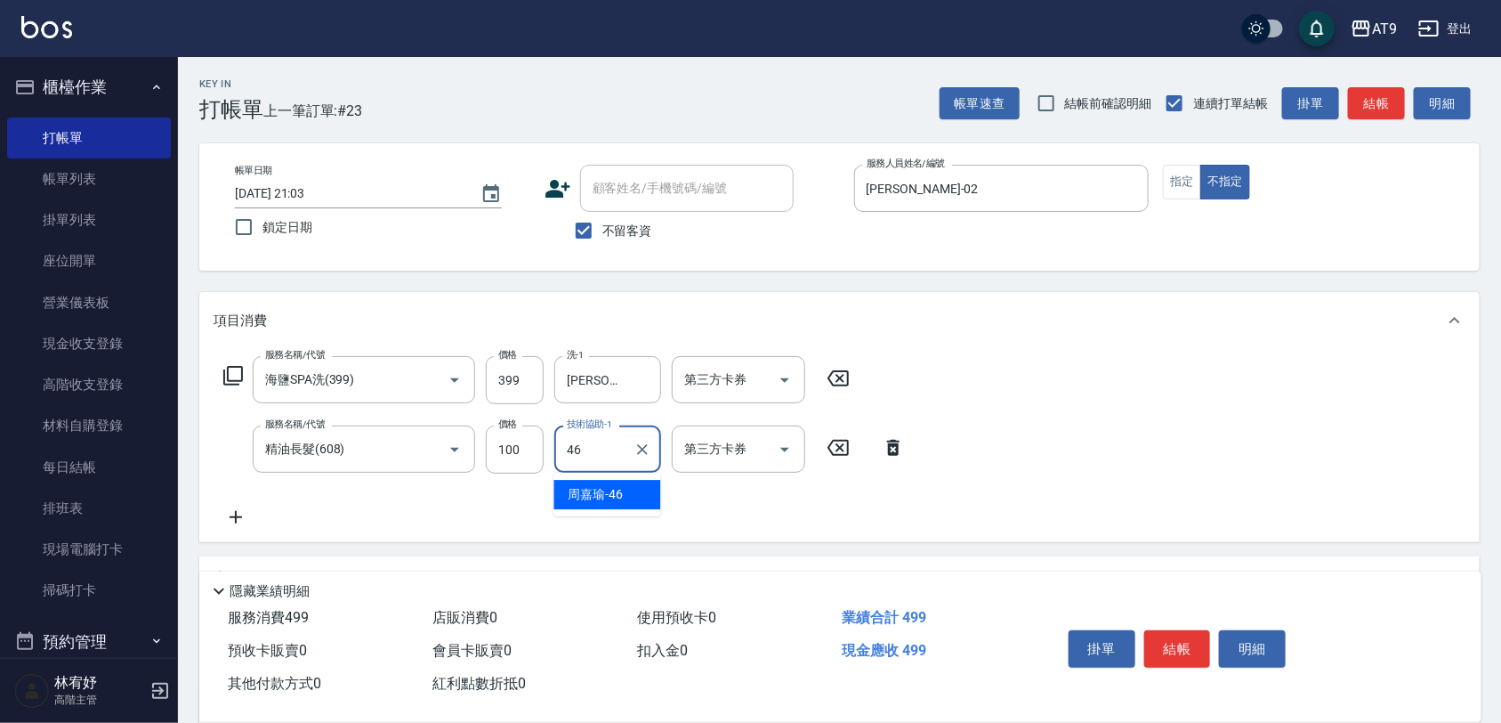
type input "[PERSON_NAME]-46"
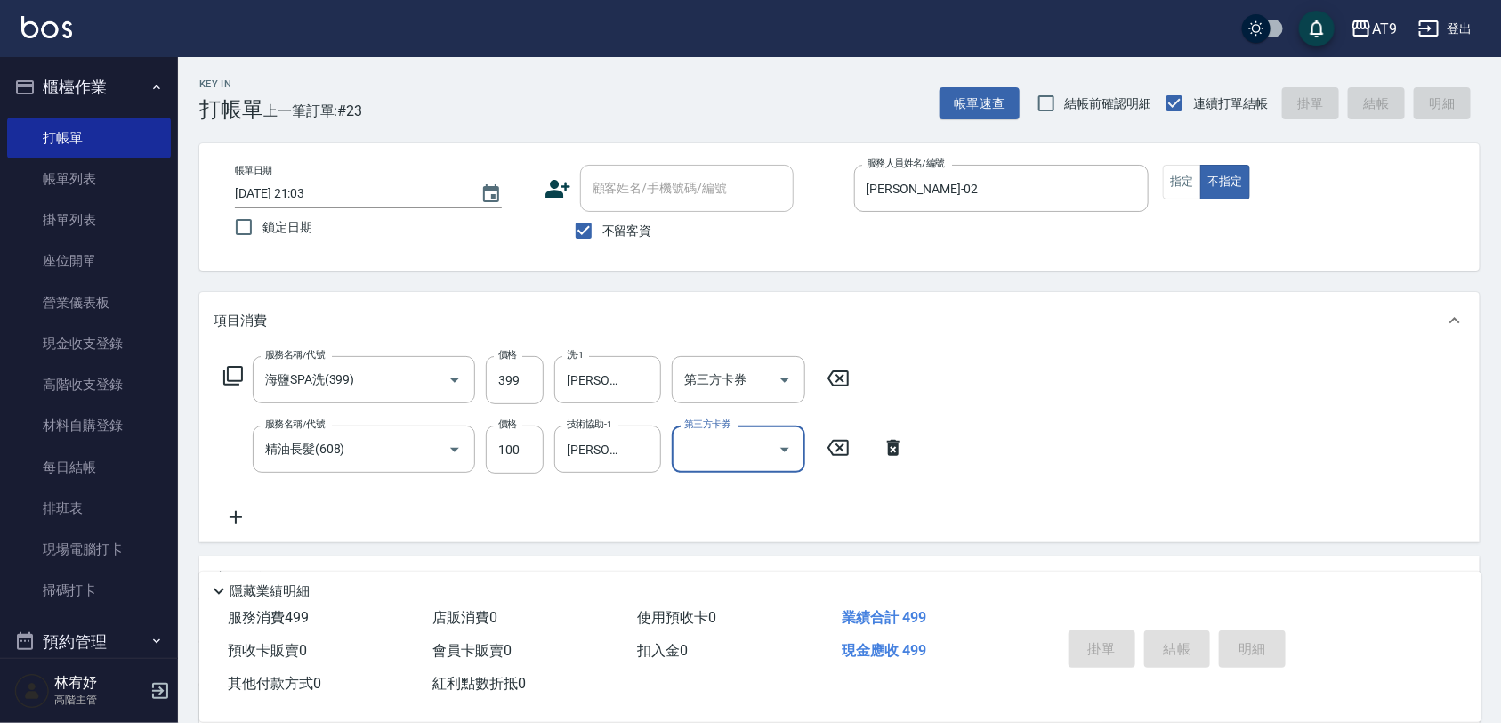
type input "[DATE] 21:04"
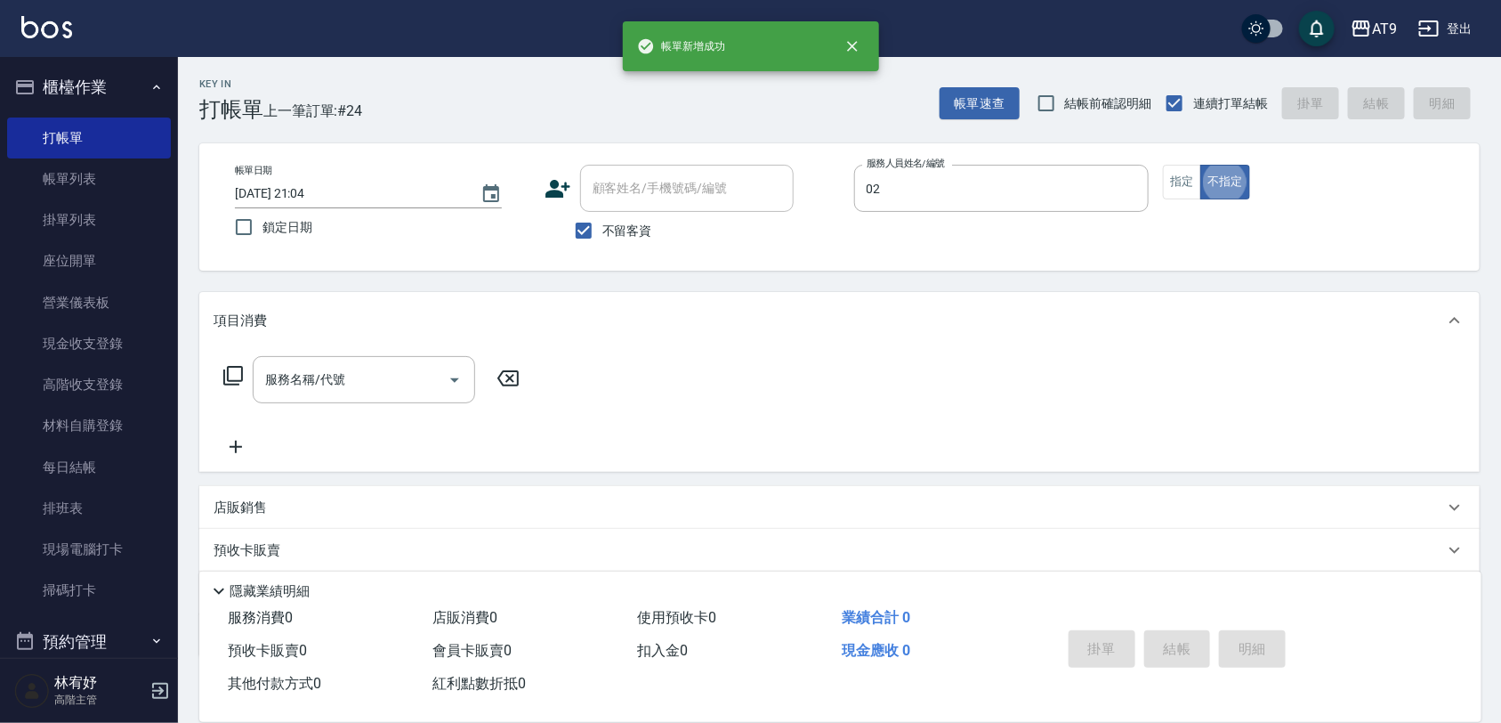
type input "[PERSON_NAME]-02"
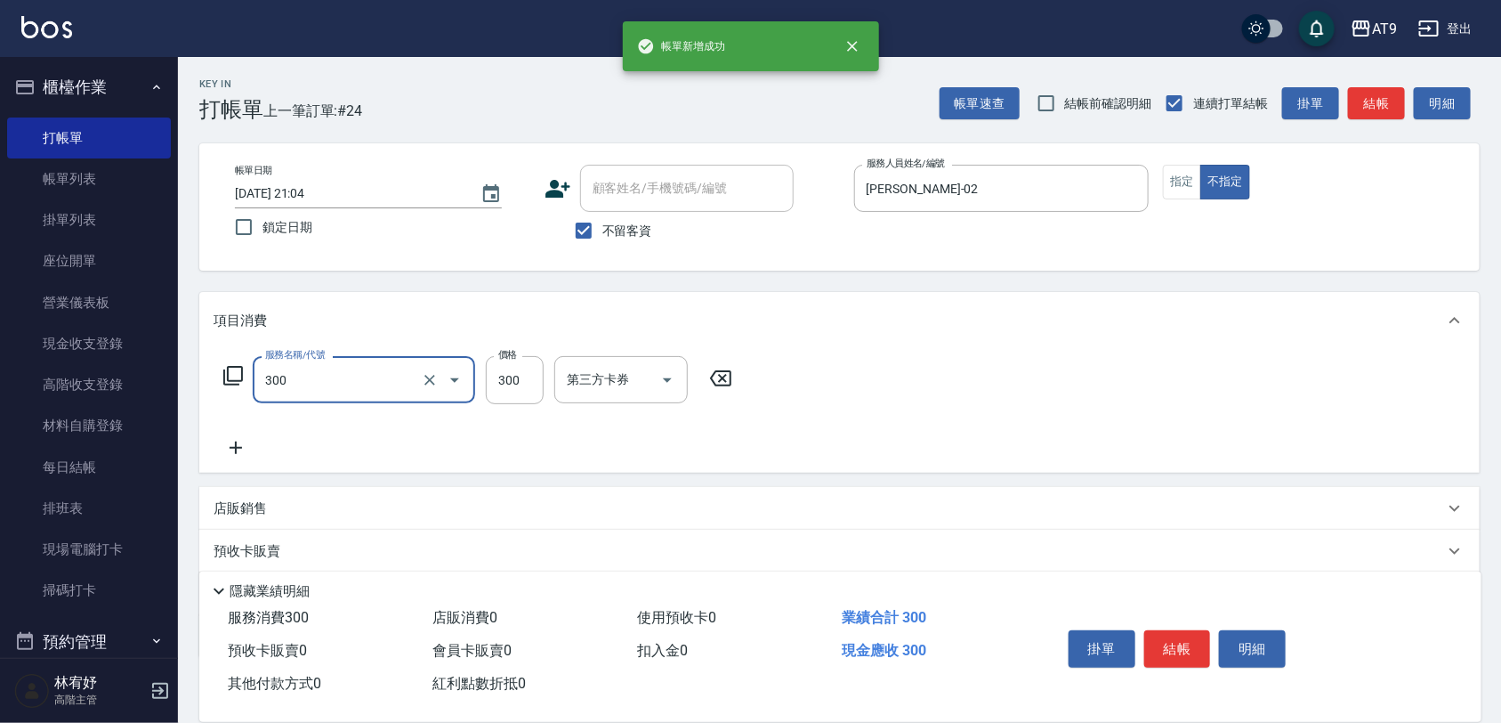
type input "SC300(300)"
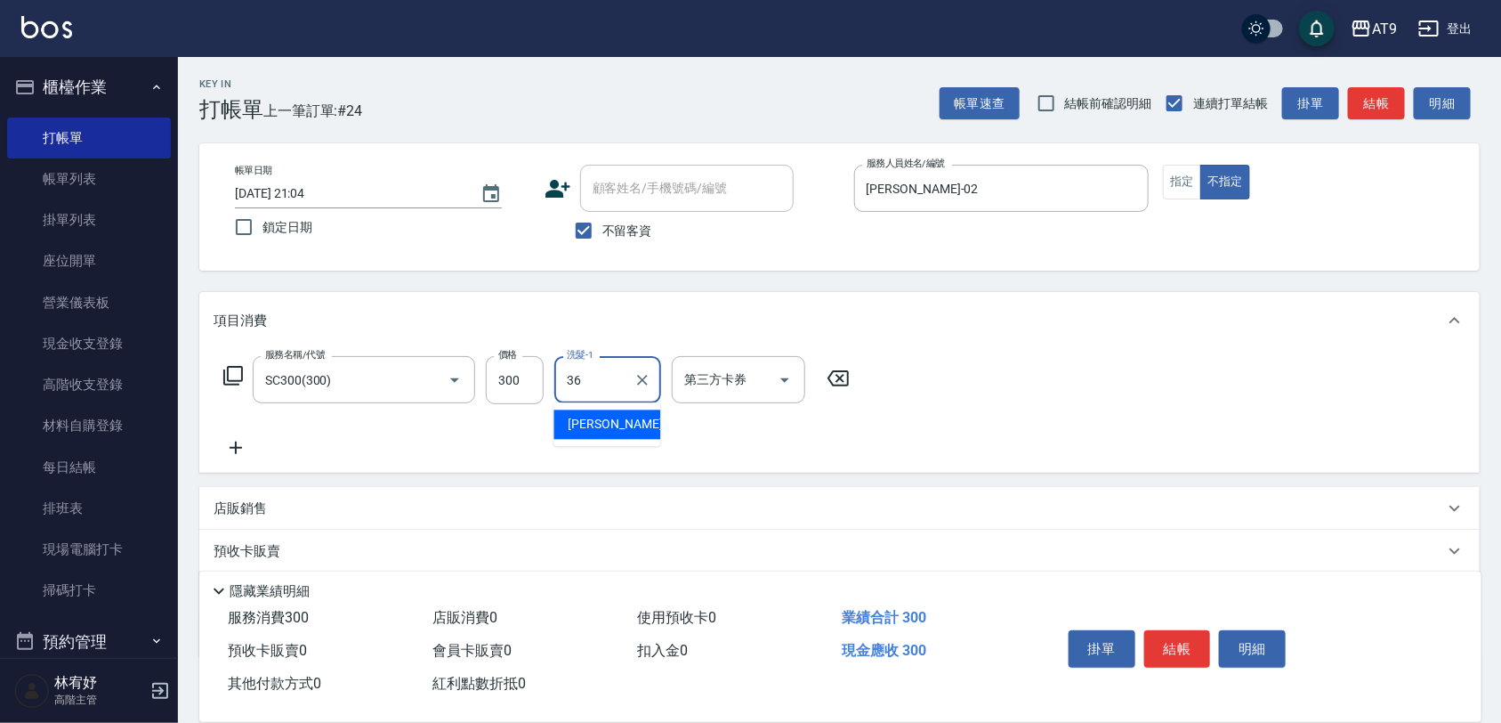
type input "[PERSON_NAME]-36"
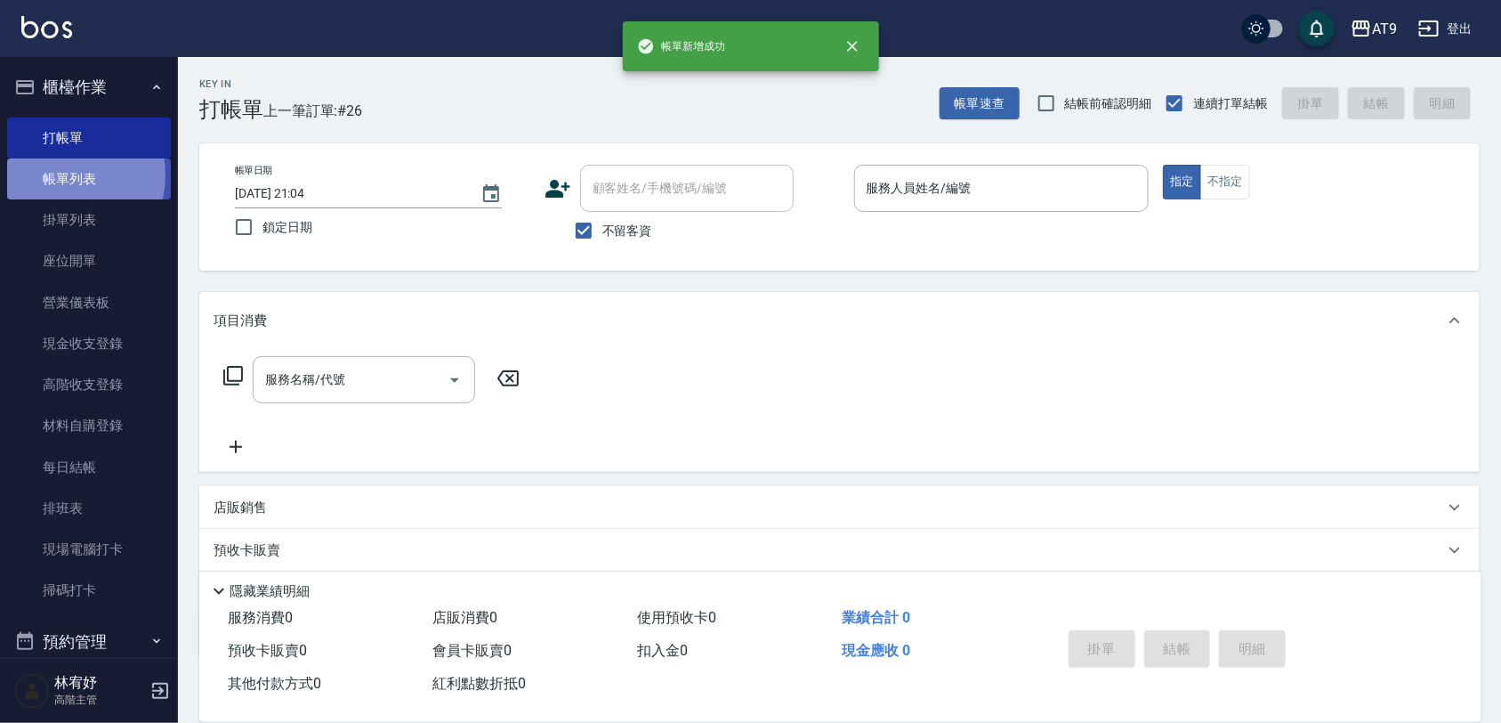
click at [63, 175] on link "帳單列表" at bounding box center [89, 178] width 164 height 41
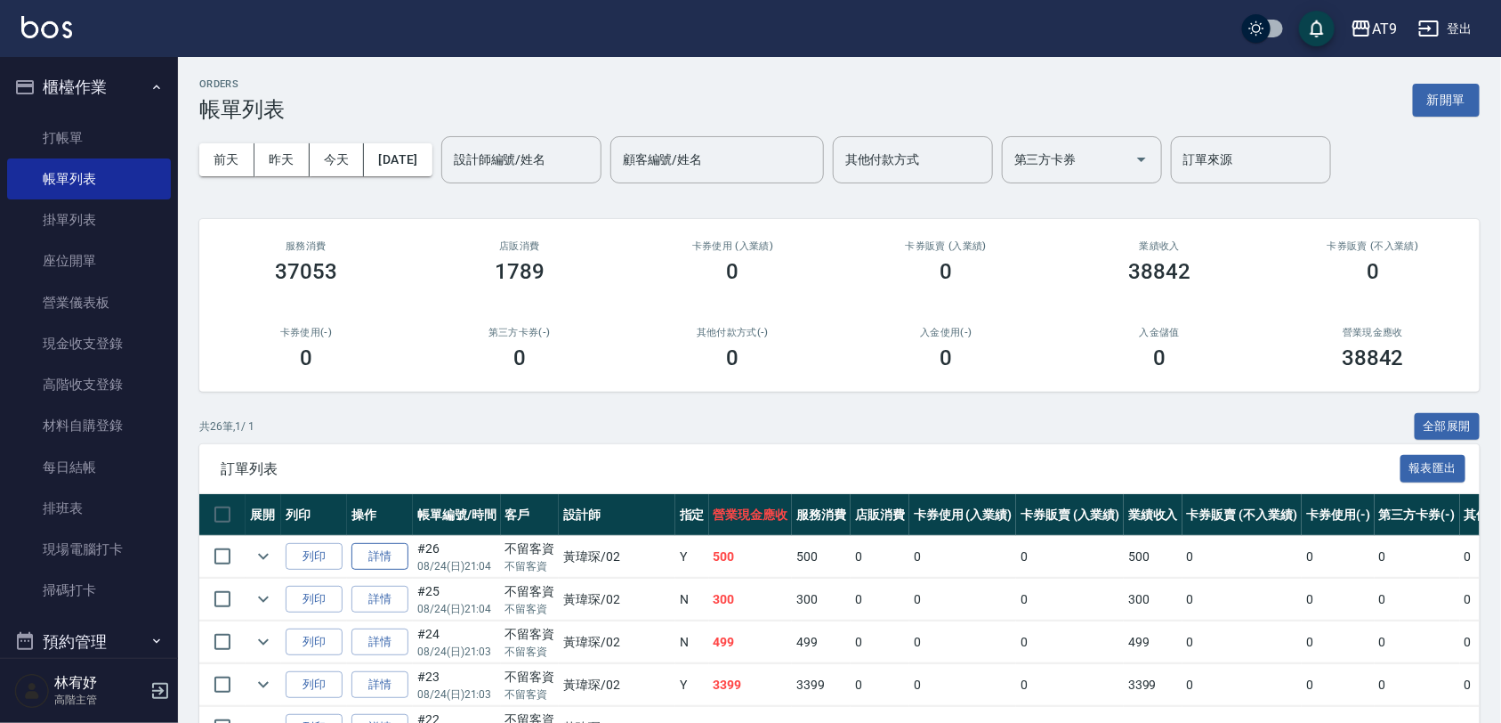
click at [394, 556] on link "詳情" at bounding box center [379, 557] width 57 height 28
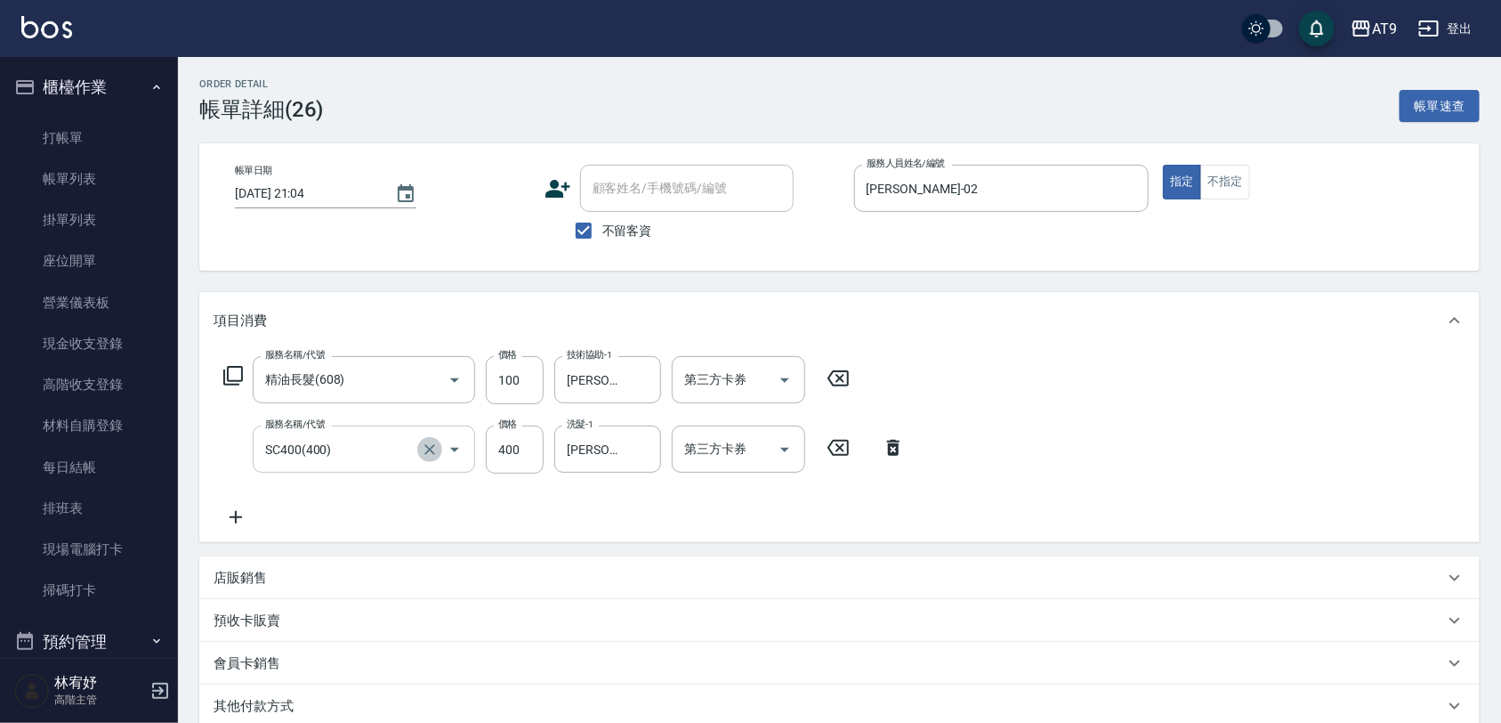
click at [430, 446] on icon "Clear" at bounding box center [430, 449] width 18 height 18
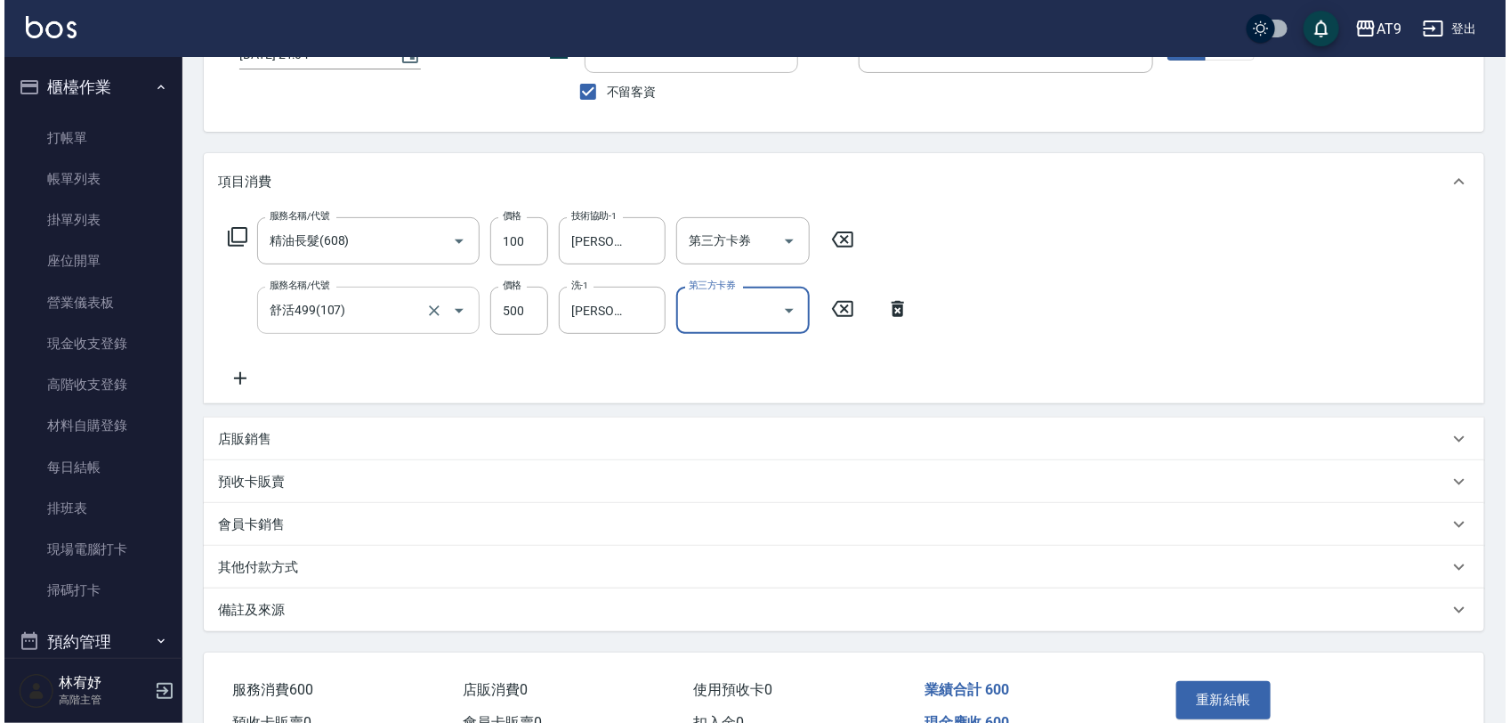
scroll to position [238, 0]
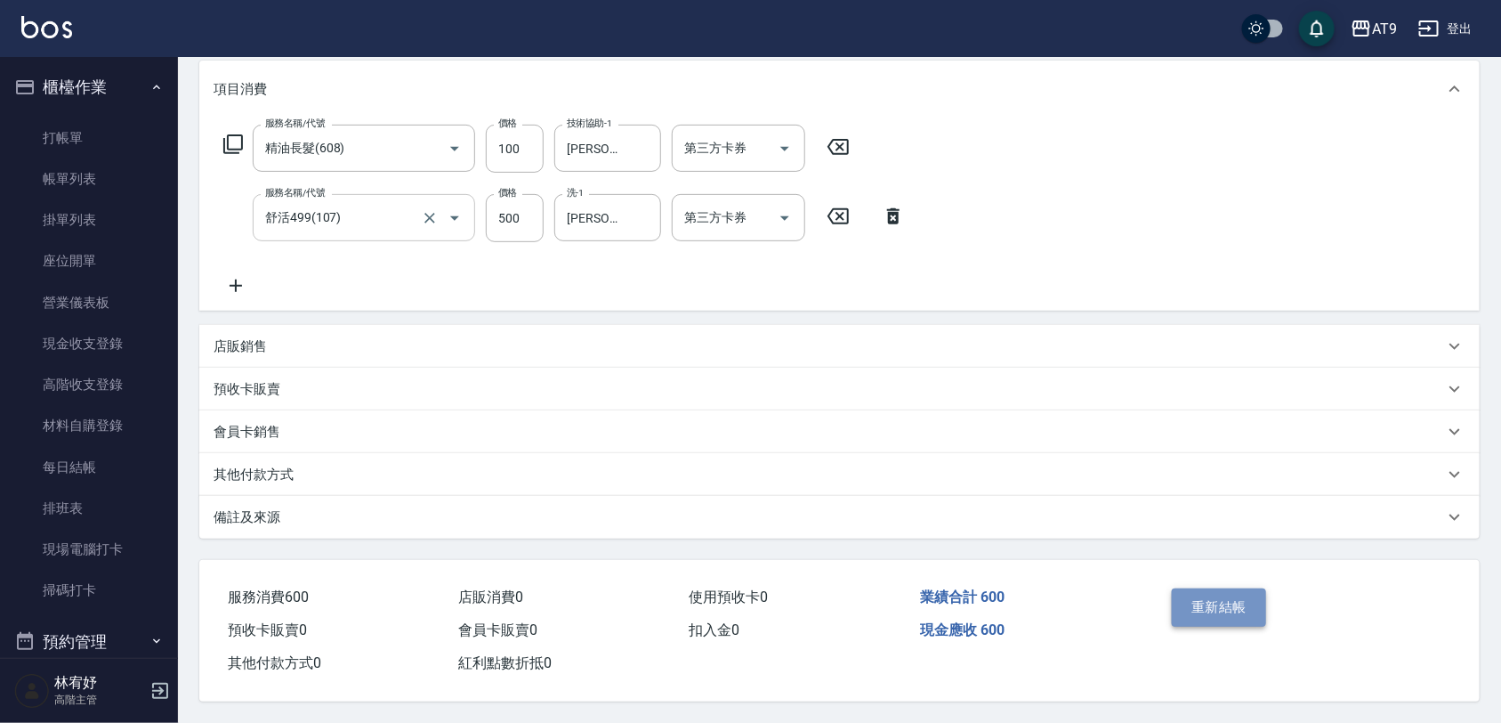
click at [1181, 602] on button "重新結帳" at bounding box center [1219, 606] width 94 height 37
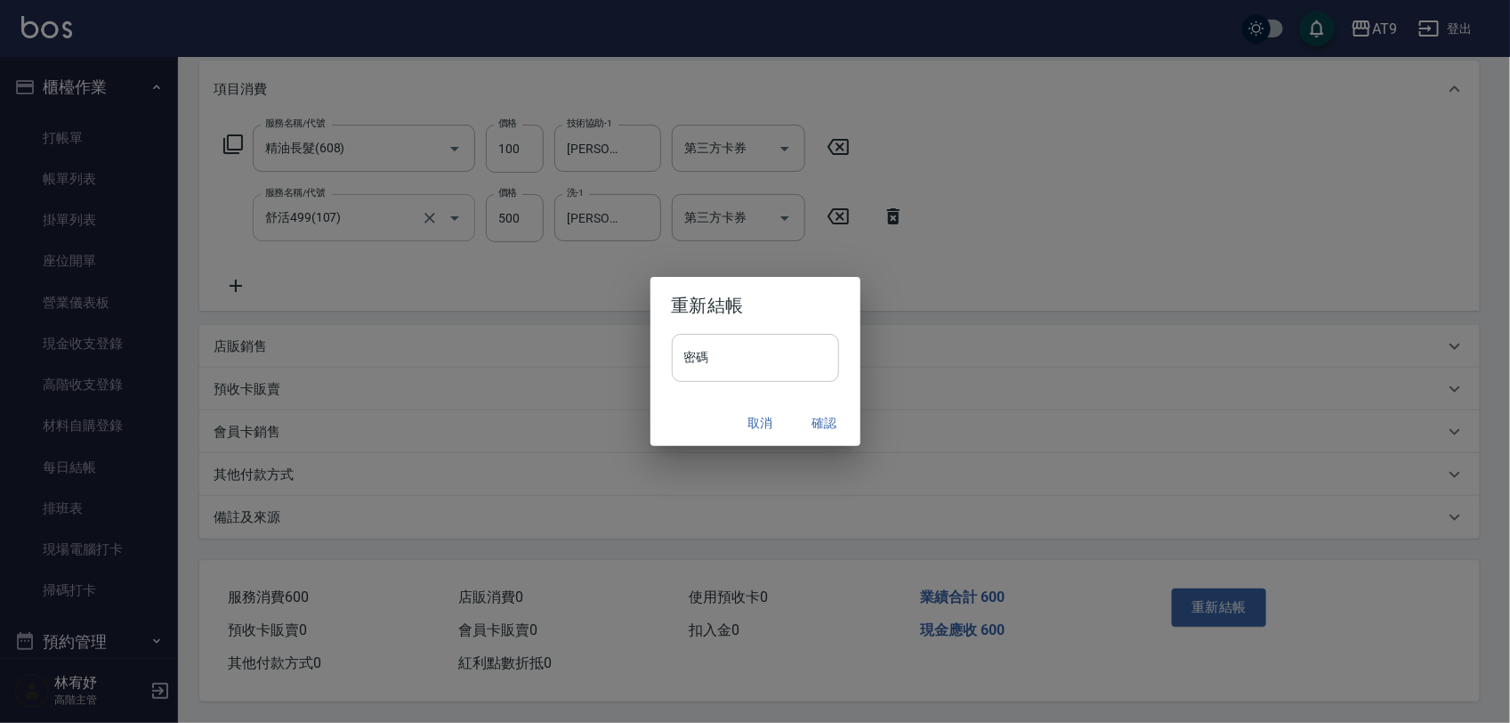
click at [802, 365] on input "密碼" at bounding box center [755, 358] width 167 height 48
click at [824, 409] on button "確認" at bounding box center [824, 423] width 57 height 33
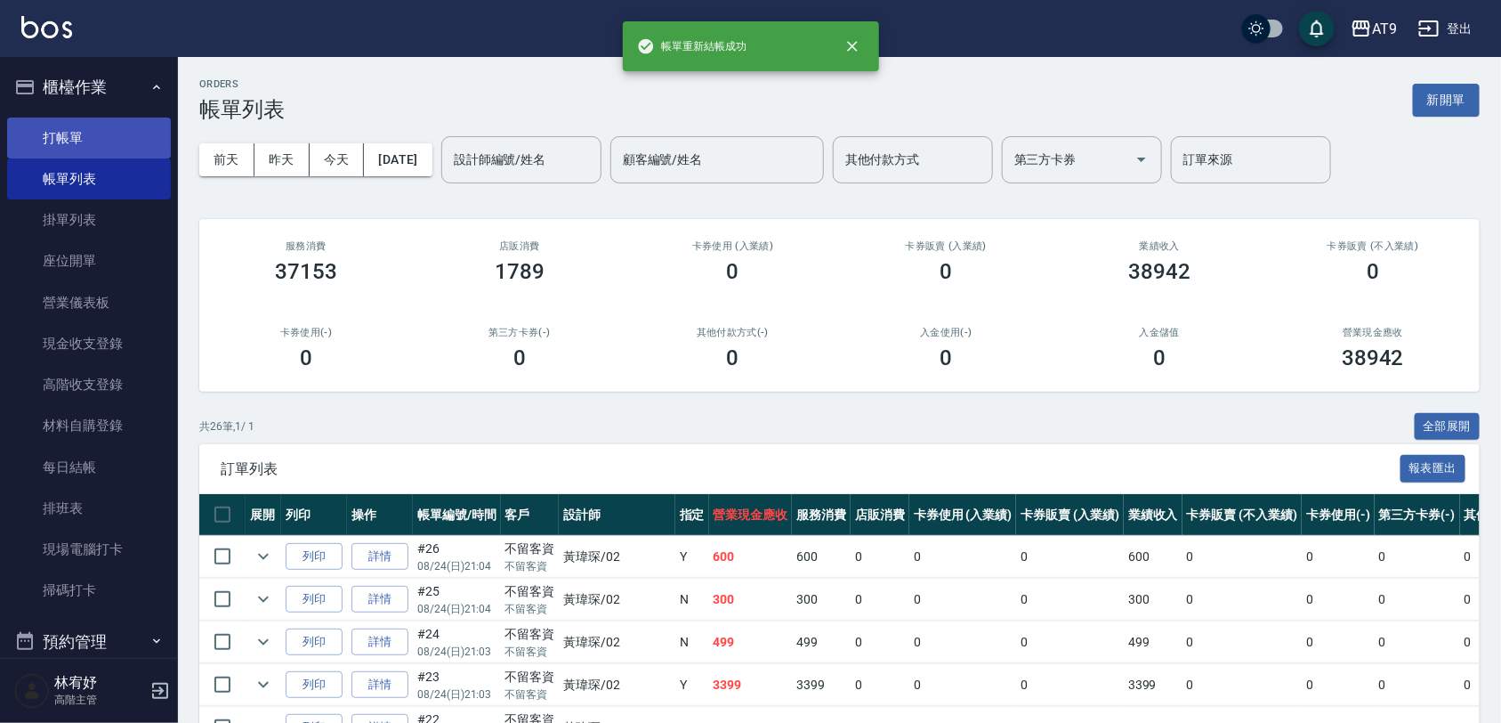
click at [80, 143] on link "打帳單" at bounding box center [89, 137] width 164 height 41
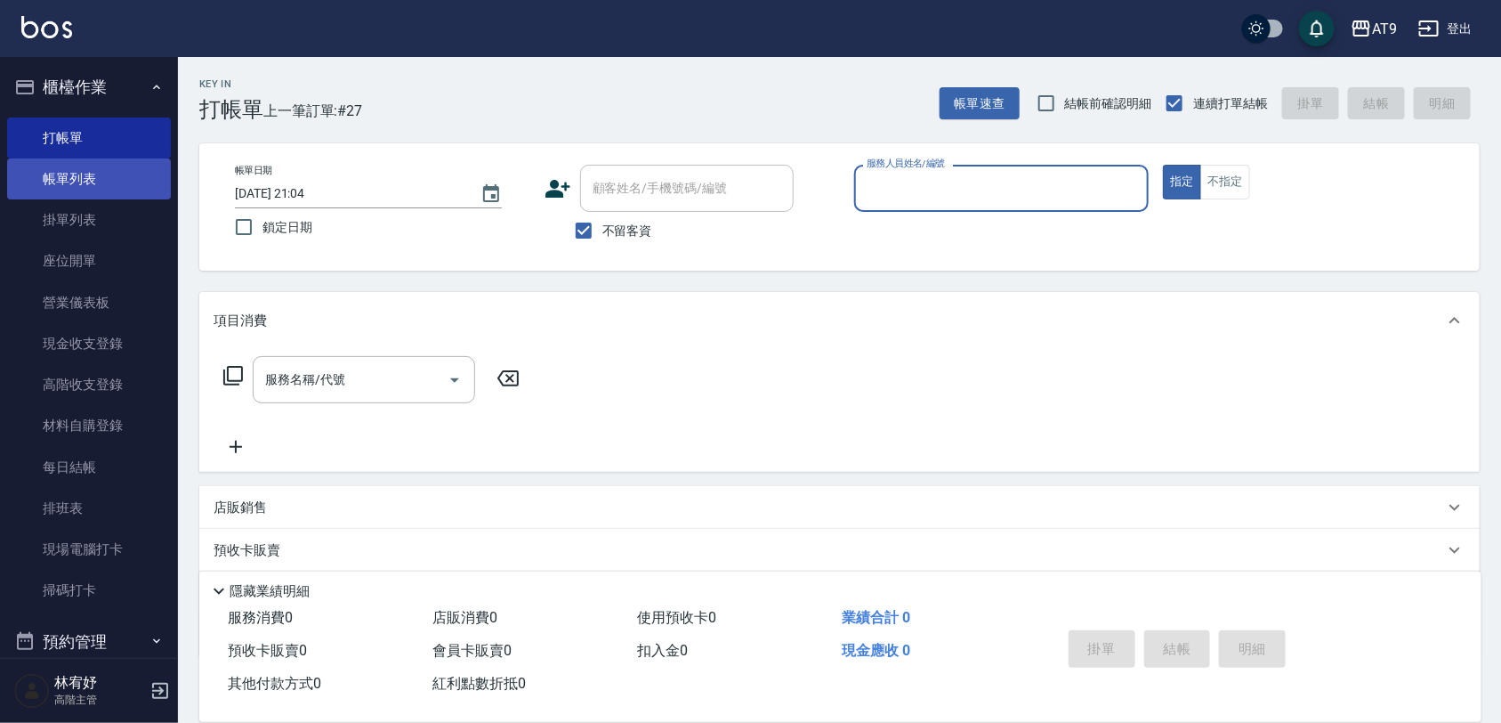
drag, startPoint x: 65, startPoint y: 166, endPoint x: 125, endPoint y: 181, distance: 61.3
click at [65, 166] on link "帳單列表" at bounding box center [89, 178] width 164 height 41
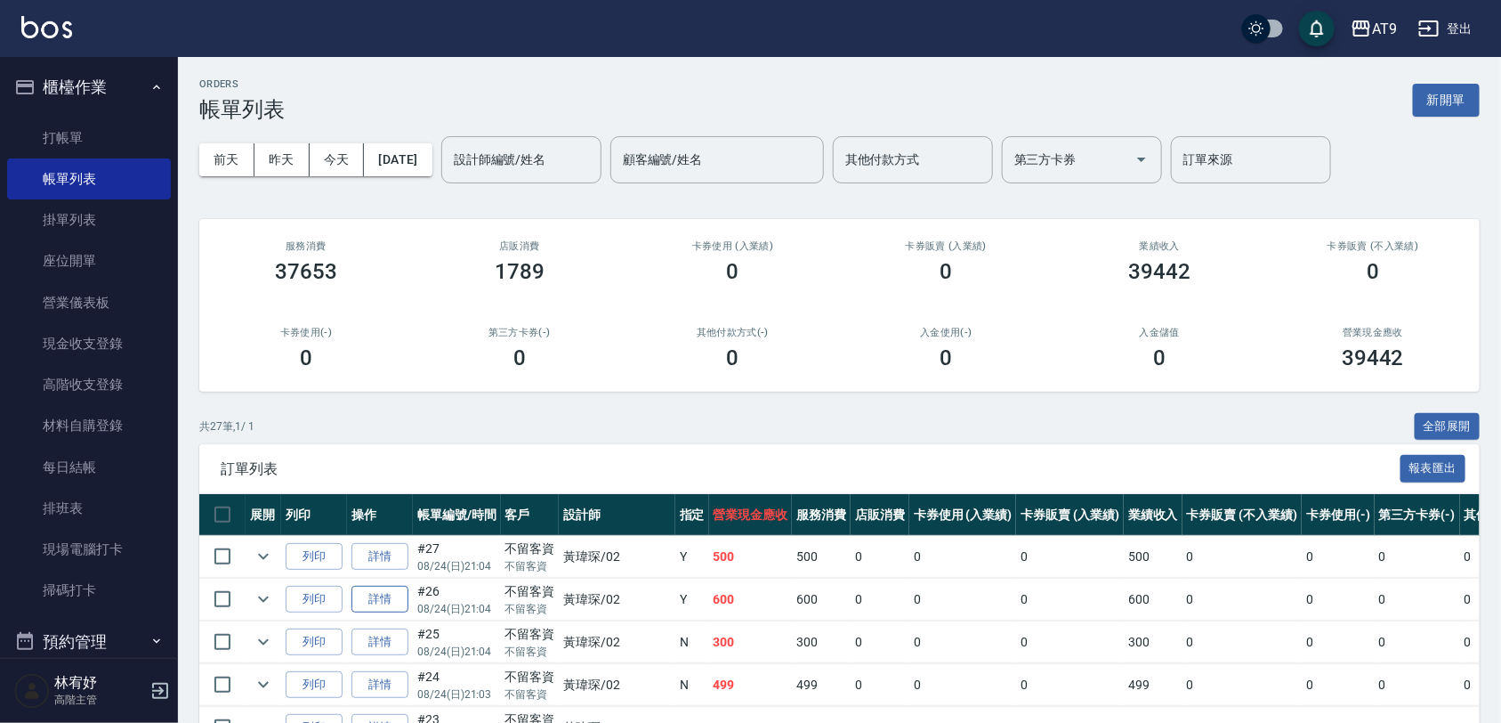
click at [384, 596] on link "詳情" at bounding box center [379, 600] width 57 height 28
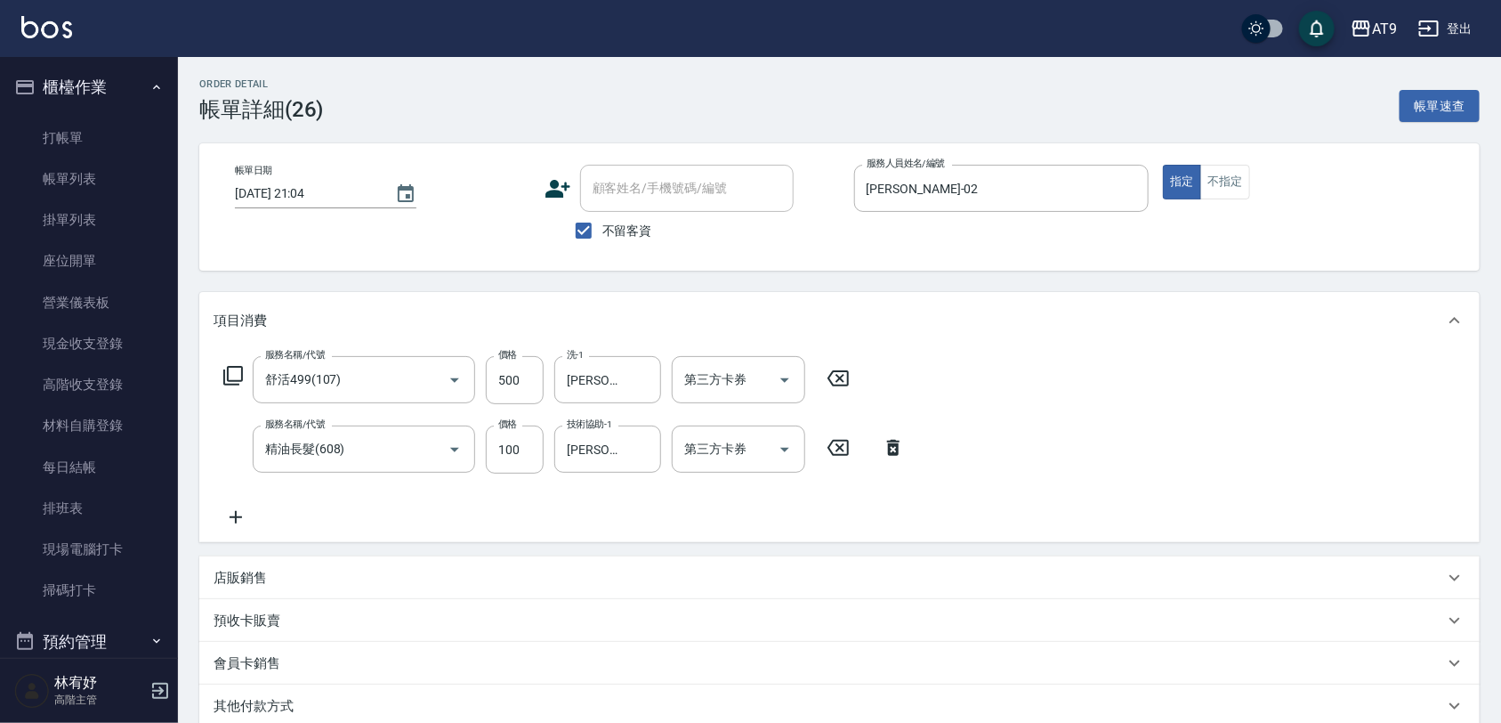
click at [828, 379] on icon at bounding box center [838, 378] width 21 height 16
click at [398, 384] on input "服務名稱/代號" at bounding box center [351, 379] width 180 height 31
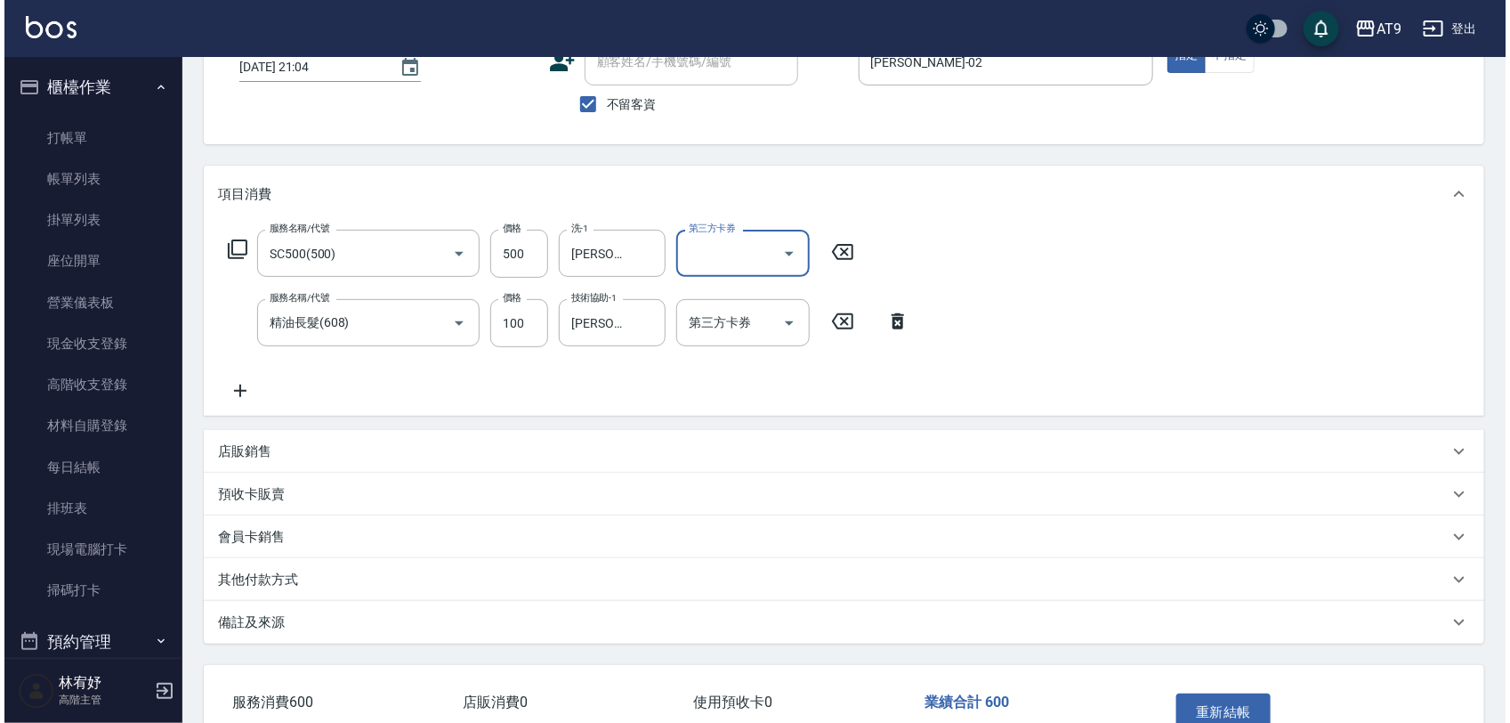
scroll to position [238, 0]
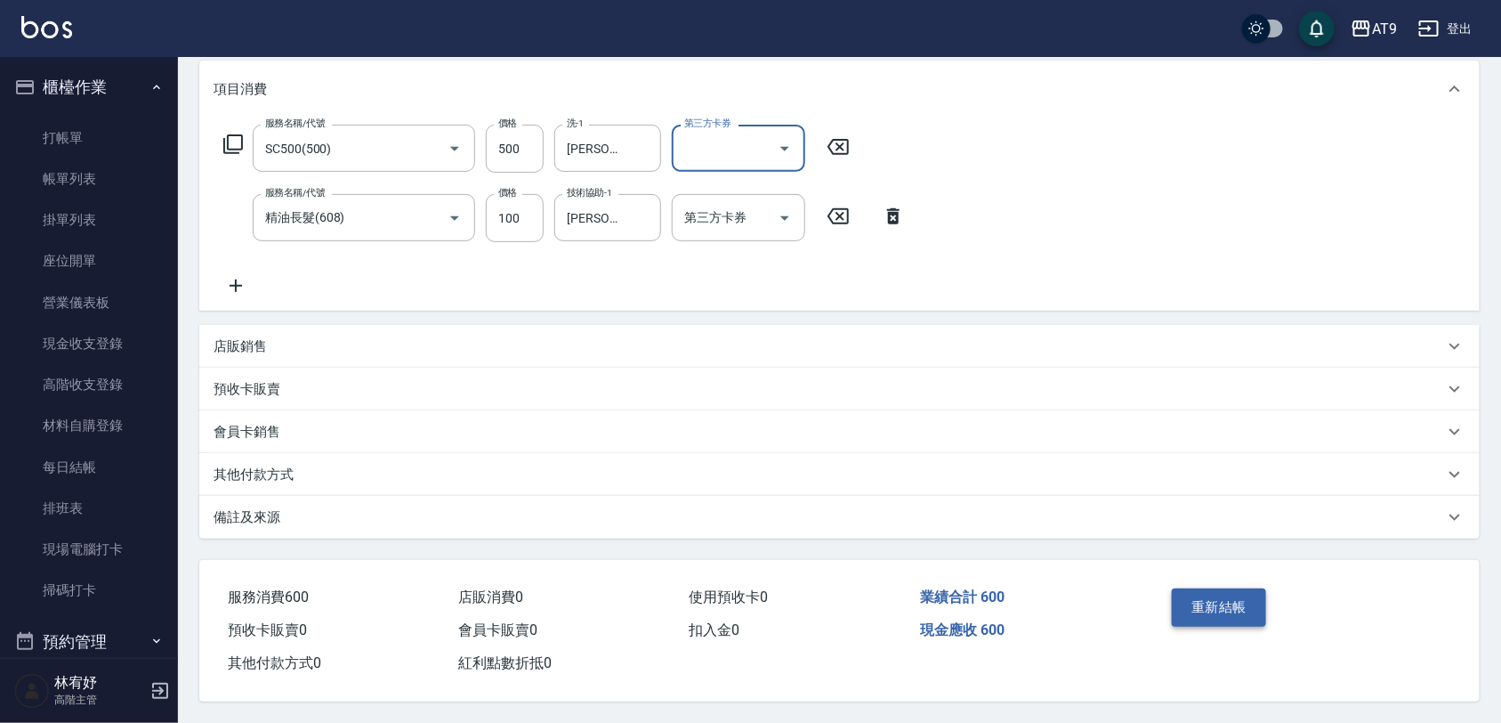
click at [1212, 599] on button "重新結帳" at bounding box center [1219, 606] width 94 height 37
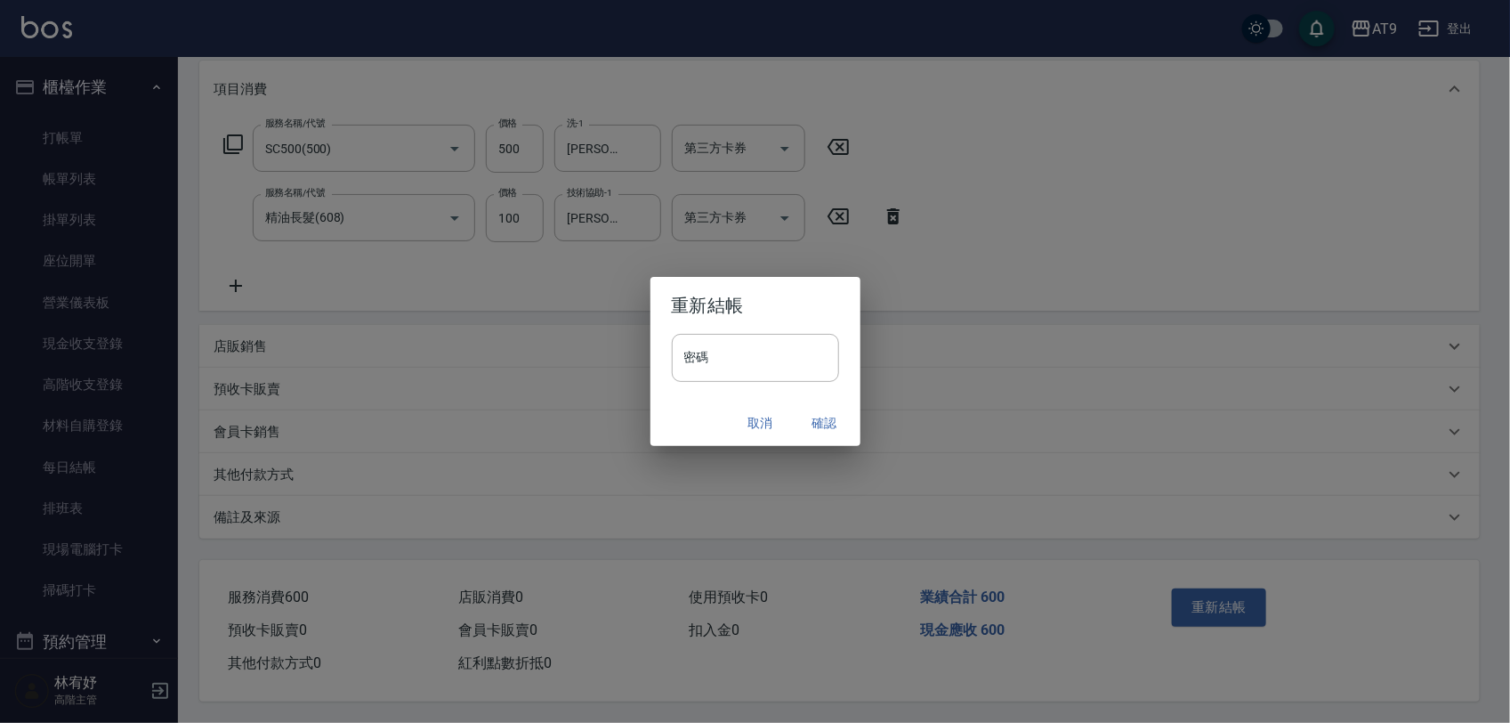
click at [752, 321] on h2 "重新結帳" at bounding box center [755, 305] width 210 height 57
click at [784, 362] on input "密碼" at bounding box center [755, 358] width 167 height 48
click at [806, 421] on button "確認" at bounding box center [824, 423] width 57 height 33
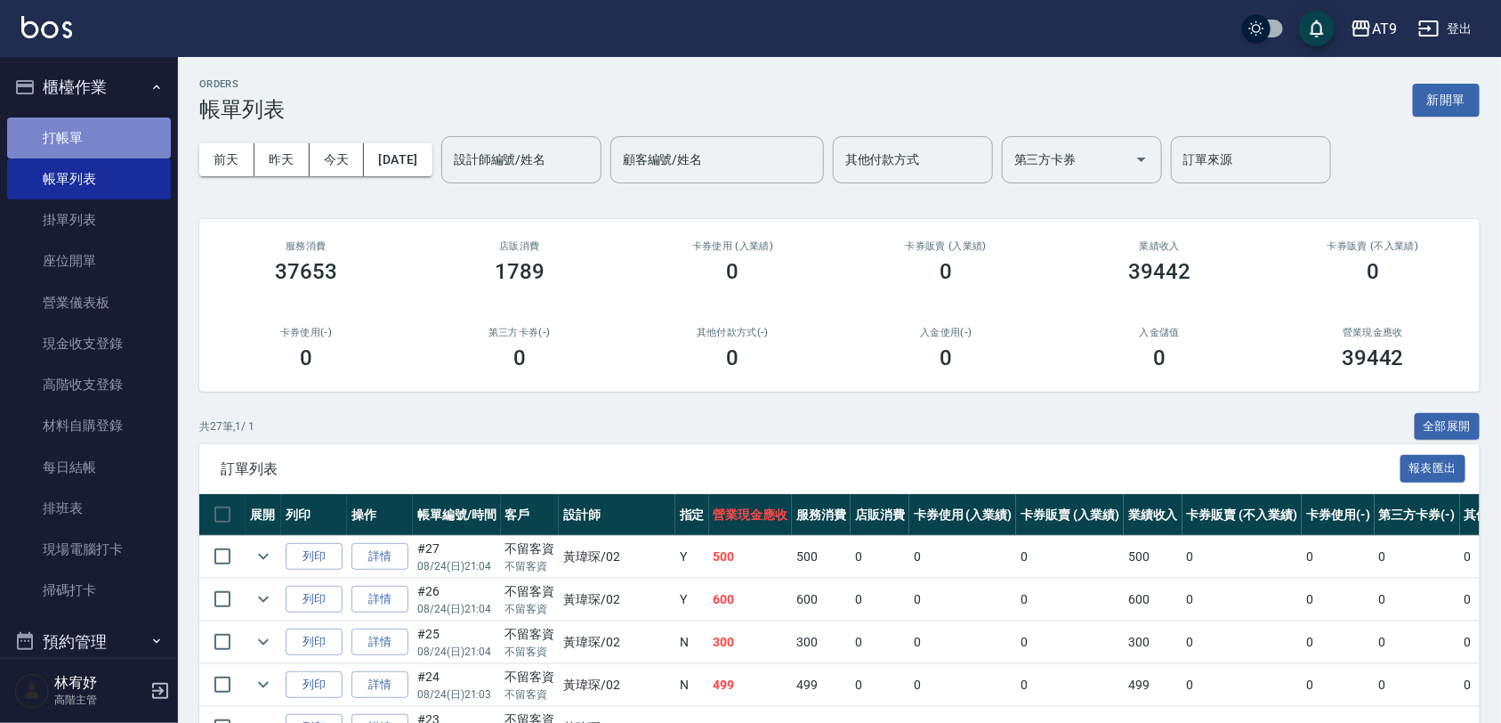
click at [100, 149] on link "打帳單" at bounding box center [89, 137] width 164 height 41
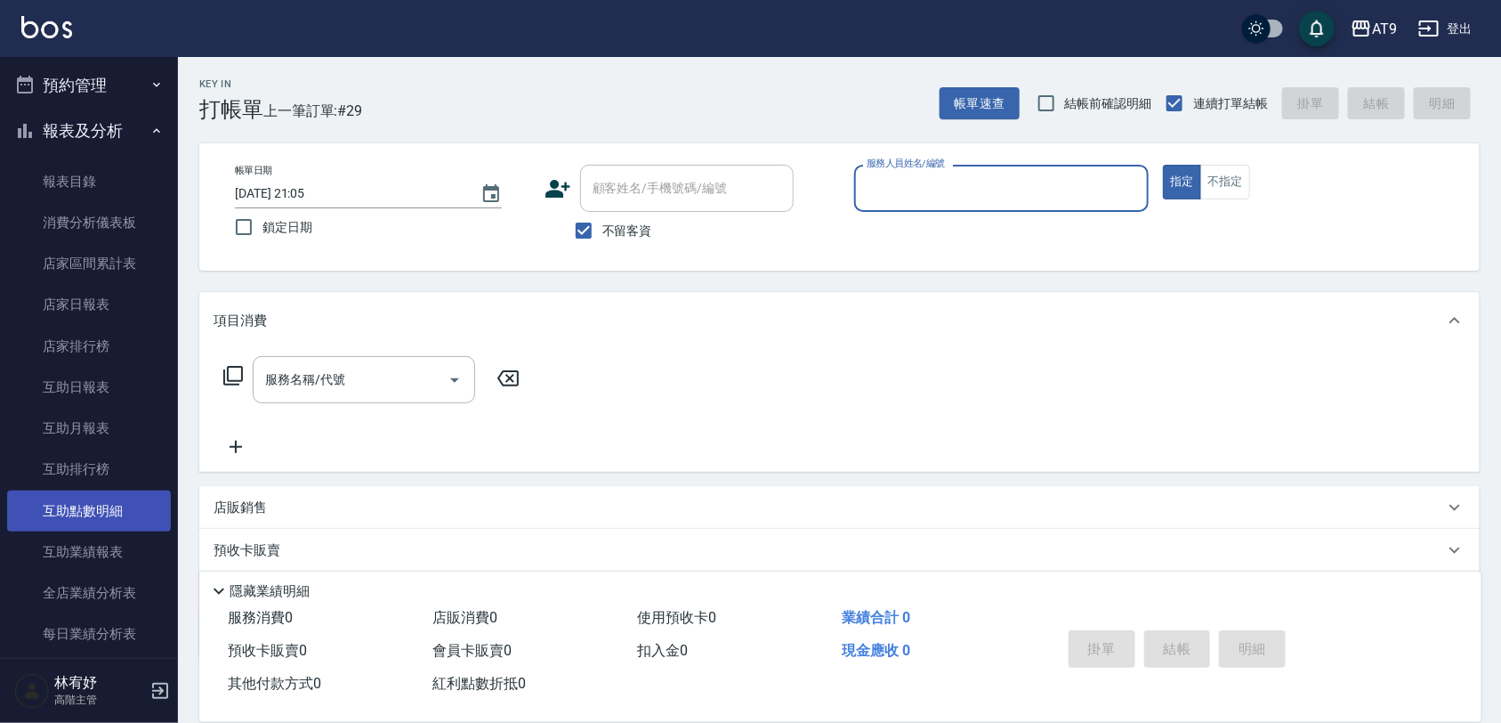
scroll to position [779, 0]
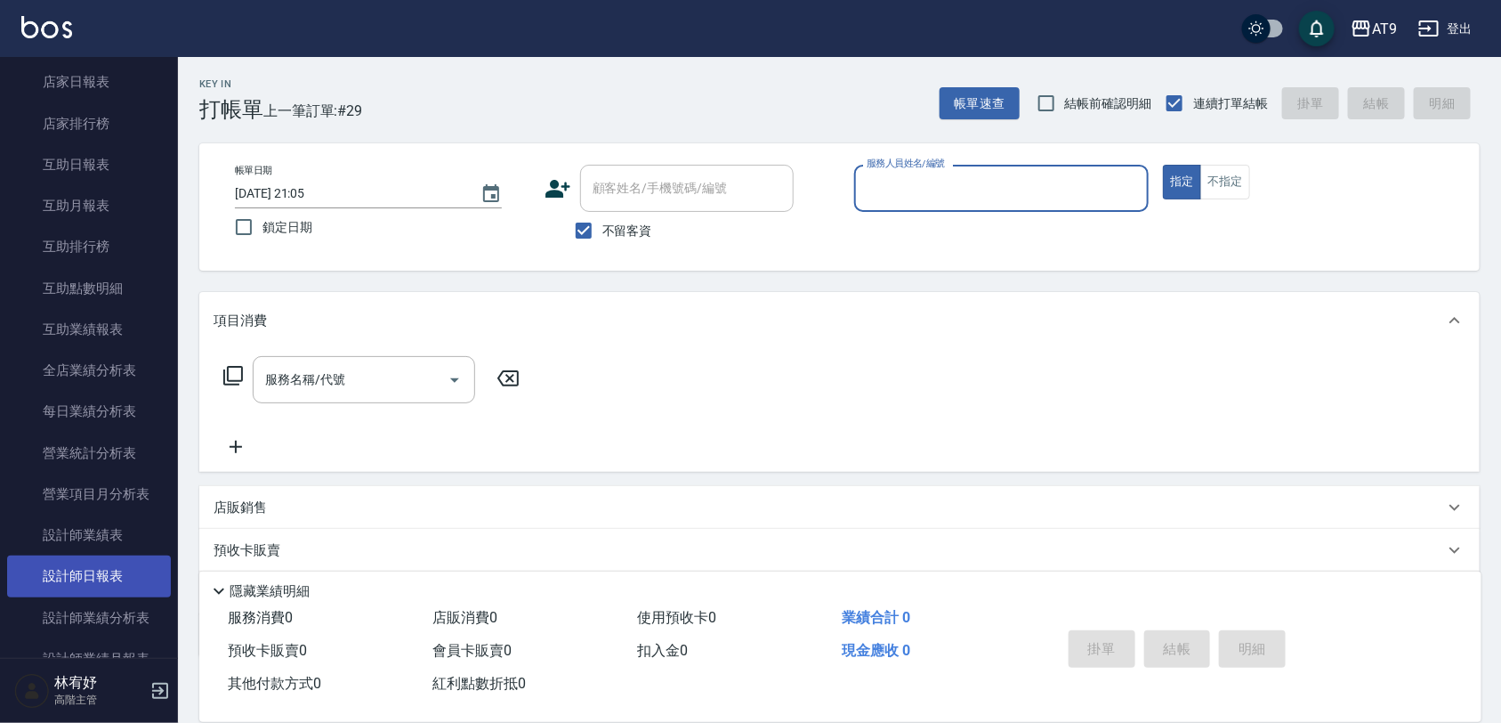
click at [120, 559] on link "設計師日報表" at bounding box center [89, 575] width 164 height 41
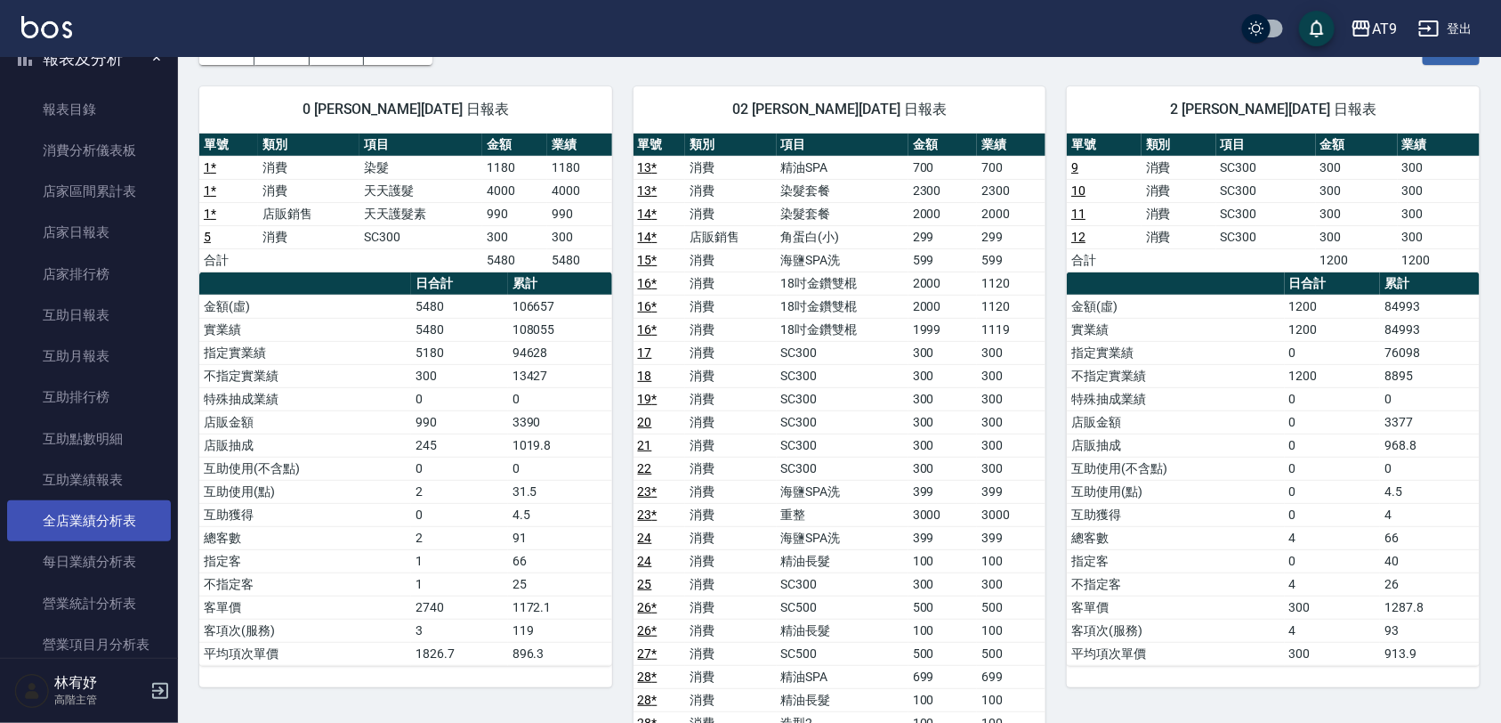
scroll to position [667, 0]
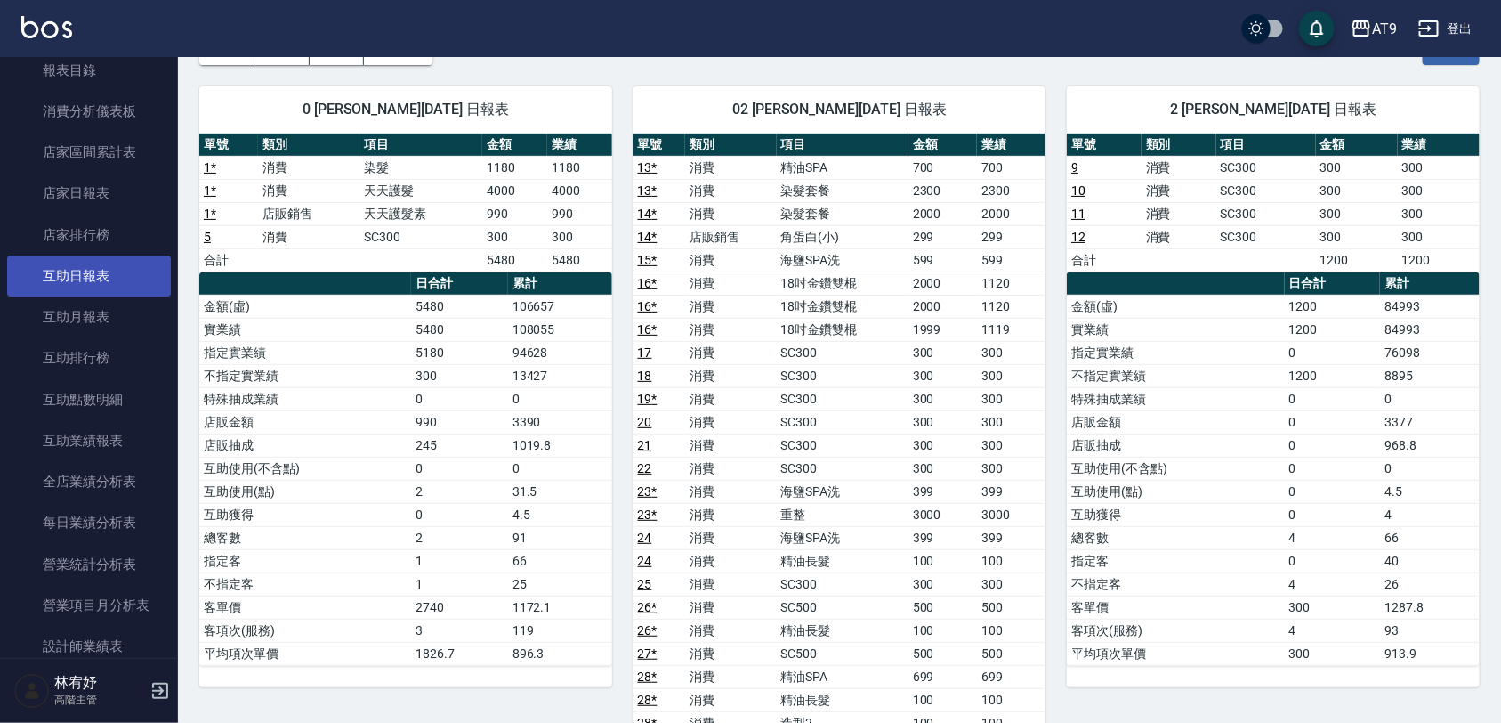
click at [95, 256] on link "互助日報表" at bounding box center [89, 275] width 164 height 41
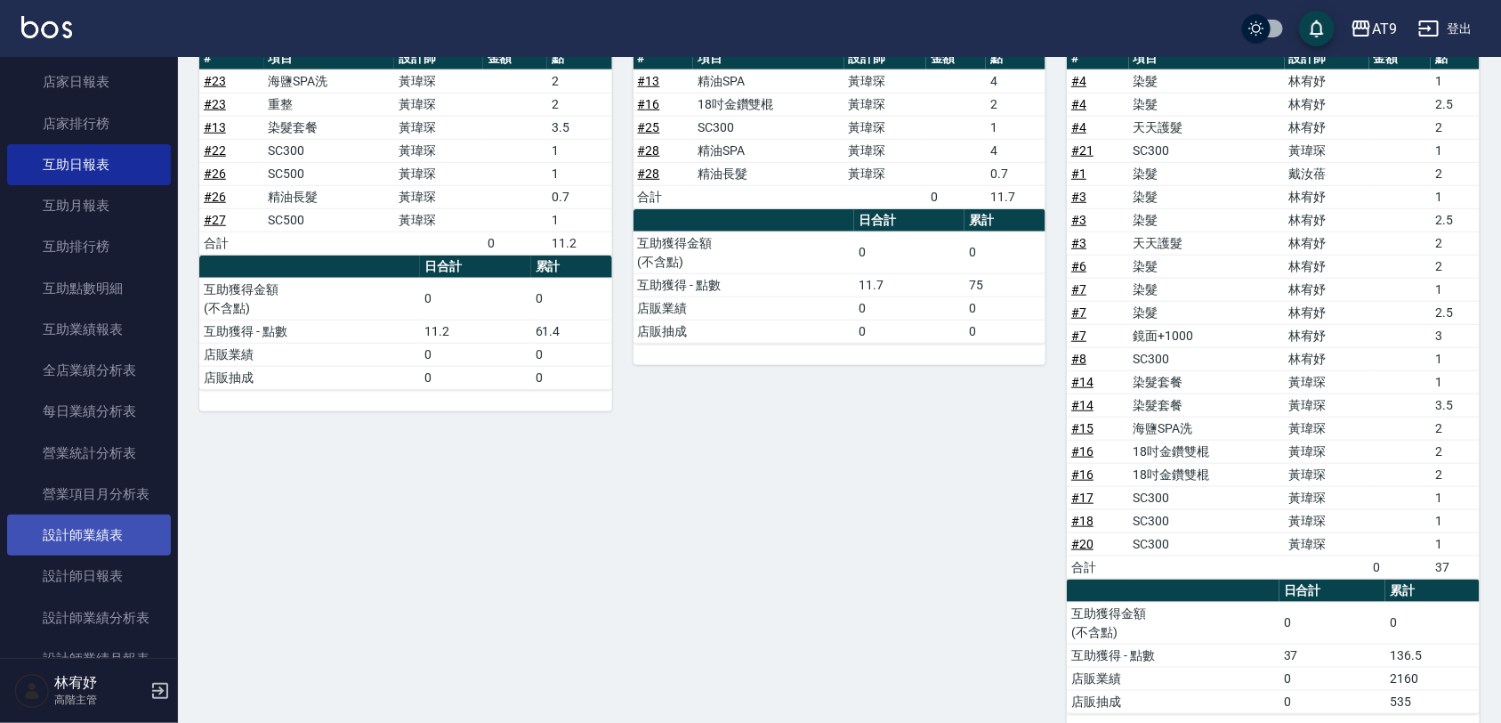
scroll to position [667, 0]
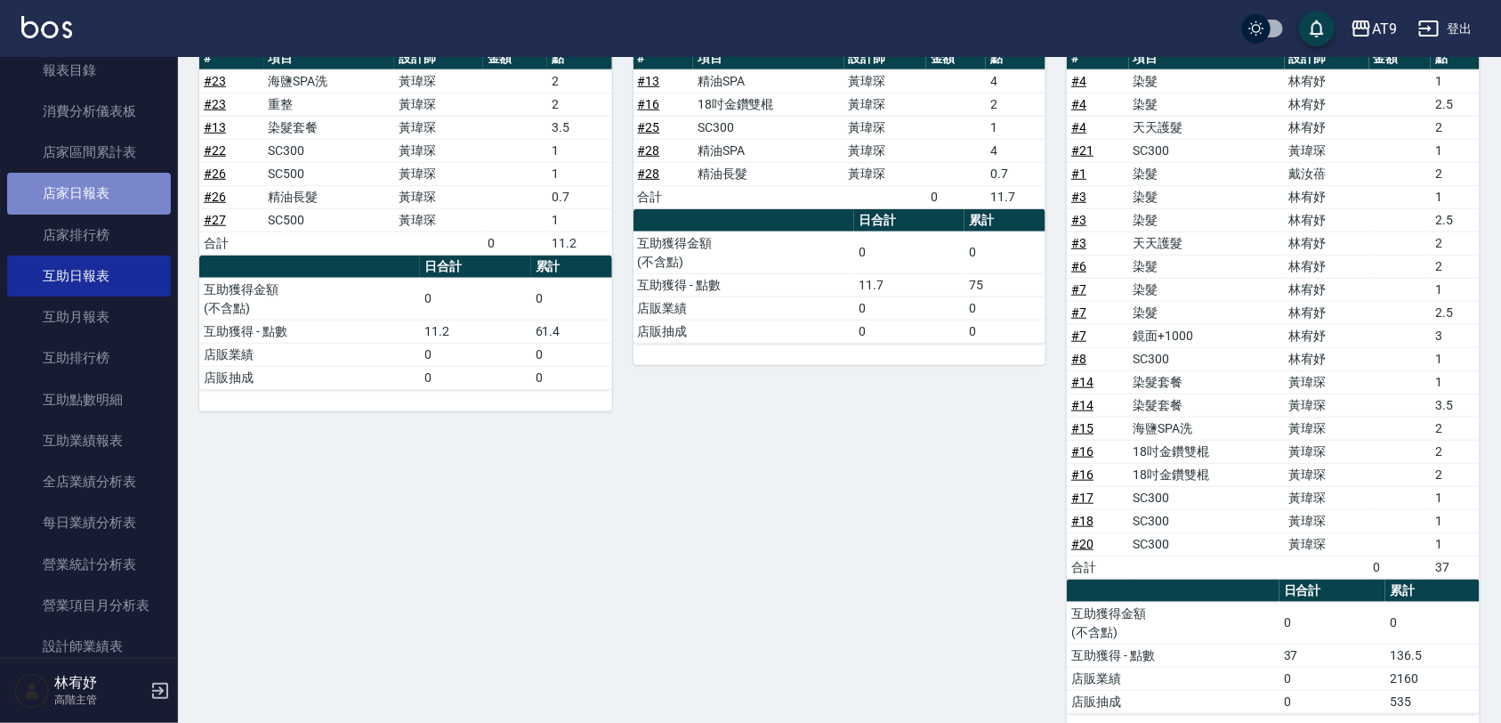
click at [93, 178] on link "店家日報表" at bounding box center [89, 193] width 164 height 41
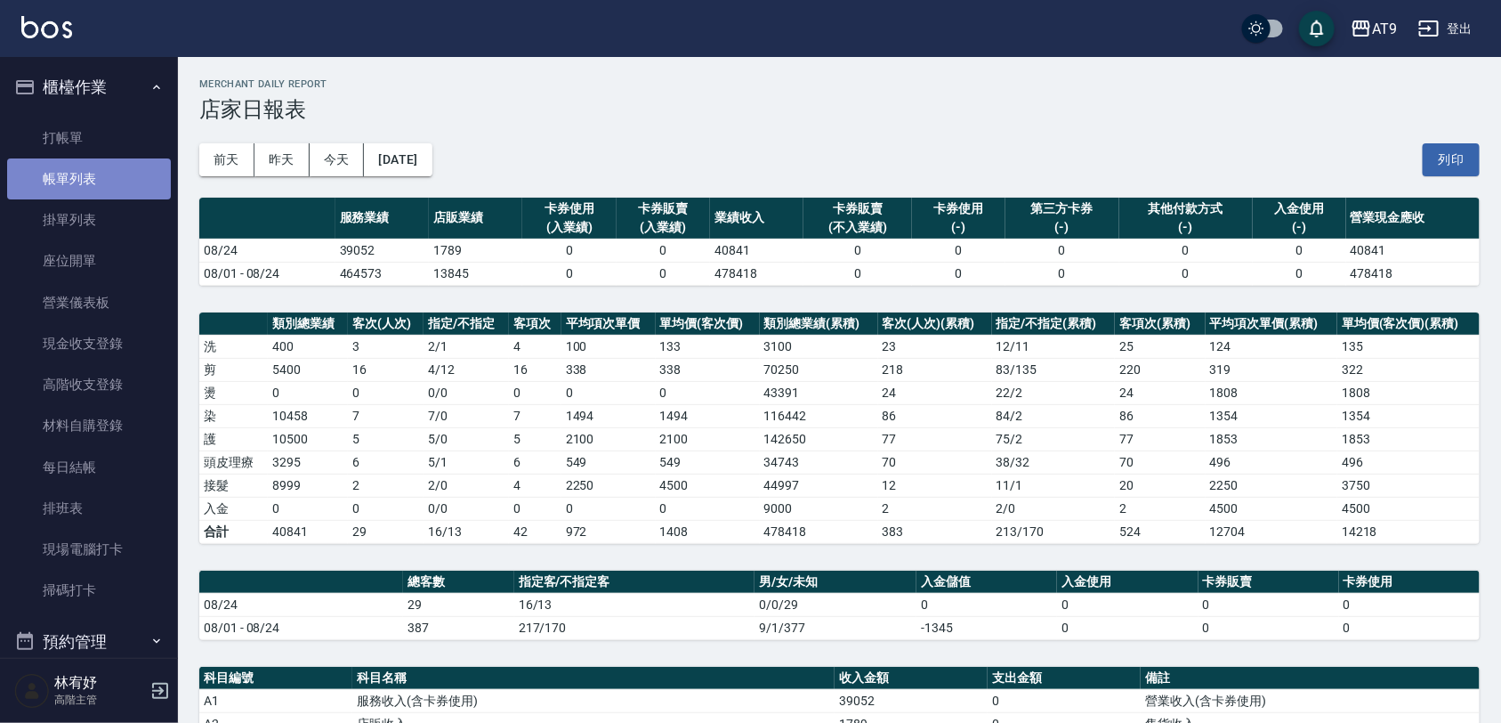
click at [107, 166] on link "帳單列表" at bounding box center [89, 178] width 164 height 41
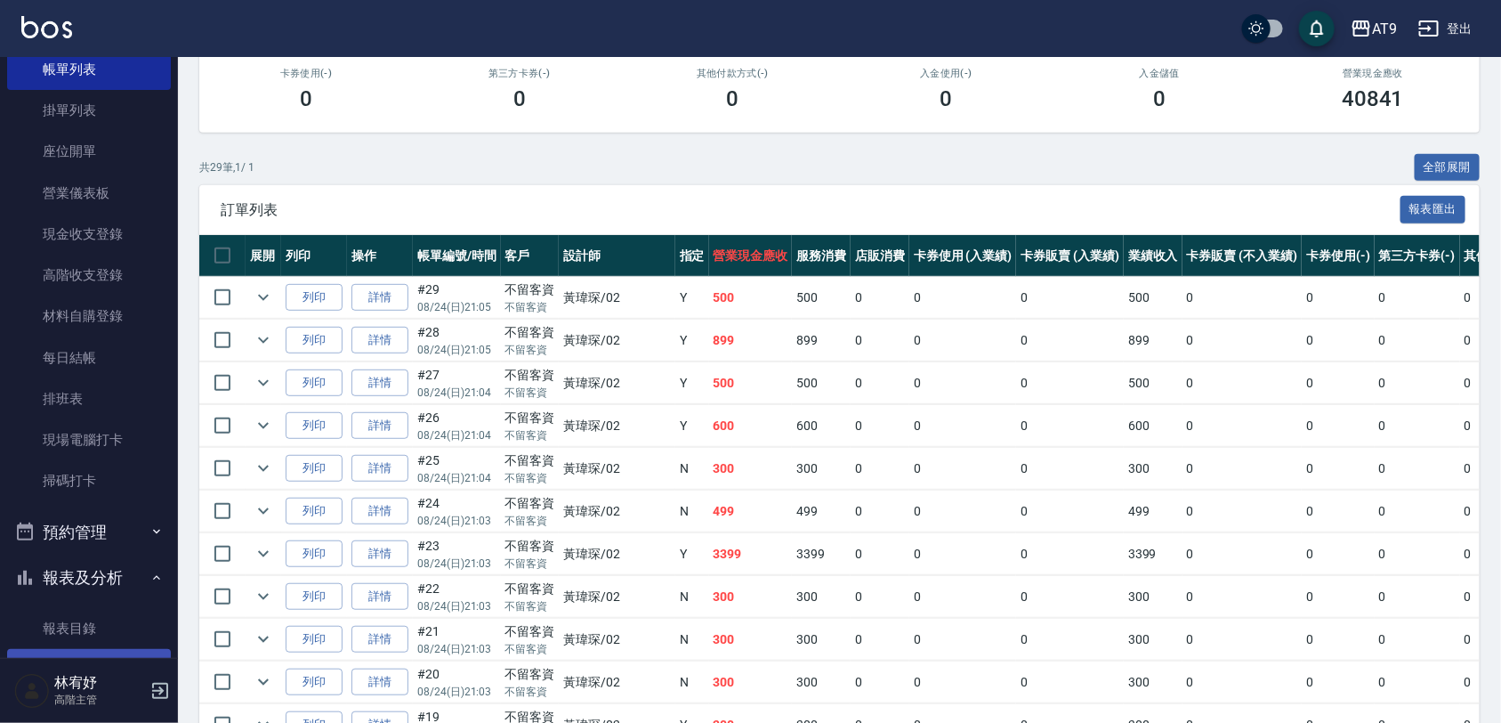
scroll to position [334, 0]
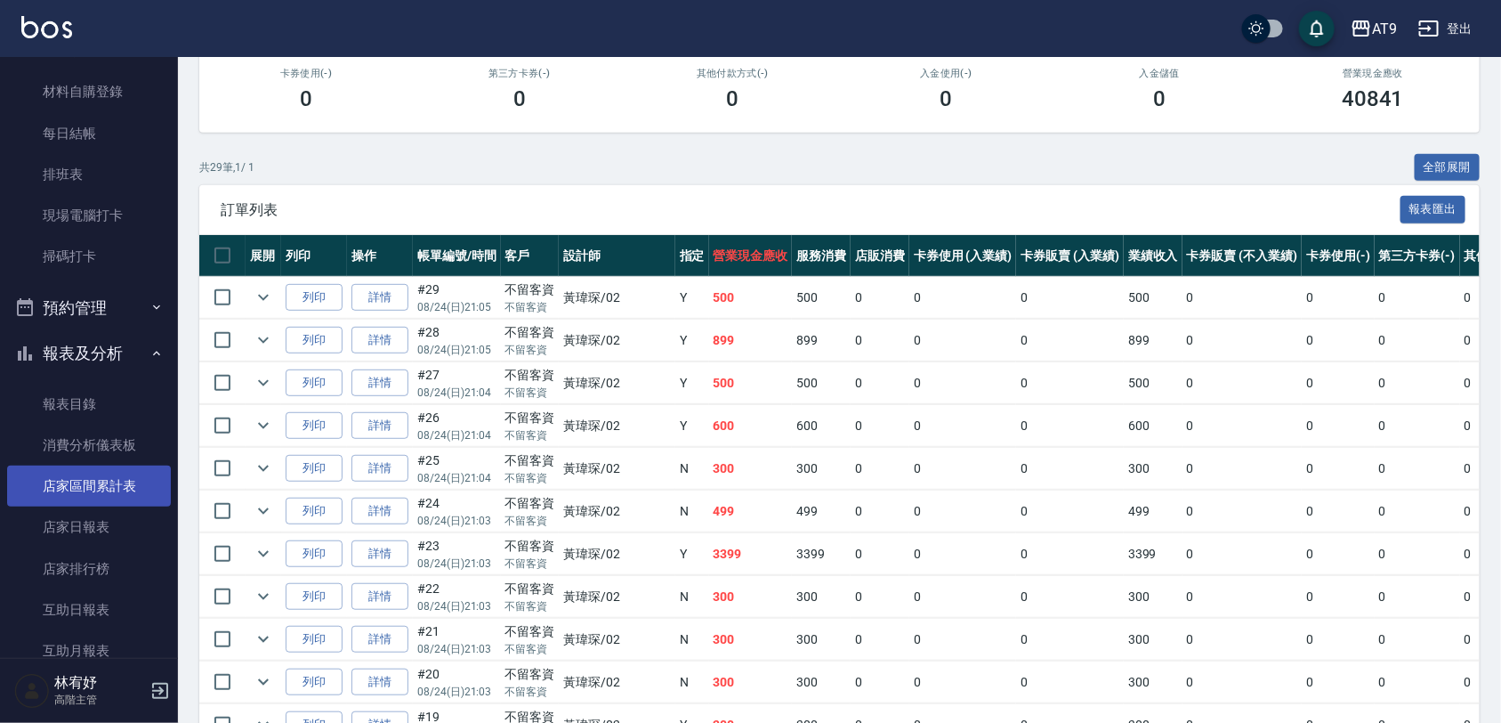
click at [142, 482] on link "店家區間累計表" at bounding box center [89, 485] width 164 height 41
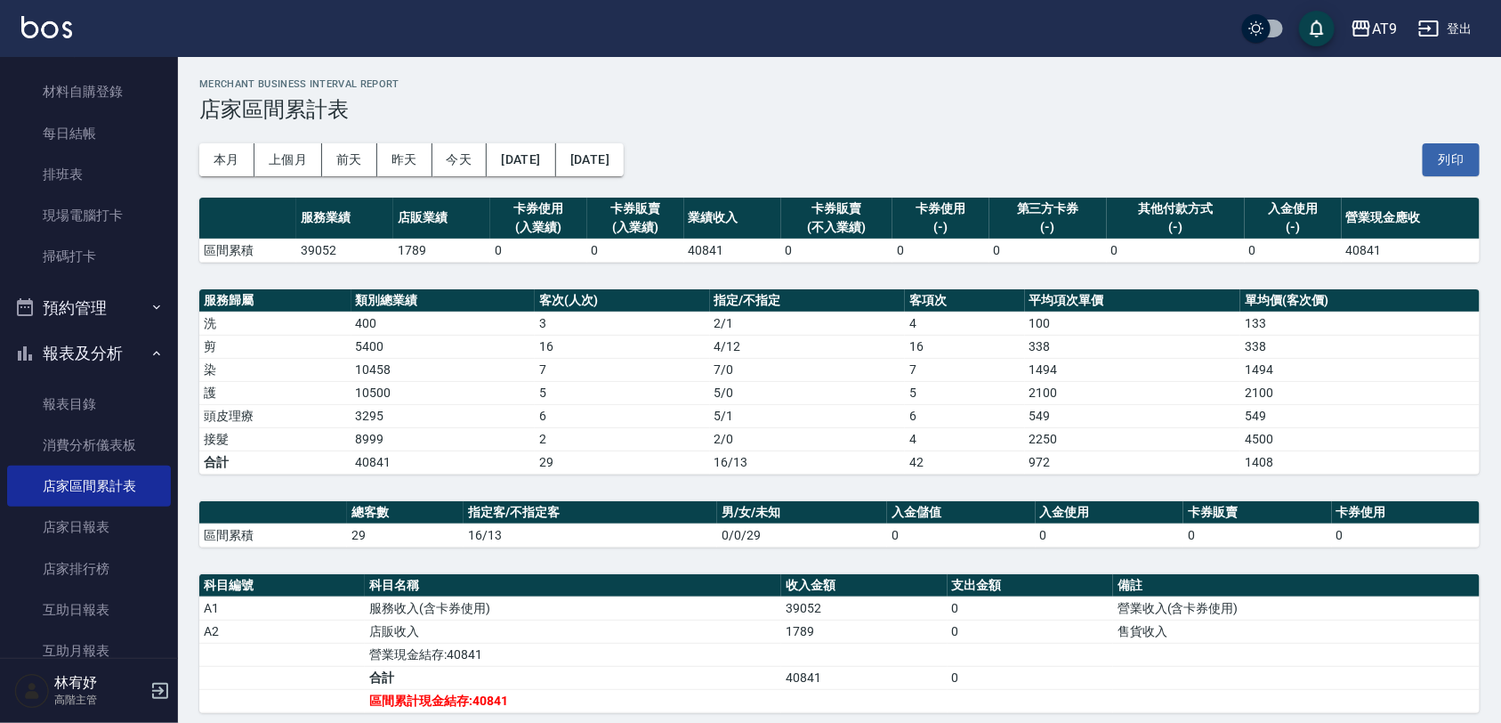
click at [555, 162] on button "[DATE]" at bounding box center [521, 159] width 69 height 33
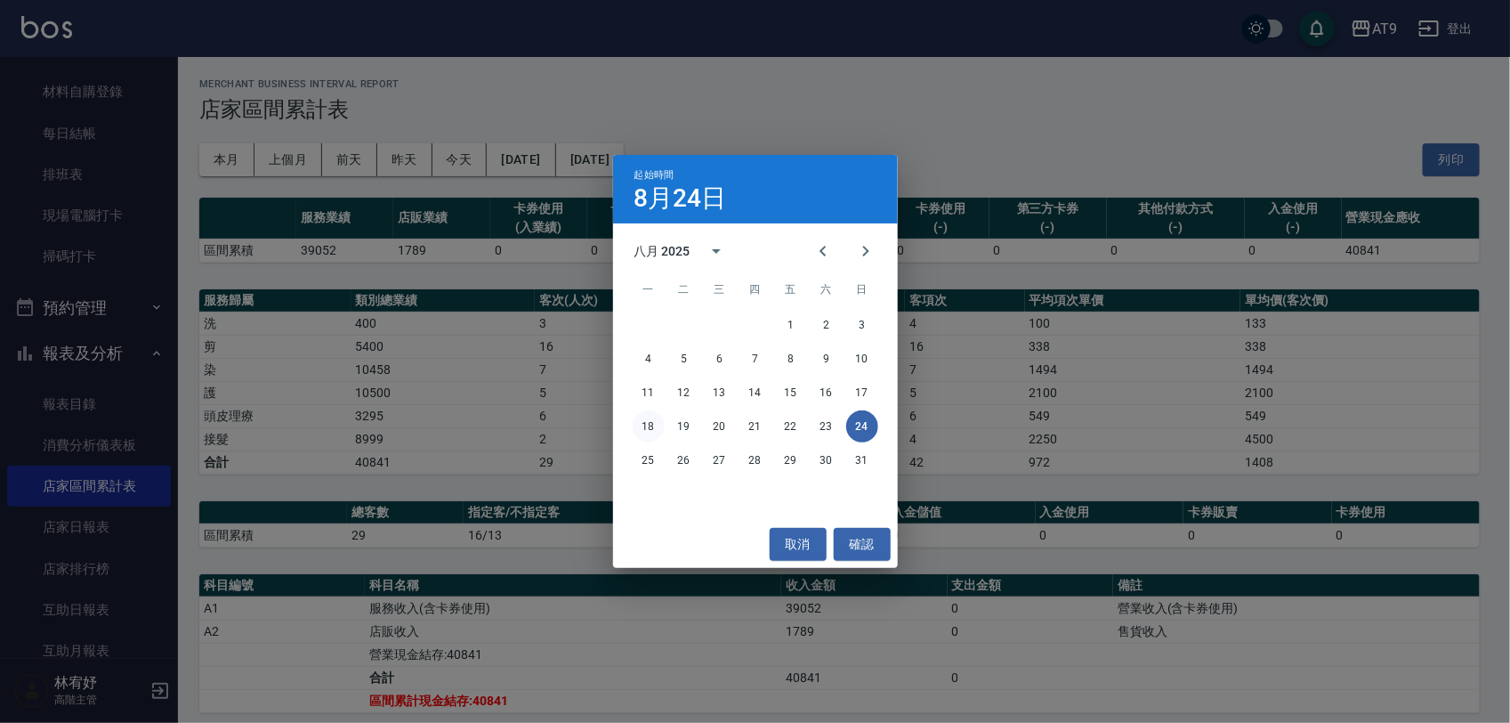
click at [638, 425] on button "18" at bounding box center [649, 426] width 32 height 32
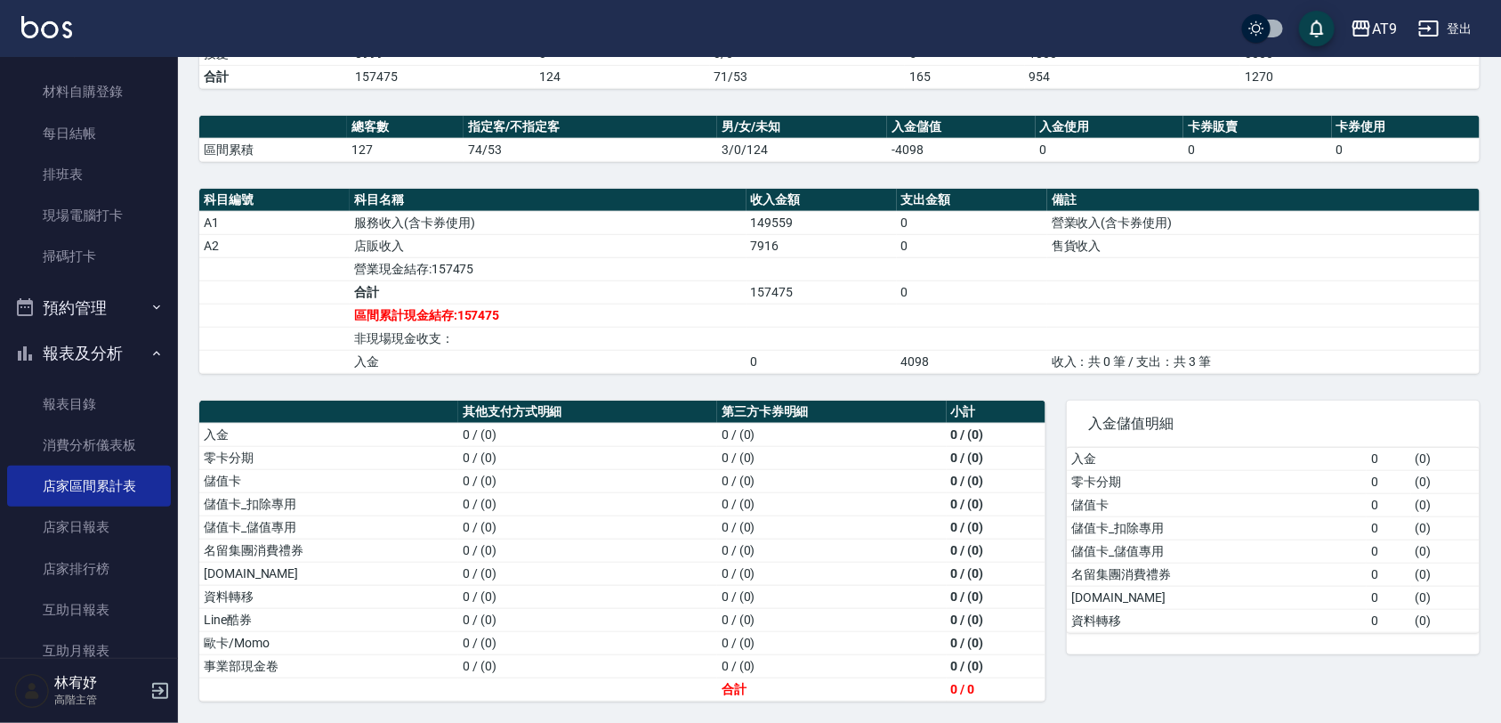
scroll to position [415, 0]
click at [852, 379] on div "其他支付方式明細 第三方卡券明細 小計 入金 0 / (0) 0 / (0) 0 / (0) 零卡分期 0 / (0) 0 / (0) 0 / (0) 儲值卡…" at bounding box center [612, 540] width 868 height 322
click at [114, 517] on link "店家日報表" at bounding box center [89, 526] width 164 height 41
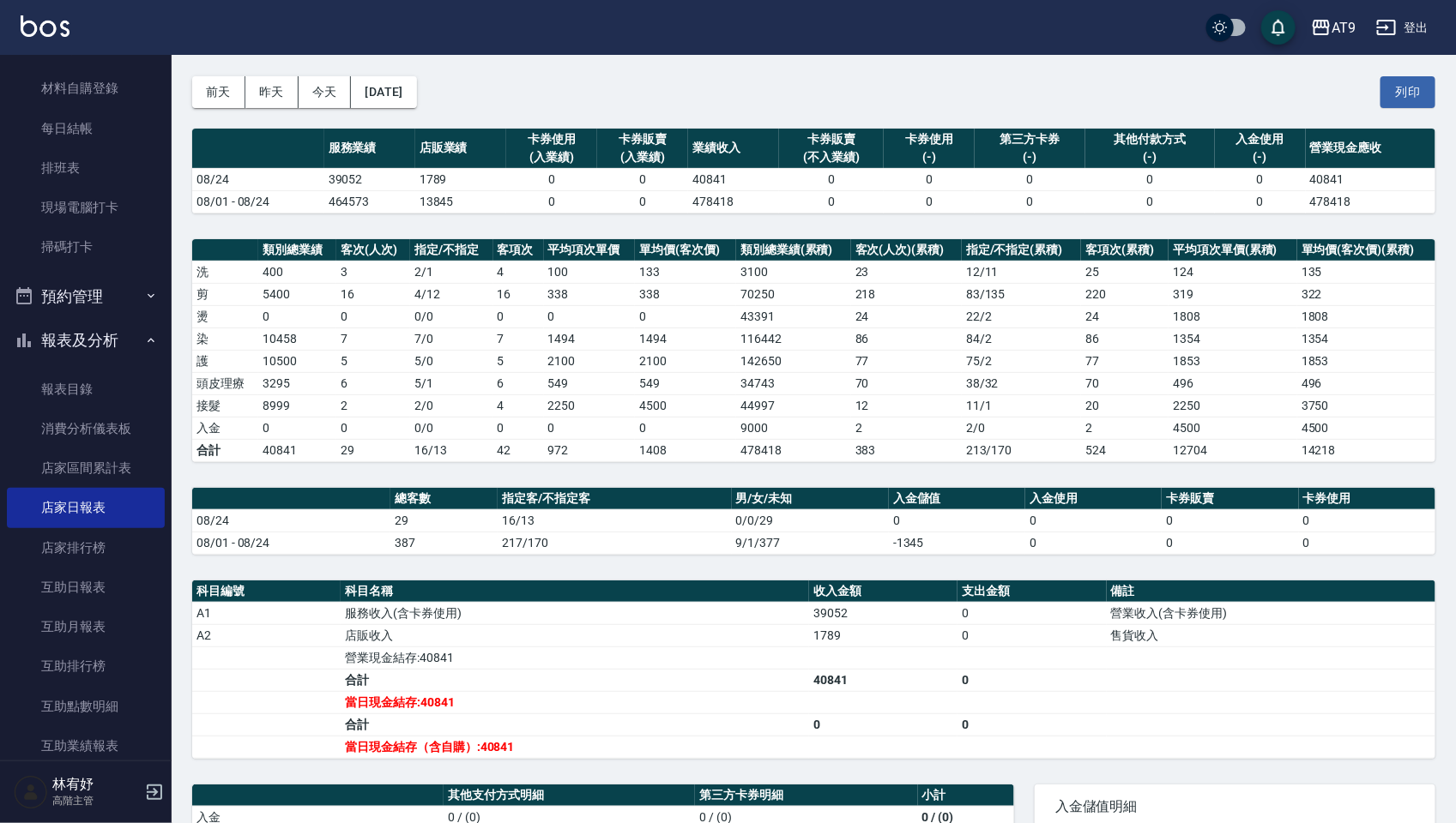
scroll to position [66, 0]
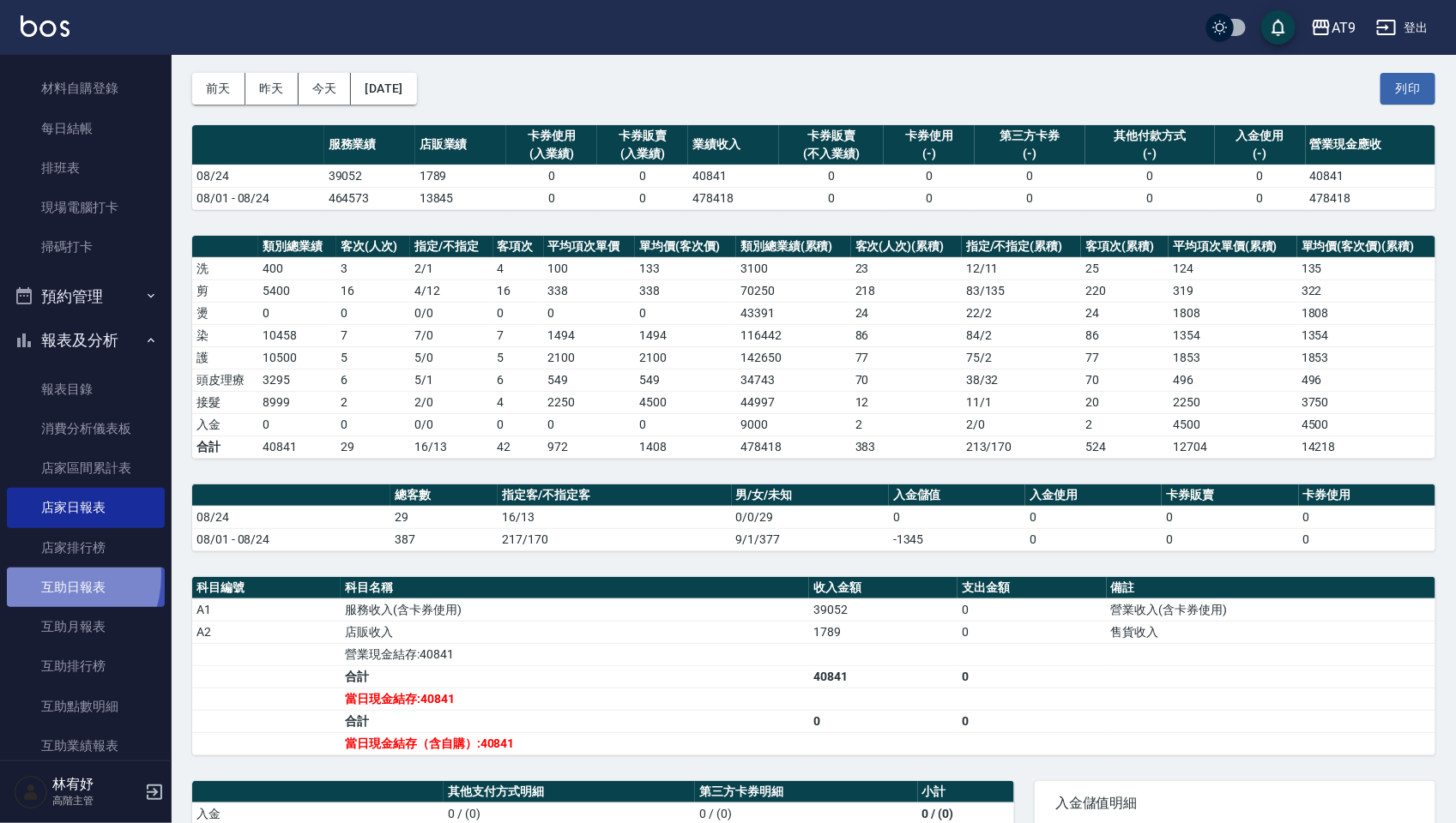
click at [50, 576] on link "互助日報表" at bounding box center [86, 587] width 158 height 40
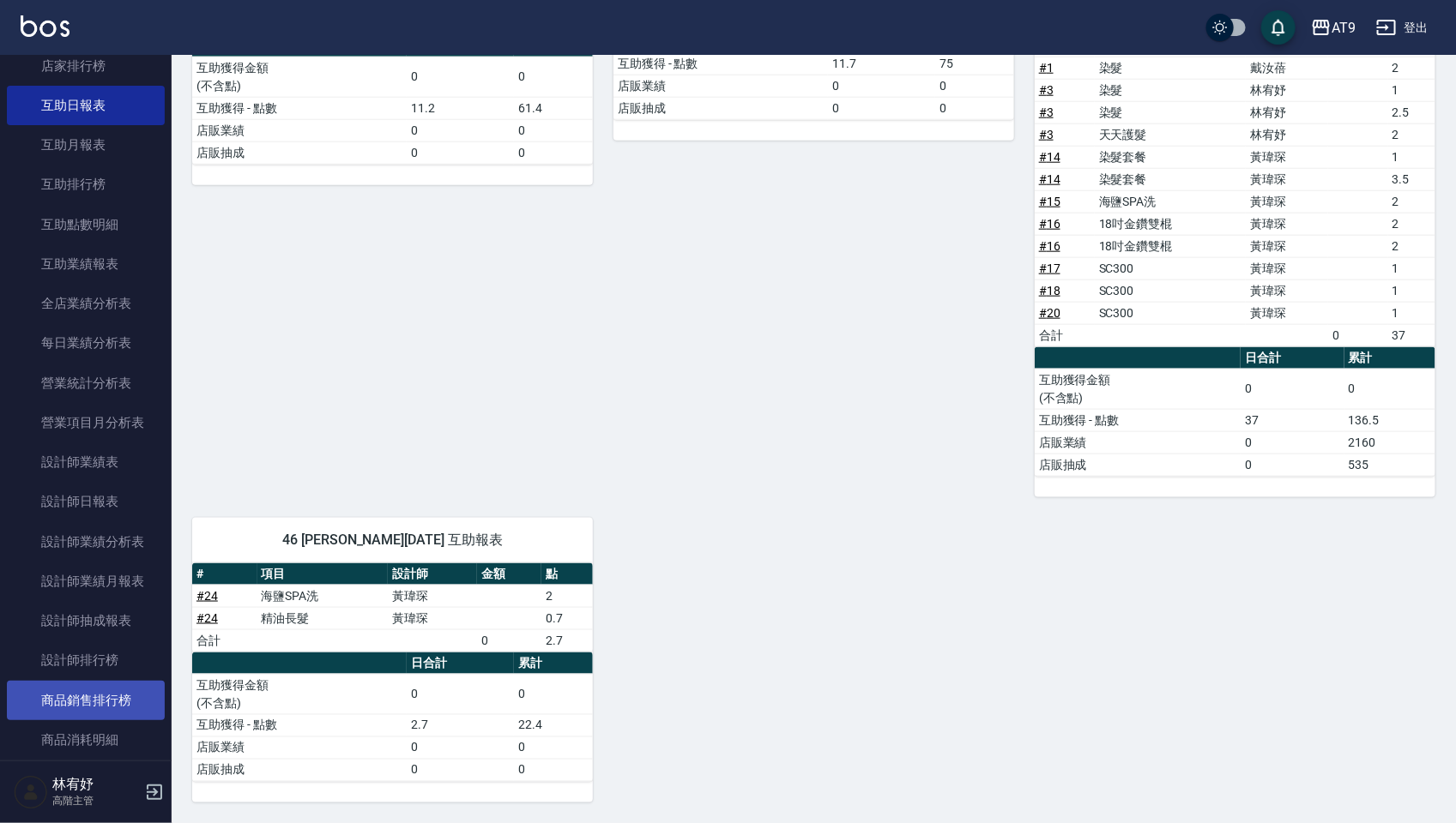
scroll to position [858, 0]
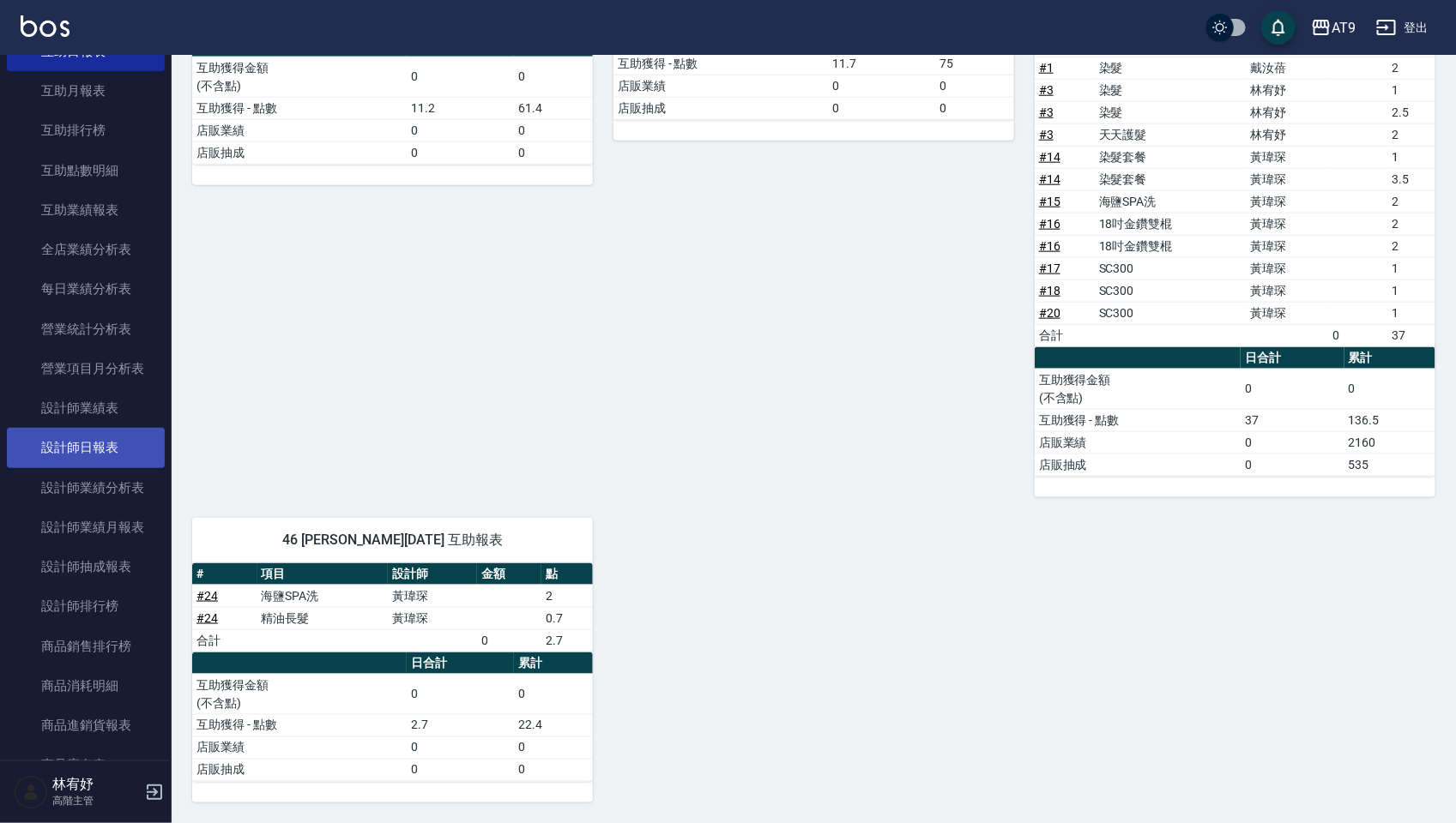
click at [97, 442] on link "設計師日報表" at bounding box center [86, 447] width 158 height 40
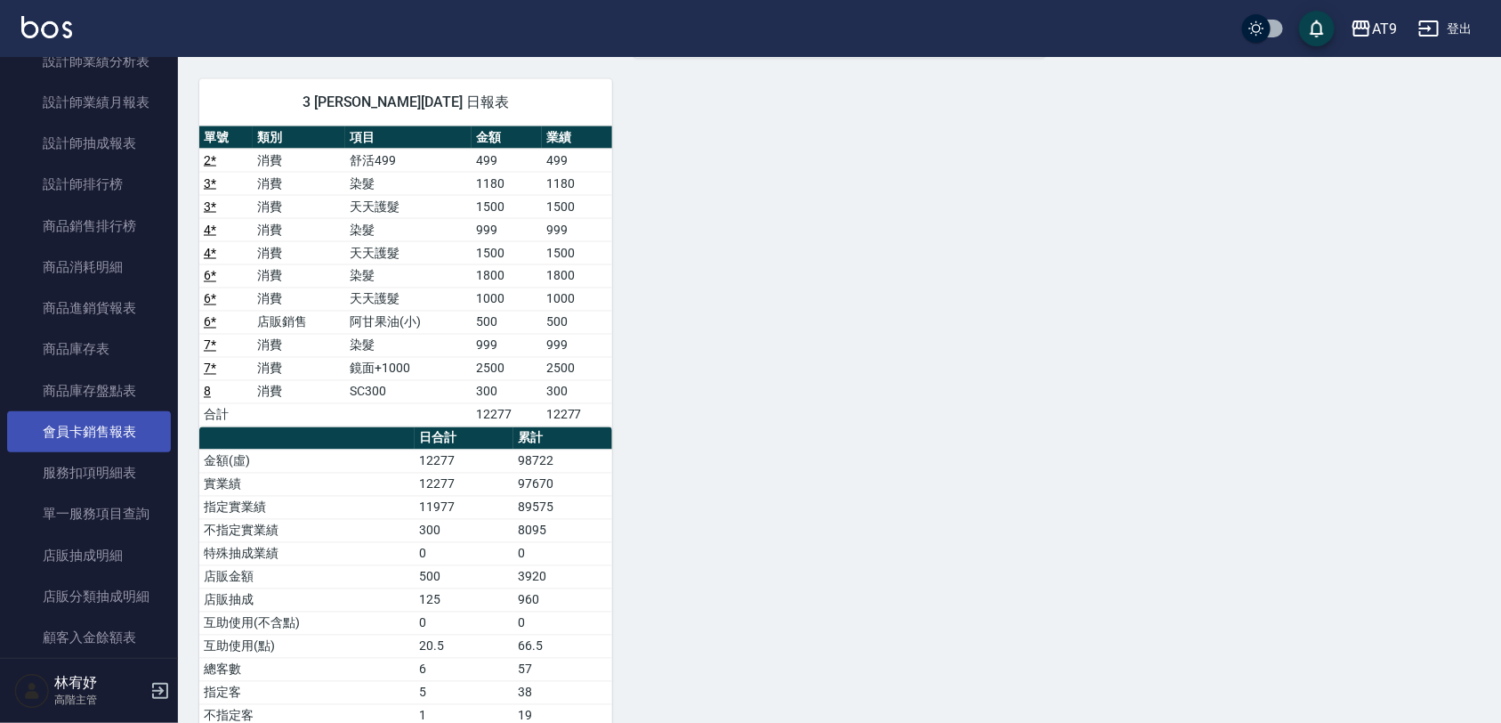
scroll to position [1446, 0]
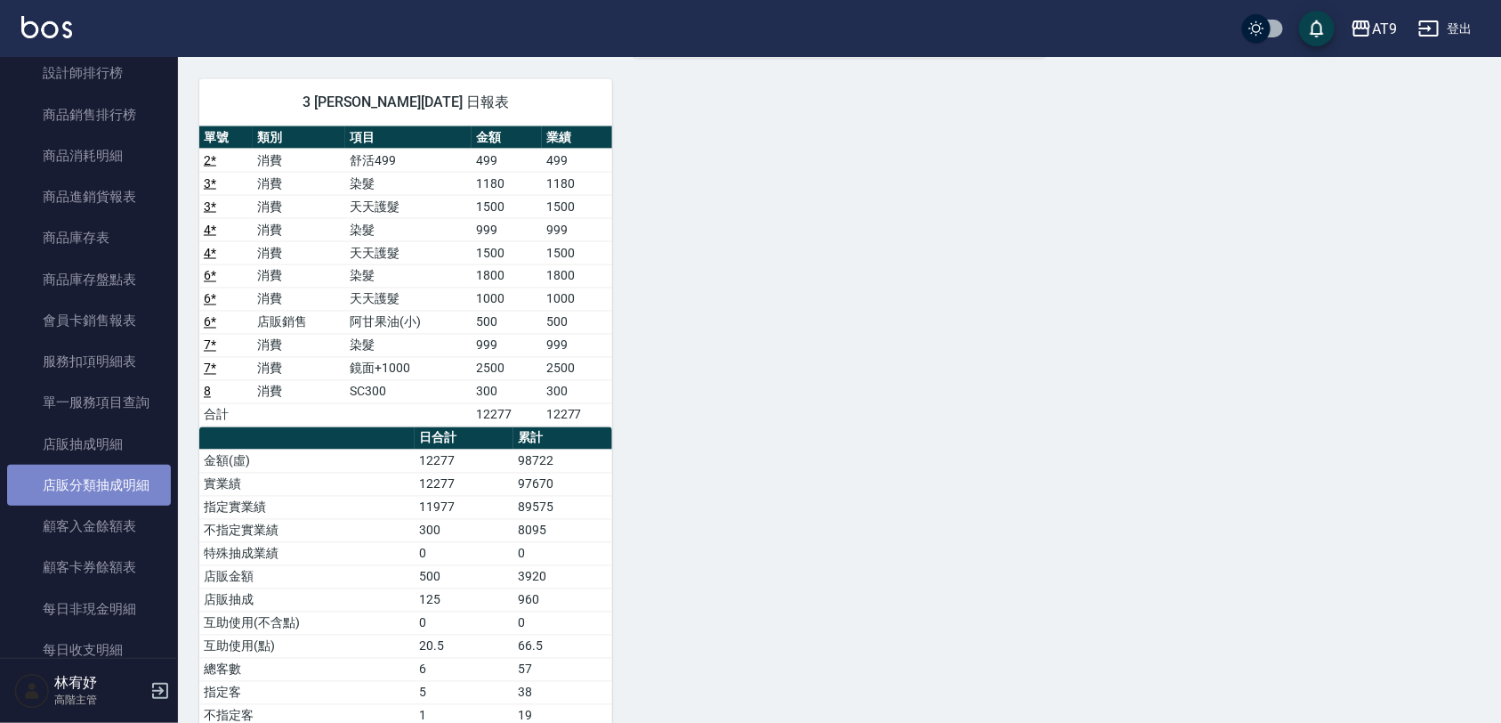
click at [118, 483] on link "店販分類抽成明細" at bounding box center [89, 485] width 164 height 41
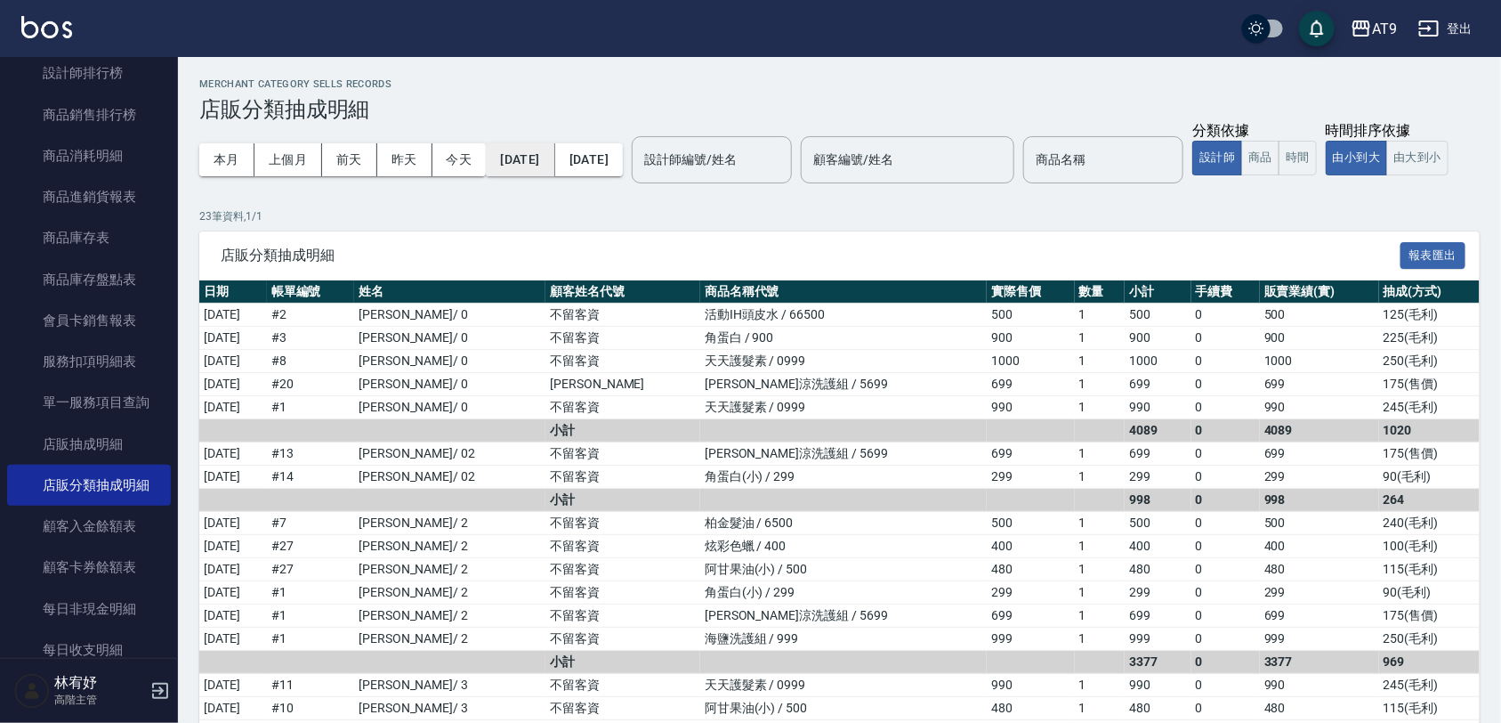
click at [521, 158] on button "[DATE]" at bounding box center [520, 159] width 69 height 33
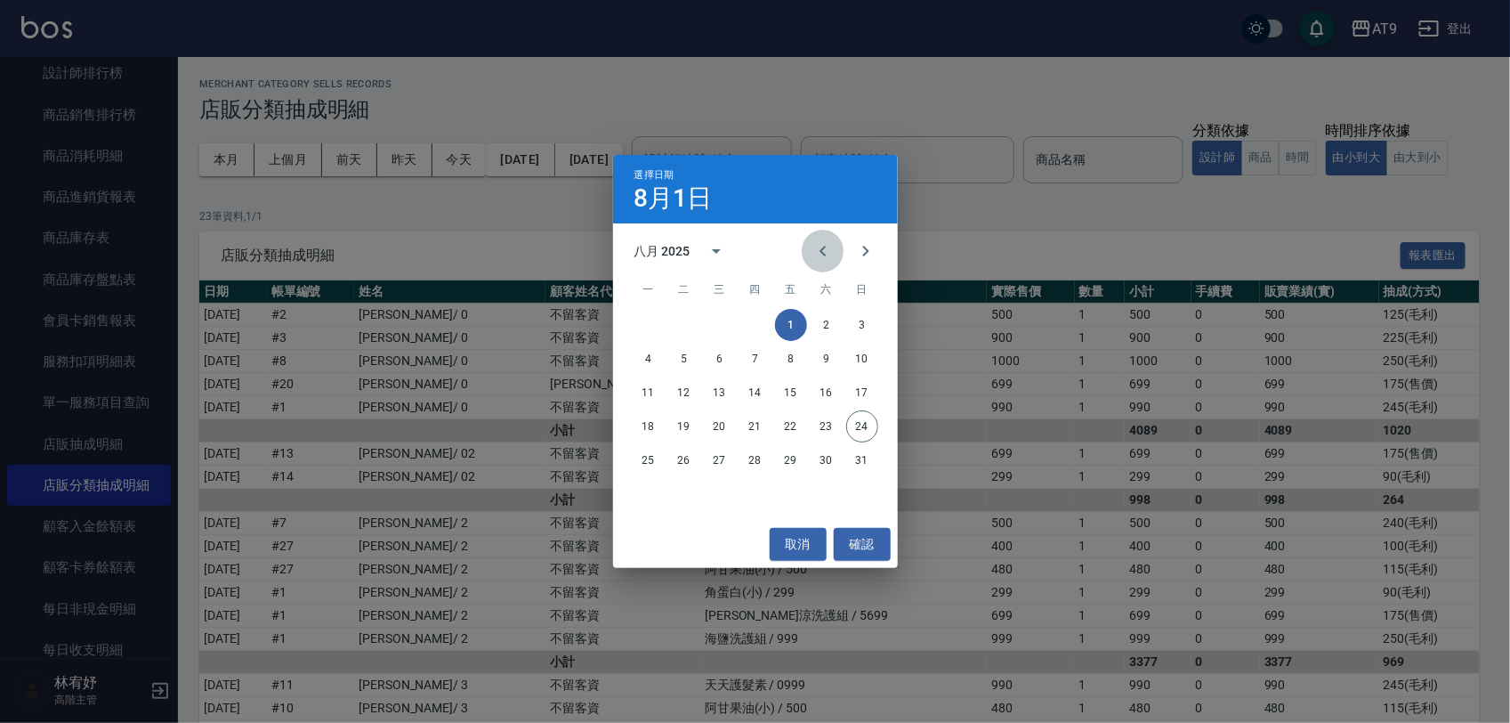
click at [830, 249] on icon "Previous month" at bounding box center [822, 250] width 21 height 21
click at [675, 456] on button "29" at bounding box center [684, 460] width 32 height 32
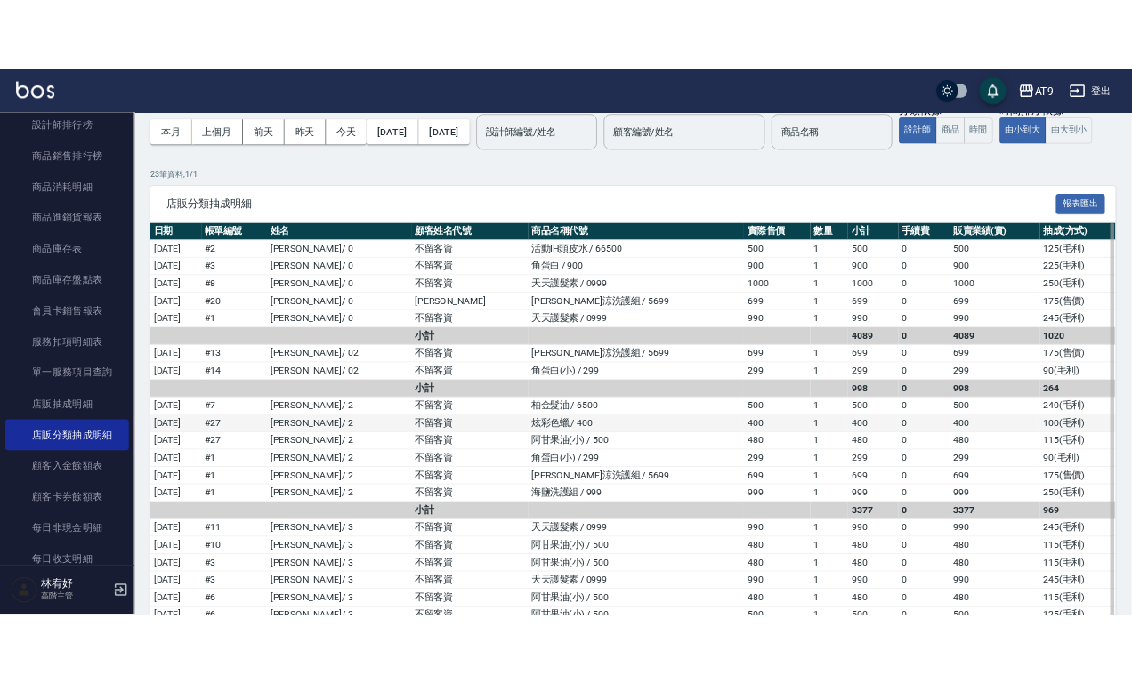
scroll to position [73, 0]
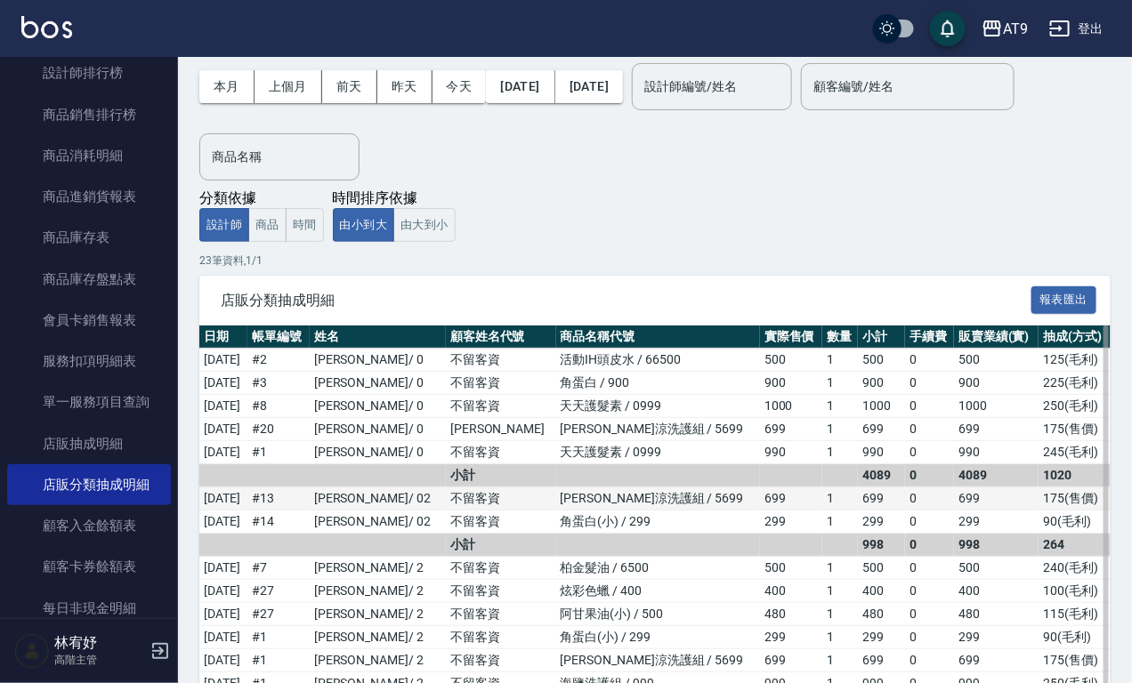
click at [474, 496] on td "不留客資" at bounding box center [501, 499] width 110 height 23
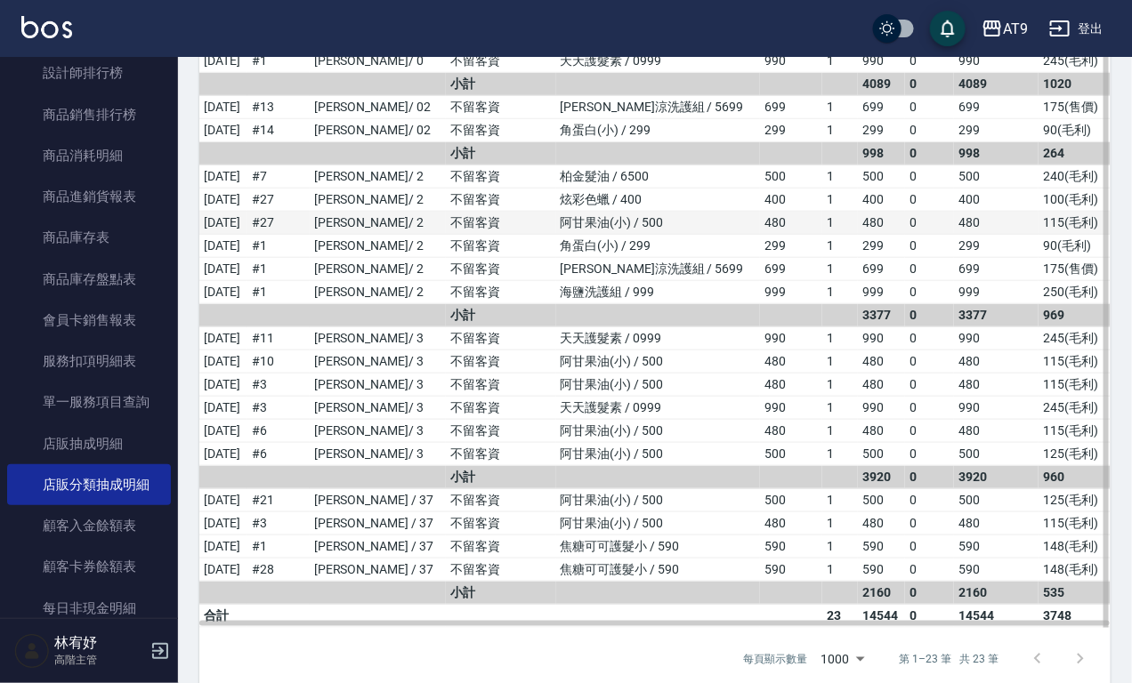
scroll to position [501, 0]
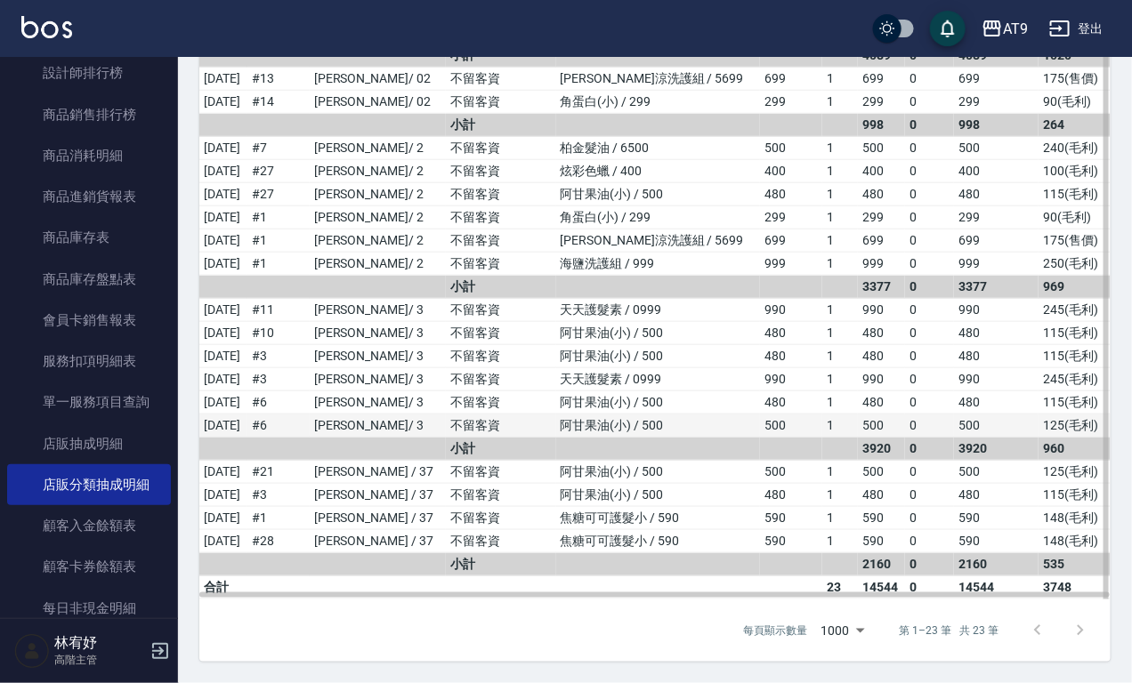
click at [513, 424] on td "不留客資" at bounding box center [501, 426] width 110 height 23
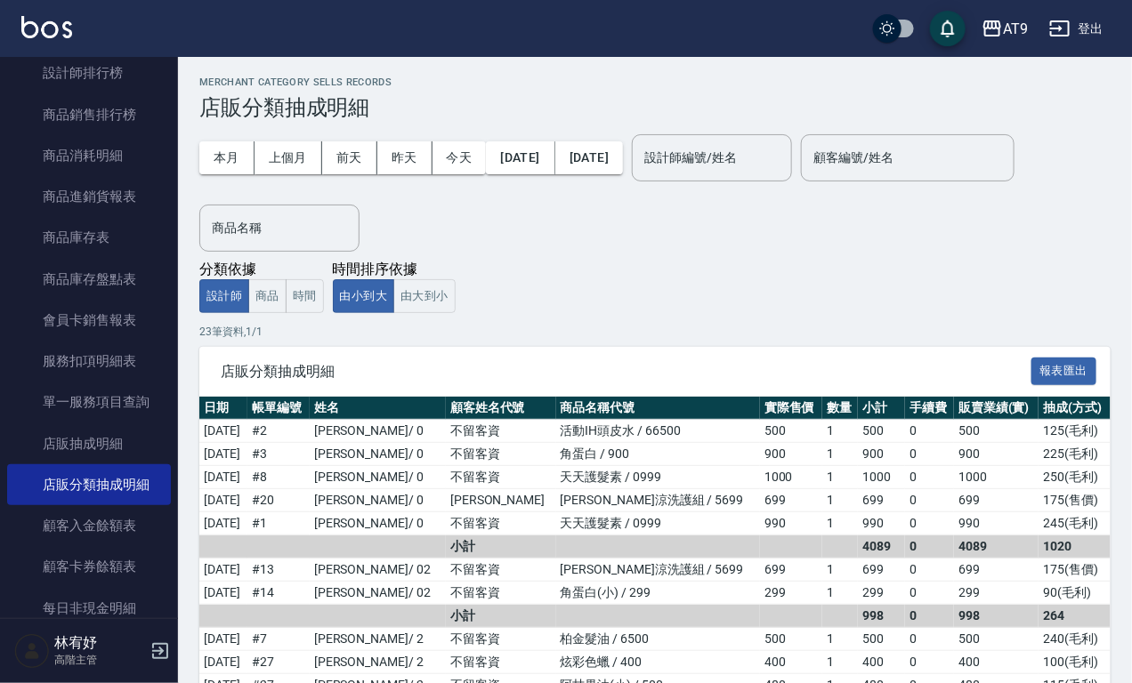
scroll to position [0, 0]
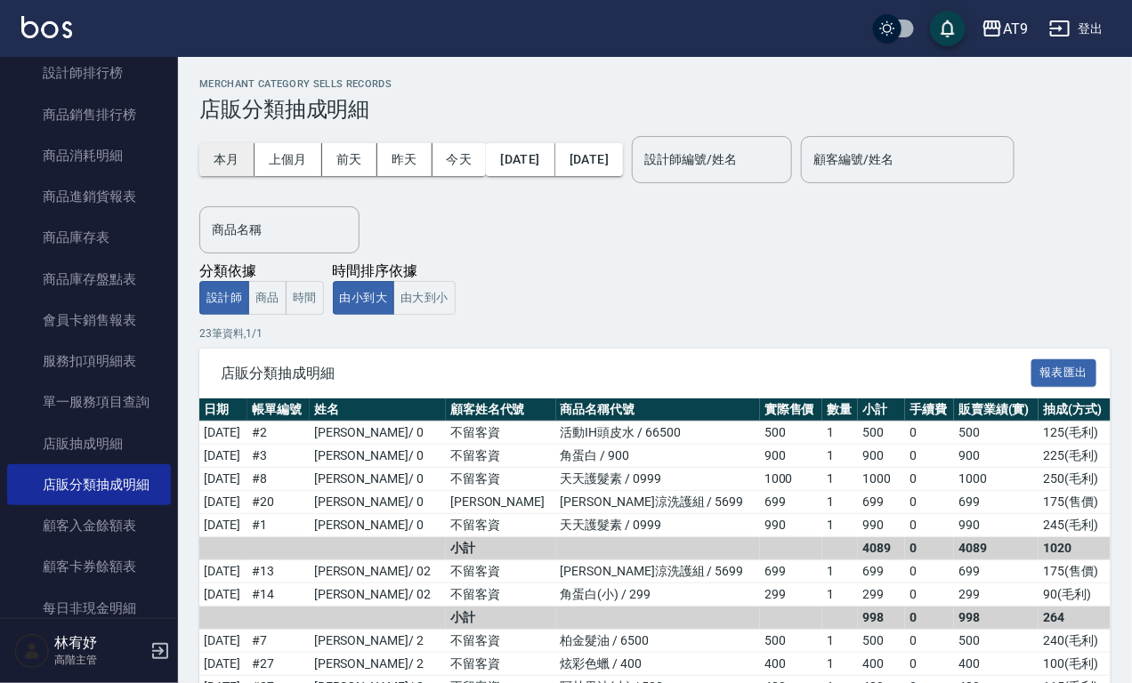
click at [220, 152] on button "本月" at bounding box center [226, 159] width 55 height 33
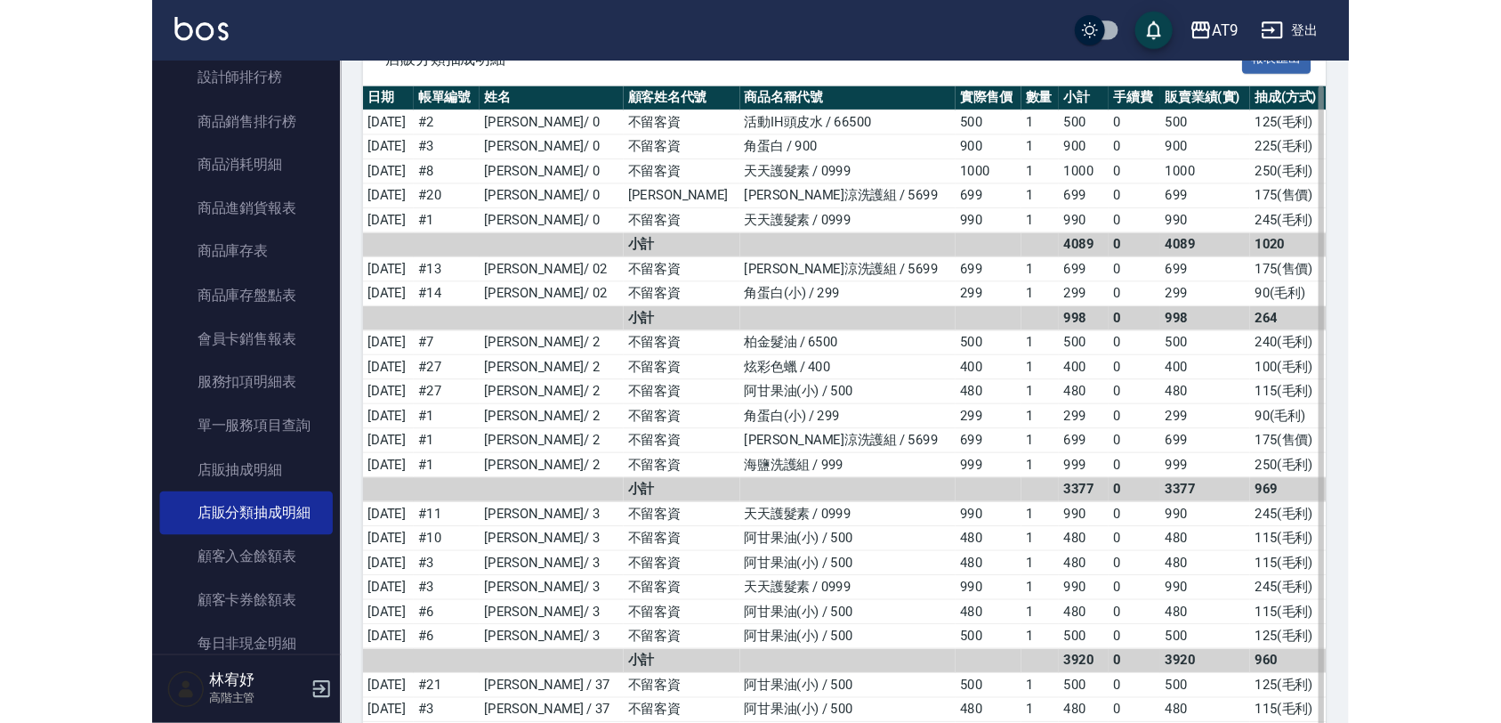
scroll to position [279, 0]
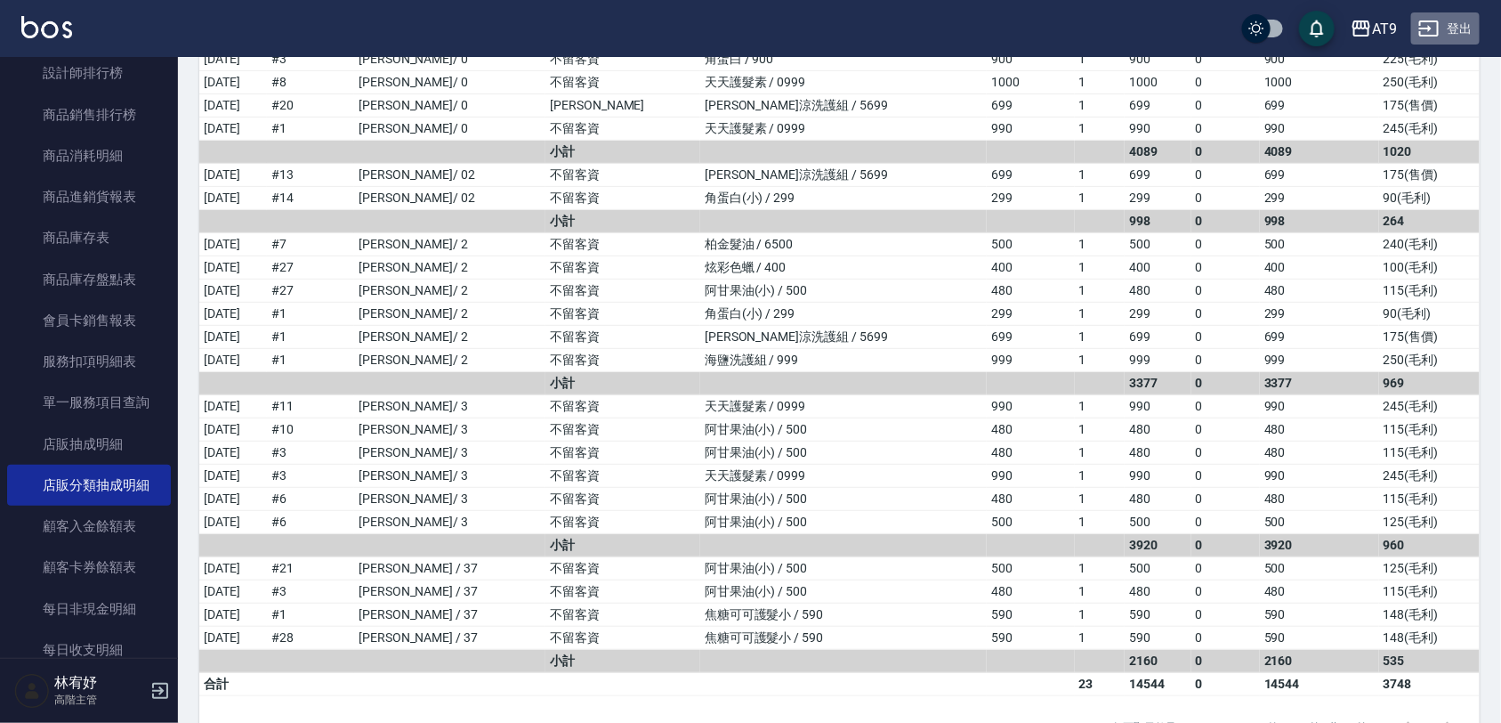
click at [1440, 16] on button "登出" at bounding box center [1445, 28] width 69 height 33
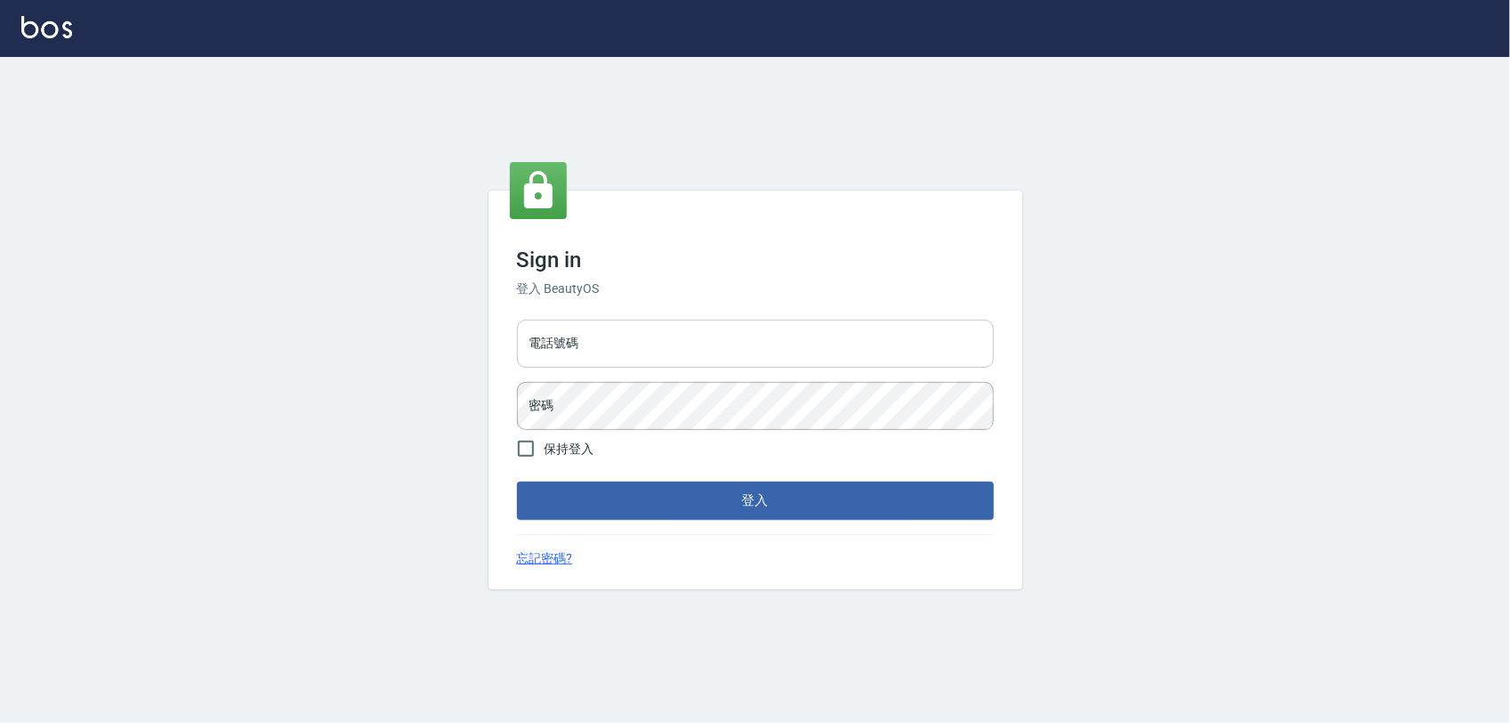
click at [683, 336] on input "電話號碼" at bounding box center [755, 343] width 477 height 48
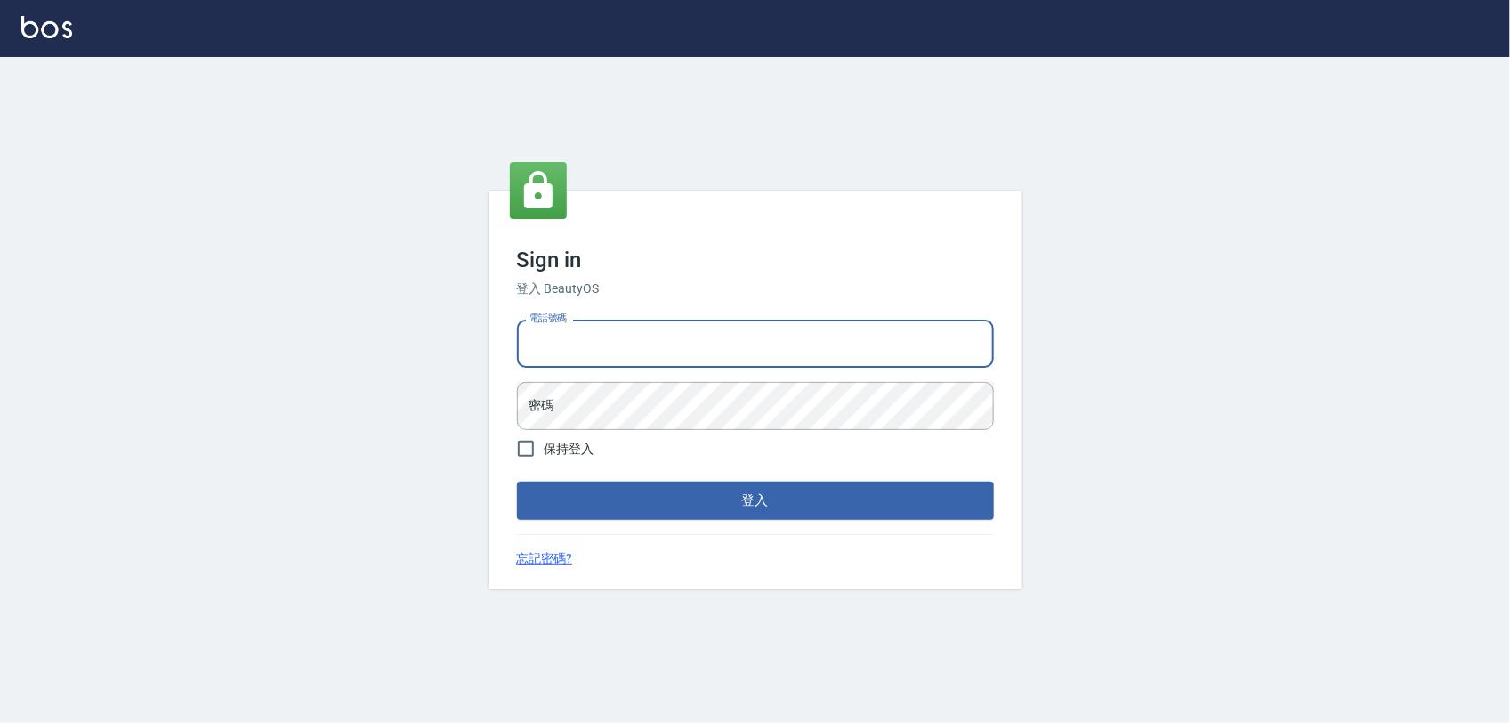
type input "0968065108"
drag, startPoint x: 634, startPoint y: 335, endPoint x: 406, endPoint y: 325, distance: 228.0
click at [406, 325] on div "Sign in 登入 BeautyOS 電話號碼 [PHONE_NUMBER] 電話號碼 密碼 密碼 保持登入 登入 忘記密碼?" at bounding box center [755, 390] width 1510 height 666
click at [556, 356] on input "電話號碼" at bounding box center [755, 343] width 477 height 48
type input "0977019313"
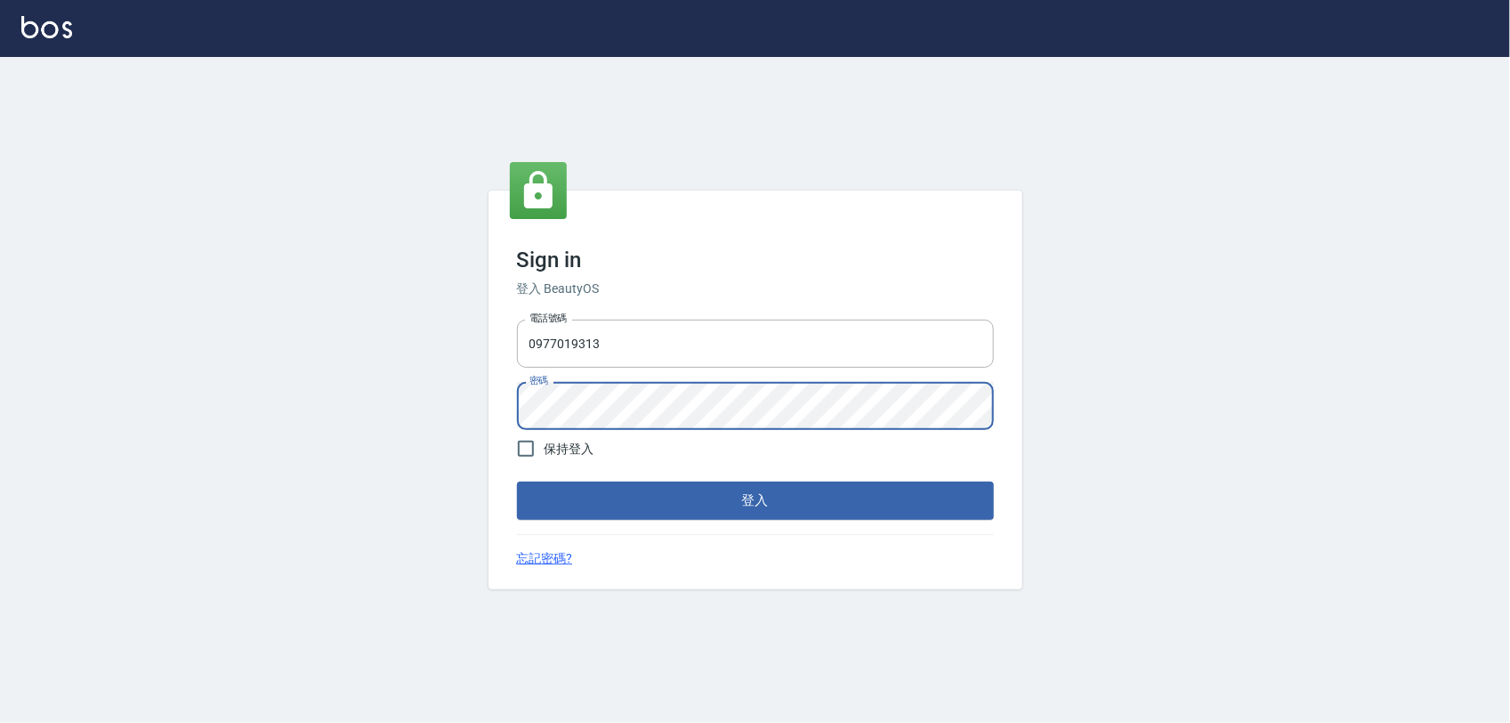
click at [517, 481] on button "登入" at bounding box center [755, 499] width 477 height 37
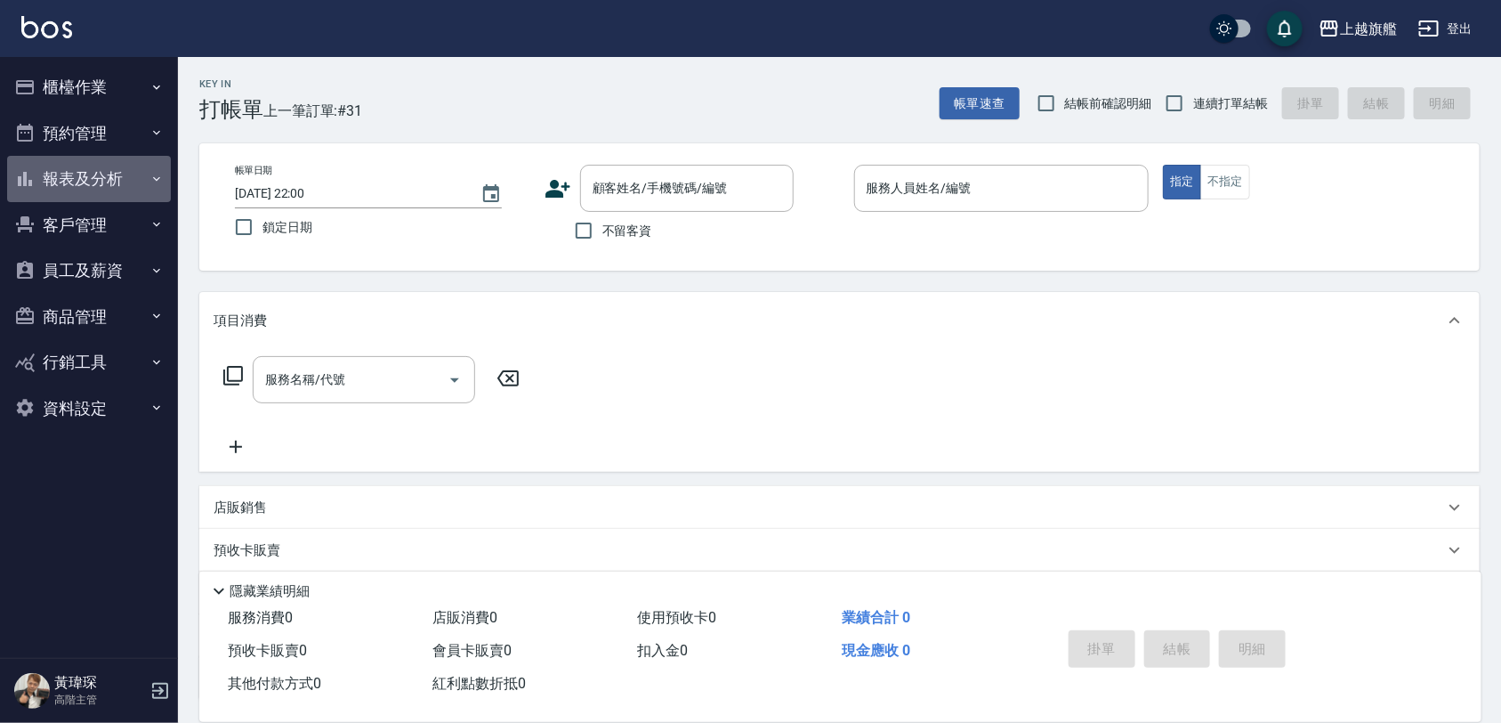
click at [130, 176] on button "報表及分析" at bounding box center [89, 179] width 164 height 46
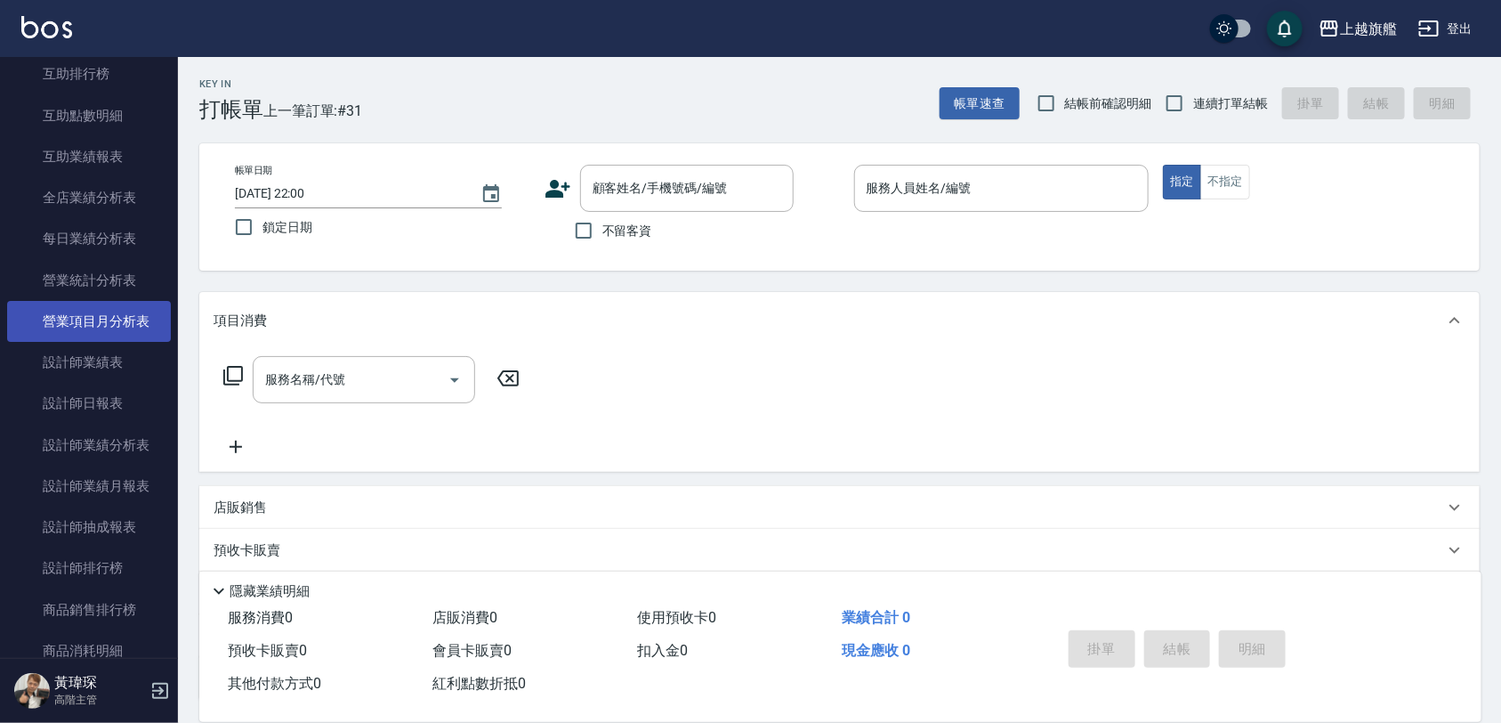
scroll to position [445, 0]
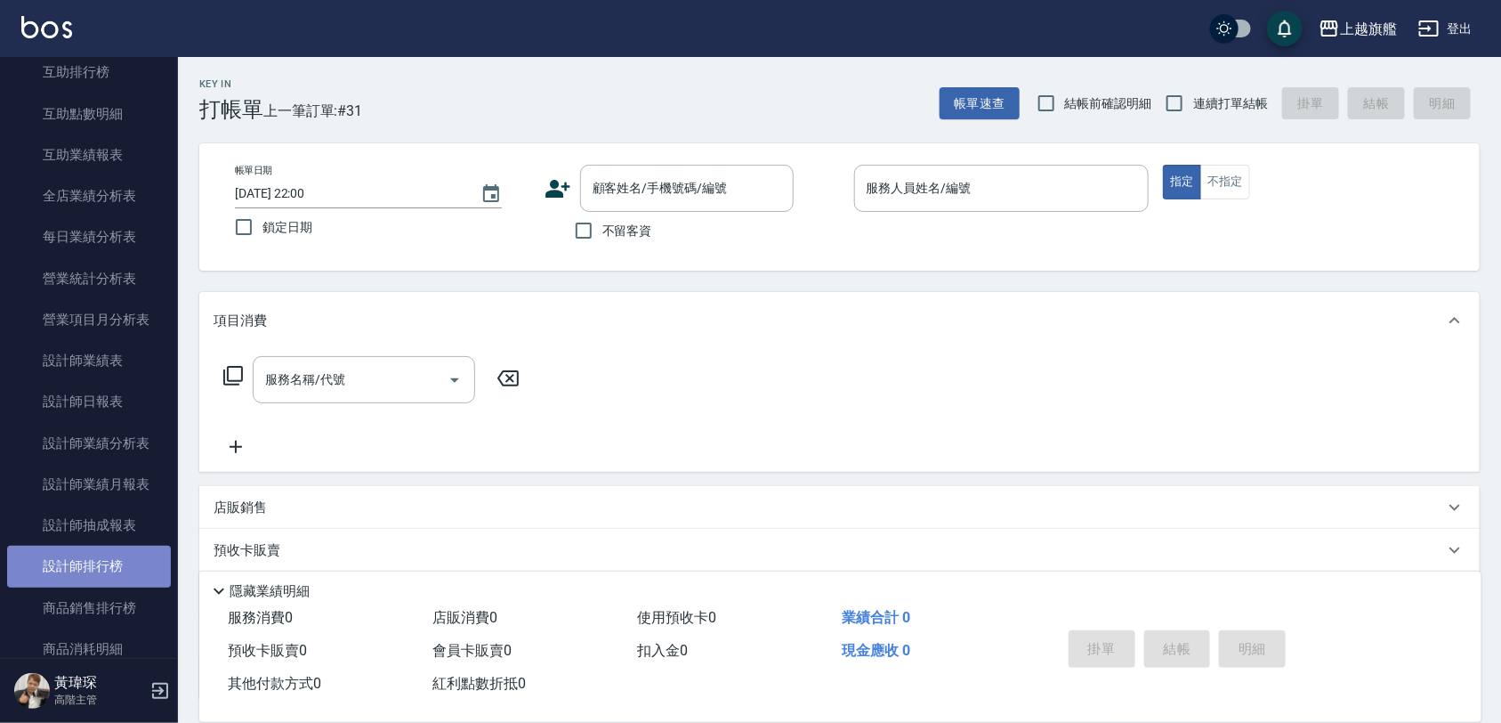
click at [109, 568] on link "設計師排行榜" at bounding box center [89, 565] width 164 height 41
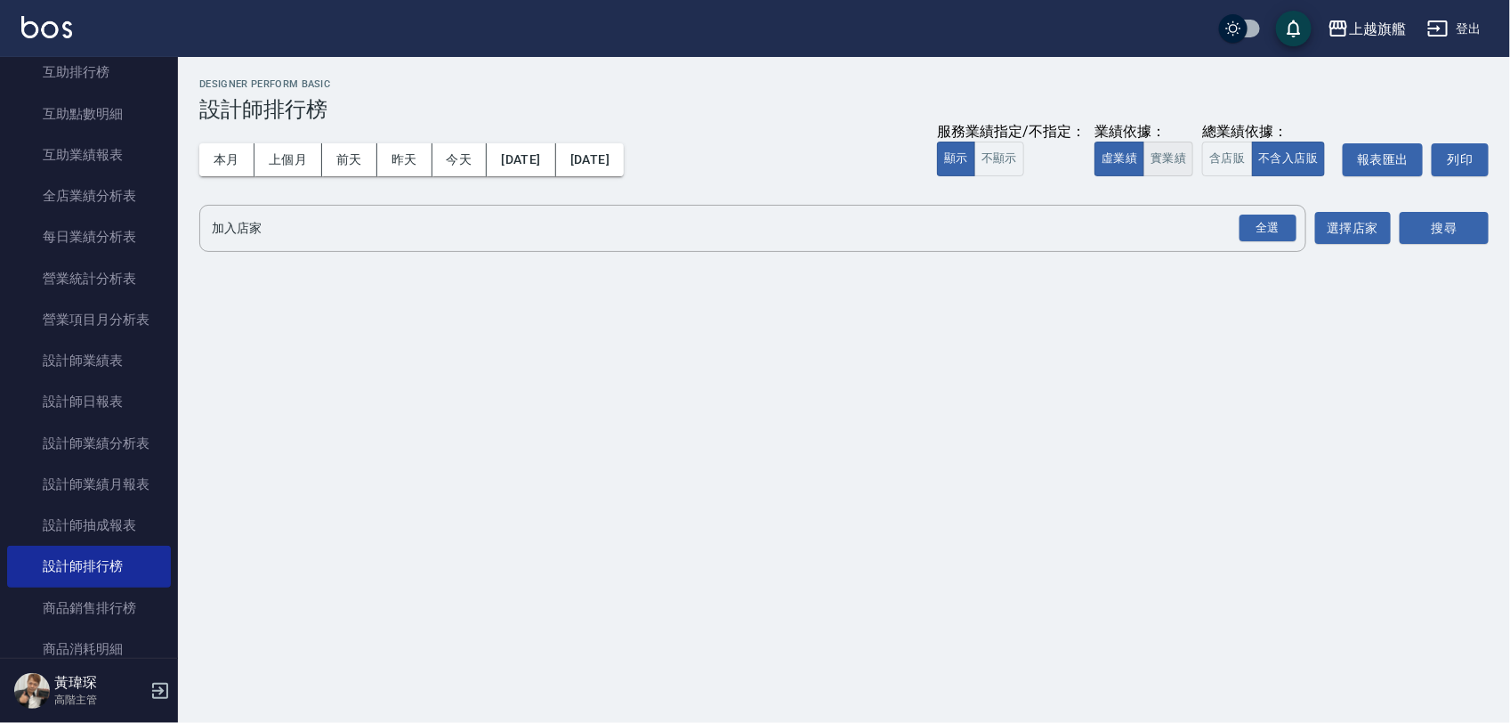
click at [1184, 158] on button "實業績" at bounding box center [1168, 158] width 50 height 35
click at [1251, 230] on div "全選" at bounding box center [1268, 228] width 57 height 28
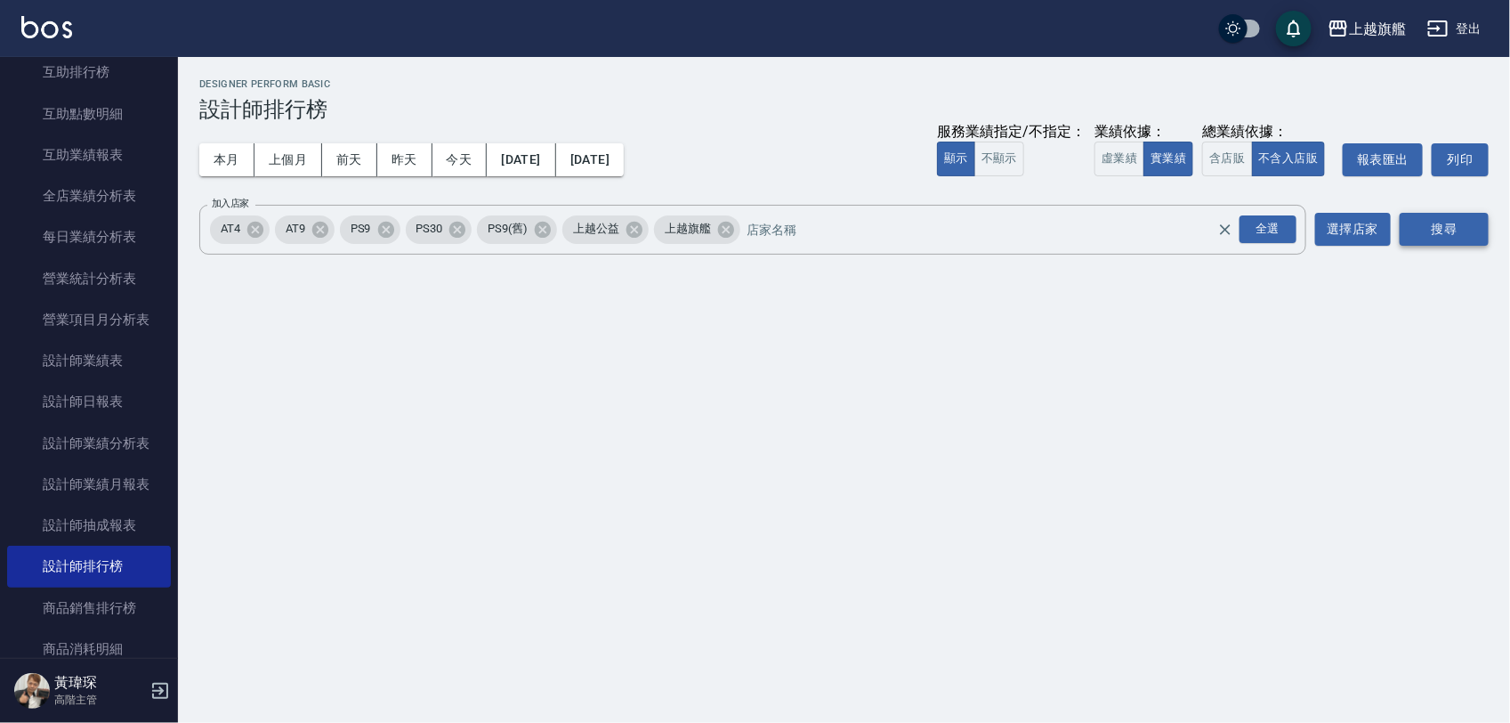
click at [1449, 231] on button "搜尋" at bounding box center [1444, 229] width 89 height 33
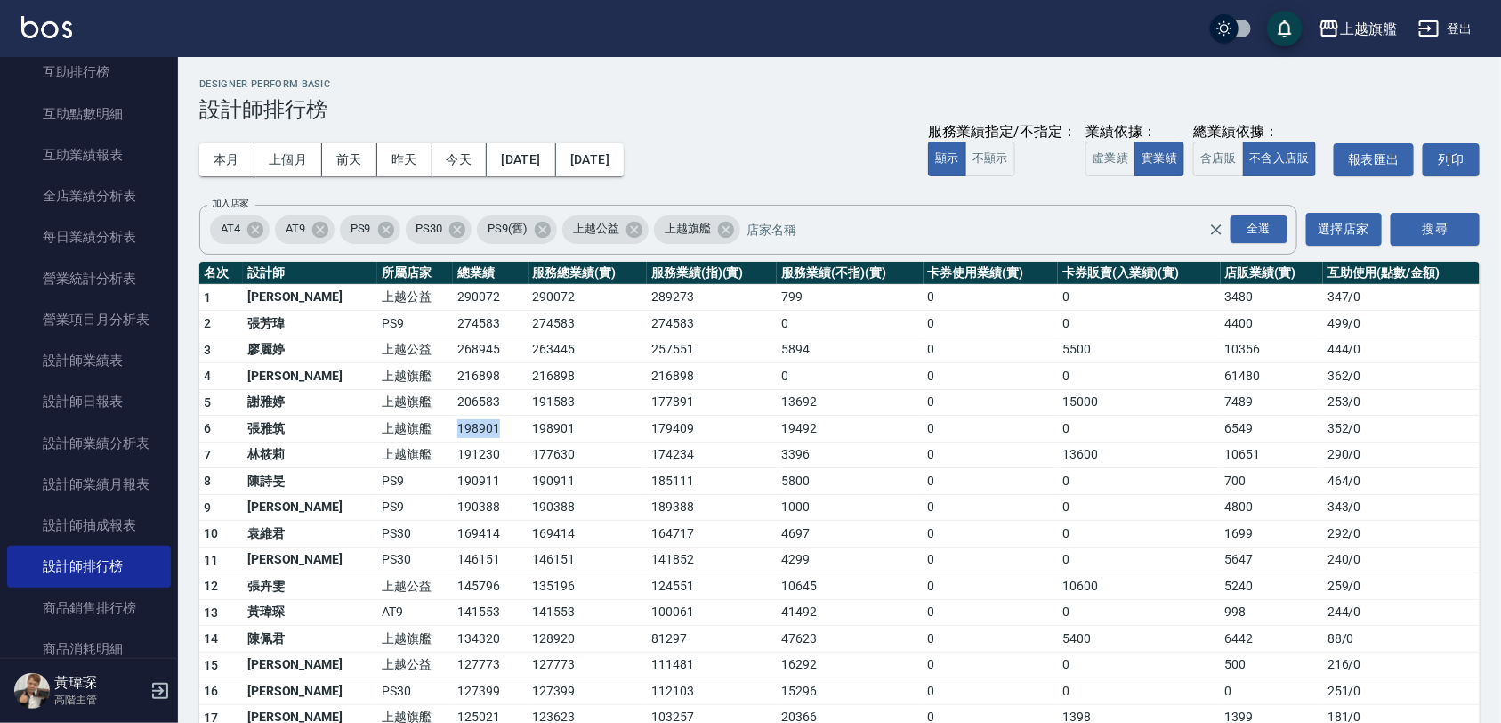
drag, startPoint x: 408, startPoint y: 428, endPoint x: 473, endPoint y: 419, distance: 66.4
click at [473, 419] on td "198901" at bounding box center [491, 429] width 76 height 27
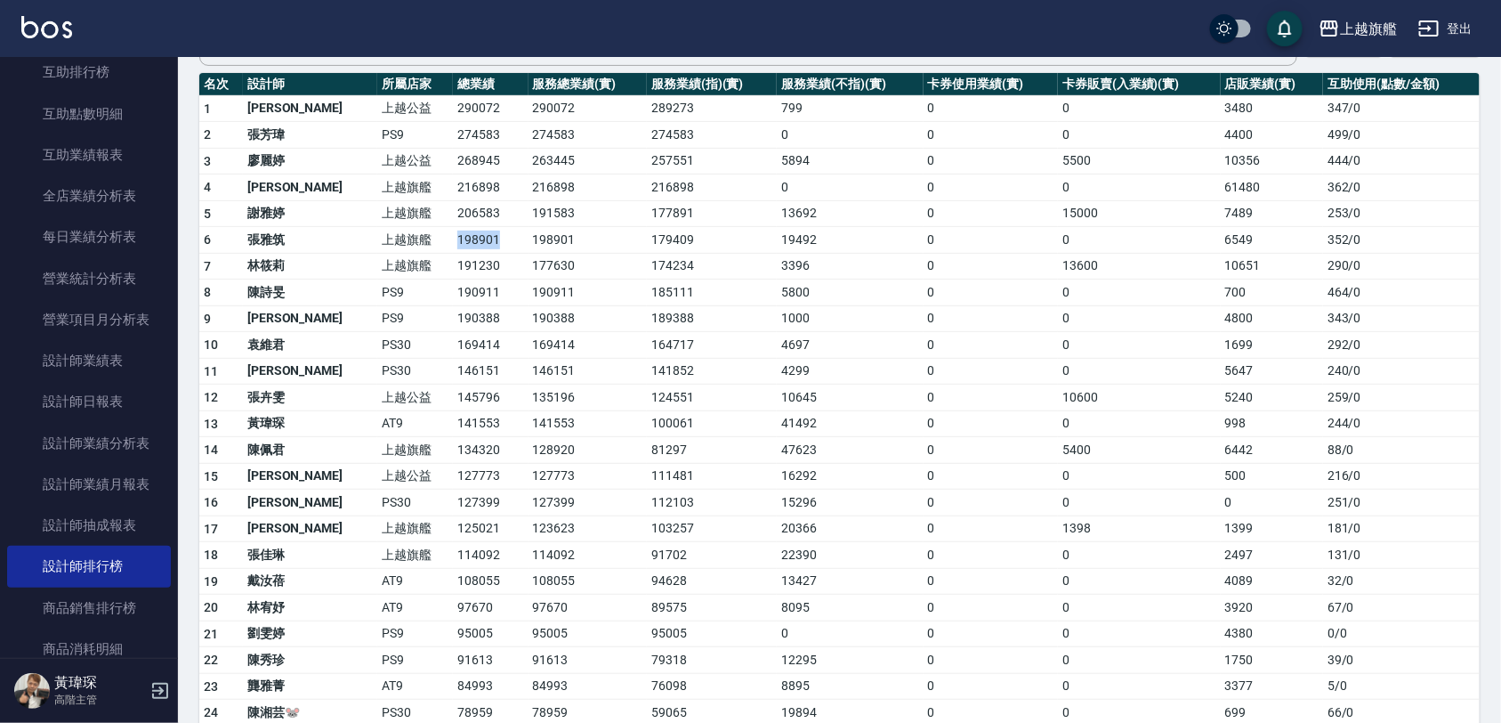
scroll to position [222, 0]
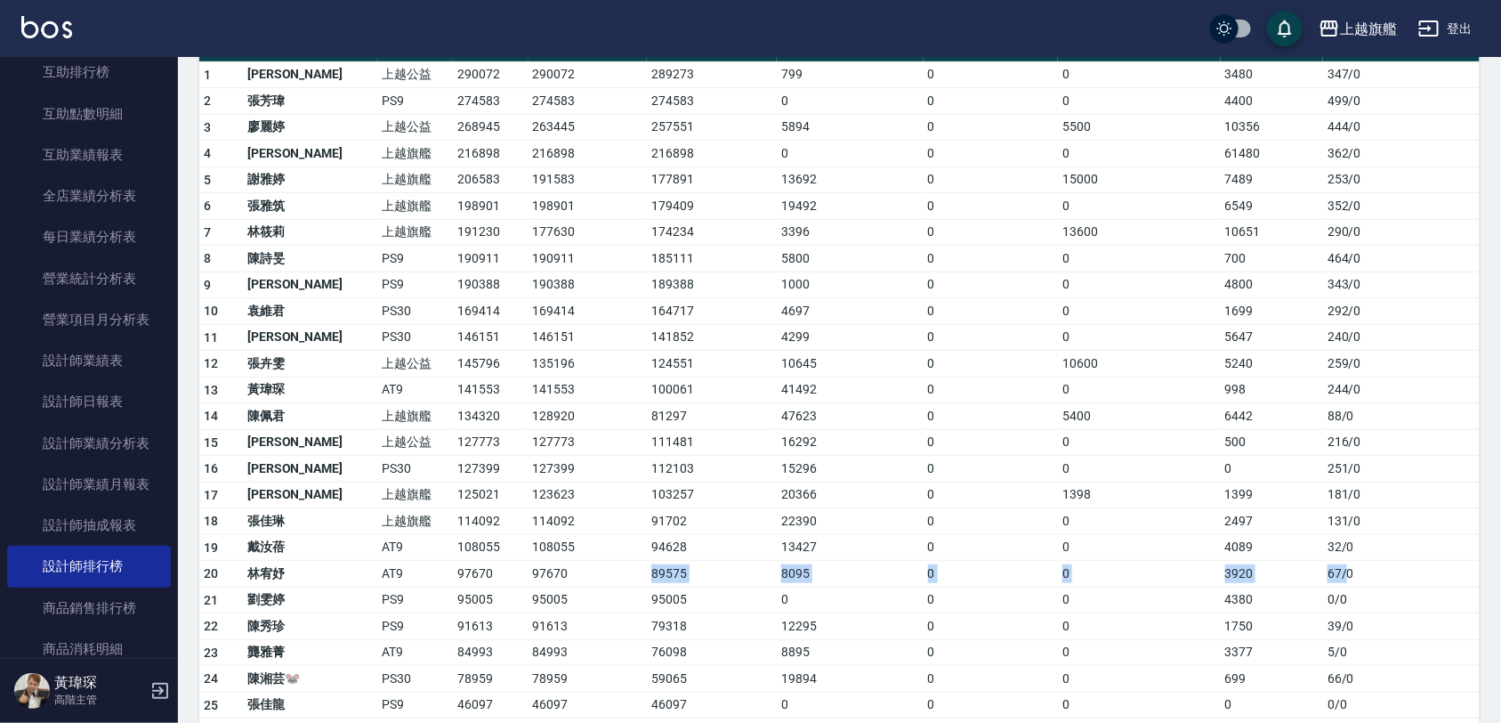
drag, startPoint x: 585, startPoint y: 570, endPoint x: 1342, endPoint y: 588, distance: 757.5
click at [1342, 587] on tr "20 林宥妤 AT9 97670 97670 89575 8095 0 0 3920 67 / 0" at bounding box center [839, 574] width 1281 height 27
drag, startPoint x: 448, startPoint y: 389, endPoint x: 1349, endPoint y: 387, distance: 901.4
click at [1349, 387] on tr "13 黃瑋琛 AT9 141553 141553 100061 41492 0 0 998 244 / 0" at bounding box center [839, 389] width 1281 height 27
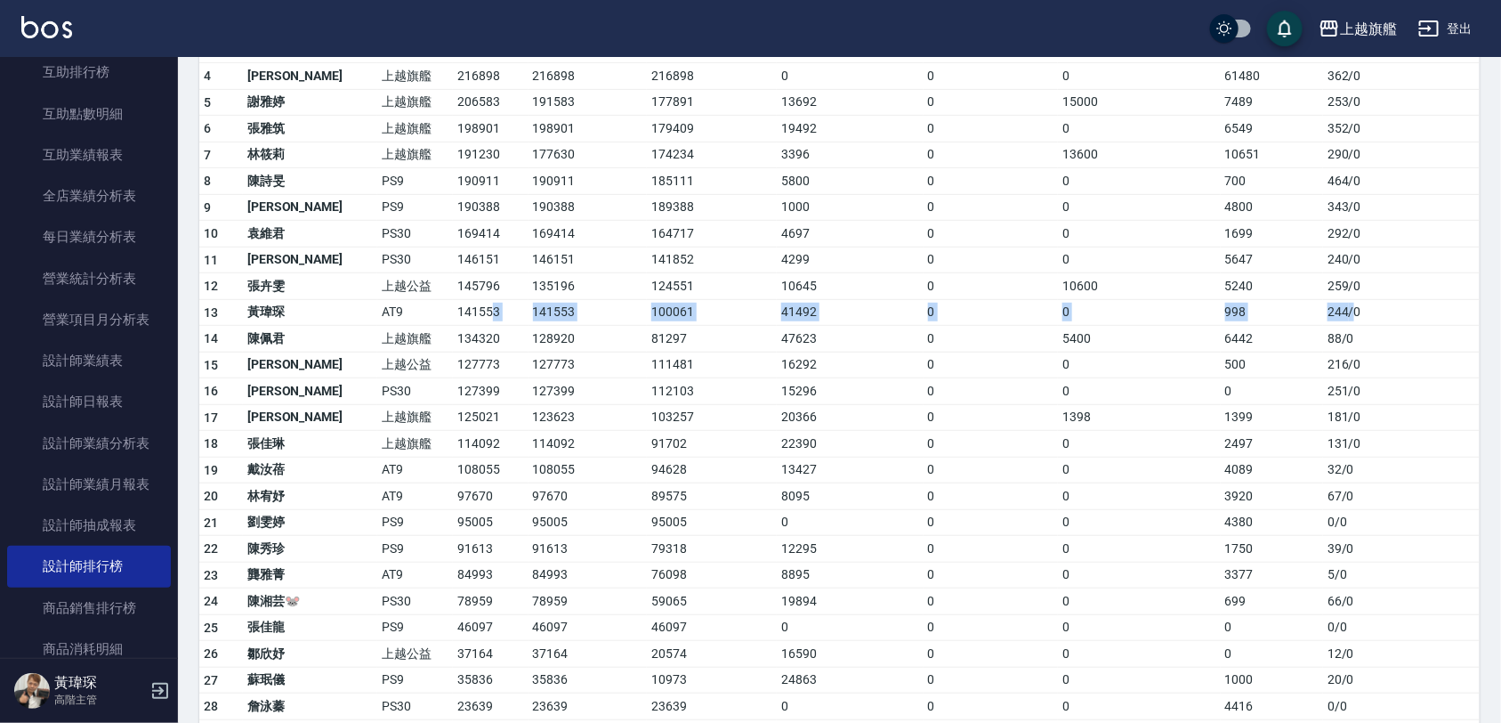
scroll to position [334, 0]
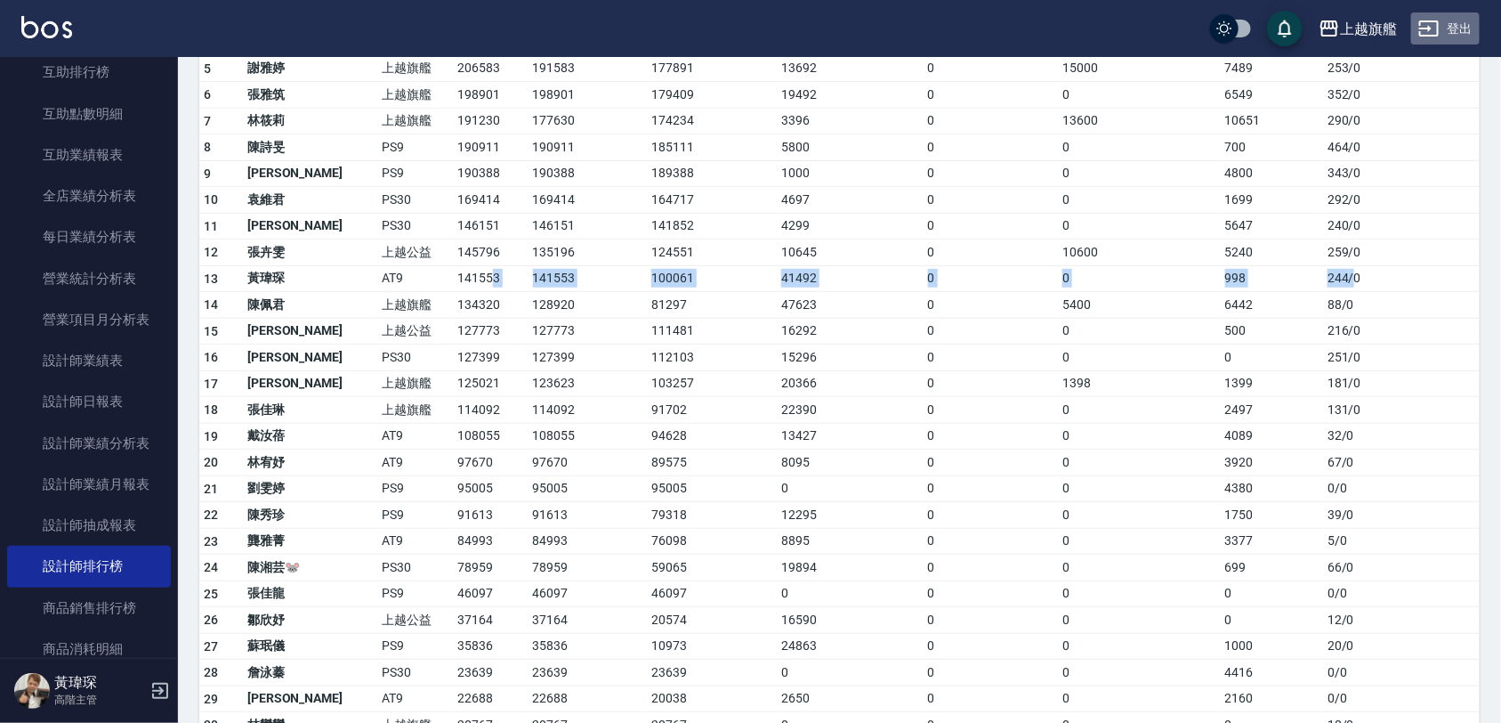
click at [1455, 20] on button "登出" at bounding box center [1445, 28] width 69 height 33
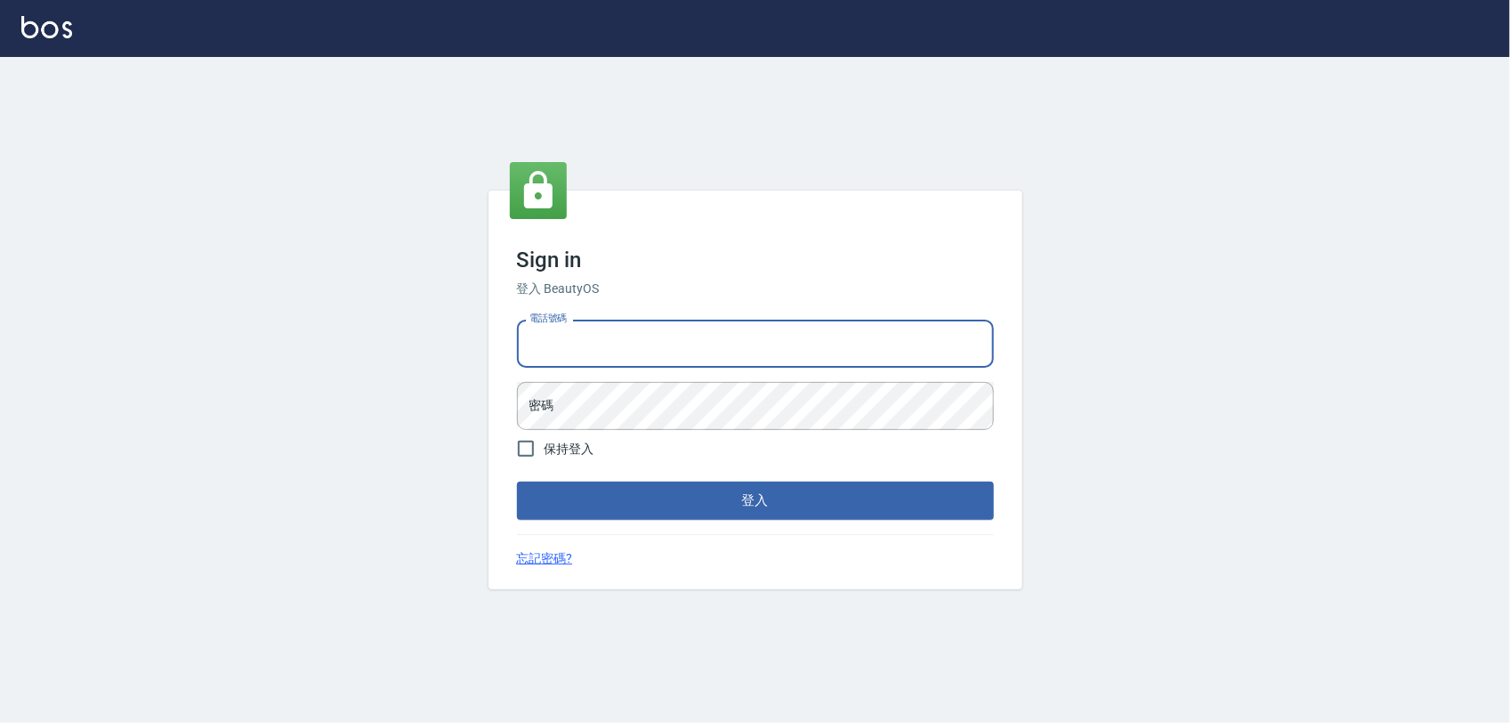
type input "0975151920"
